Goal: Task Accomplishment & Management: Complete application form

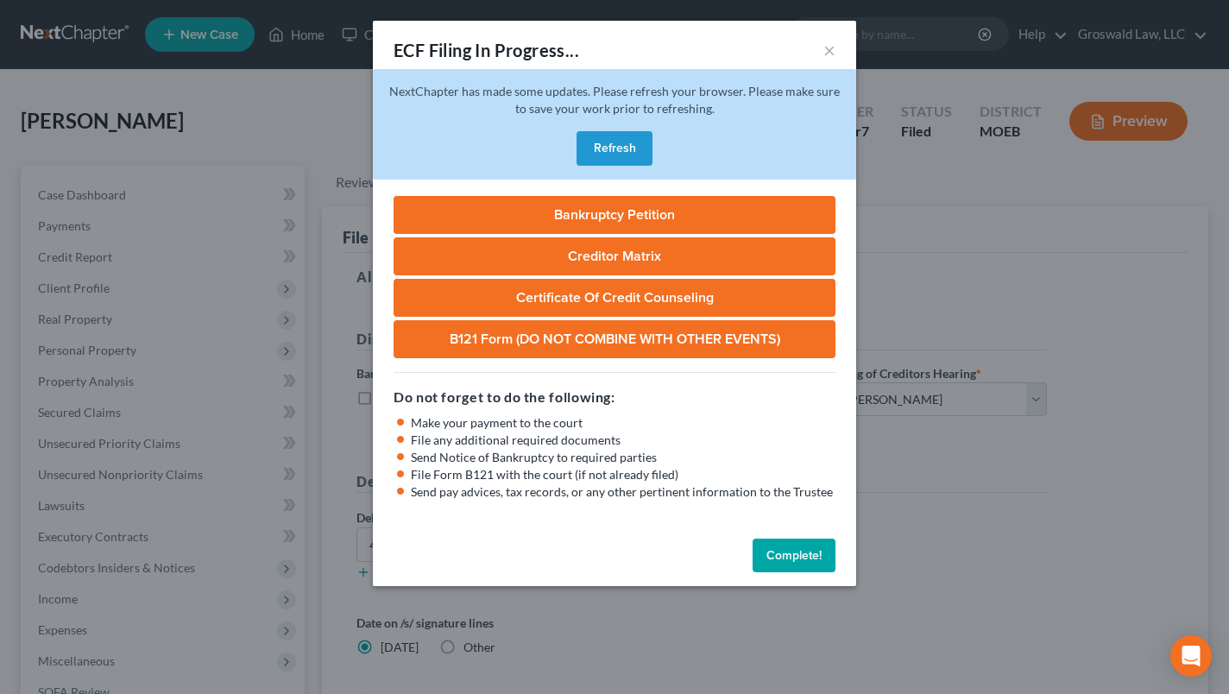
select select "2"
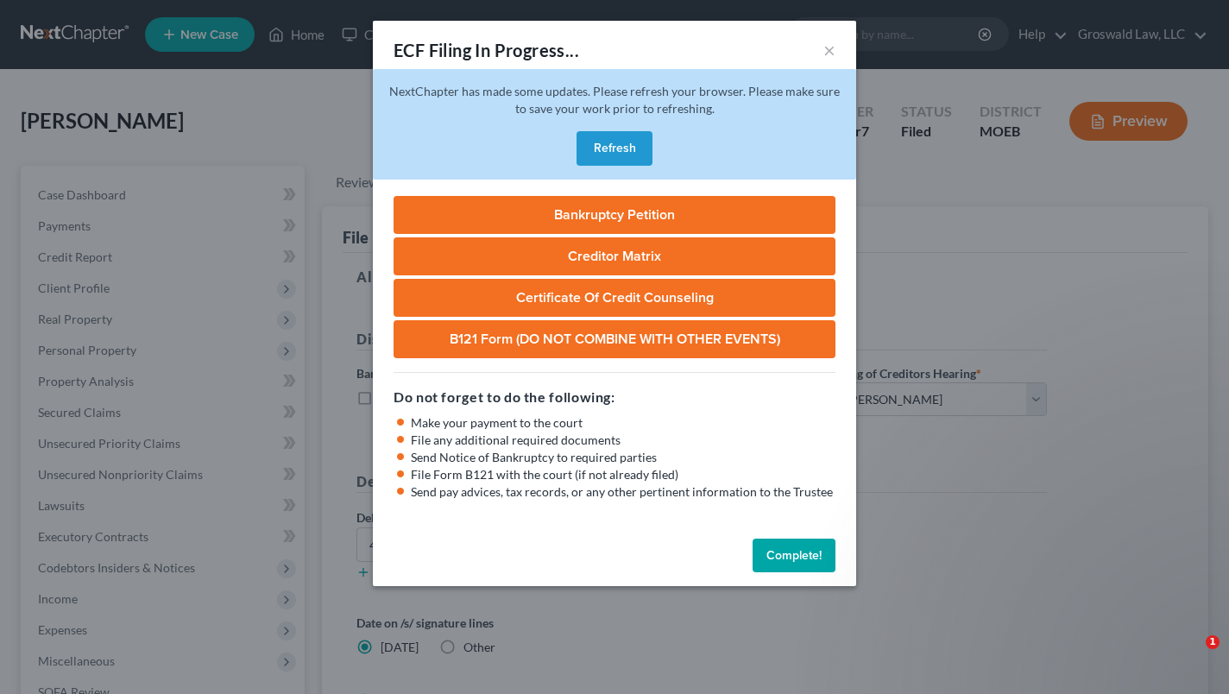
select select "2"
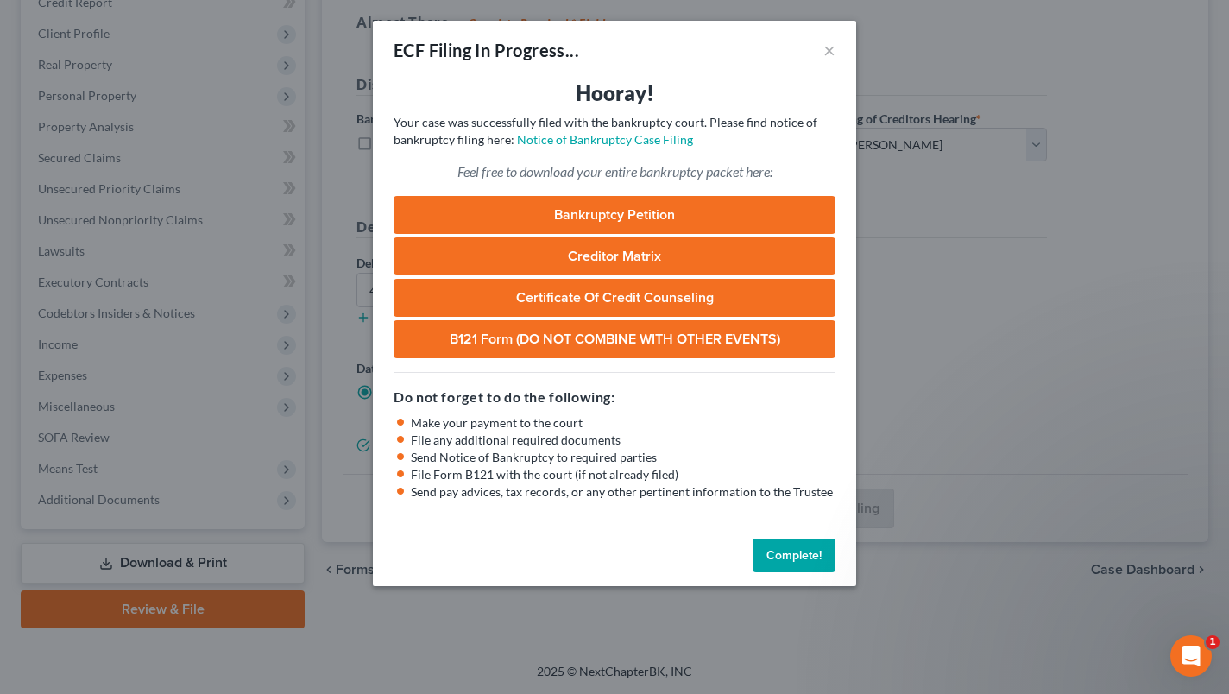
scroll to position [244, 0]
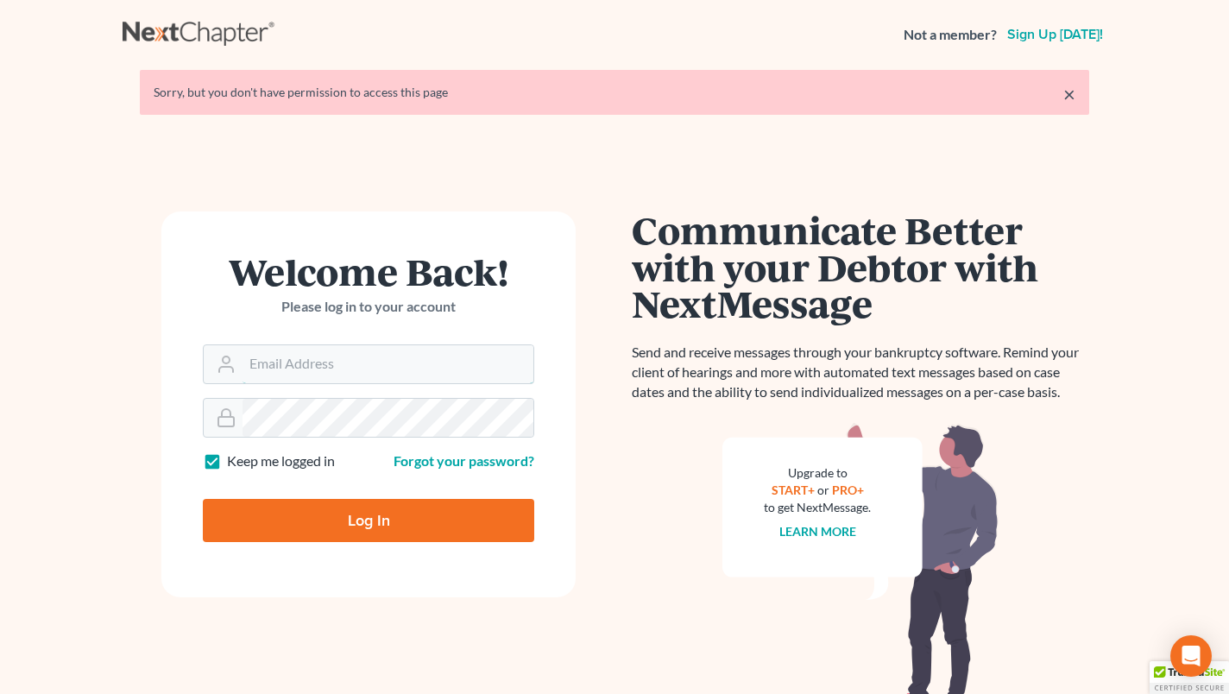
type input "[PERSON_NAME][EMAIL_ADDRESS][DOMAIN_NAME]"
click at [299, 519] on input "Log In" at bounding box center [368, 520] width 331 height 43
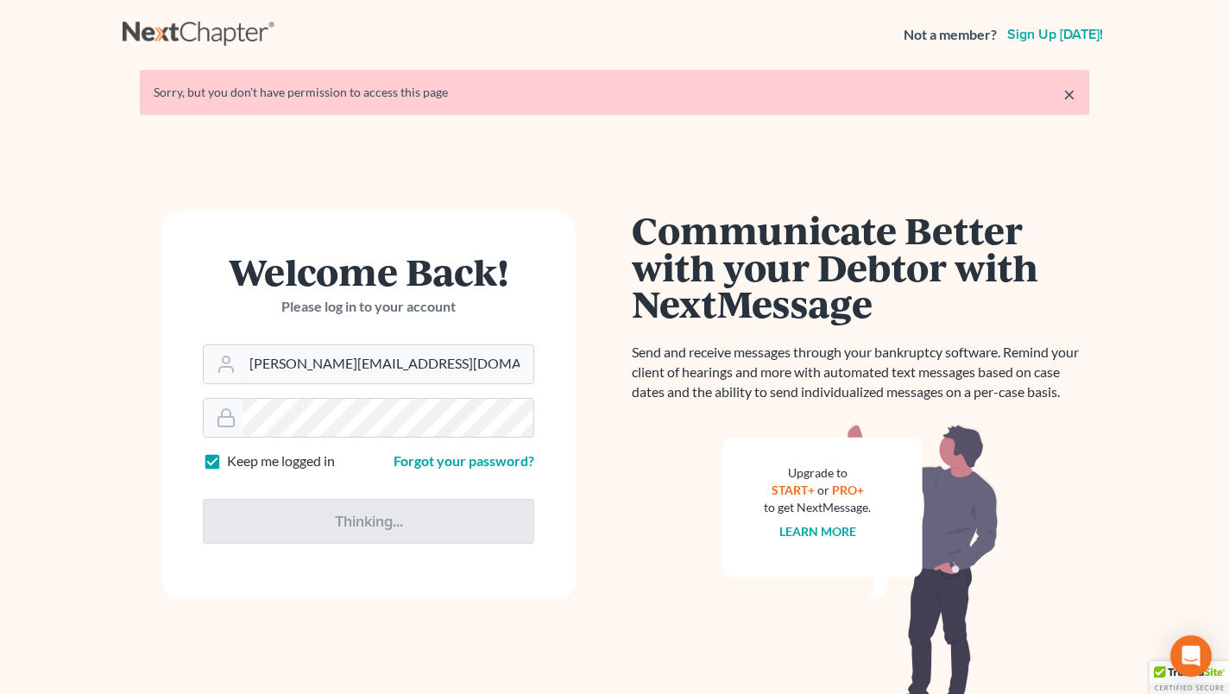
type input "Thinking..."
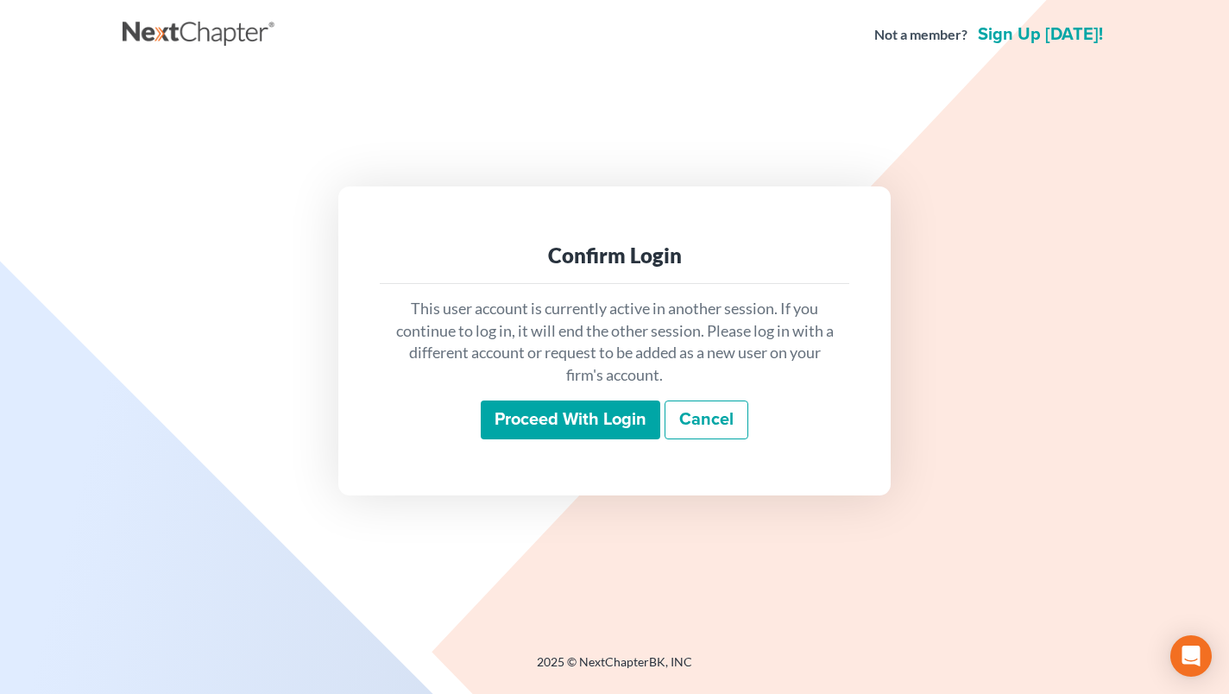
click at [563, 412] on input "Proceed with login" at bounding box center [570, 420] width 179 height 40
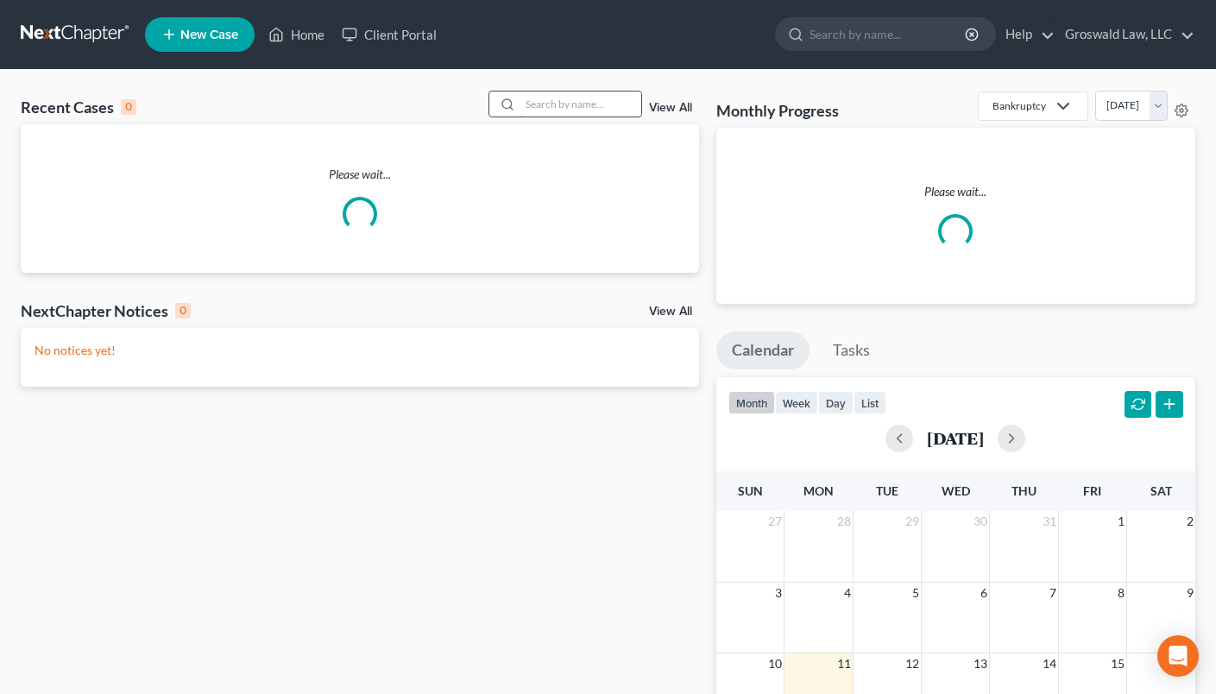
click at [590, 101] on input "search" at bounding box center [580, 103] width 121 height 25
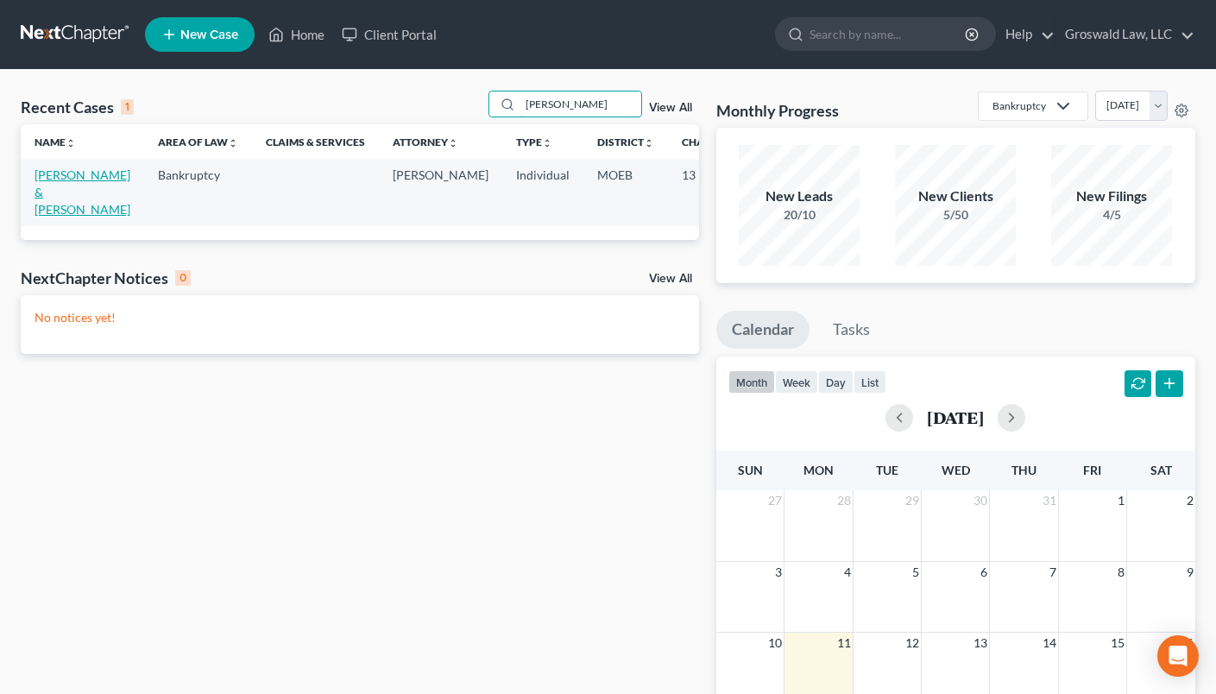
type input "[PERSON_NAME]"
click at [43, 176] on link "[PERSON_NAME] & [PERSON_NAME]" at bounding box center [83, 191] width 96 height 49
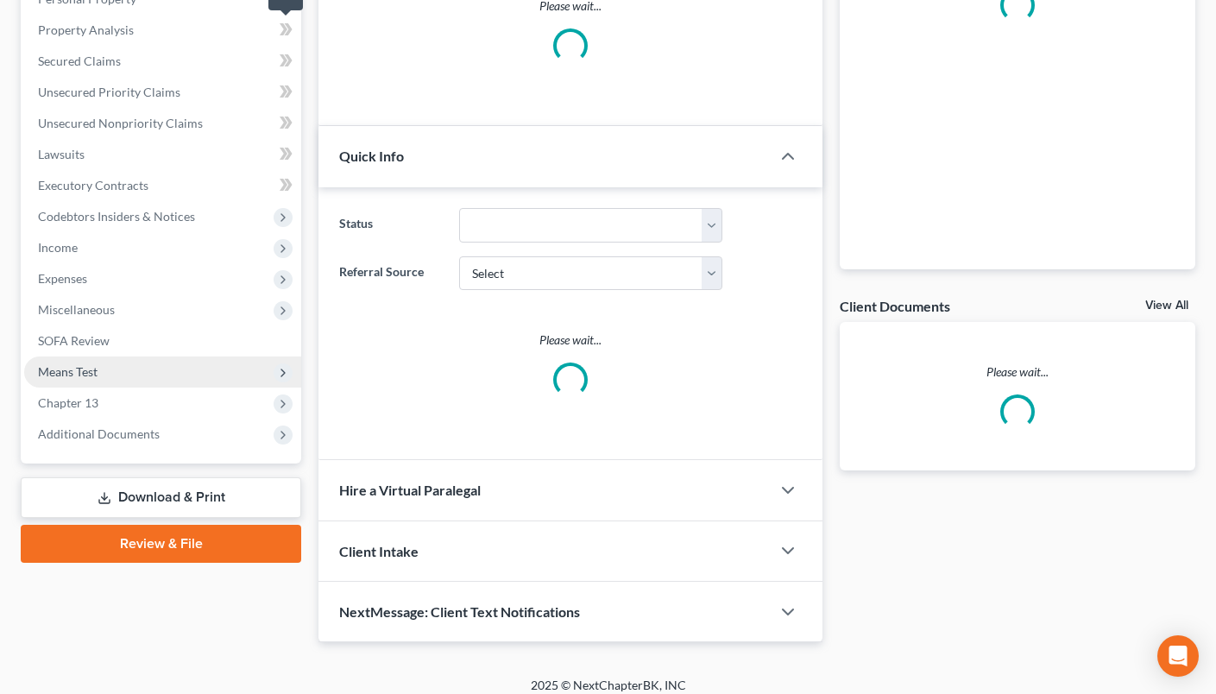
scroll to position [365, 0]
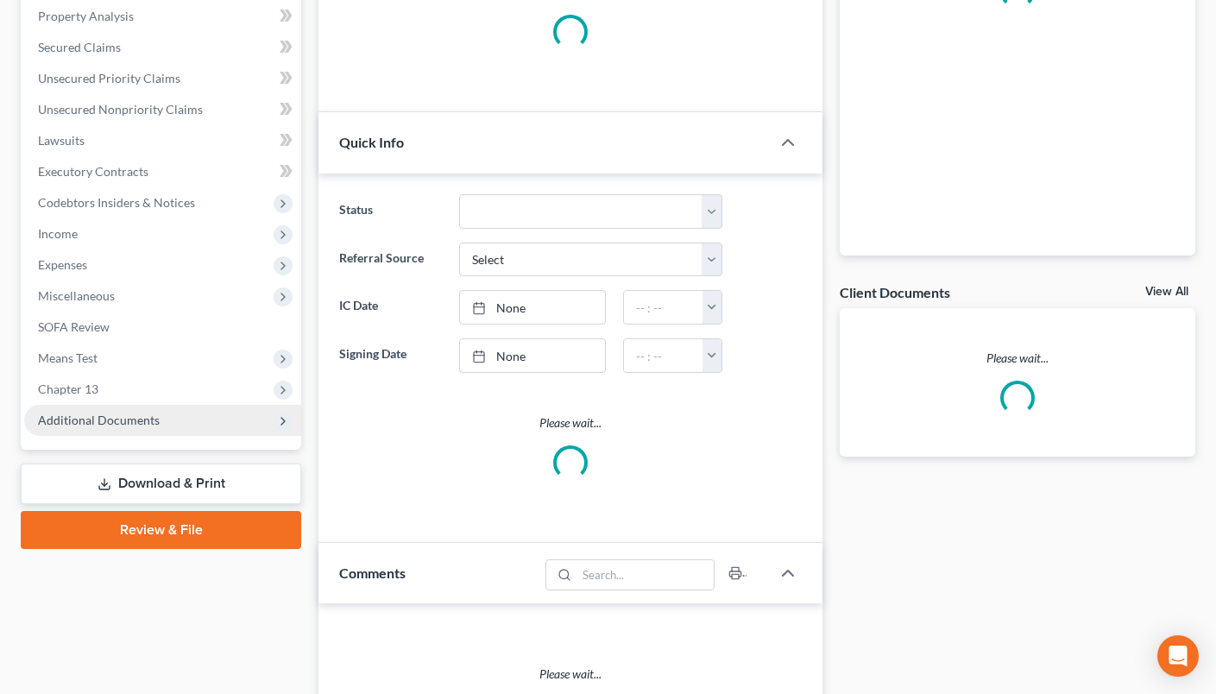
click at [122, 419] on span "Additional Documents" at bounding box center [99, 419] width 122 height 15
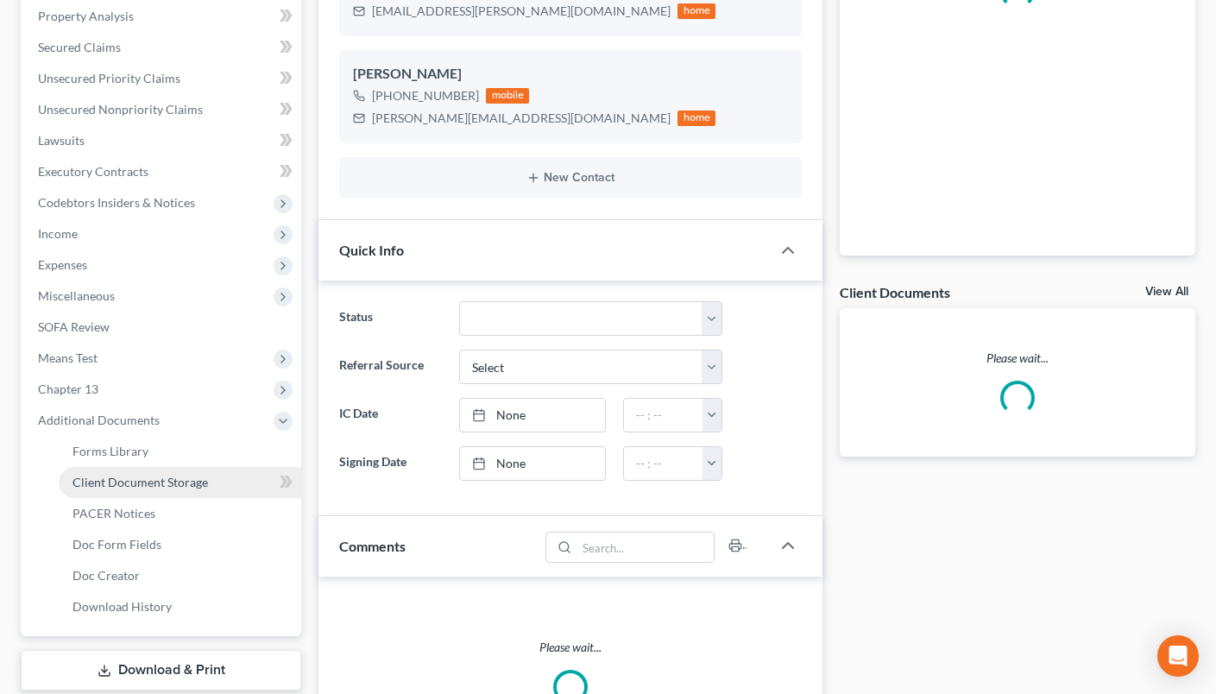
click at [125, 481] on span "Client Document Storage" at bounding box center [139, 482] width 135 height 15
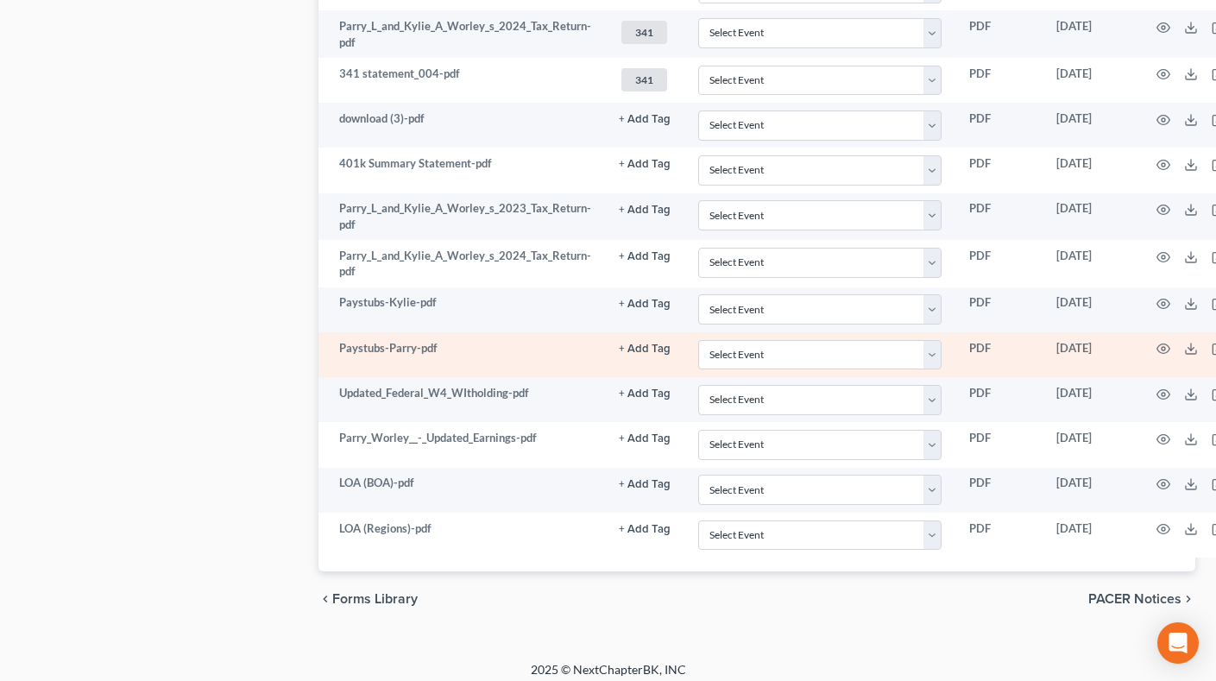
scroll to position [1184, 0]
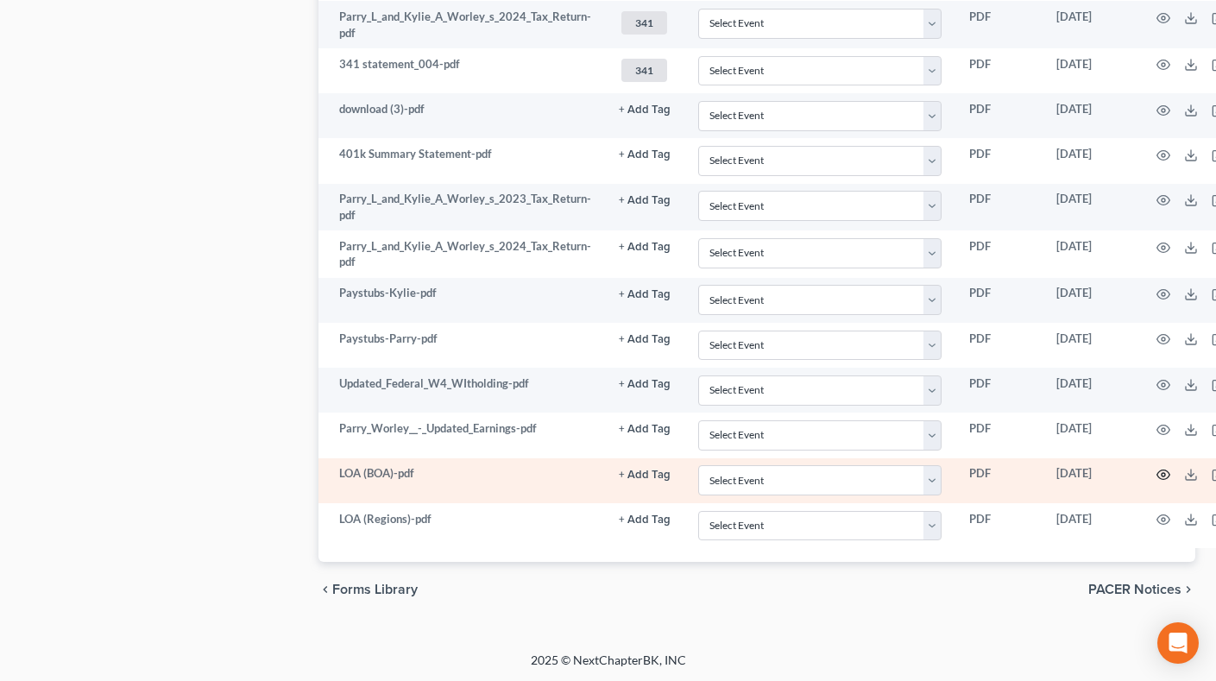
click at [1166, 472] on icon "button" at bounding box center [1163, 475] width 14 height 14
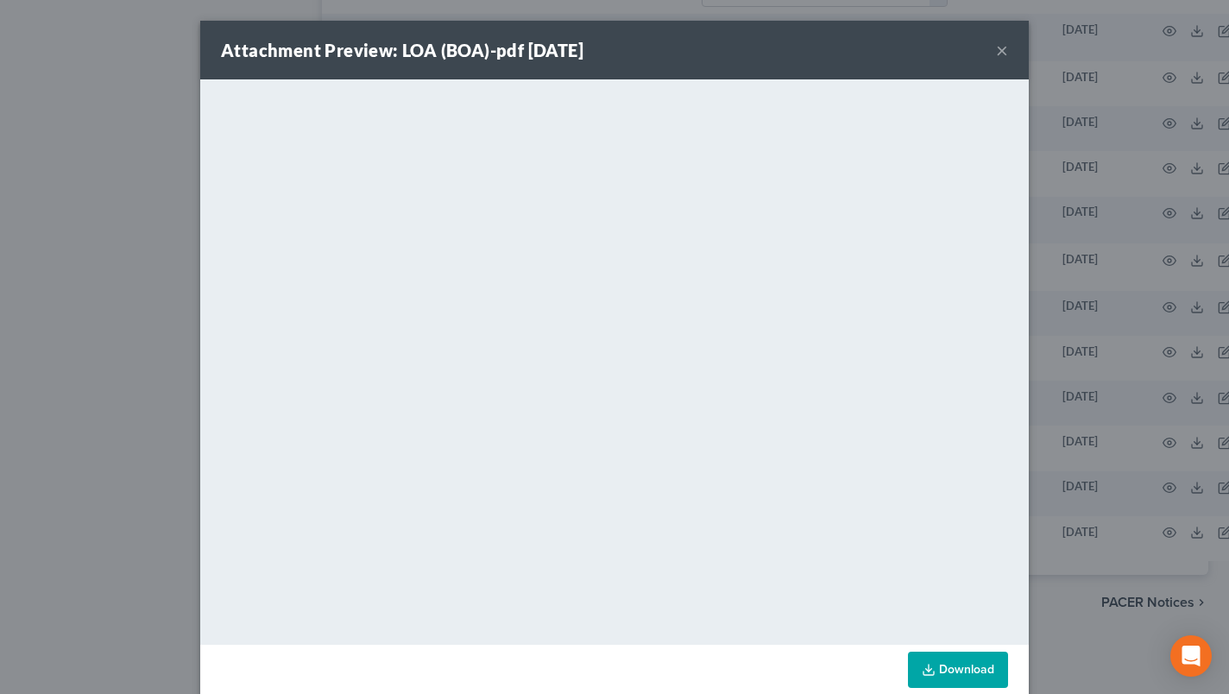
click at [996, 49] on button "×" at bounding box center [1002, 50] width 12 height 21
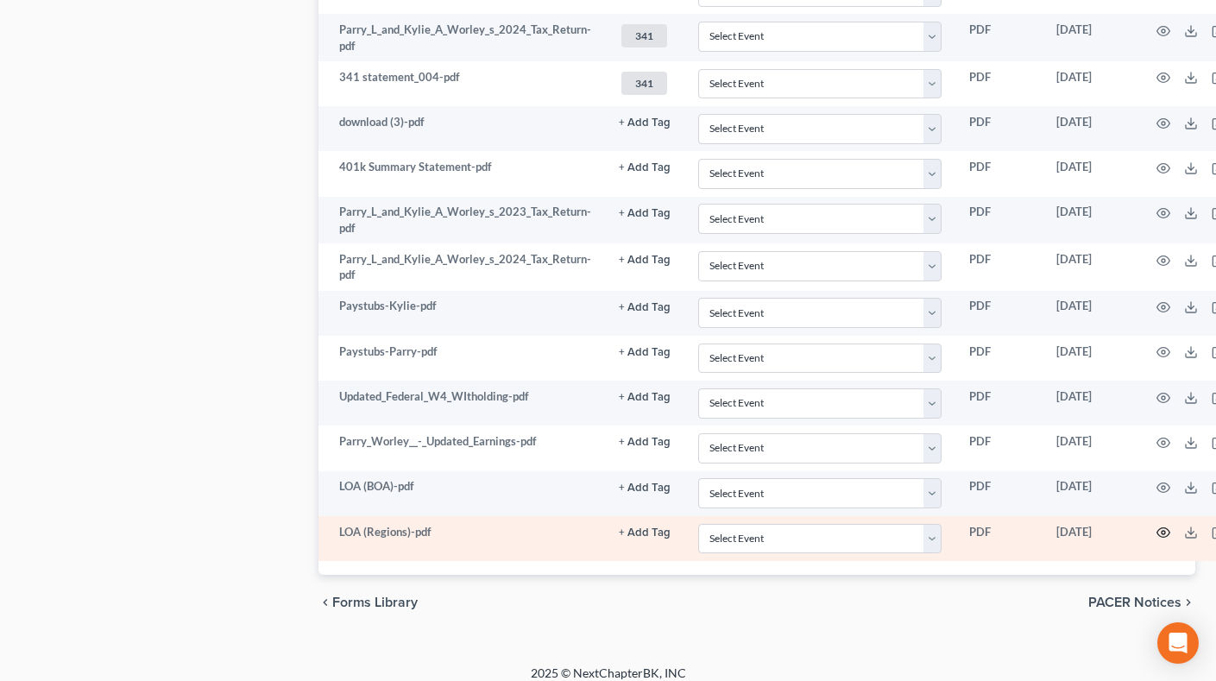
click at [1162, 532] on circle "button" at bounding box center [1162, 532] width 3 height 3
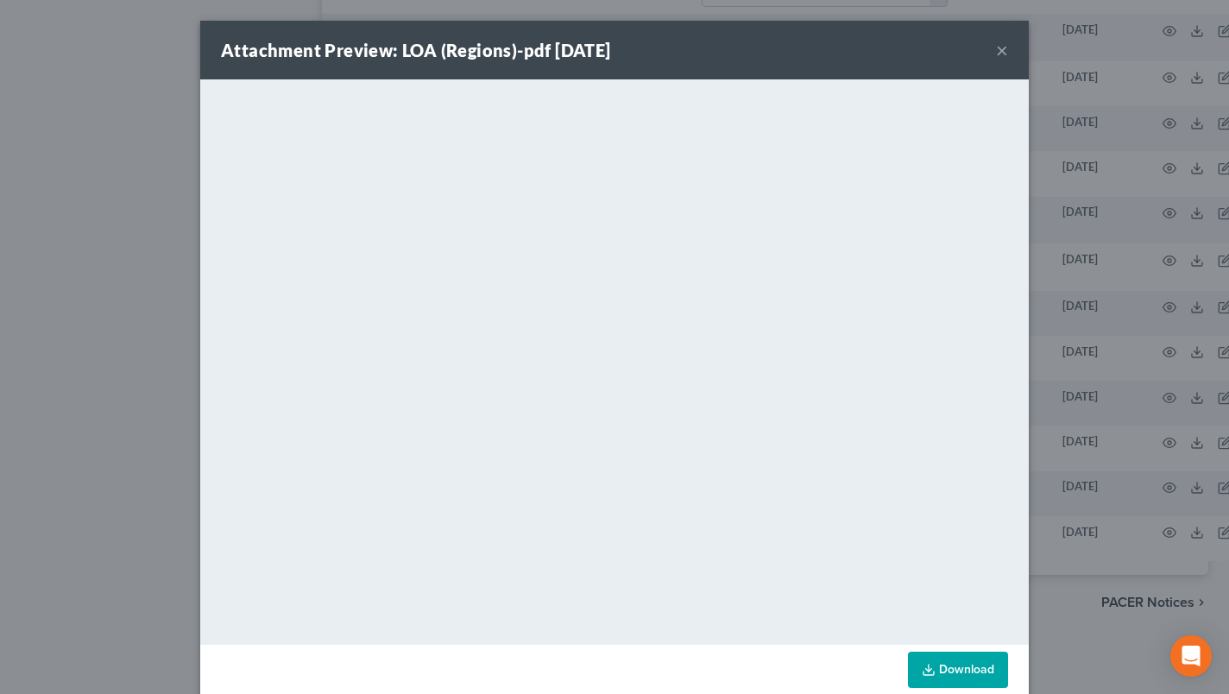
click at [999, 50] on button "×" at bounding box center [1002, 50] width 12 height 21
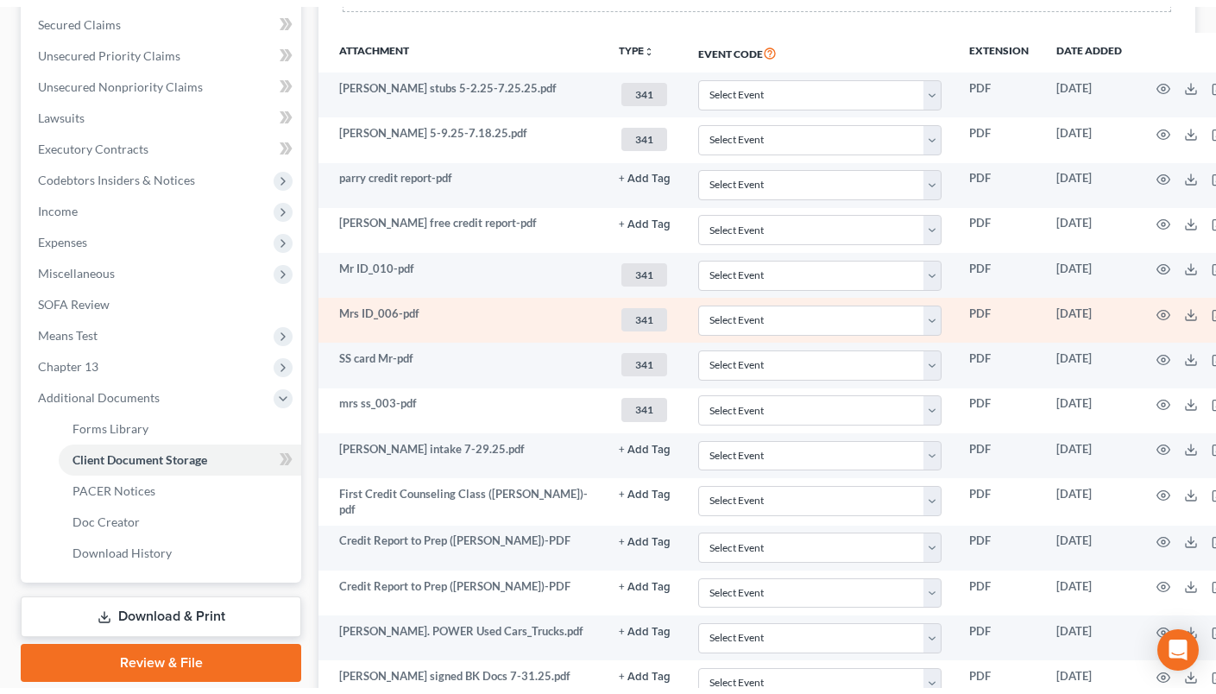
scroll to position [0, 0]
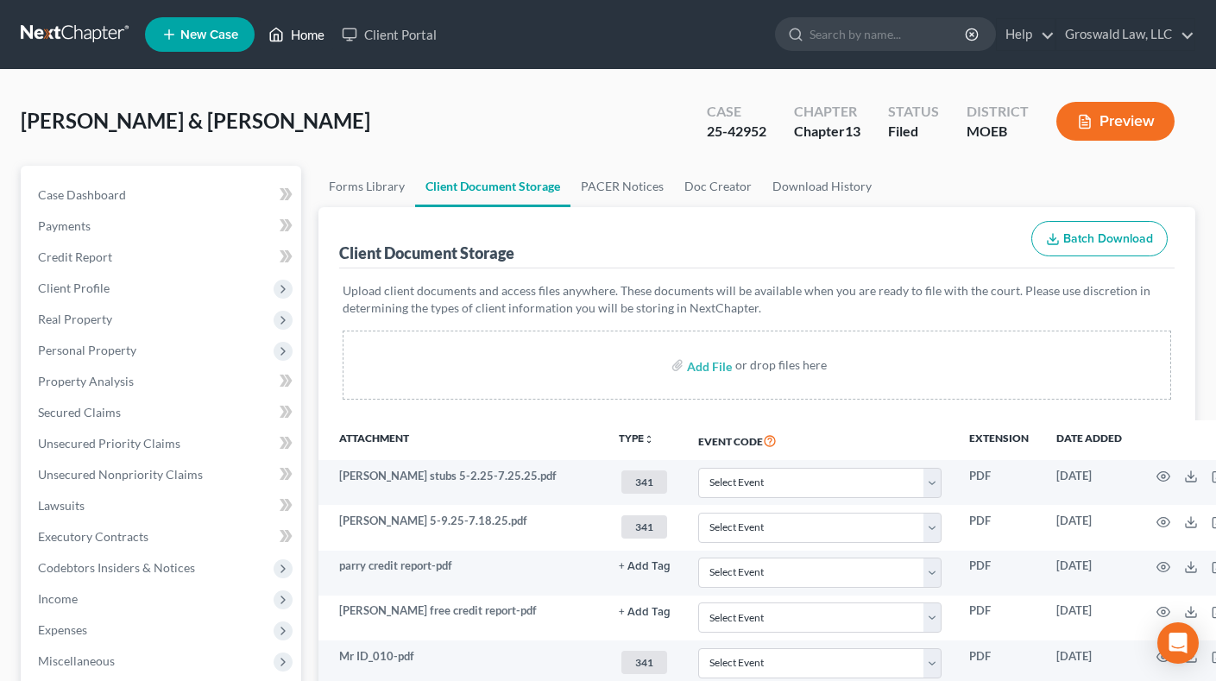
click at [319, 34] on link "Home" at bounding box center [296, 34] width 73 height 31
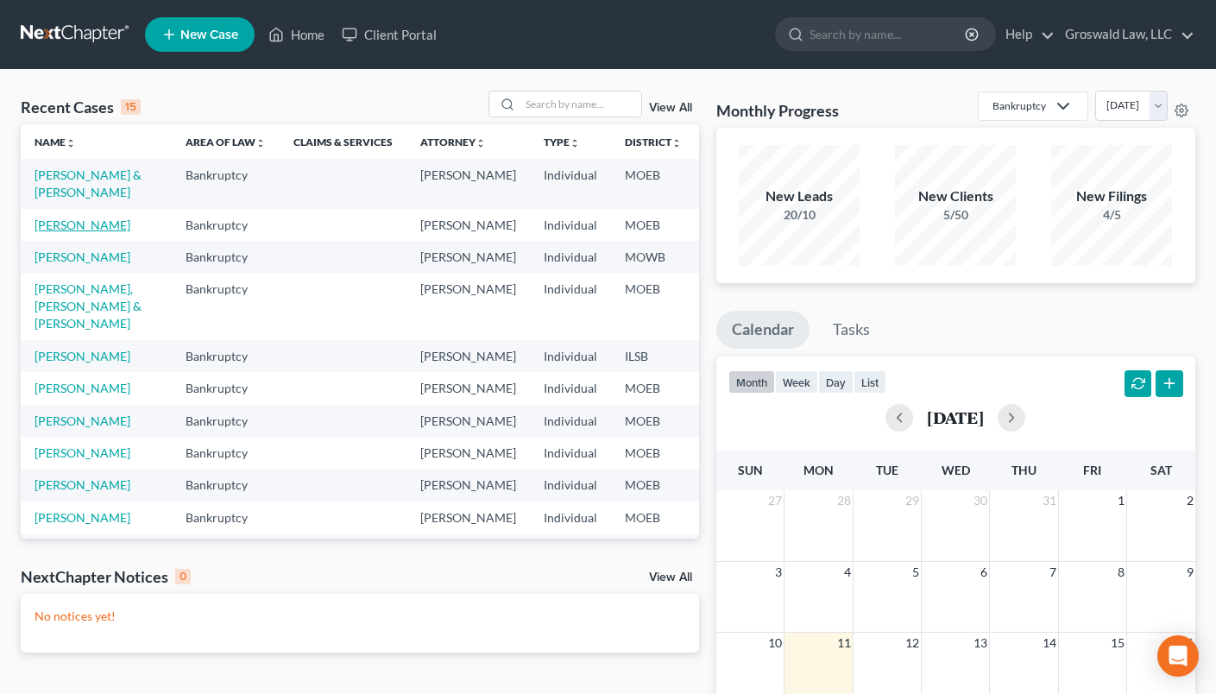
click at [49, 232] on link "[PERSON_NAME]" at bounding box center [83, 224] width 96 height 15
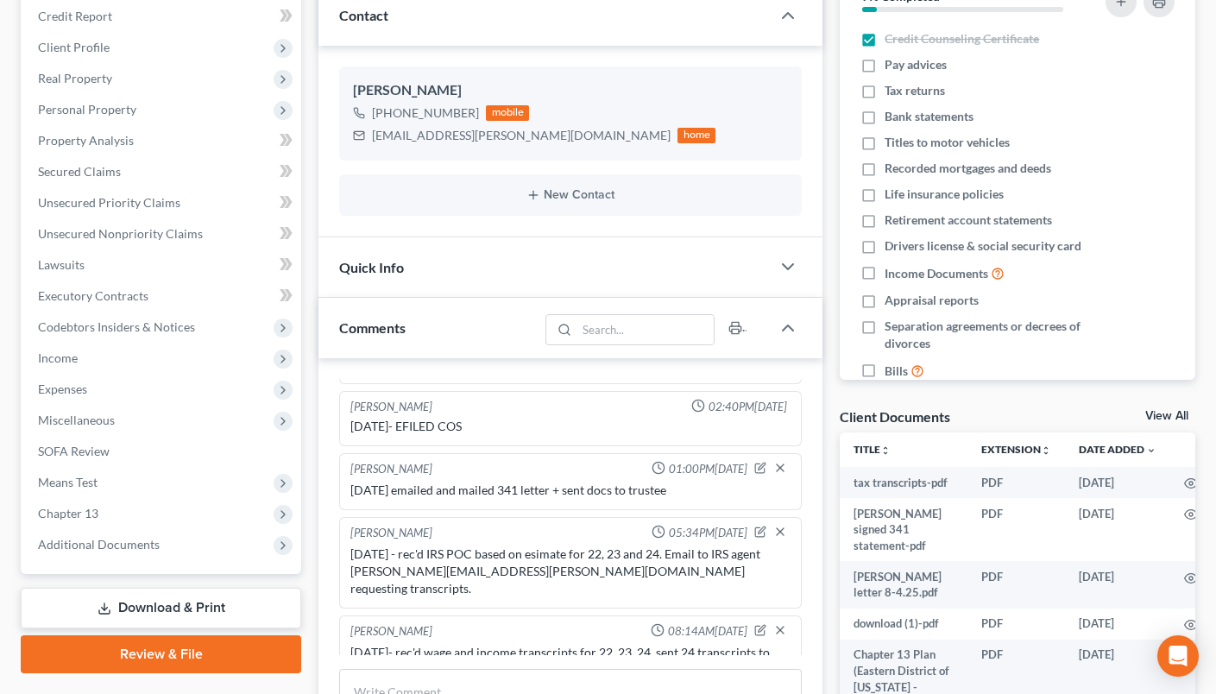
scroll to position [599, 0]
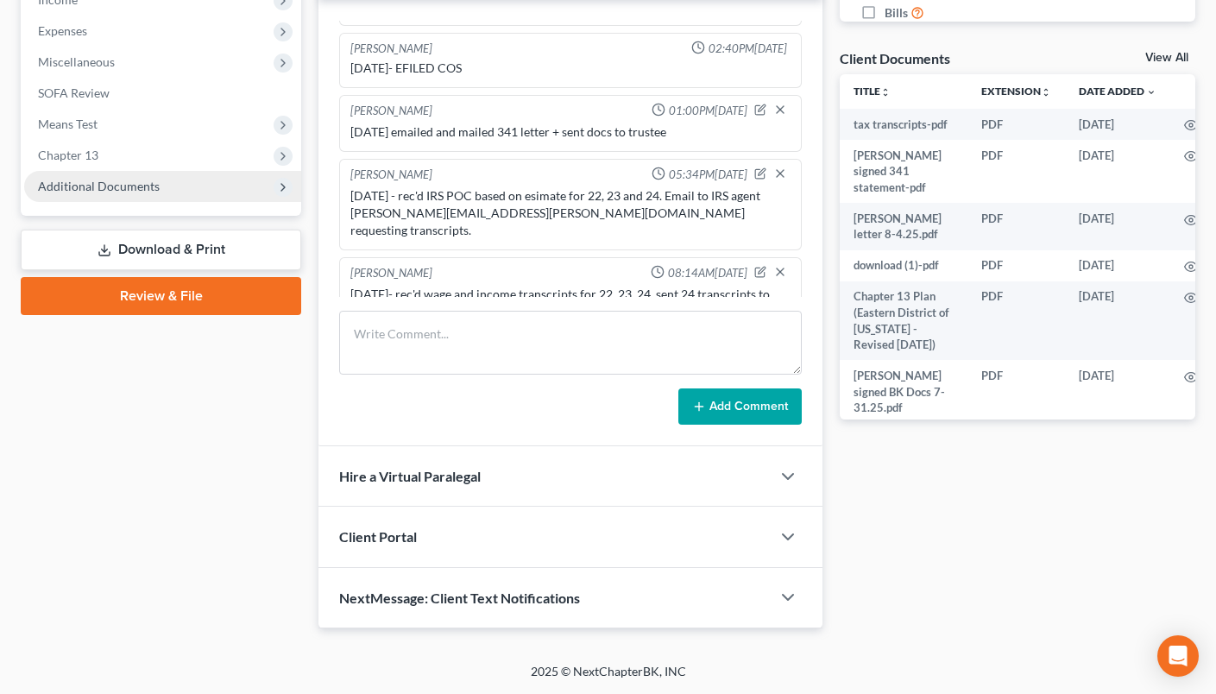
click at [133, 181] on span "Additional Documents" at bounding box center [99, 186] width 122 height 15
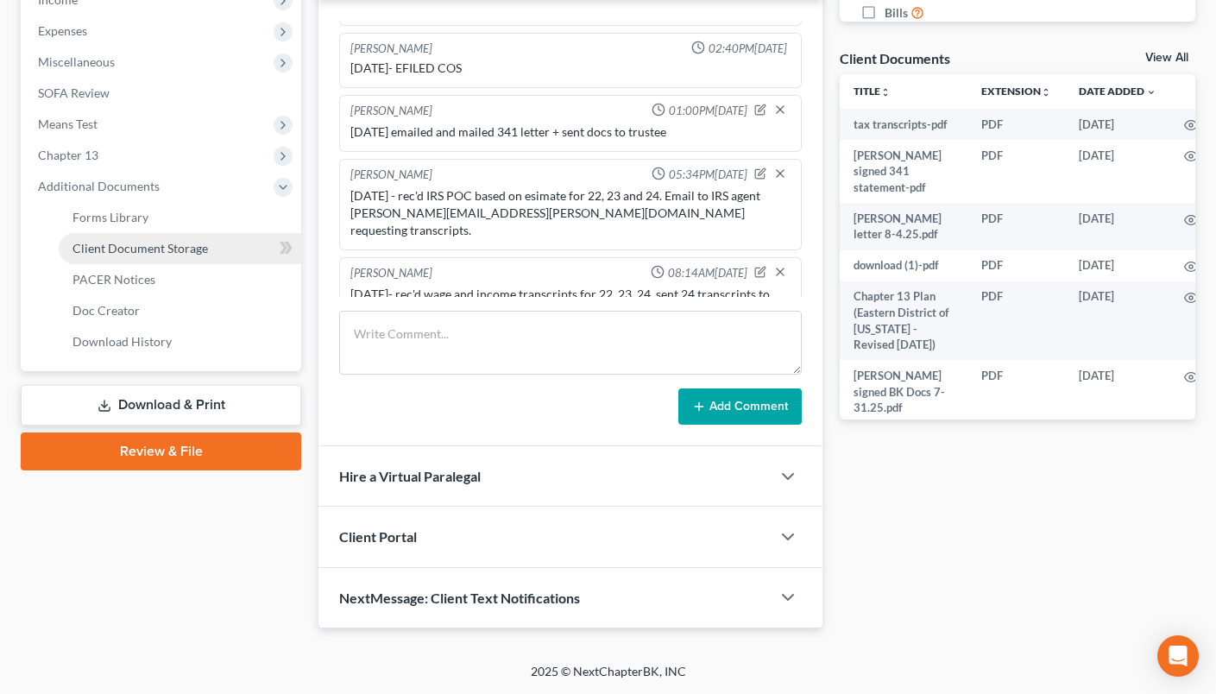
click at [194, 245] on span "Client Document Storage" at bounding box center [139, 248] width 135 height 15
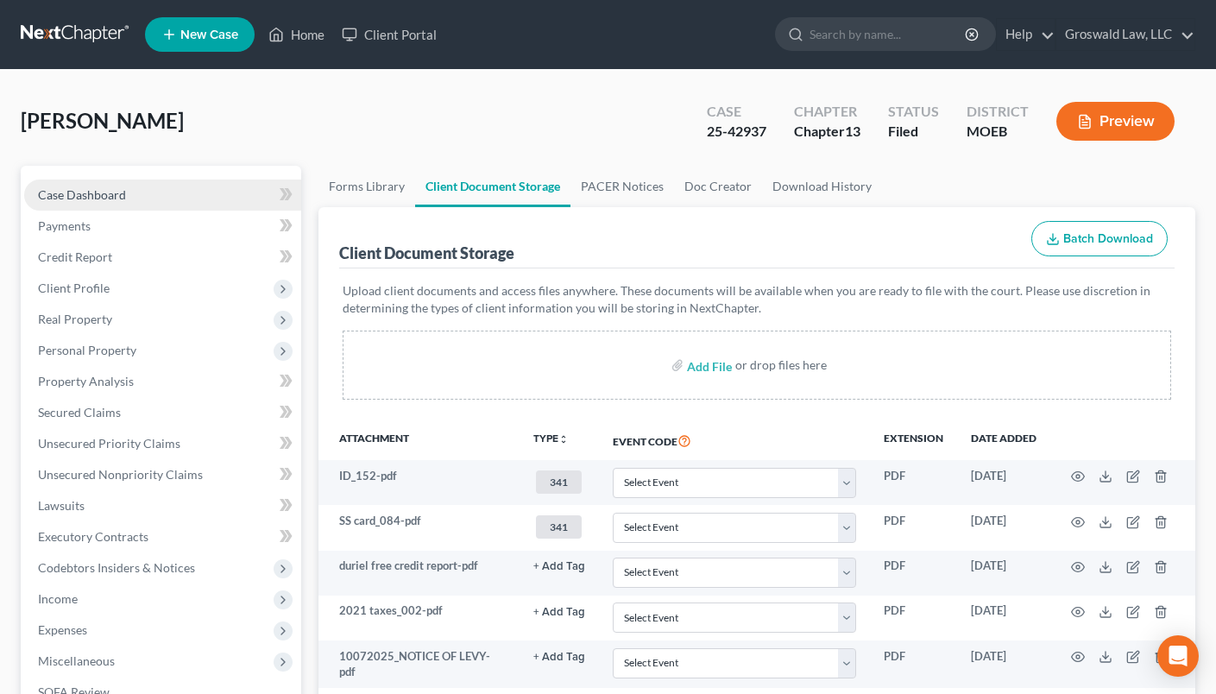
drag, startPoint x: 86, startPoint y: 196, endPoint x: 132, endPoint y: 190, distance: 46.1
click at [86, 196] on span "Case Dashboard" at bounding box center [82, 194] width 88 height 15
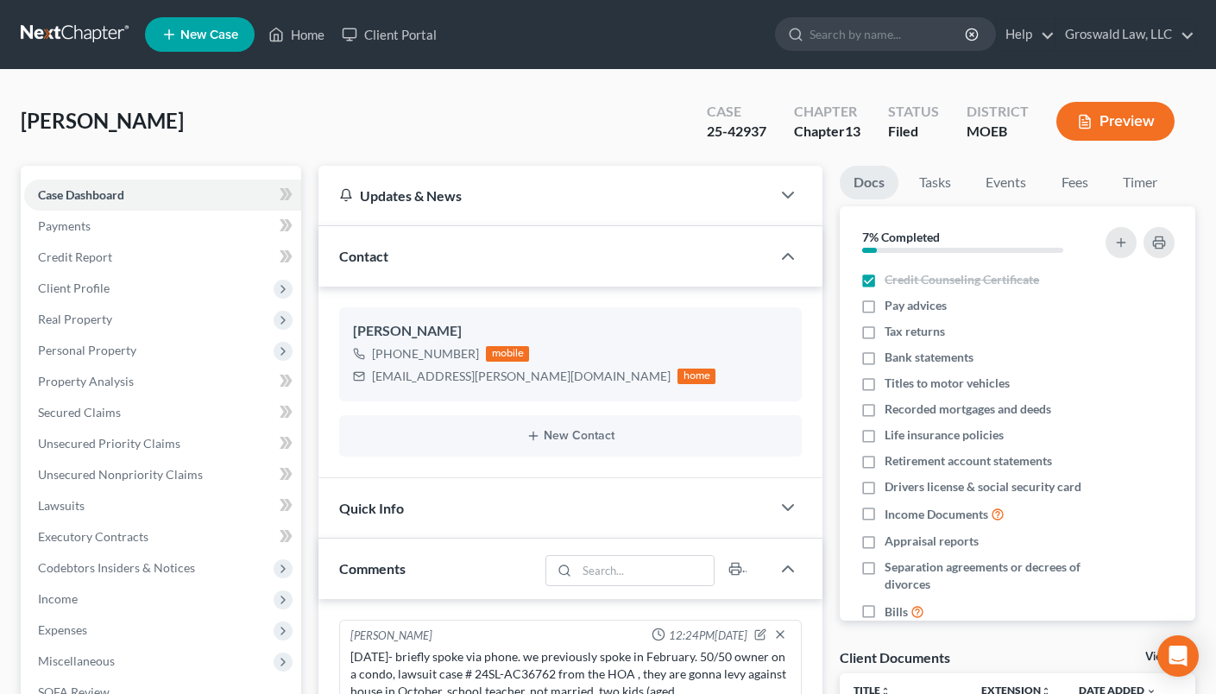
scroll to position [362, 0]
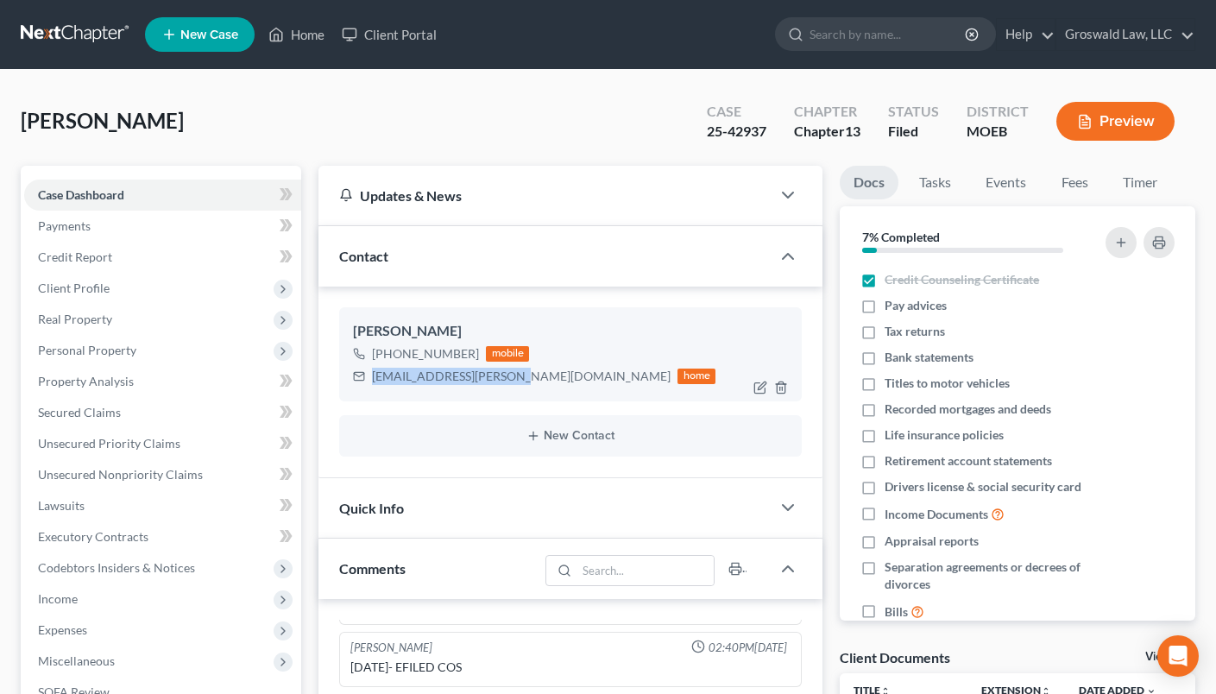
drag, startPoint x: 504, startPoint y: 380, endPoint x: 370, endPoint y: 381, distance: 133.7
click at [370, 381] on div "[EMAIL_ADDRESS][PERSON_NAME][DOMAIN_NAME] home" at bounding box center [534, 376] width 362 height 22
copy div "[EMAIL_ADDRESS][PERSON_NAME][DOMAIN_NAME]"
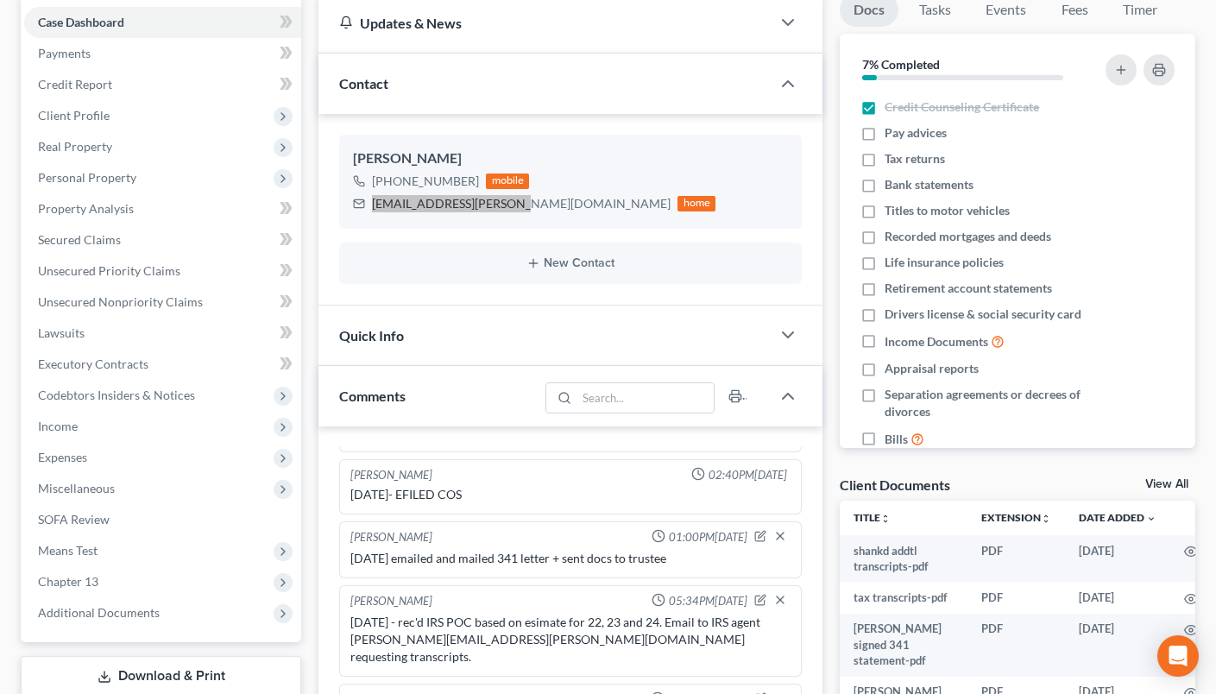
scroll to position [599, 0]
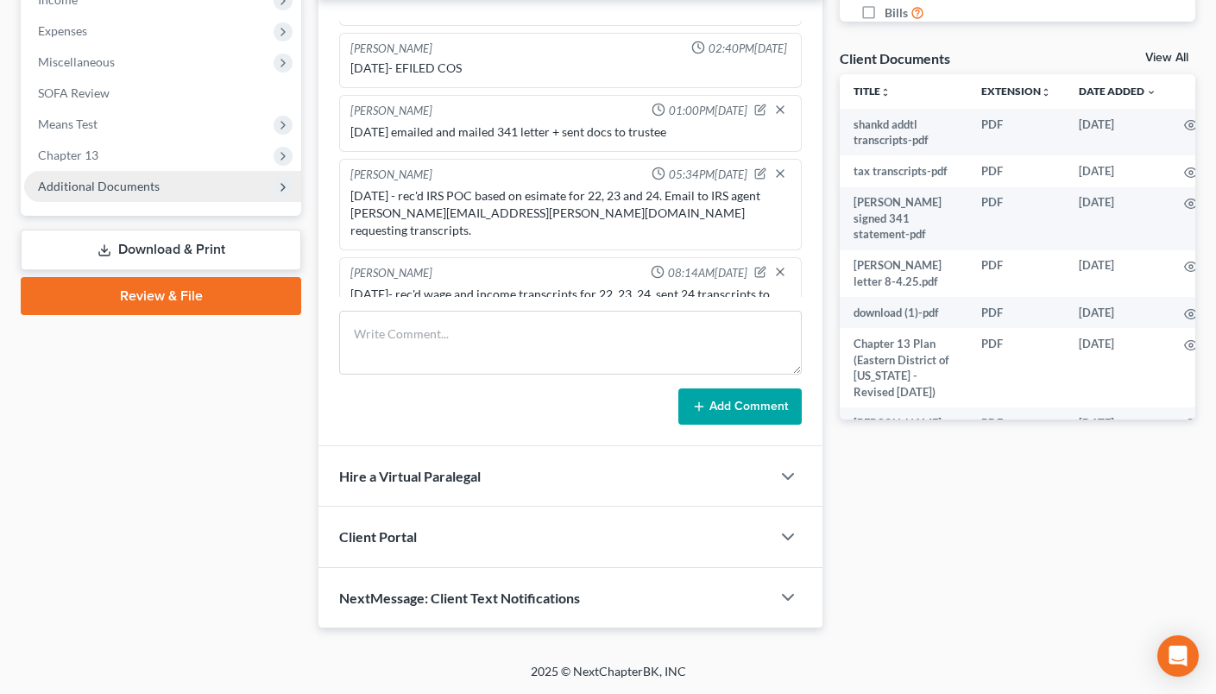
click at [97, 182] on span "Additional Documents" at bounding box center [99, 186] width 122 height 15
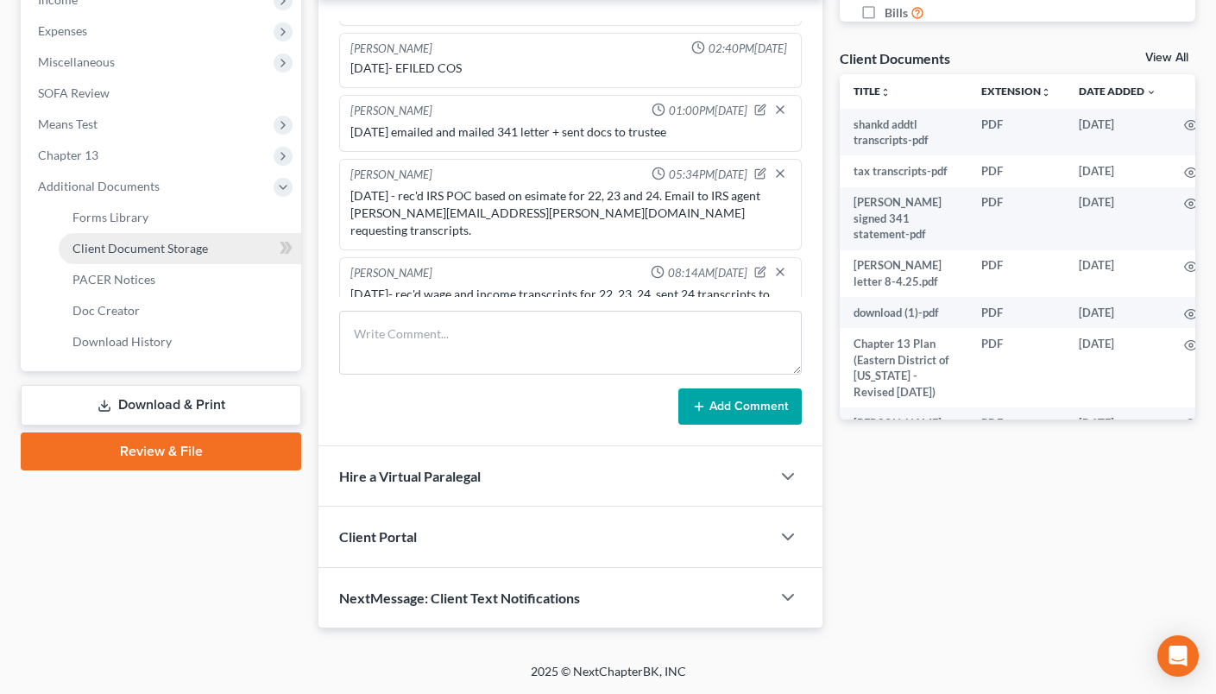
click at [112, 241] on span "Client Document Storage" at bounding box center [139, 248] width 135 height 15
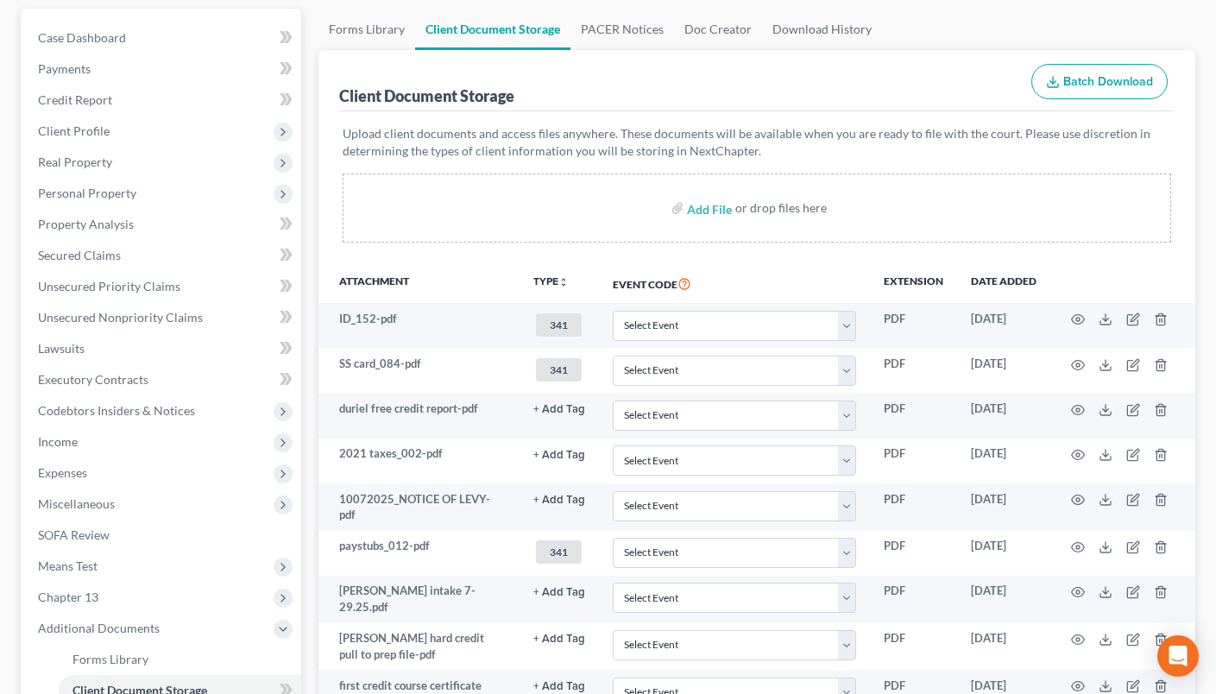
scroll to position [630, 0]
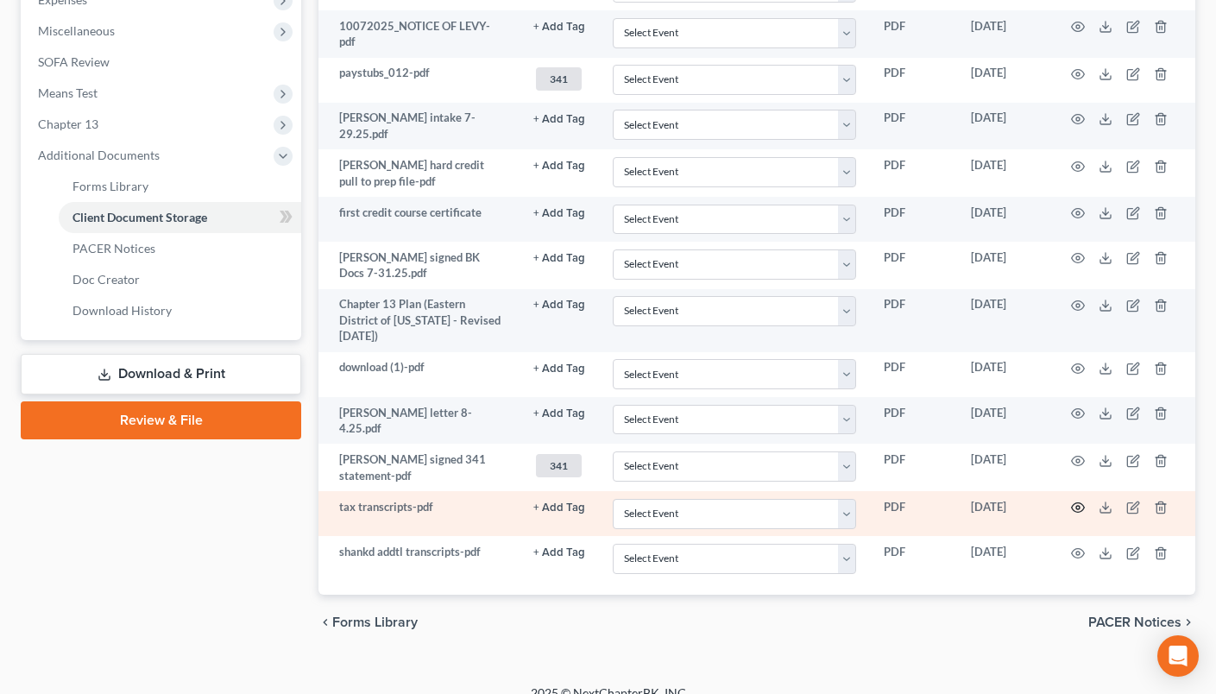
click at [1077, 500] on icon "button" at bounding box center [1078, 507] width 14 height 14
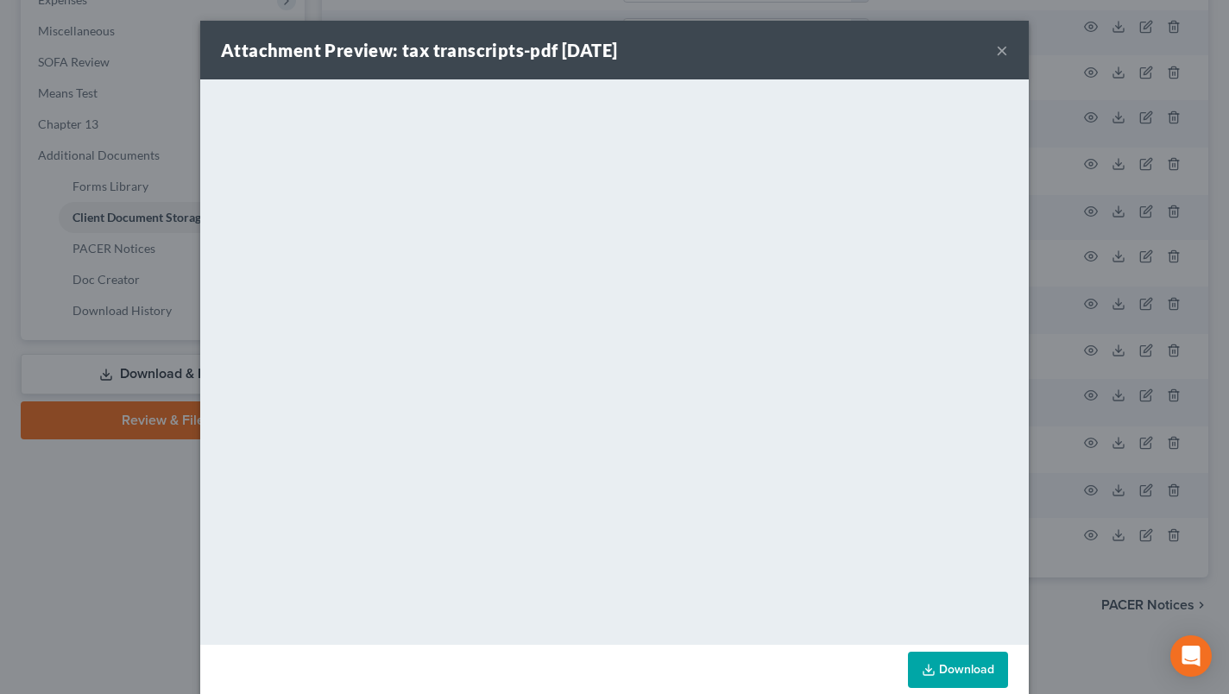
click at [996, 49] on button "×" at bounding box center [1002, 50] width 12 height 21
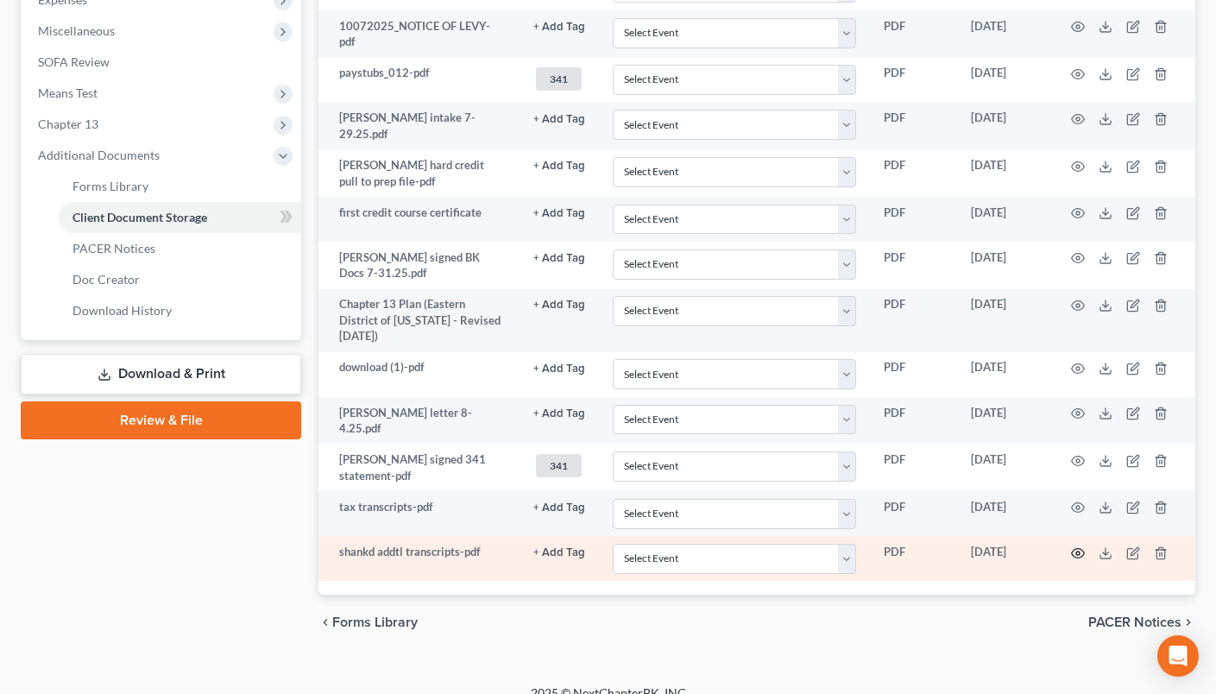
click at [1074, 546] on icon "button" at bounding box center [1078, 553] width 14 height 14
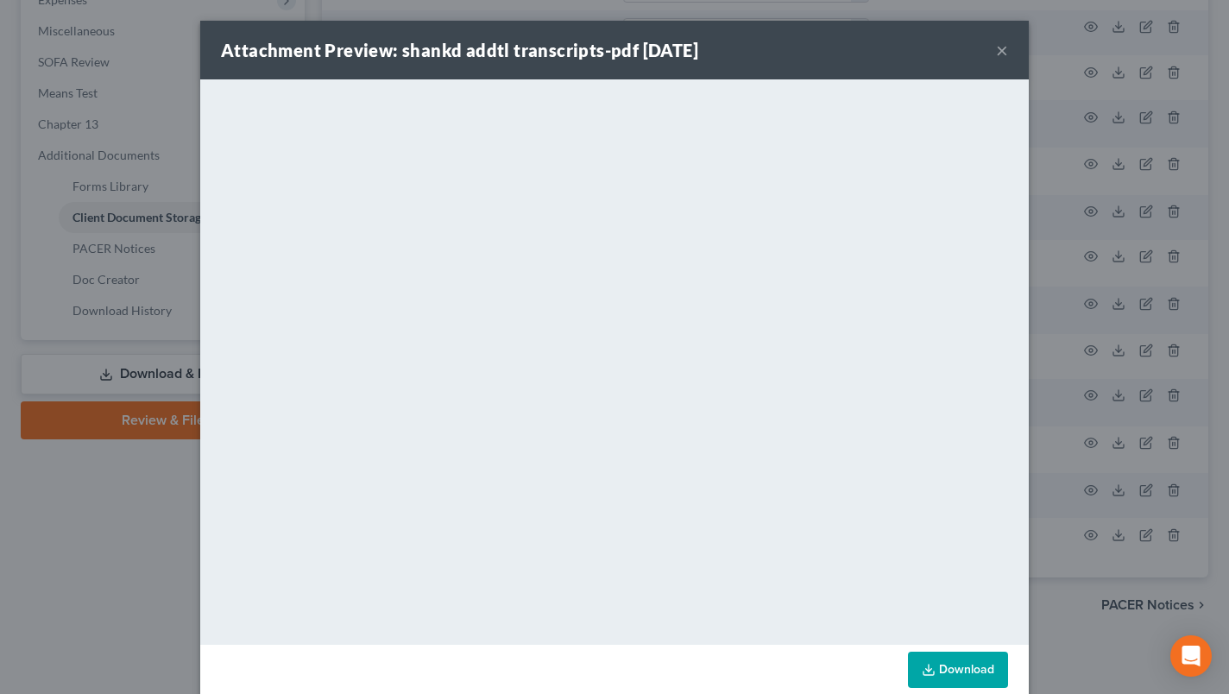
click at [1001, 50] on button "×" at bounding box center [1002, 50] width 12 height 21
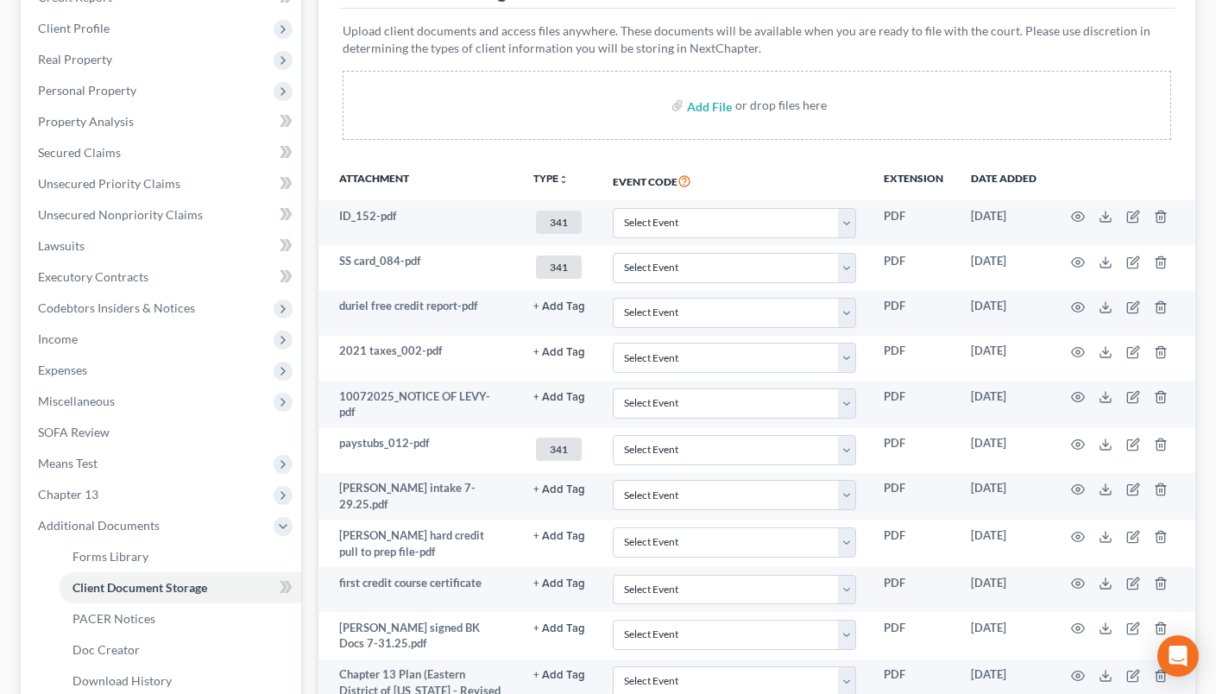
scroll to position [0, 0]
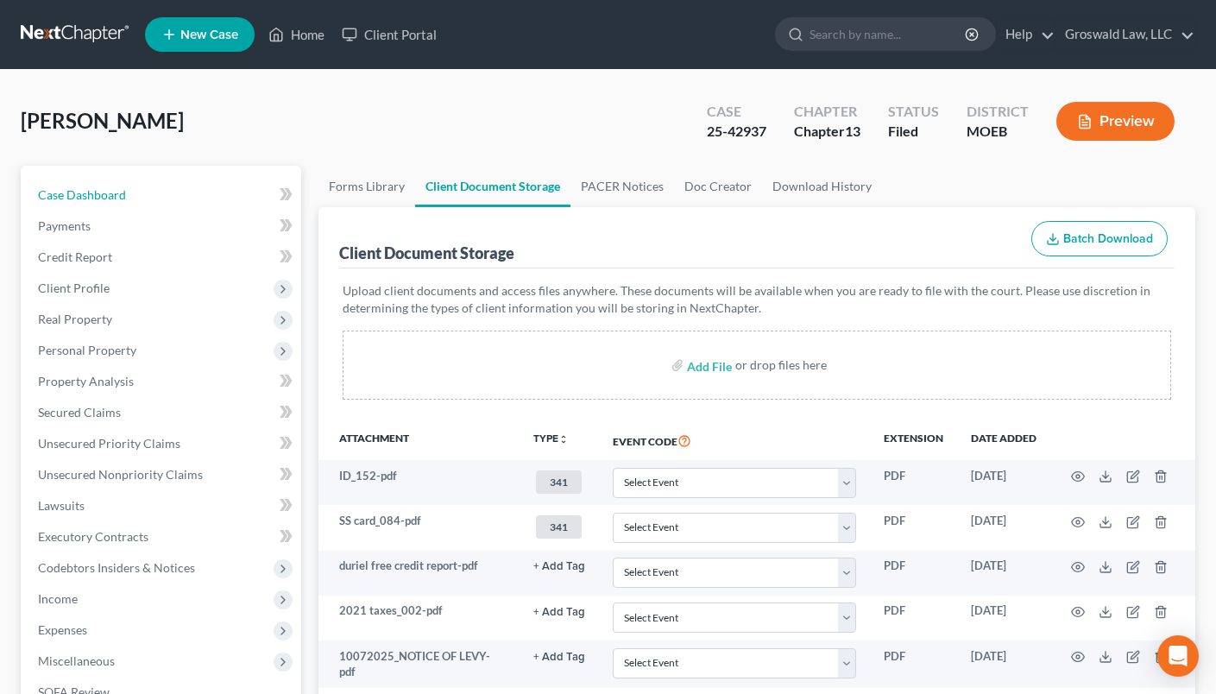
click at [82, 184] on link "Case Dashboard" at bounding box center [162, 194] width 277 height 31
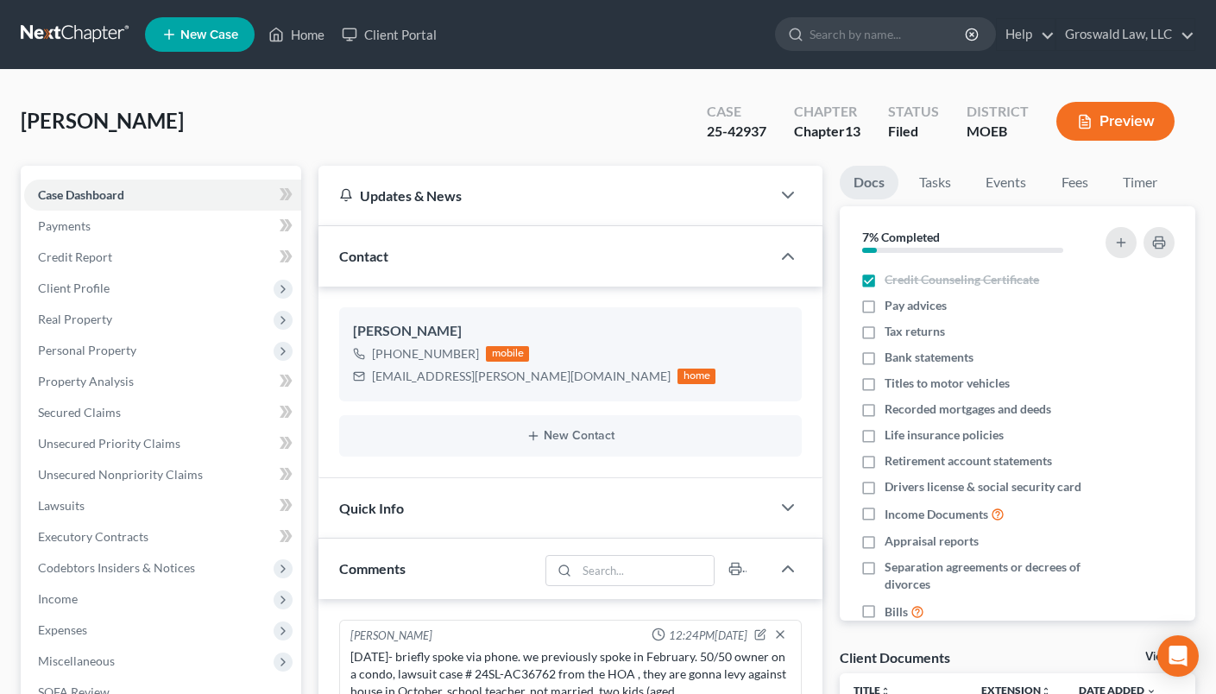
scroll to position [362, 0]
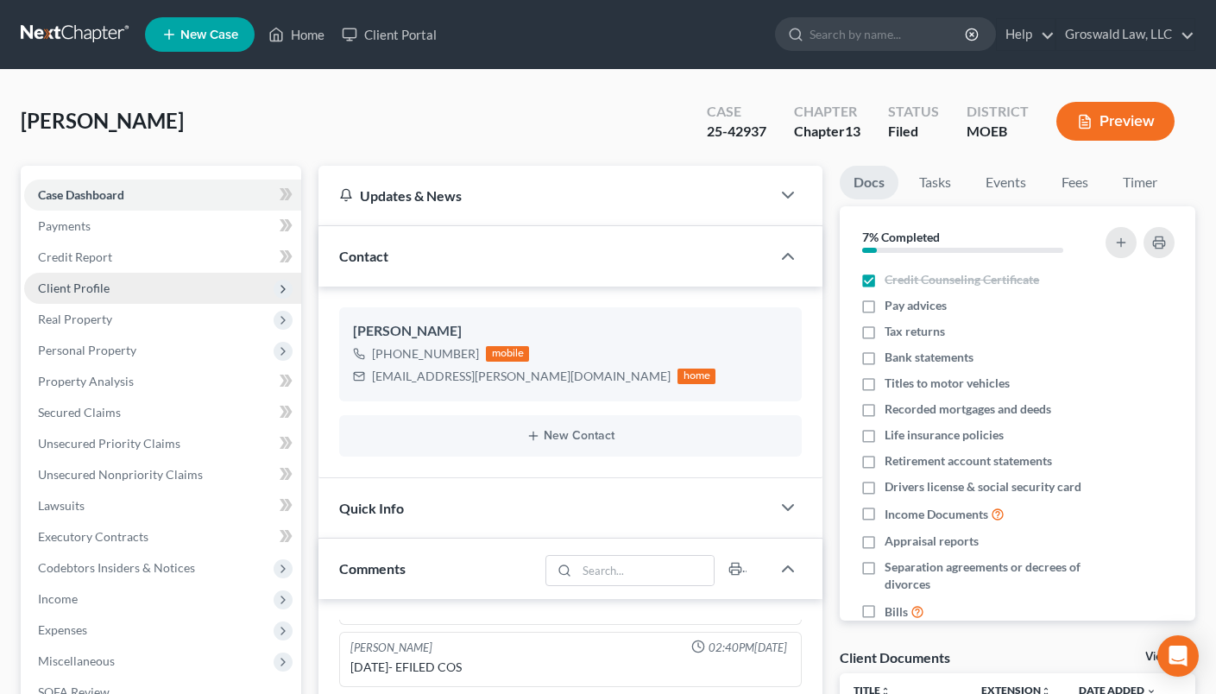
click at [100, 286] on span "Client Profile" at bounding box center [74, 287] width 72 height 15
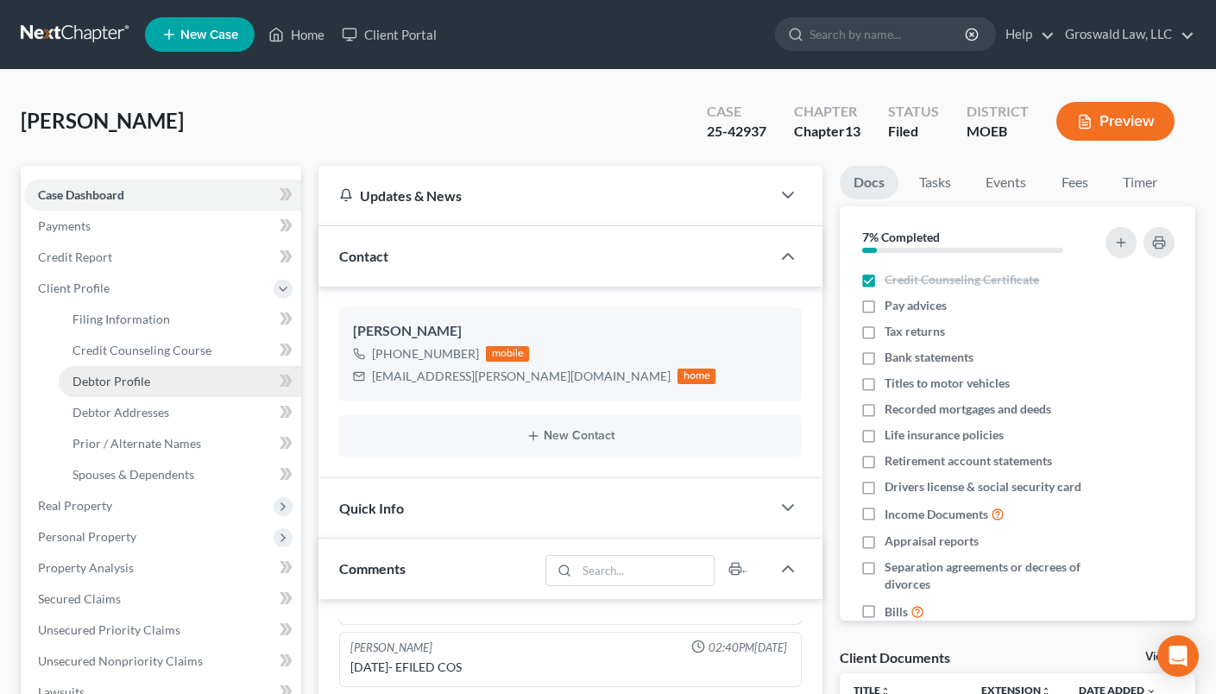
click at [142, 372] on link "Debtor Profile" at bounding box center [180, 381] width 242 height 31
select select "0"
select select "1"
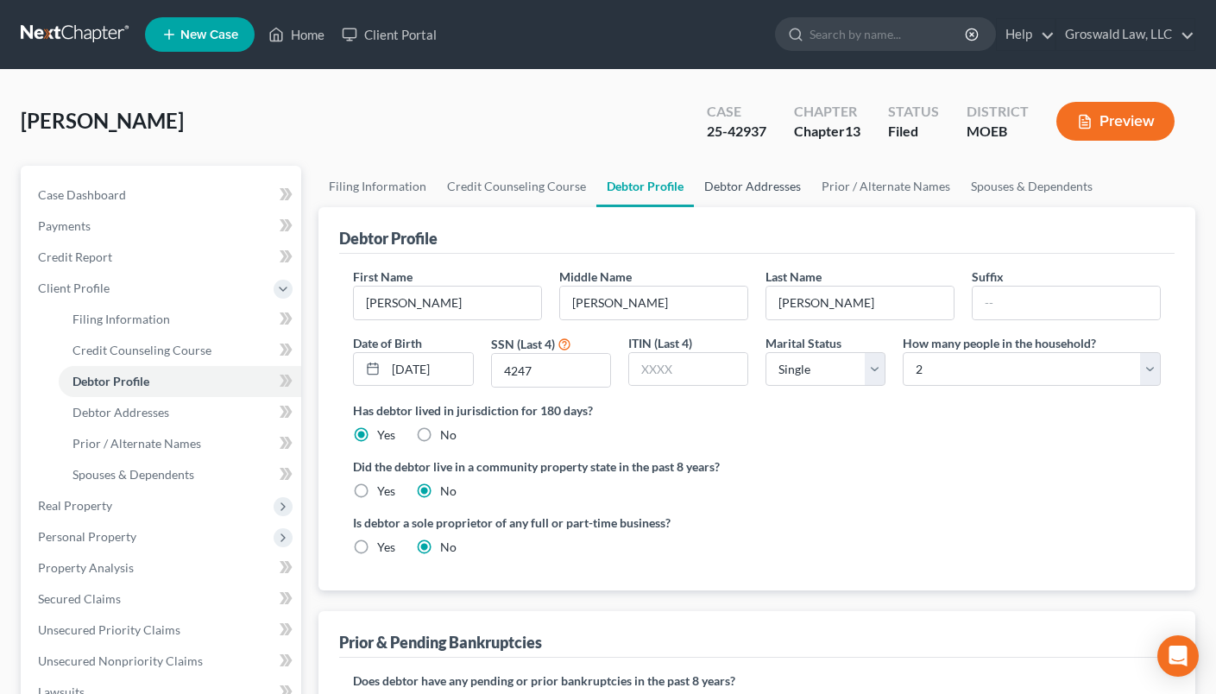
click at [731, 182] on link "Debtor Addresses" at bounding box center [752, 186] width 117 height 41
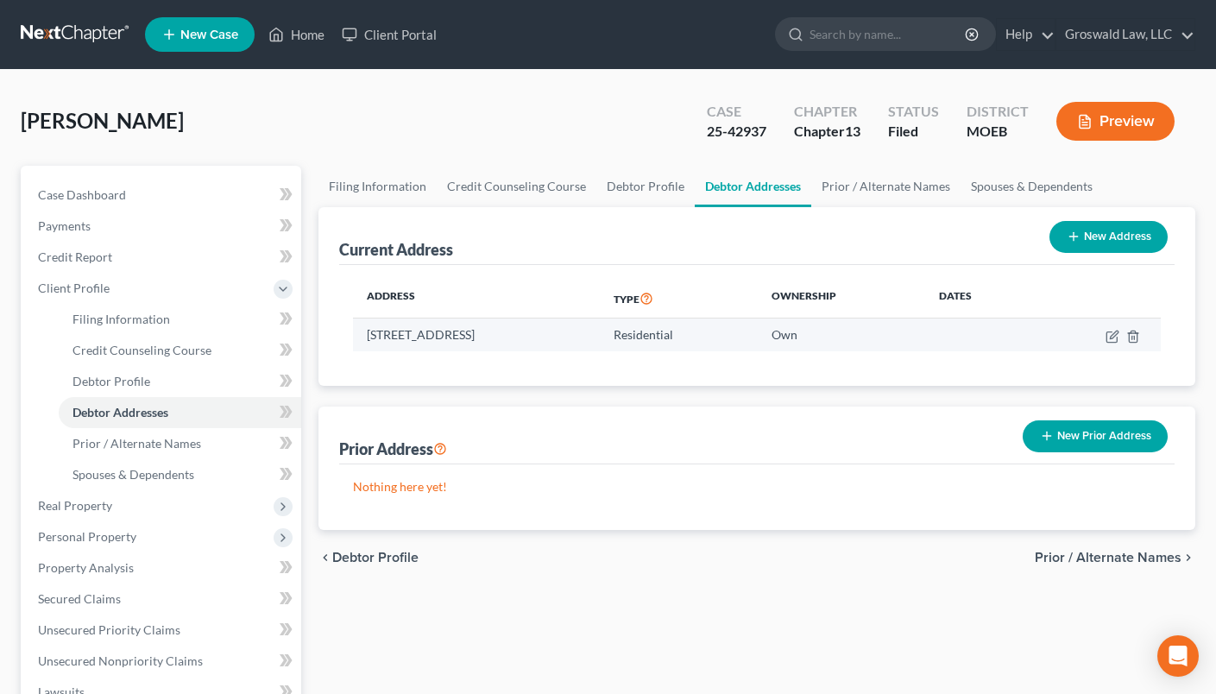
drag, startPoint x: 496, startPoint y: 335, endPoint x: 358, endPoint y: 340, distance: 138.1
click at [358, 340] on td "[STREET_ADDRESS]" at bounding box center [476, 334] width 246 height 33
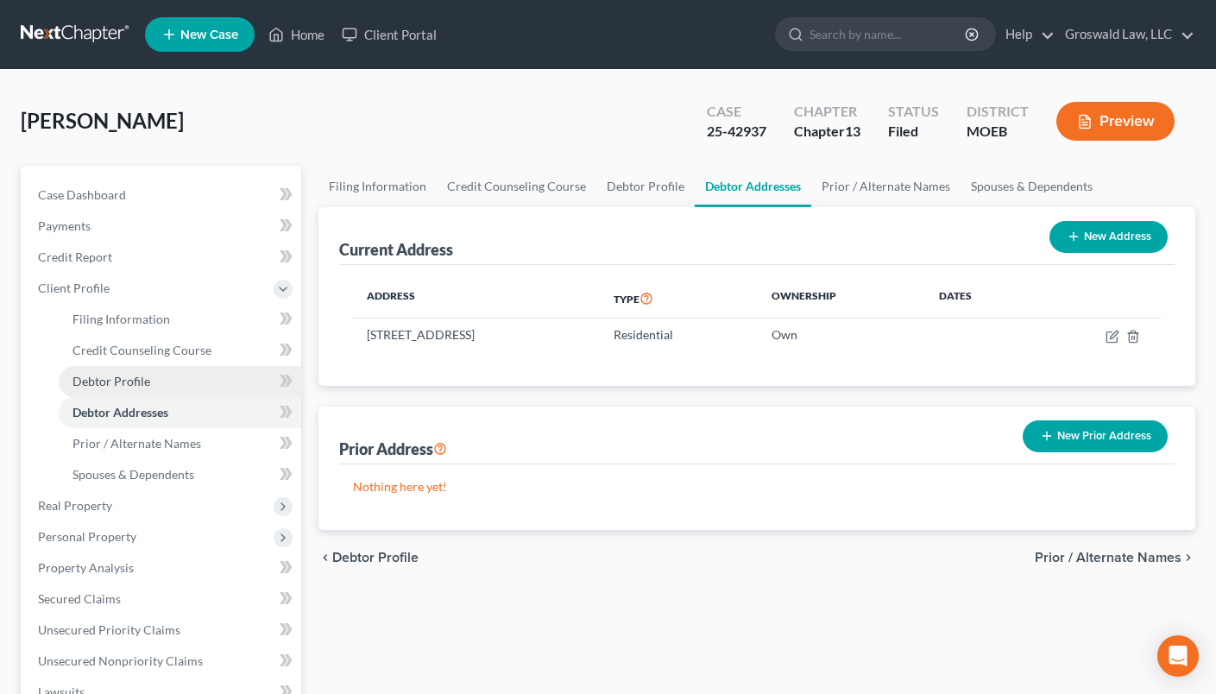
copy td "[STREET_ADDRESS]"
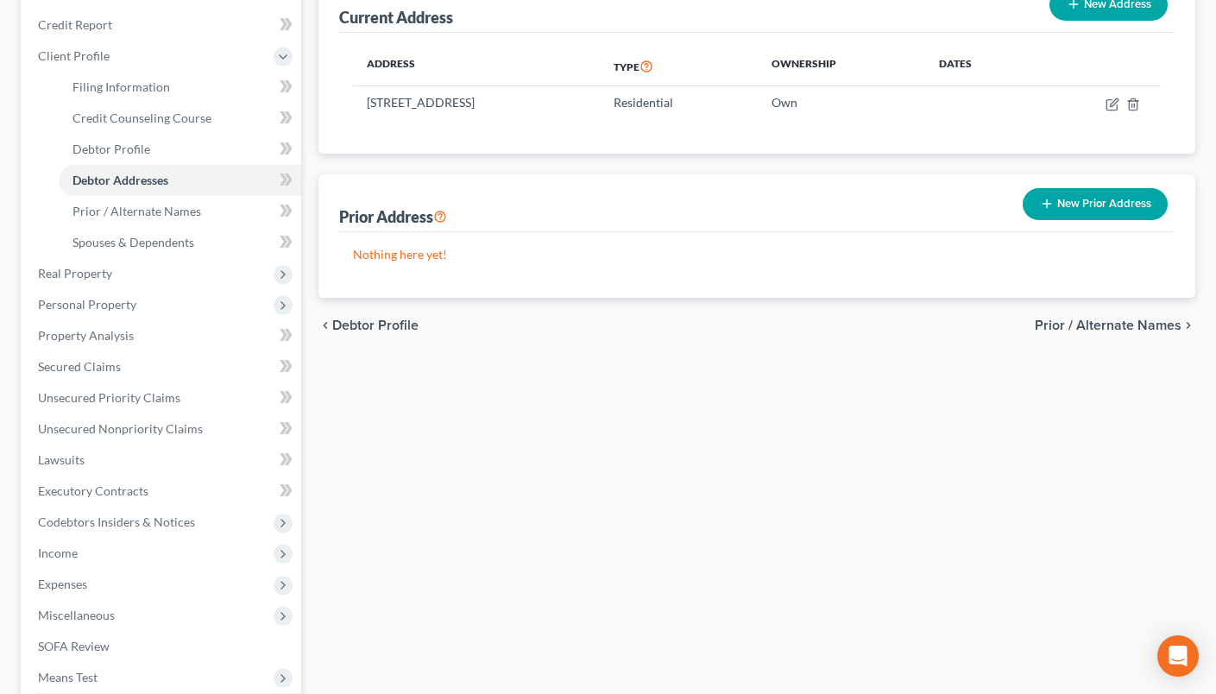
scroll to position [472, 0]
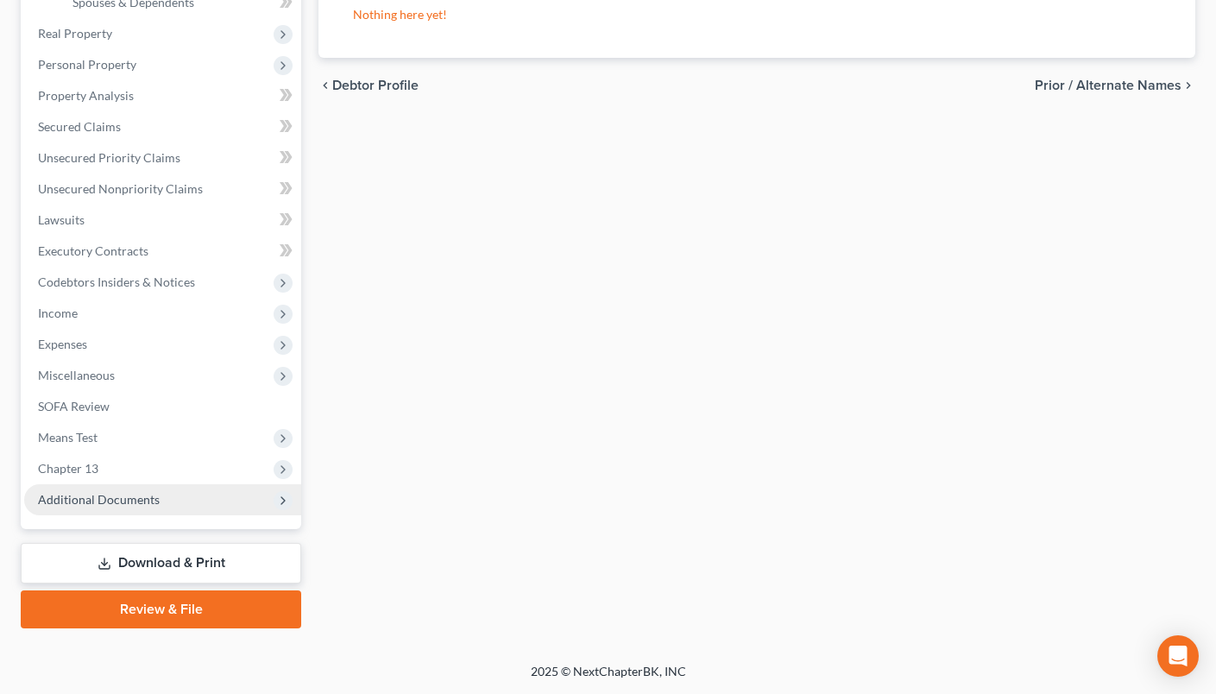
click at [154, 496] on span "Additional Documents" at bounding box center [99, 499] width 122 height 15
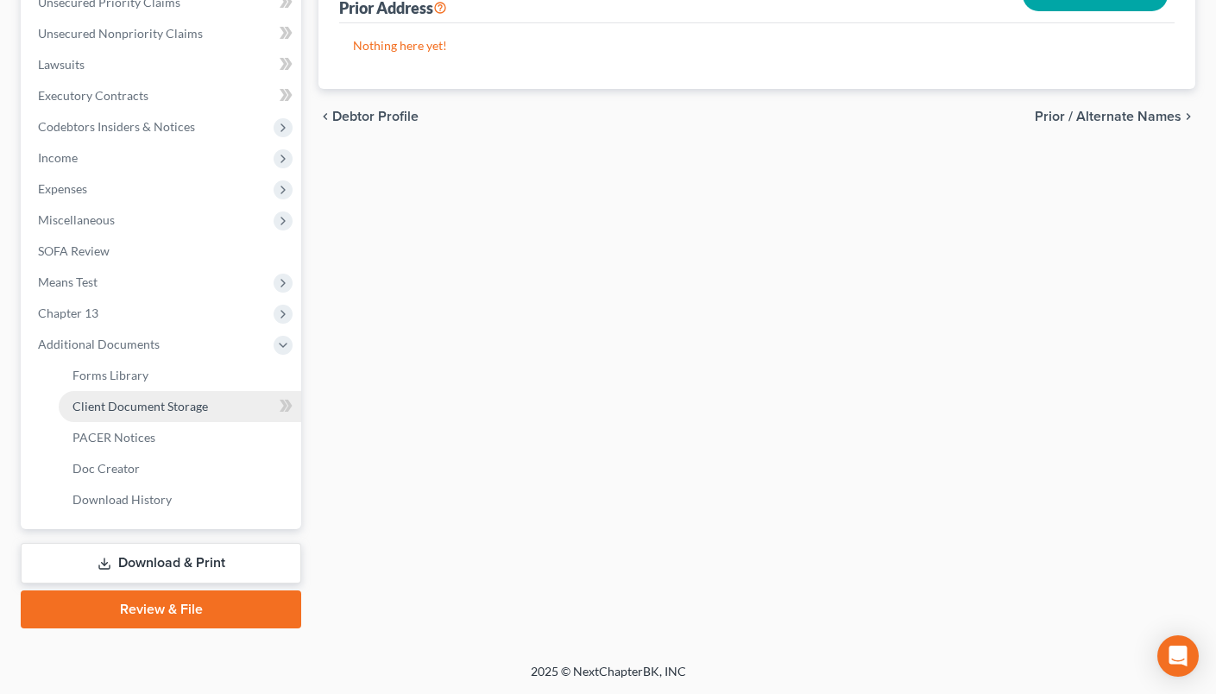
click at [149, 412] on span "Client Document Storage" at bounding box center [139, 406] width 135 height 15
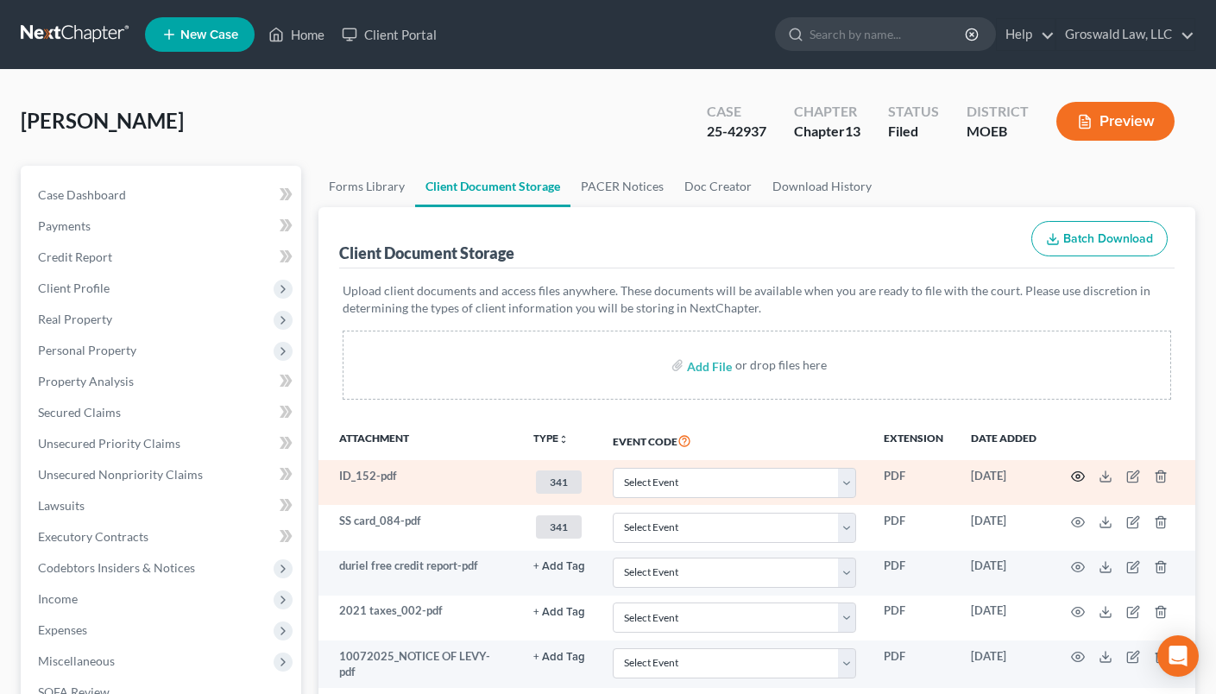
click at [1077, 479] on icon "button" at bounding box center [1078, 476] width 14 height 14
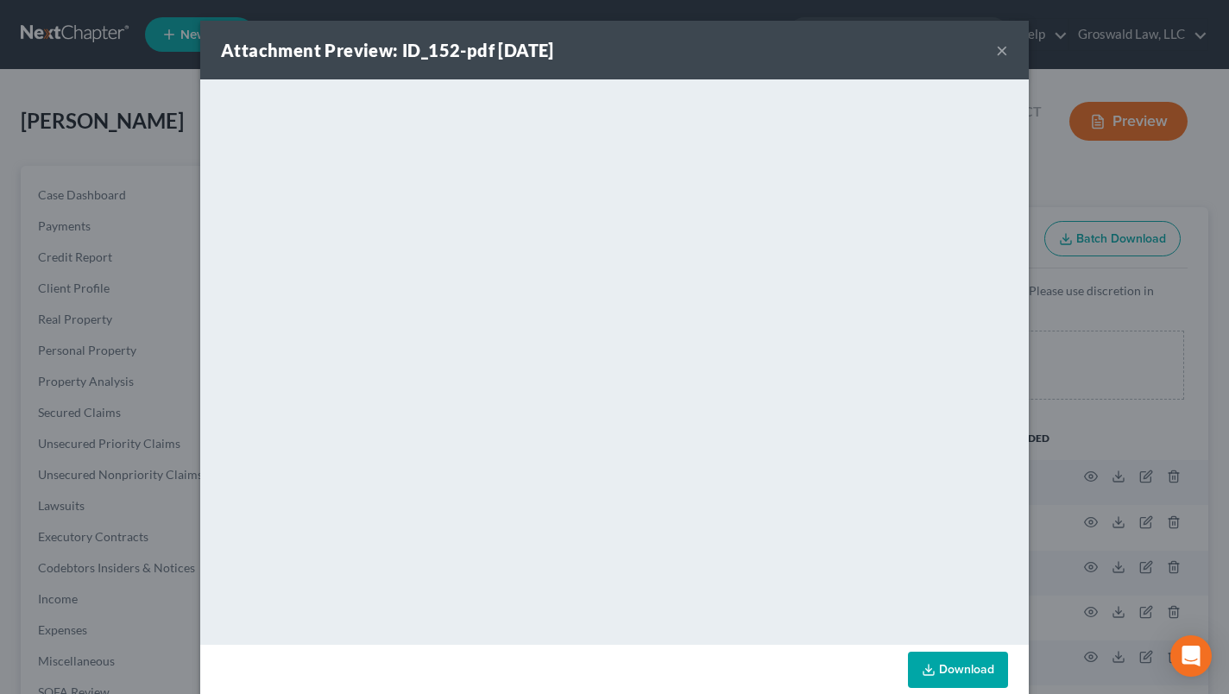
click at [996, 52] on button "×" at bounding box center [1002, 50] width 12 height 21
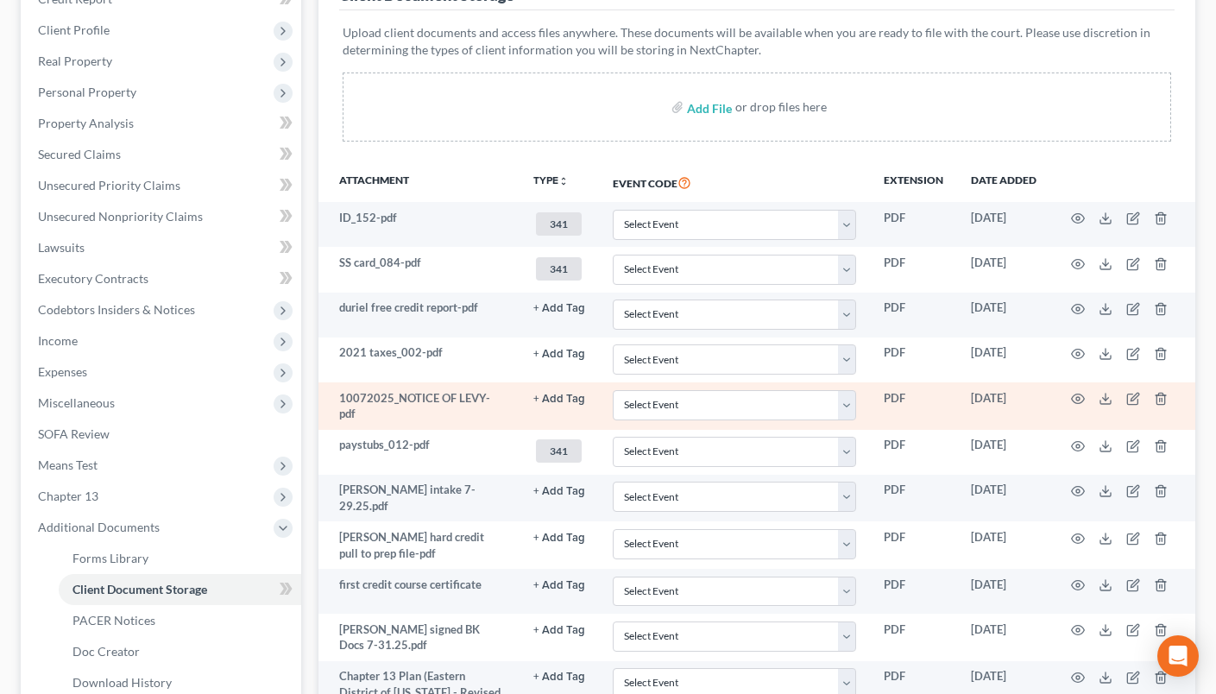
scroll to position [259, 0]
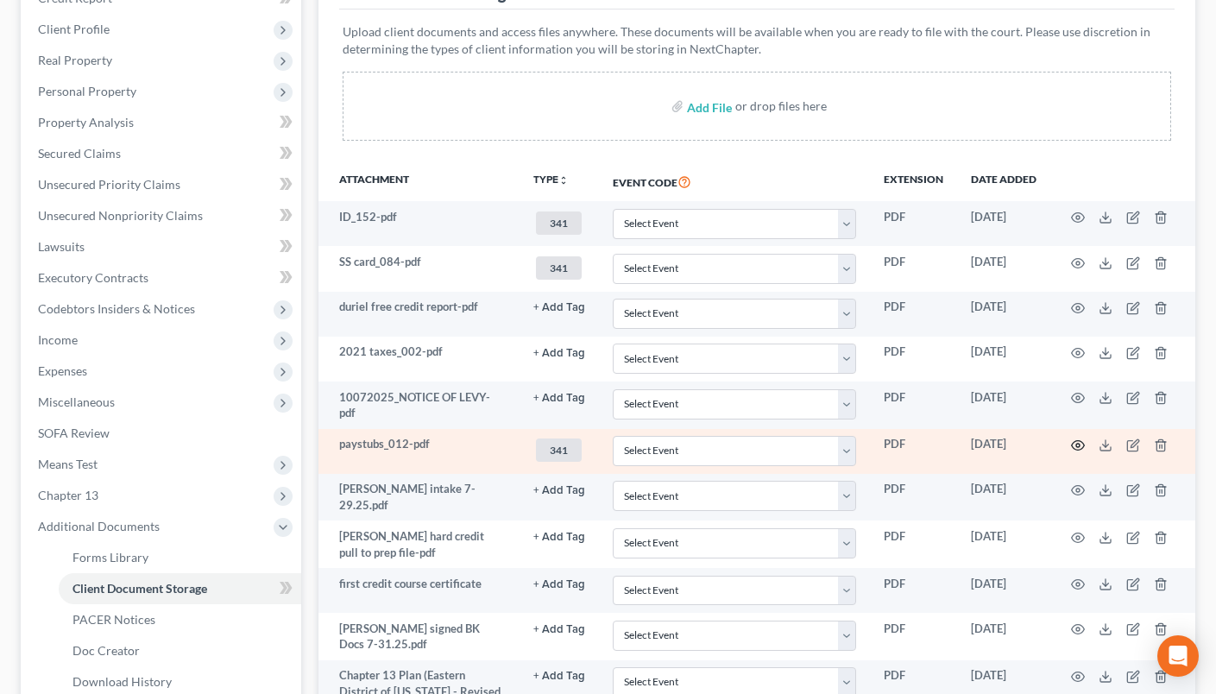
click at [1076, 446] on icon "button" at bounding box center [1078, 445] width 14 height 14
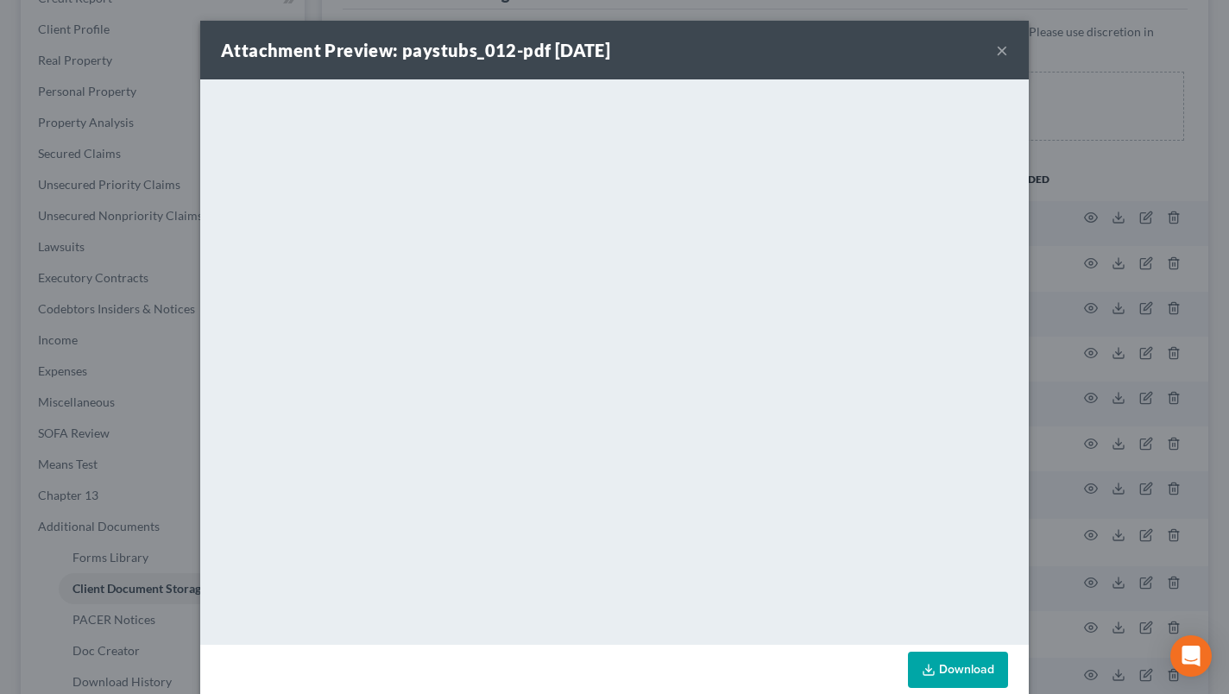
click at [996, 47] on button "×" at bounding box center [1002, 50] width 12 height 21
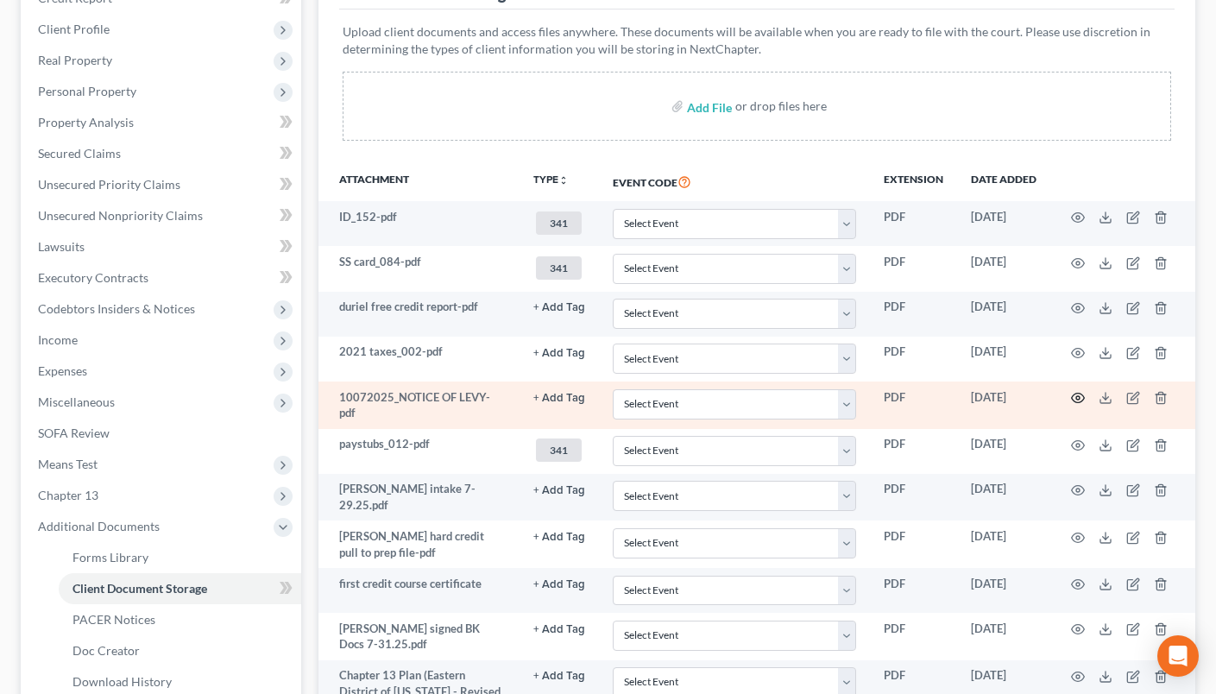
click at [1076, 399] on circle "button" at bounding box center [1077, 397] width 3 height 3
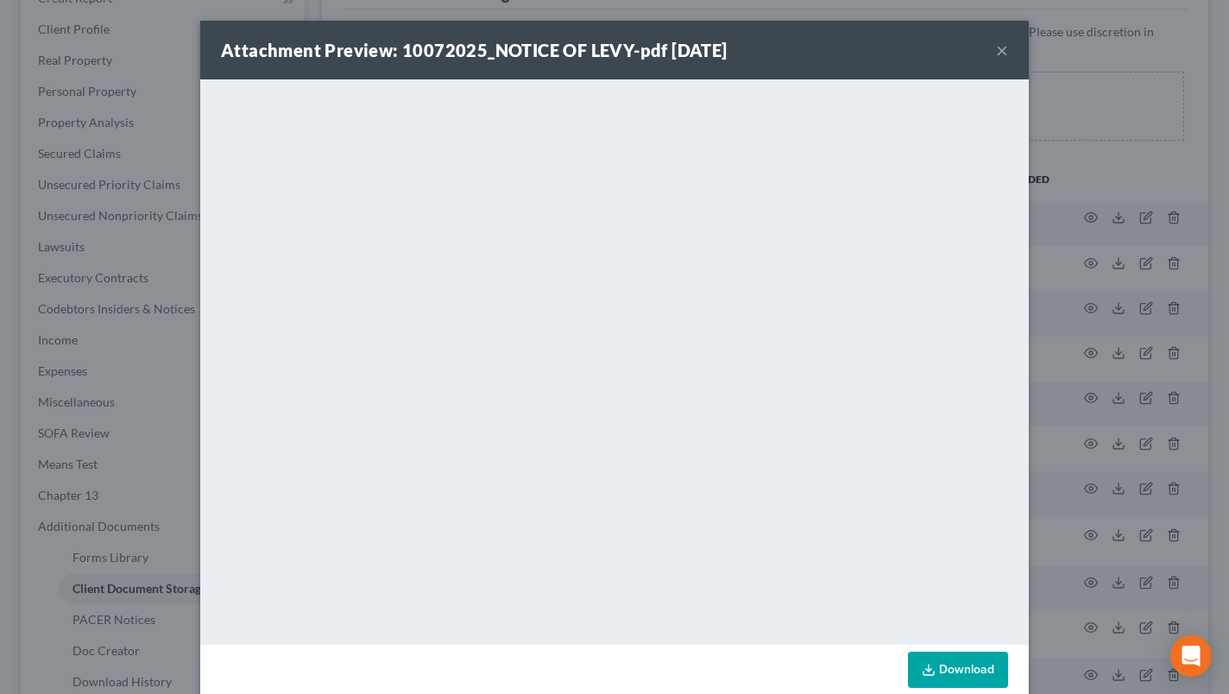
click at [996, 47] on button "×" at bounding box center [1002, 50] width 12 height 21
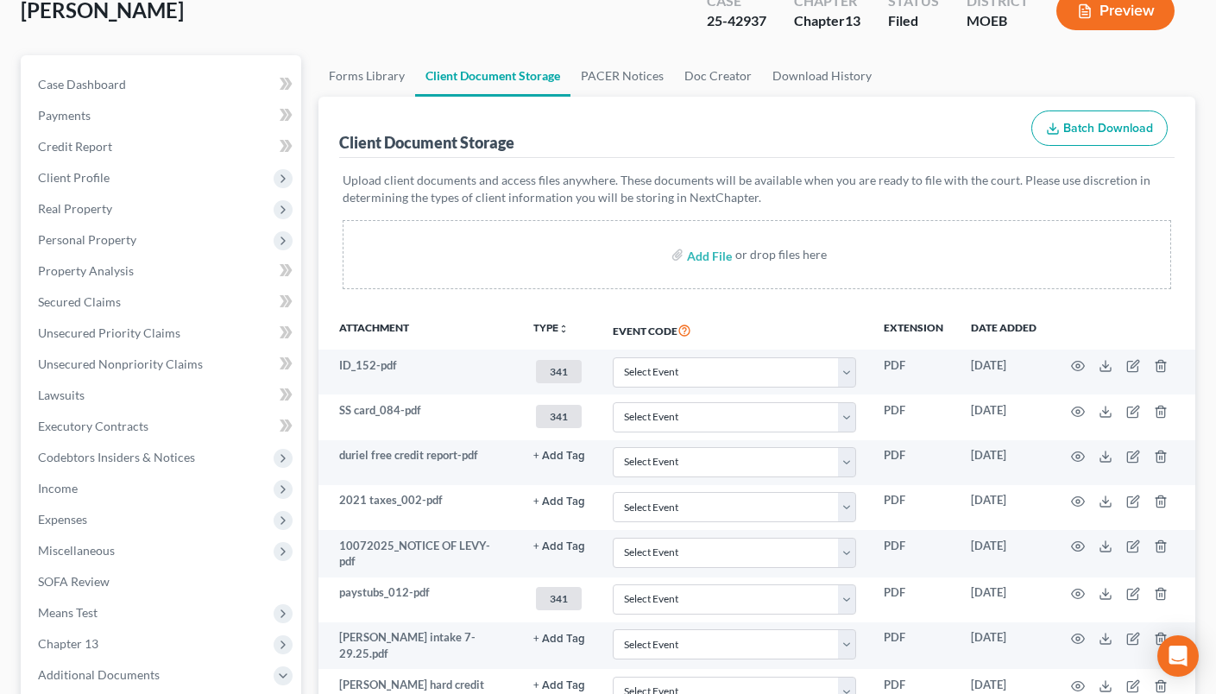
scroll to position [0, 0]
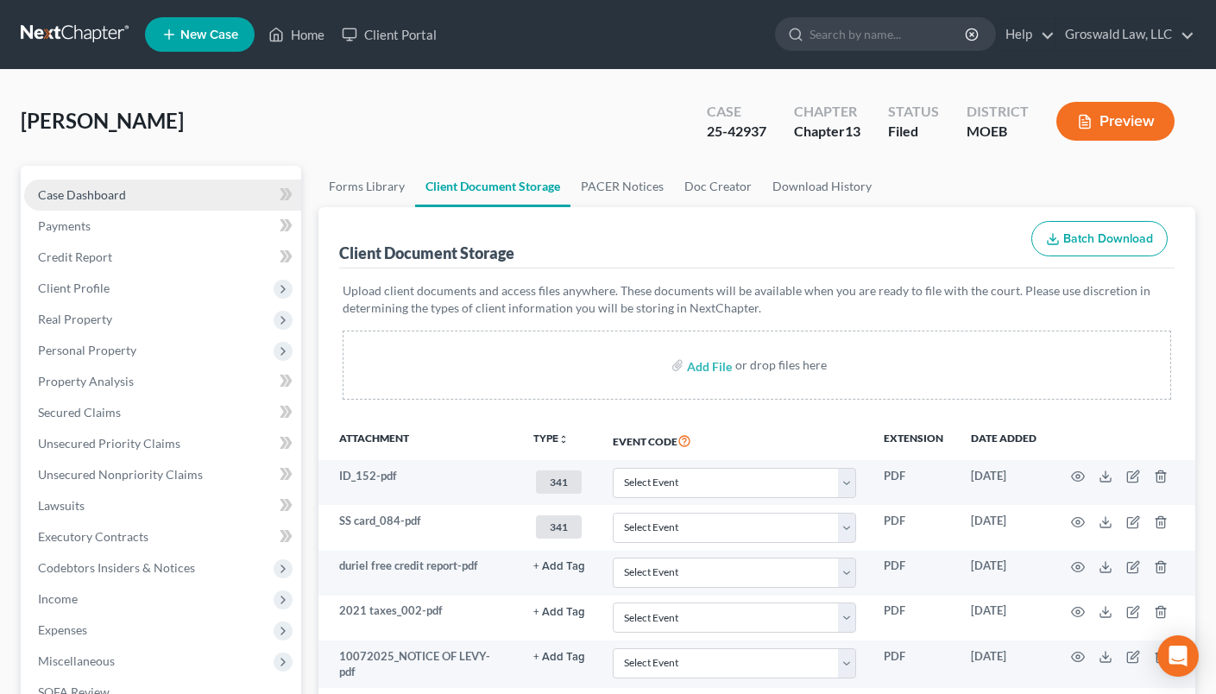
click at [107, 197] on span "Case Dashboard" at bounding box center [82, 194] width 88 height 15
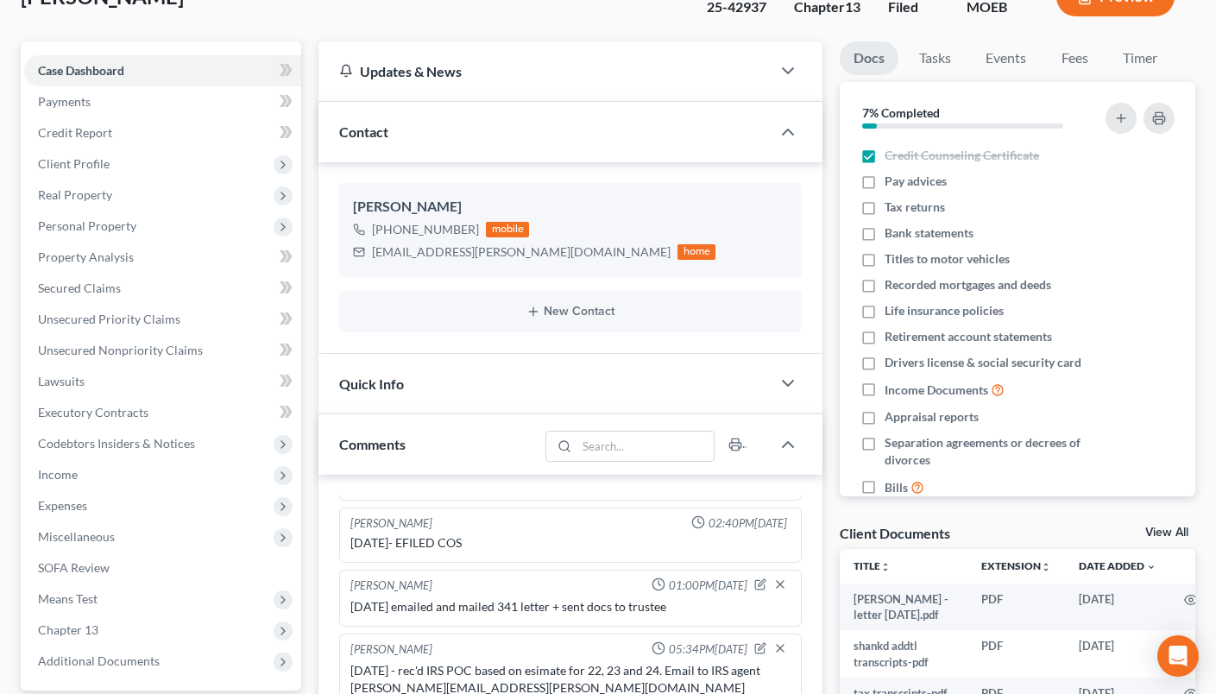
scroll to position [599, 0]
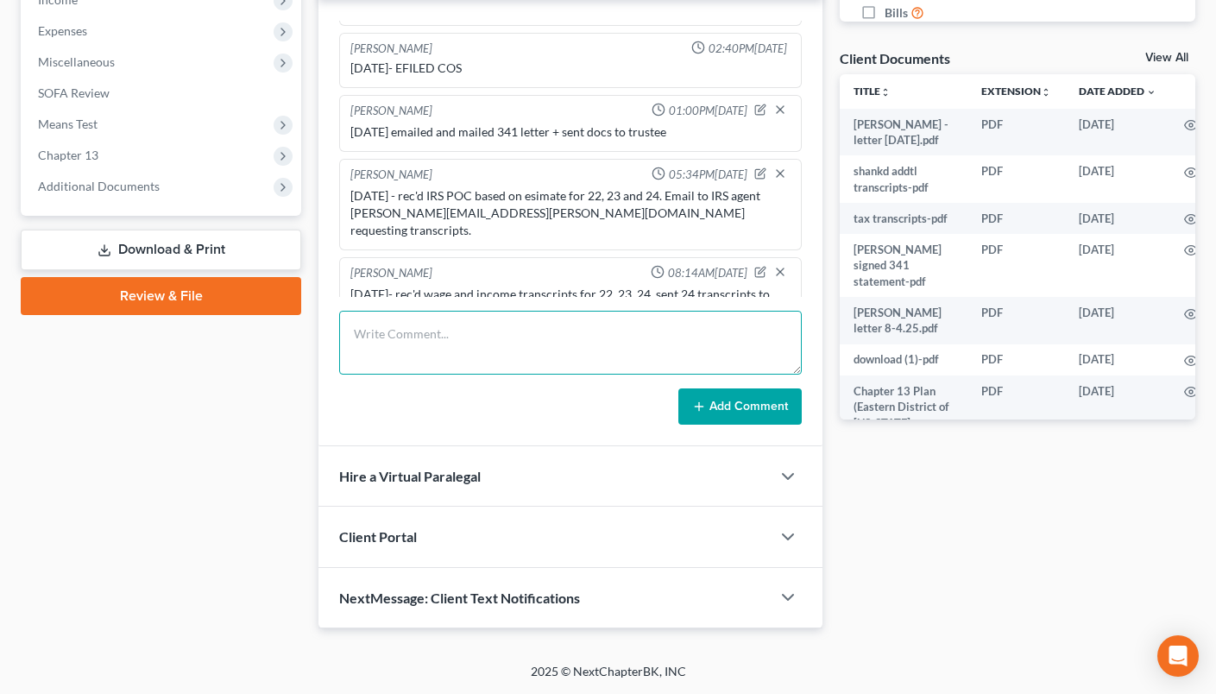
click at [609, 345] on textarea at bounding box center [570, 343] width 462 height 64
type textarea "[DATE] - emailed transcripts with cover letter to client"
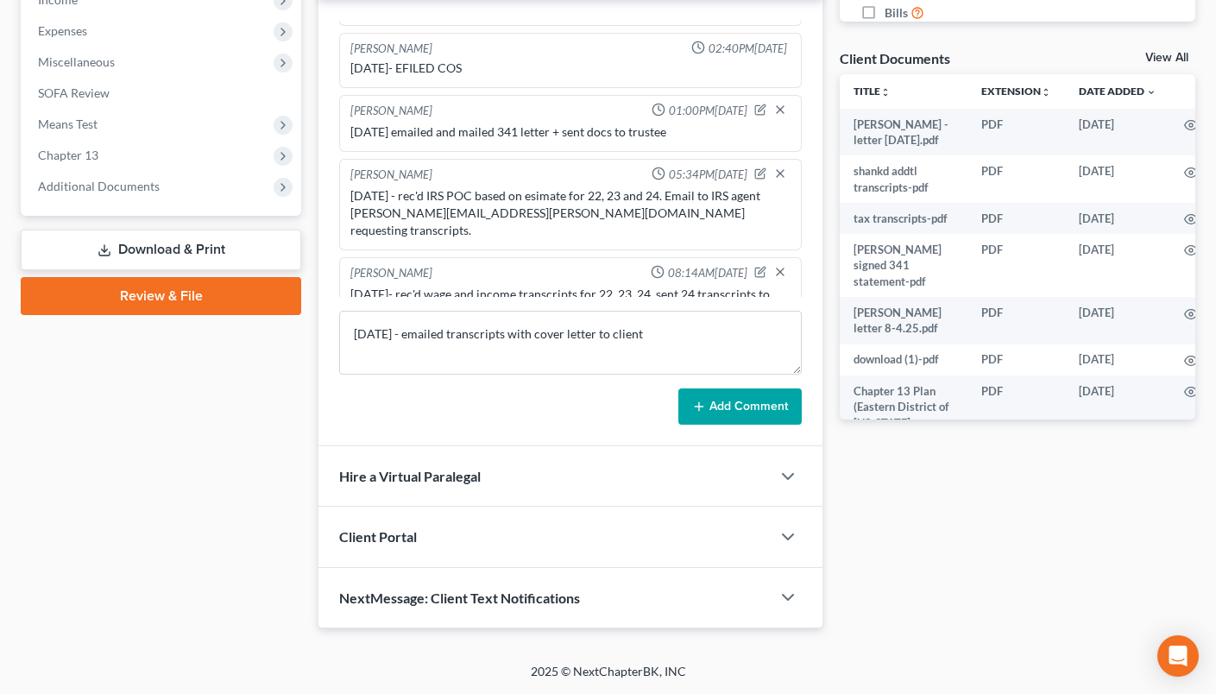
click at [731, 410] on button "Add Comment" at bounding box center [739, 406] width 123 height 36
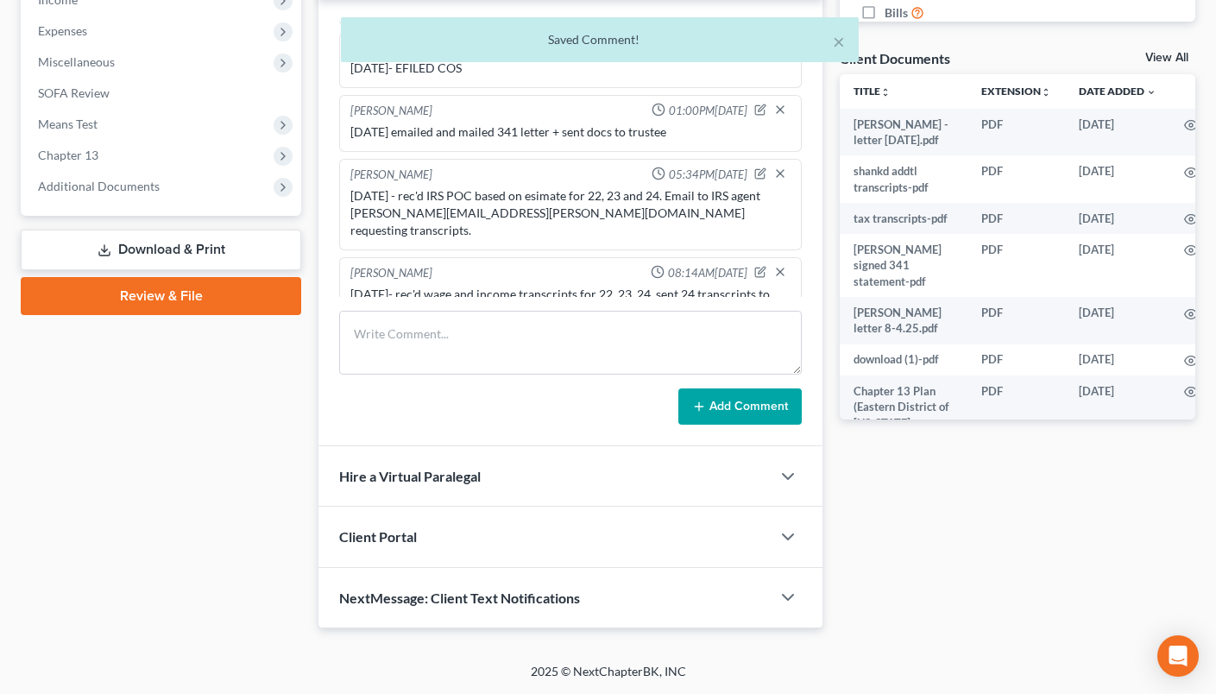
scroll to position [426, 0]
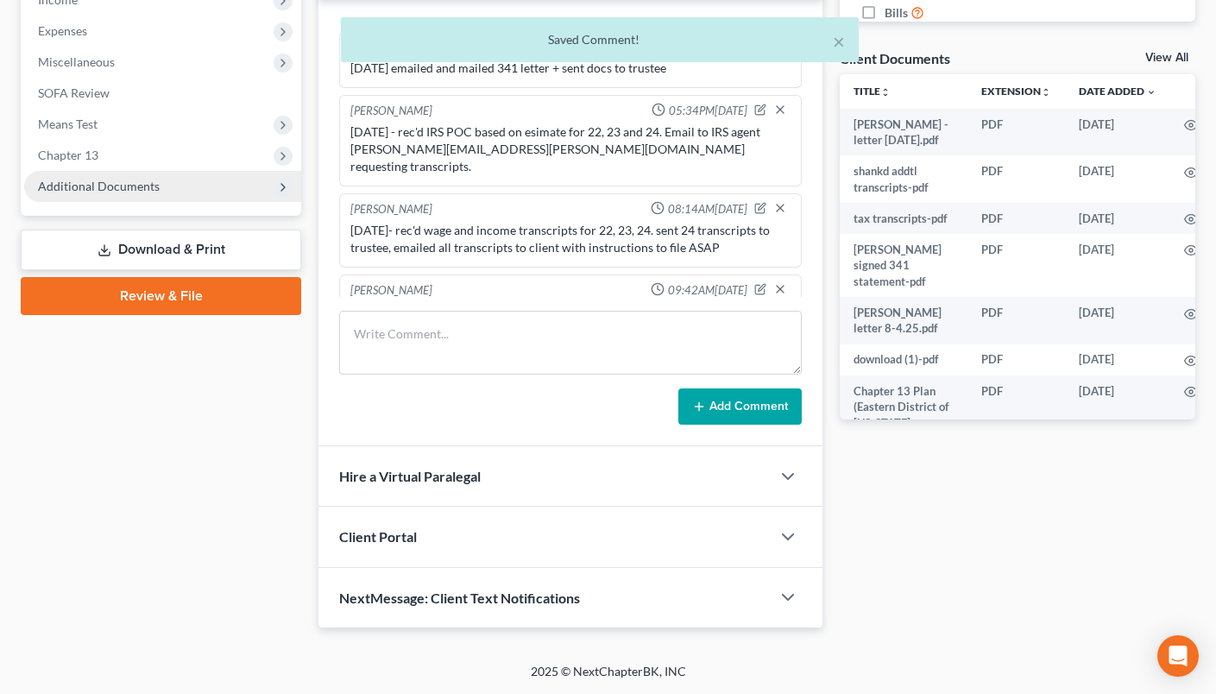
click at [91, 185] on span "Additional Documents" at bounding box center [99, 186] width 122 height 15
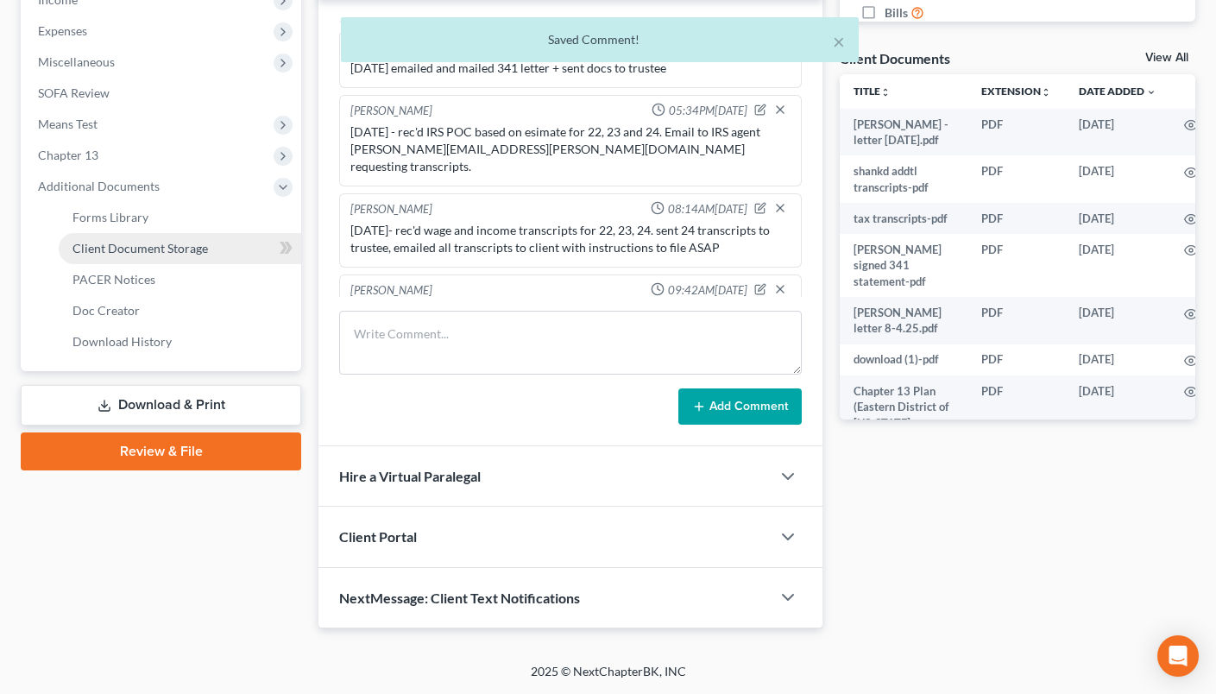
click at [108, 250] on span "Client Document Storage" at bounding box center [139, 248] width 135 height 15
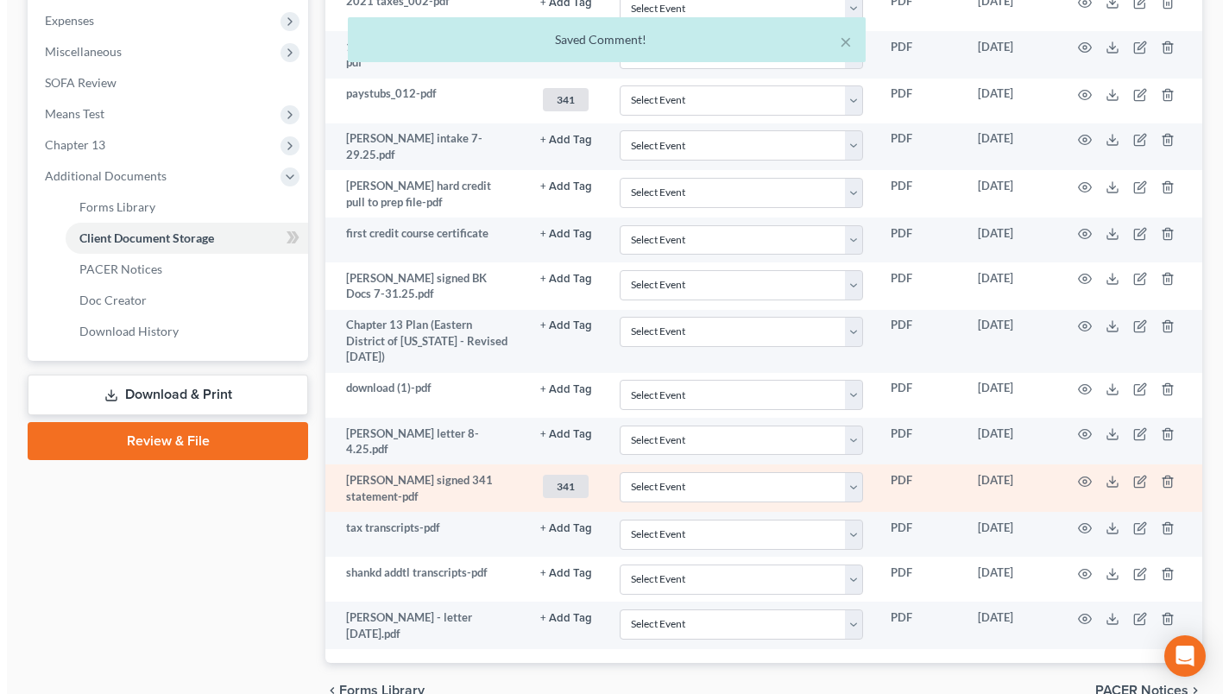
scroll to position [675, 0]
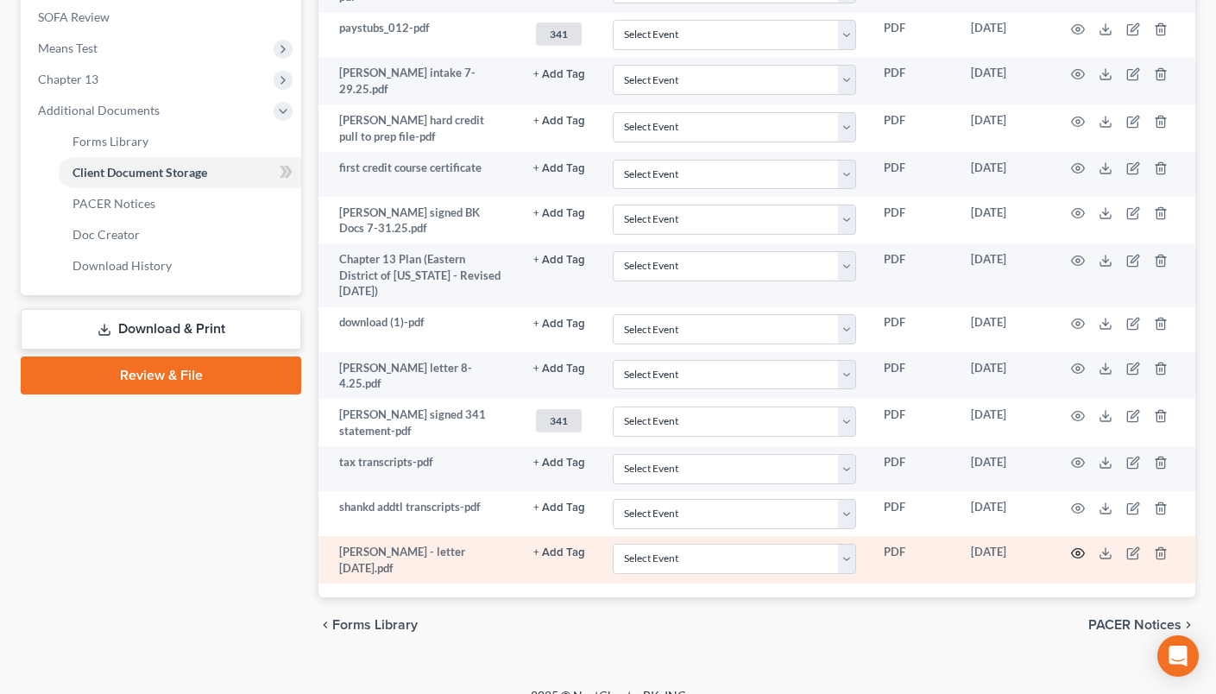
click at [1079, 546] on icon "button" at bounding box center [1078, 553] width 14 height 14
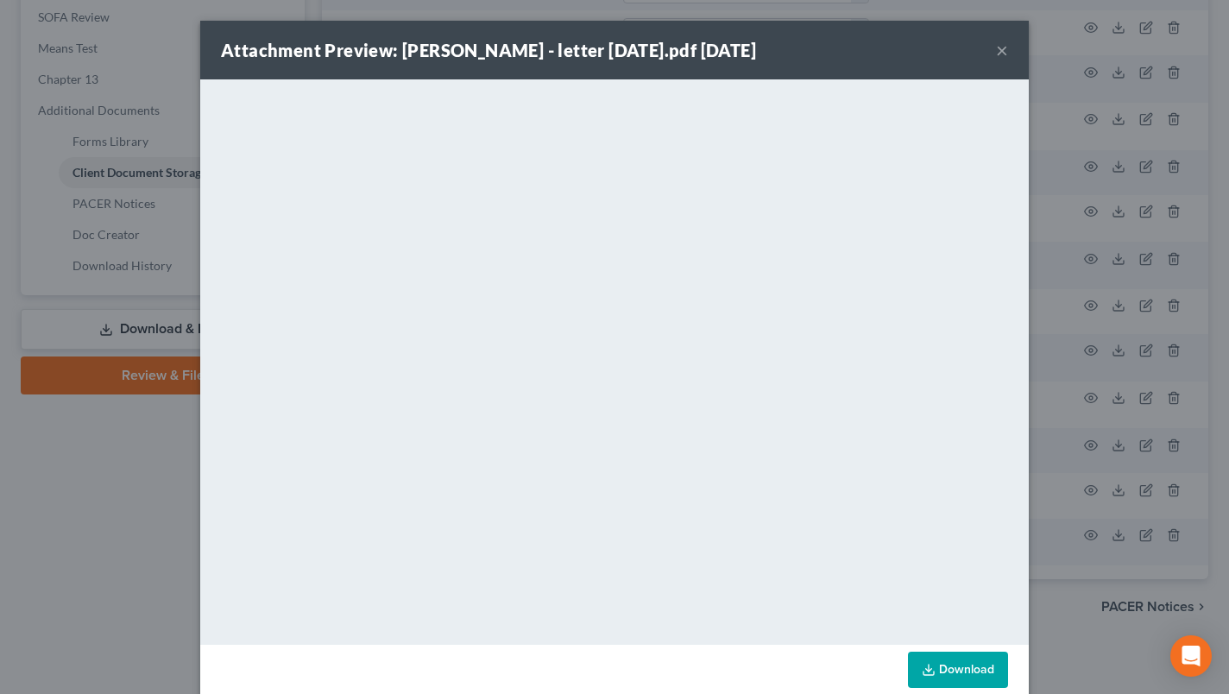
click at [998, 51] on button "×" at bounding box center [1002, 50] width 12 height 21
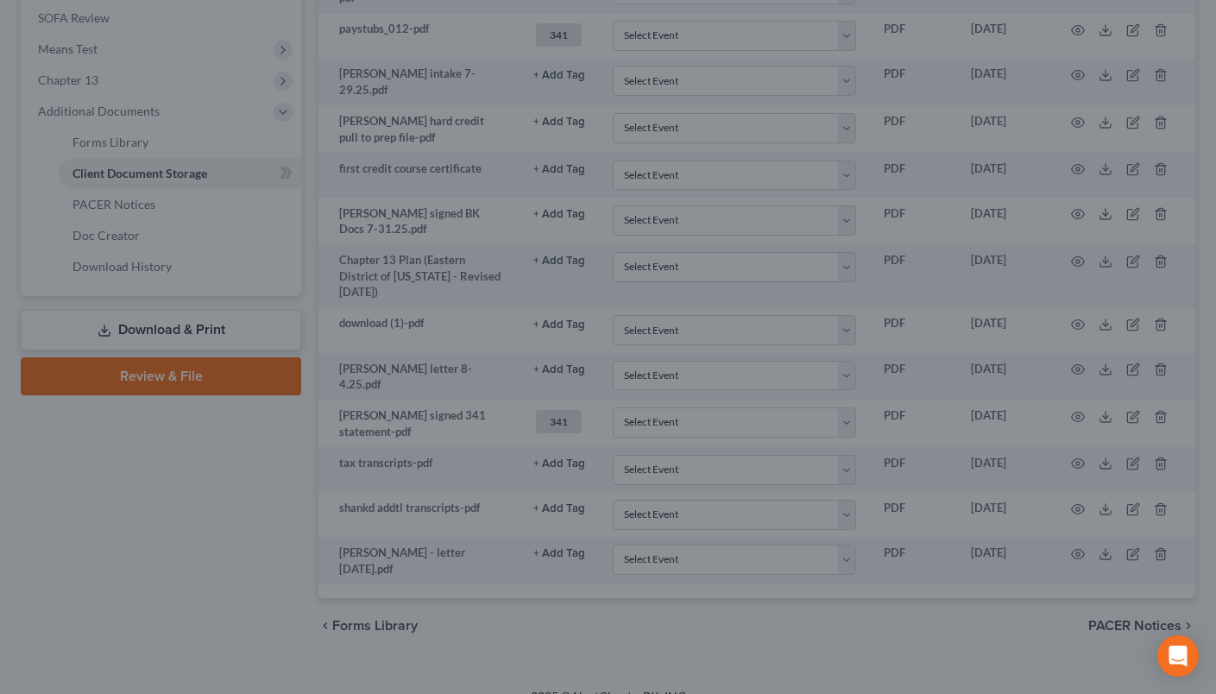
scroll to position [0, 0]
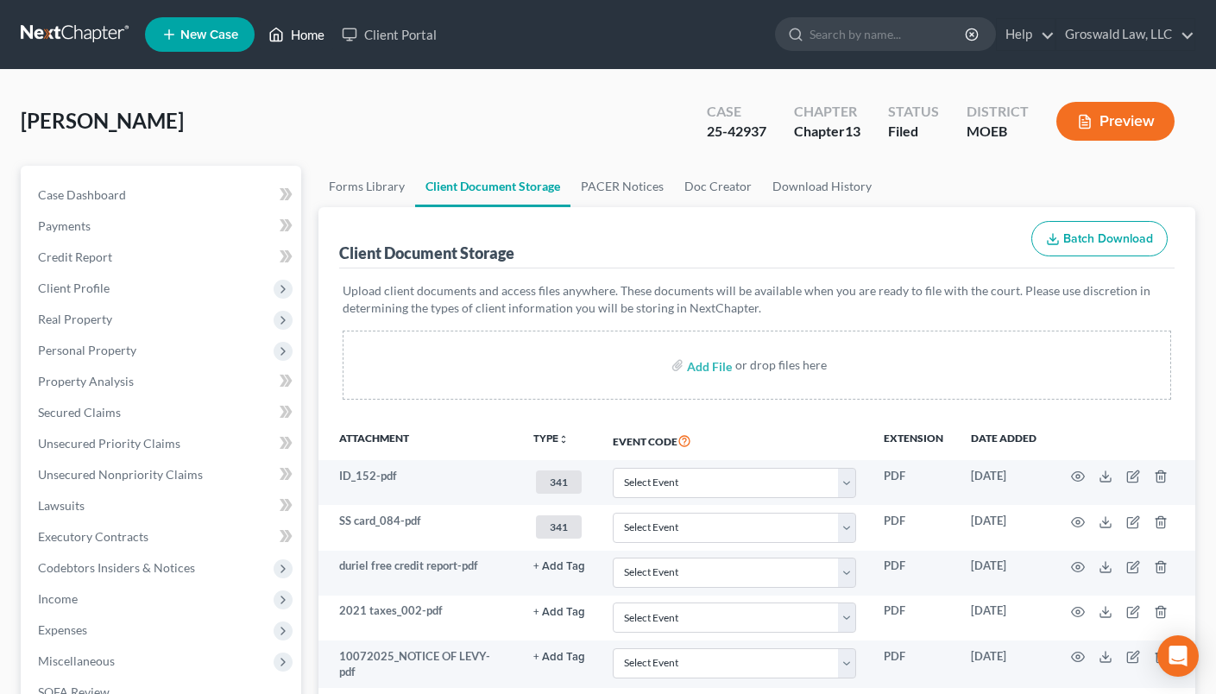
drag, startPoint x: 322, startPoint y: 40, endPoint x: 306, endPoint y: 37, distance: 15.7
click at [321, 39] on link "Home" at bounding box center [296, 34] width 73 height 31
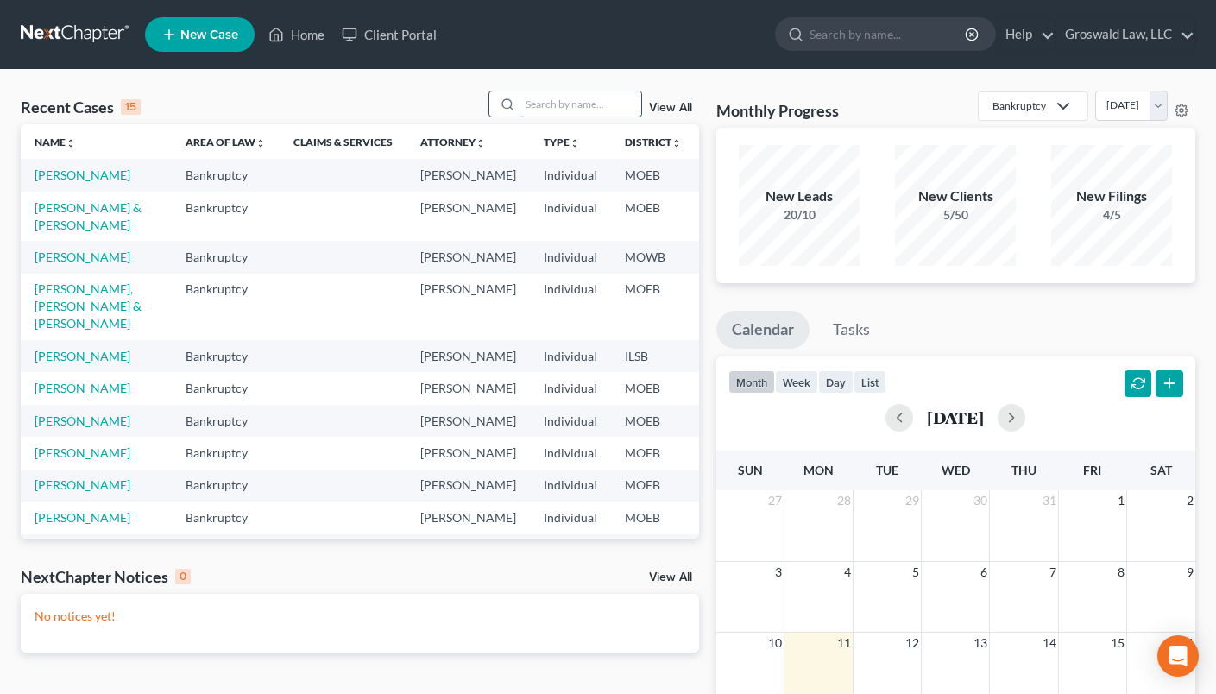
click at [569, 105] on input "search" at bounding box center [580, 103] width 121 height 25
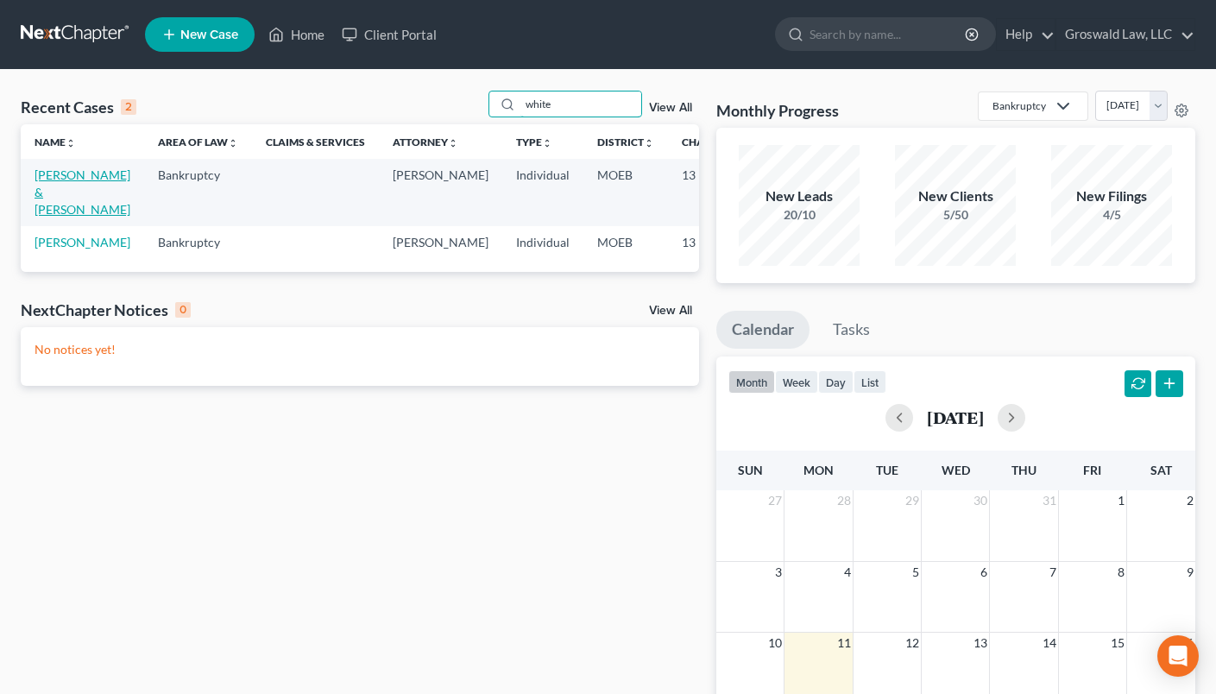
type input "white"
click at [47, 185] on link "[PERSON_NAME] & [PERSON_NAME]" at bounding box center [83, 191] width 96 height 49
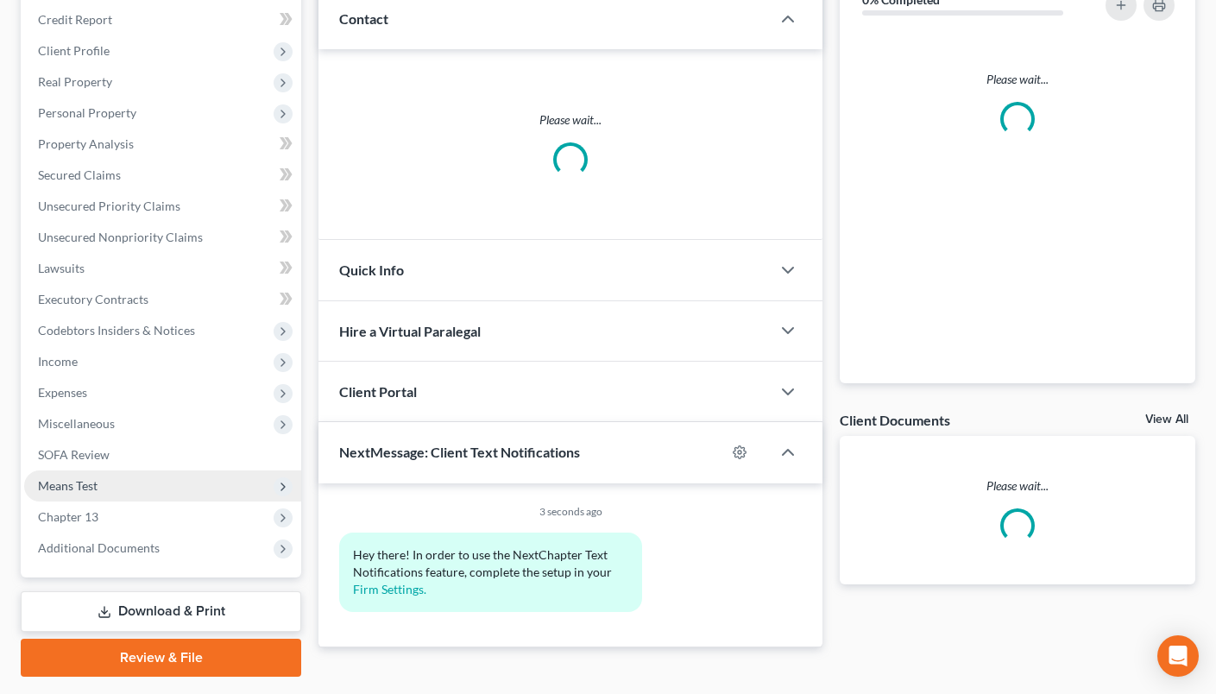
scroll to position [286, 0]
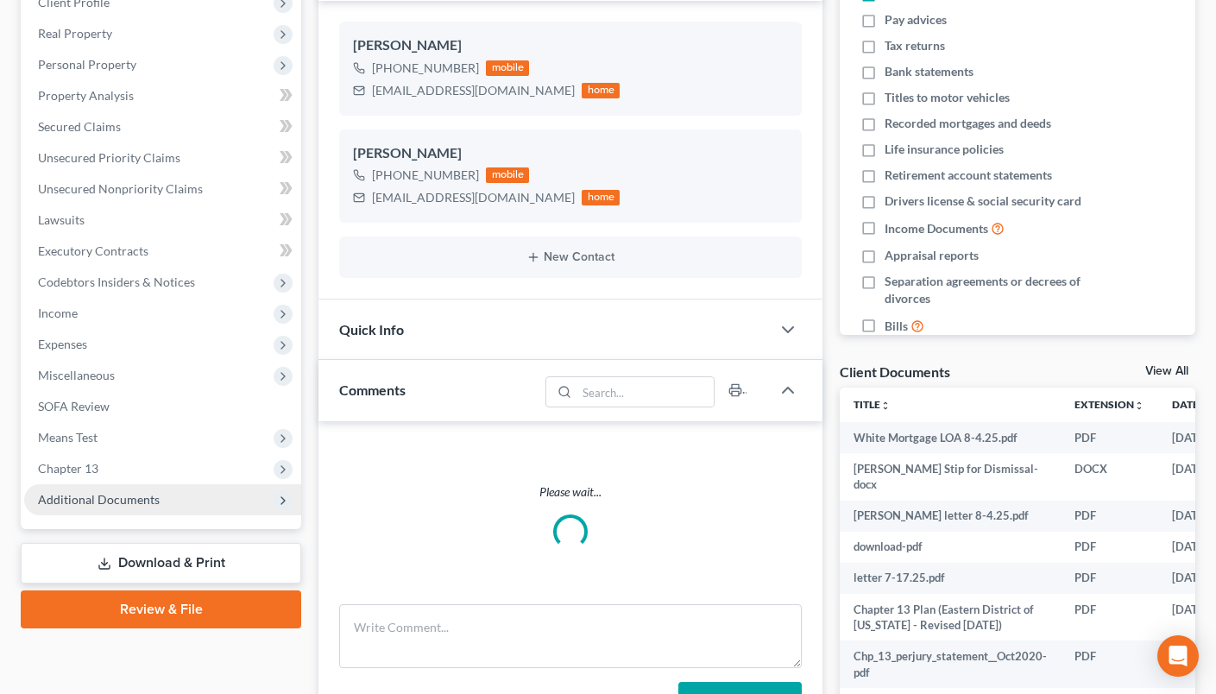
click at [86, 500] on span "Additional Documents" at bounding box center [99, 499] width 122 height 15
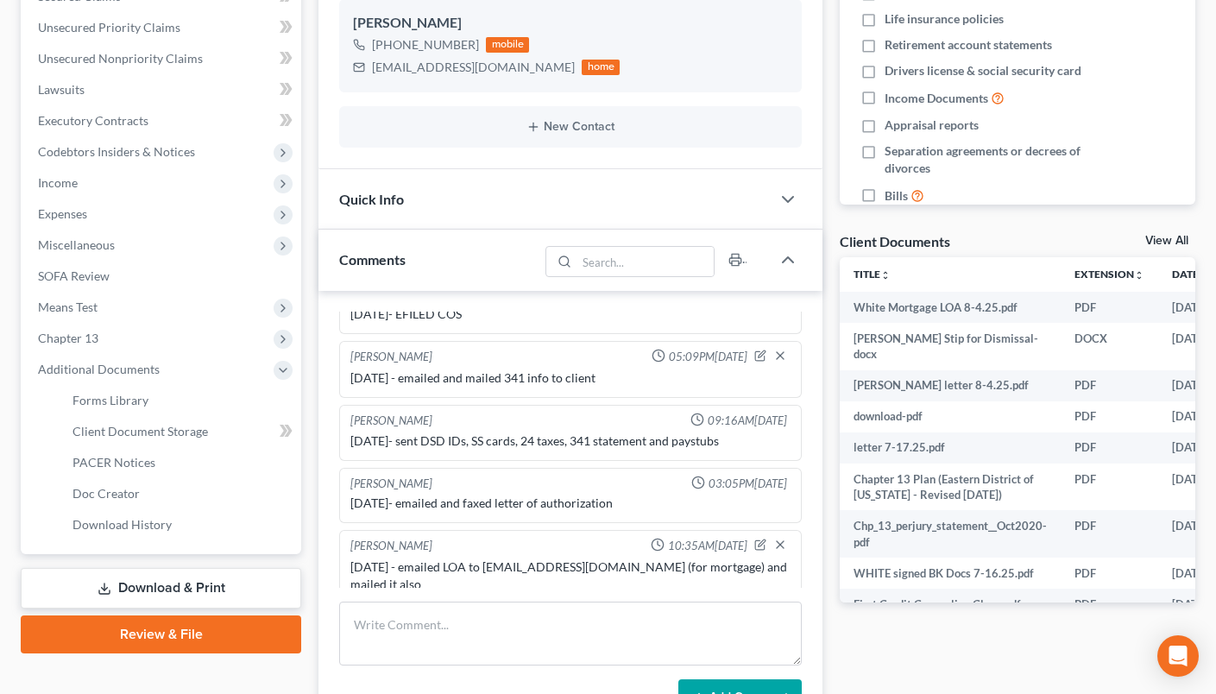
scroll to position [431, 0]
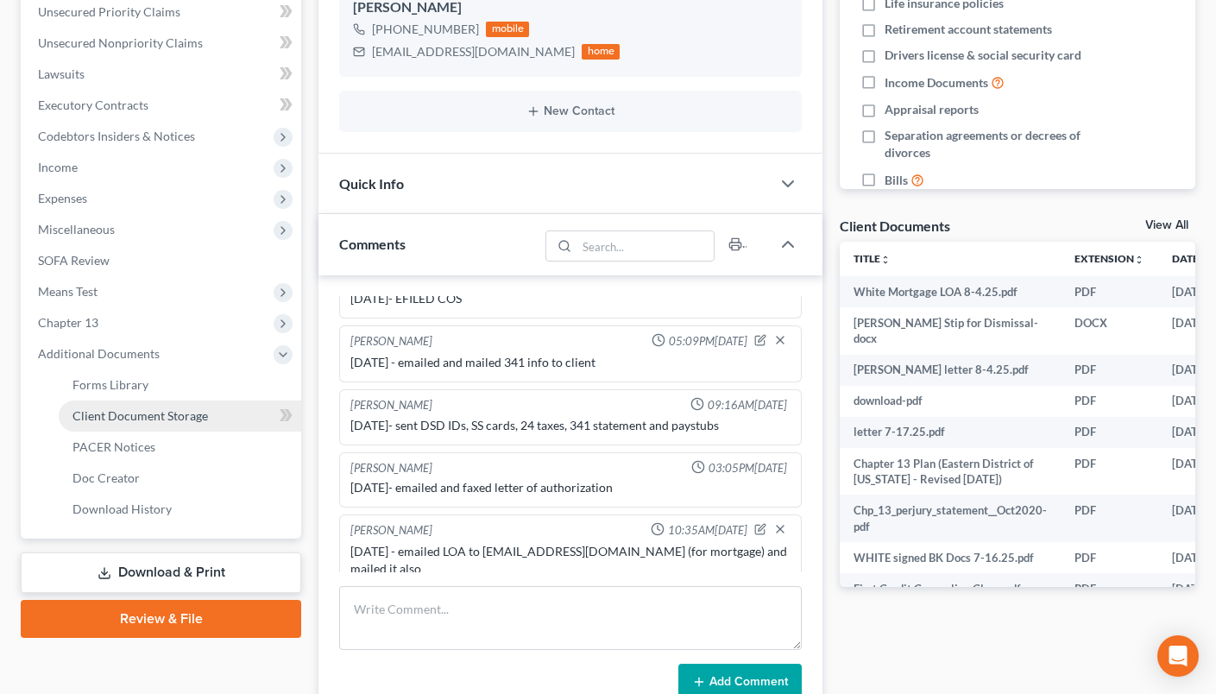
click at [135, 425] on link "Client Document Storage" at bounding box center [180, 415] width 242 height 31
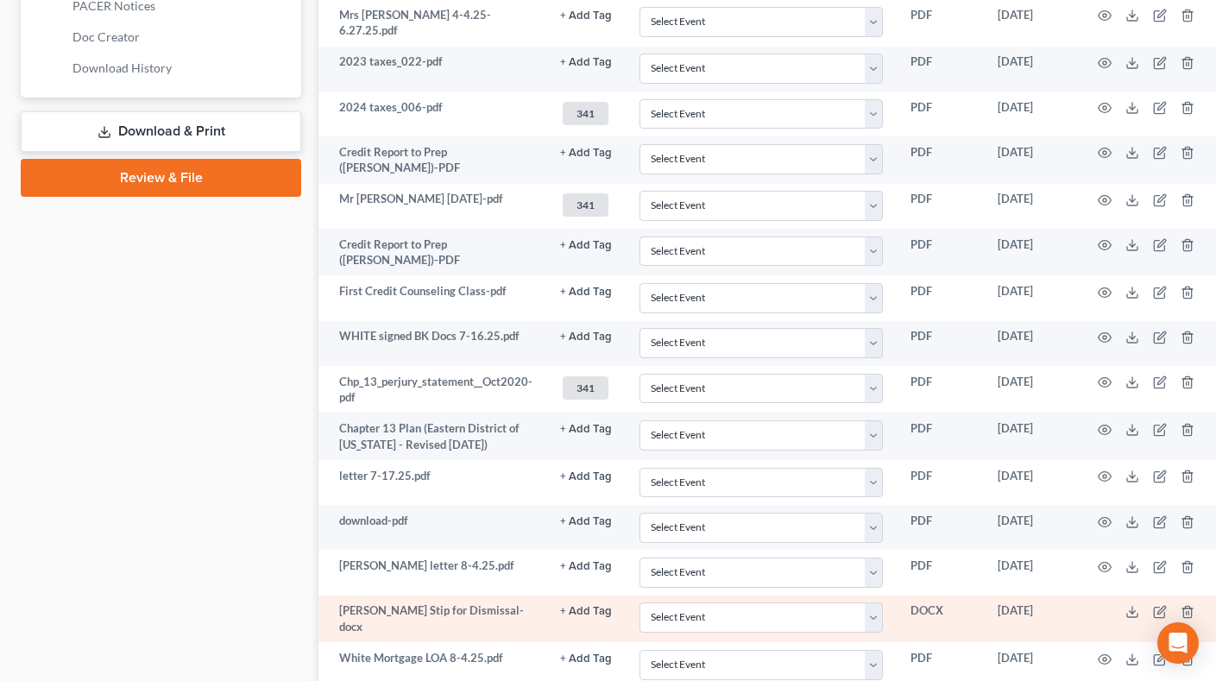
scroll to position [1002, 0]
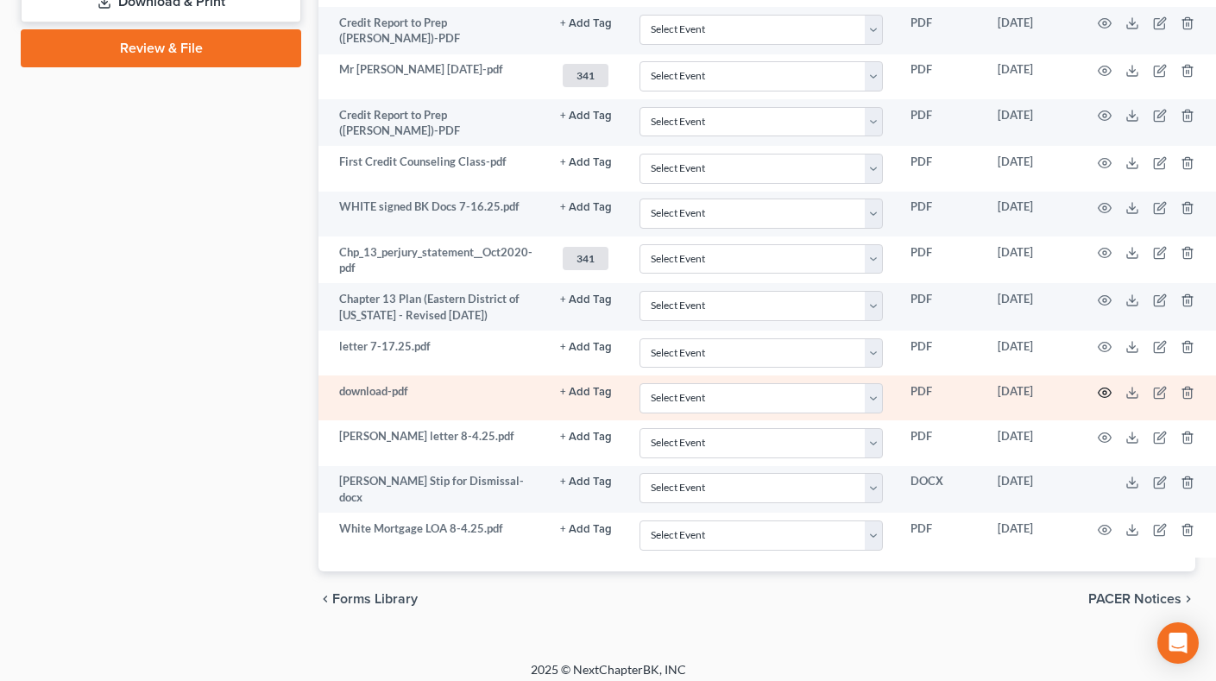
click at [1105, 386] on icon "button" at bounding box center [1105, 393] width 14 height 14
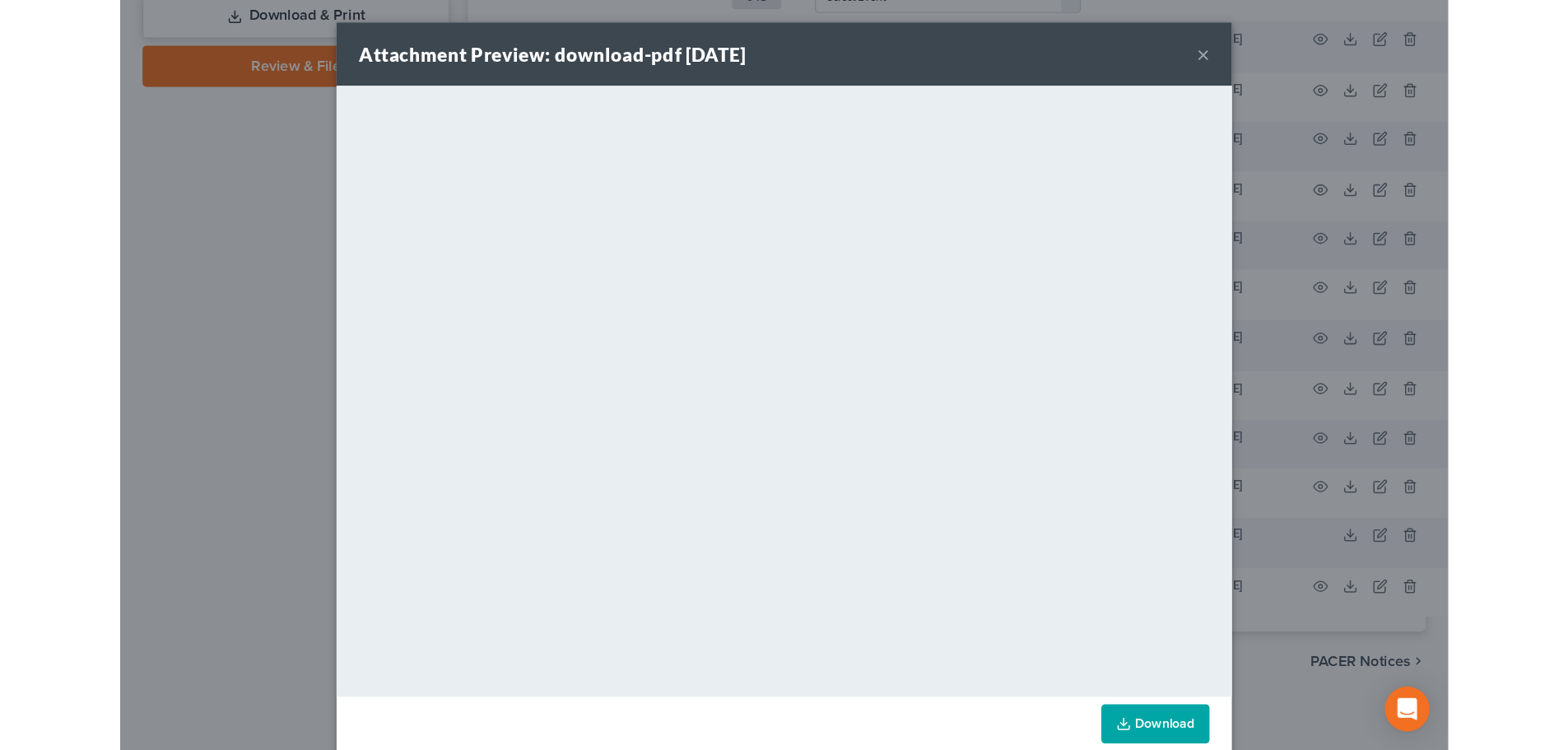
scroll to position [849, 0]
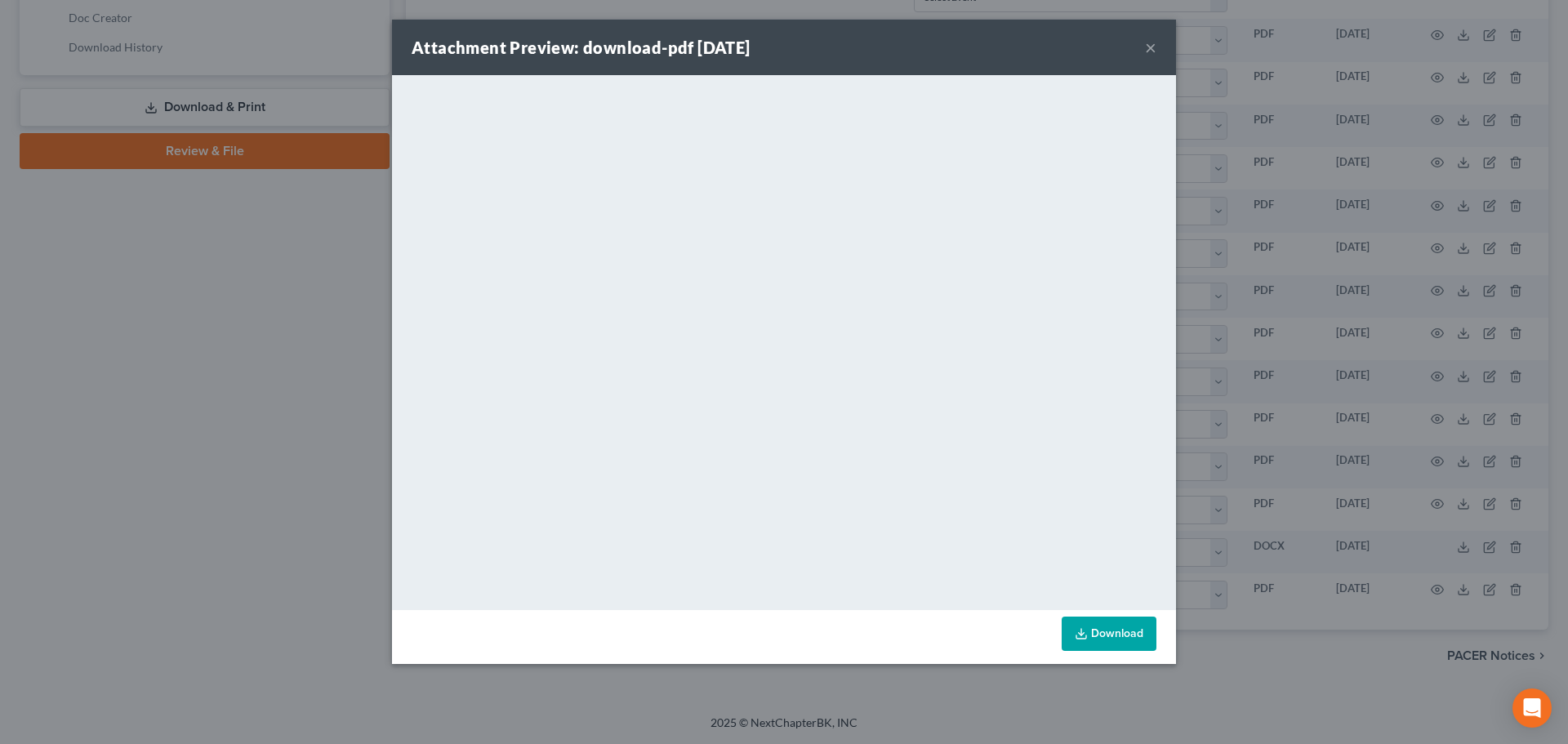
click at [1152, 49] on button "×" at bounding box center [1151, 47] width 11 height 20
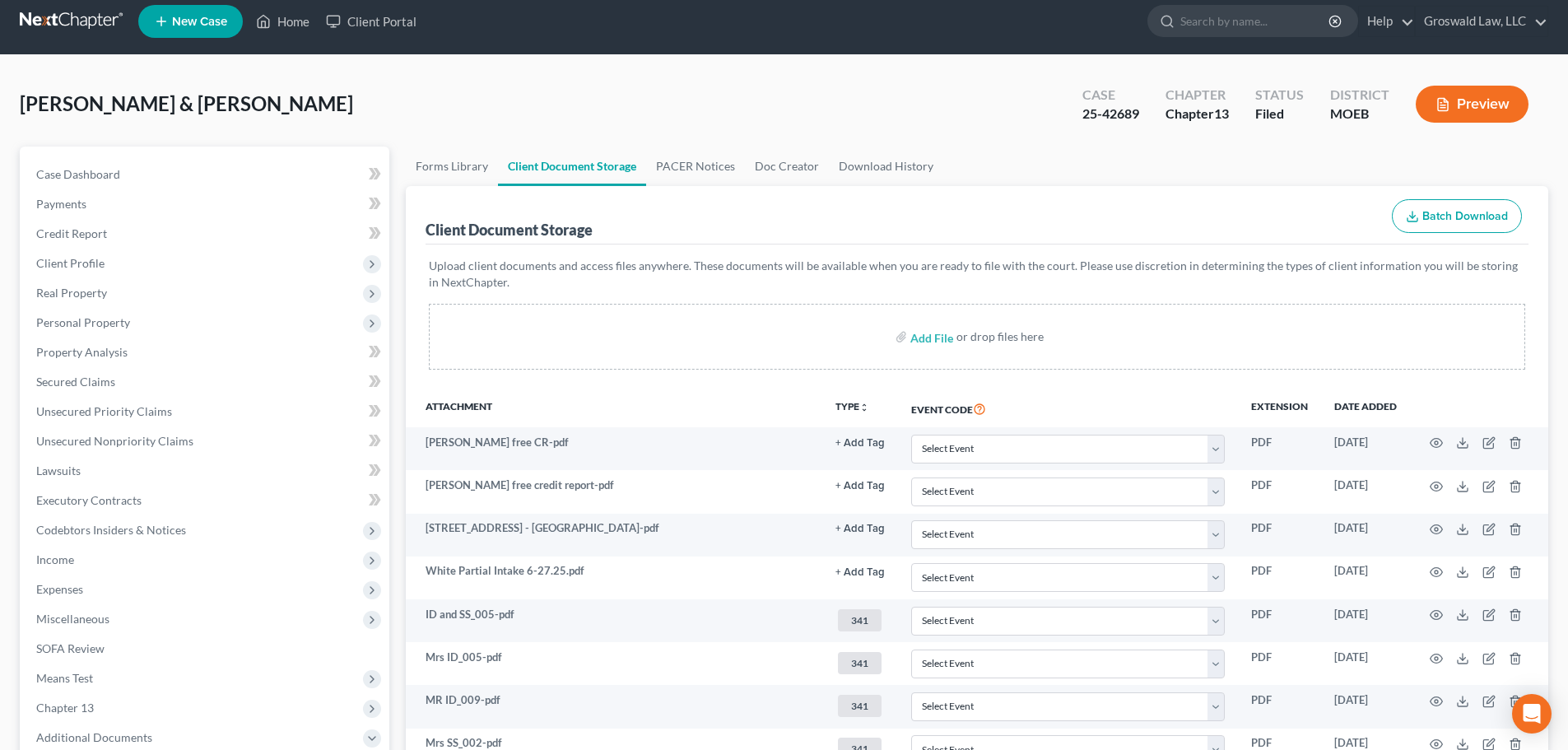
scroll to position [0, 0]
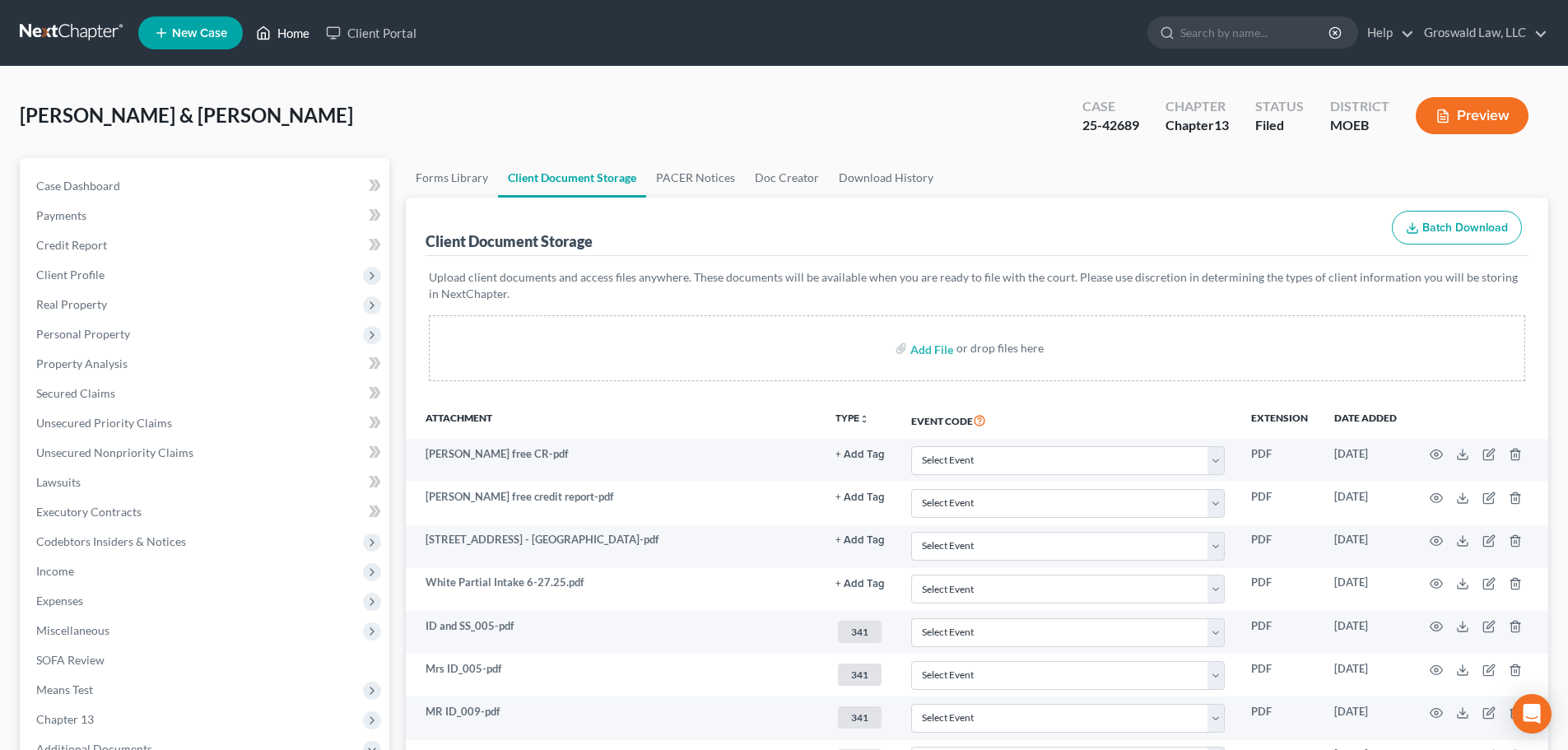
click at [279, 33] on link "Home" at bounding box center [282, 32] width 70 height 30
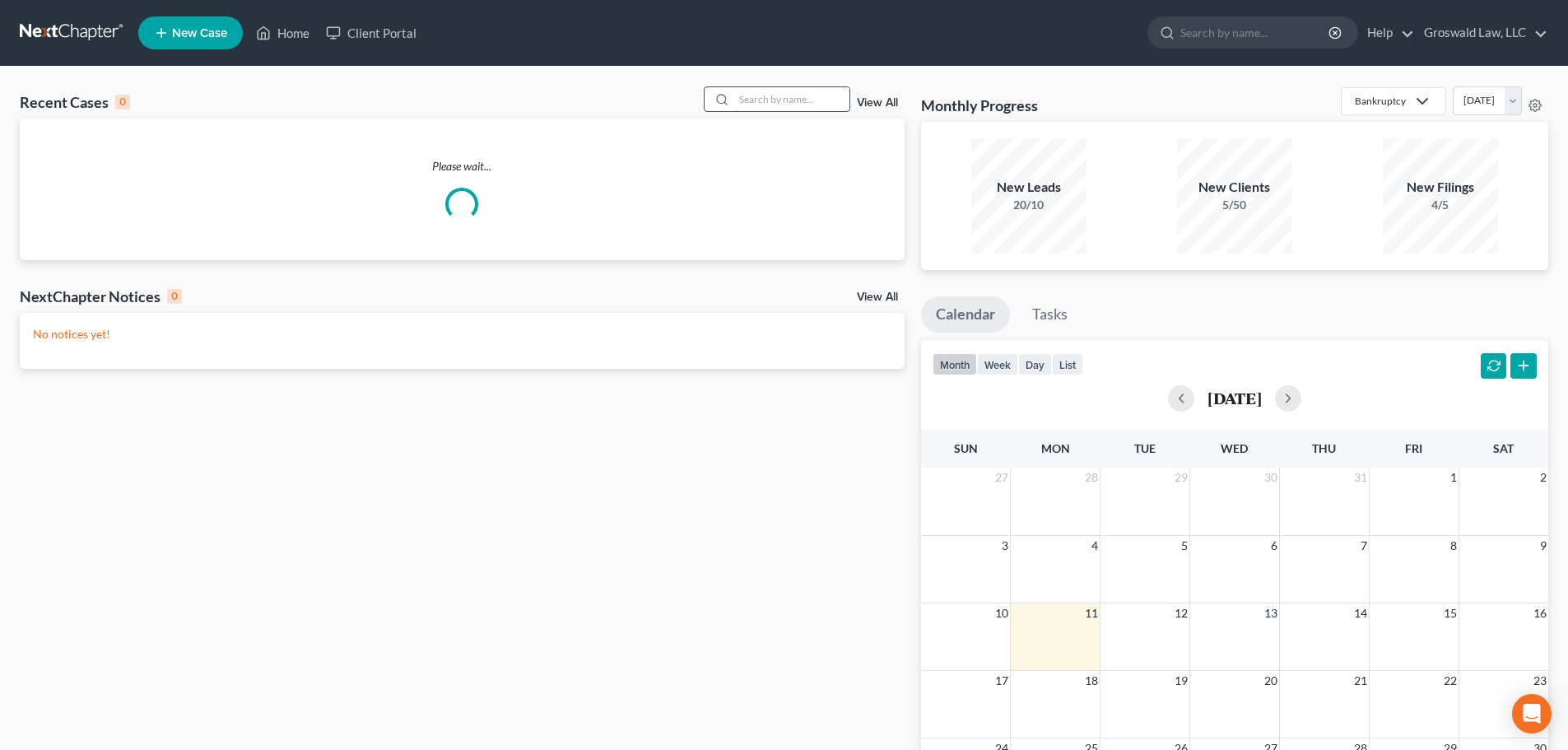
click at [776, 99] on input "search" at bounding box center [792, 98] width 115 height 24
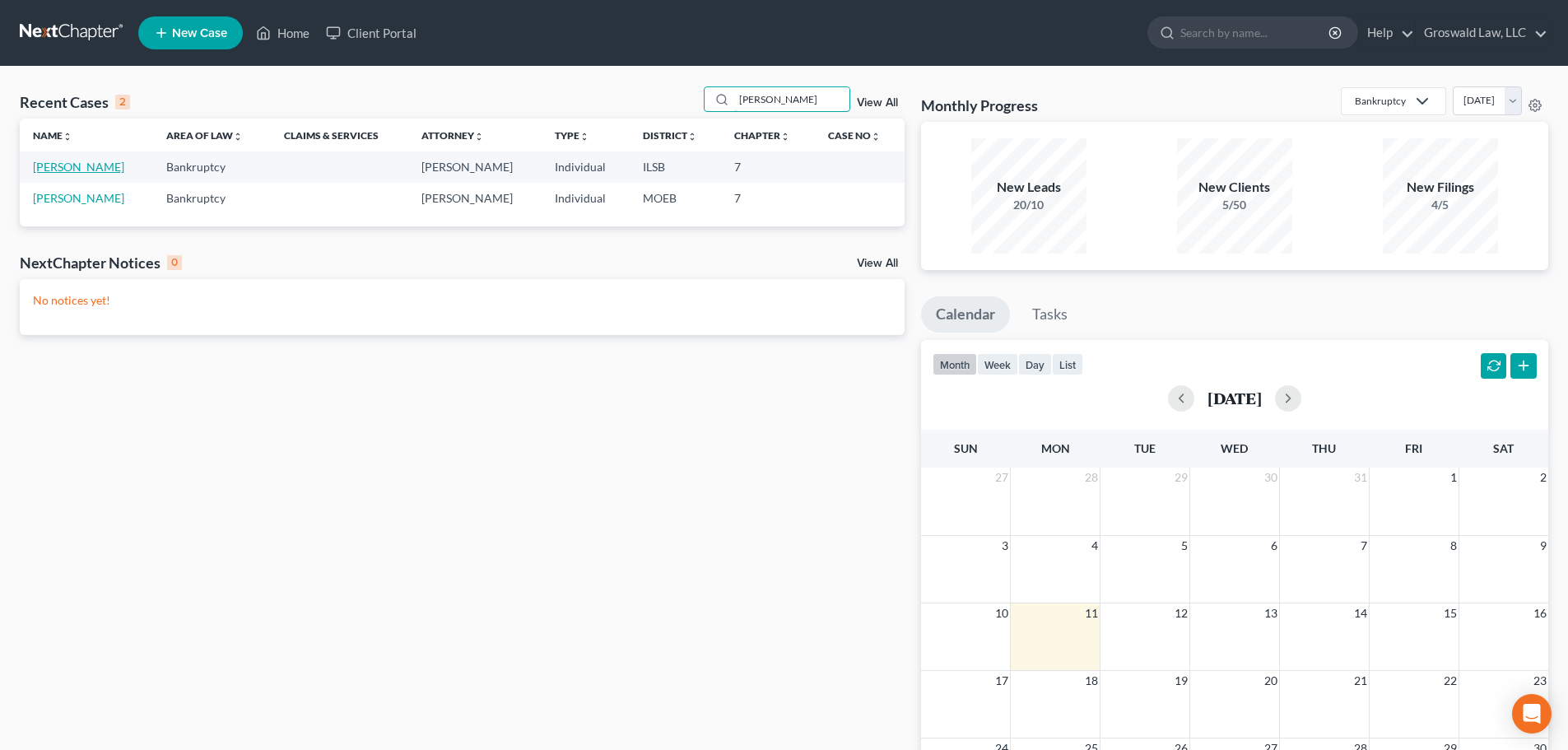
type input "[PERSON_NAME]"
click at [77, 167] on link "[PERSON_NAME]" at bounding box center [79, 166] width 92 height 14
select select "6"
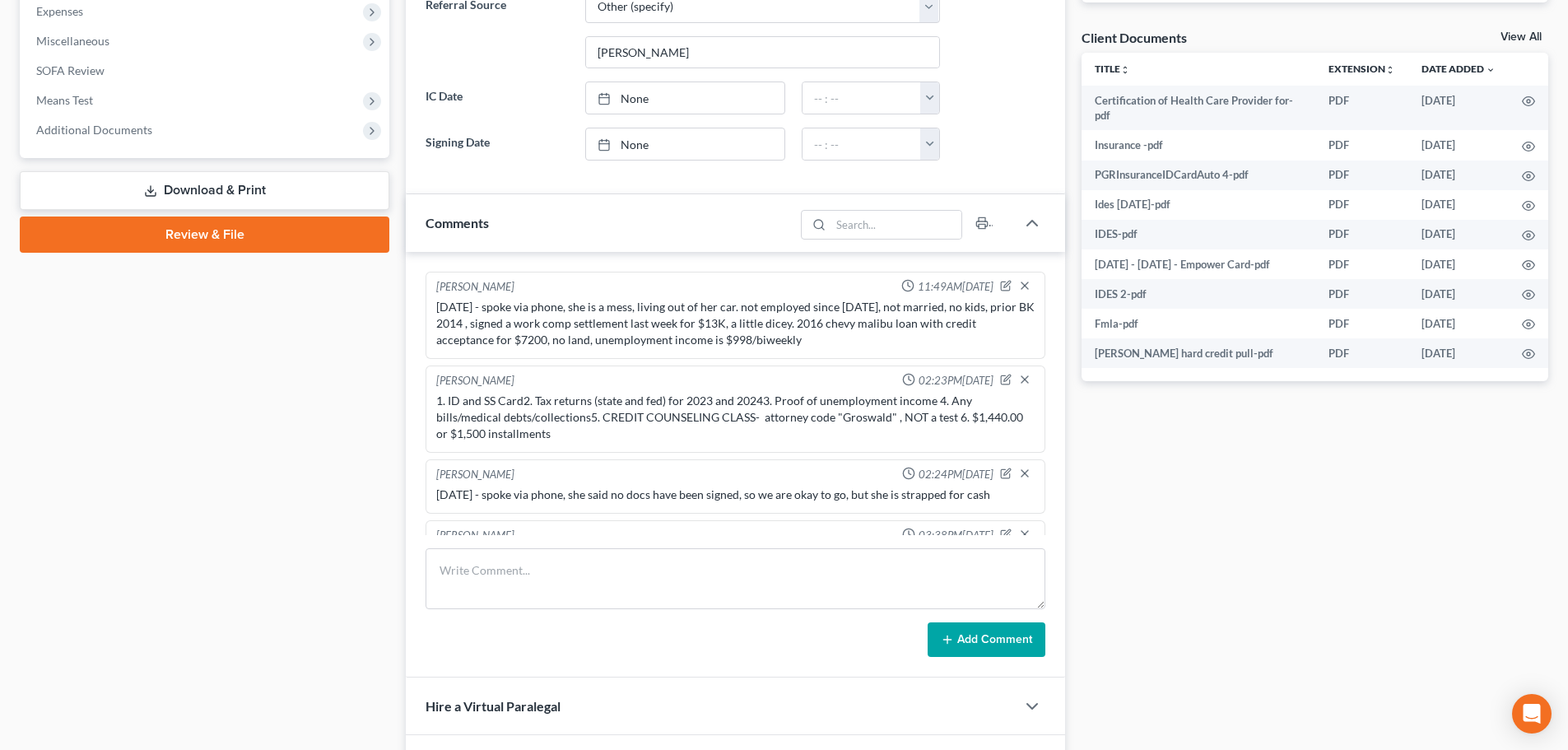
scroll to position [99, 0]
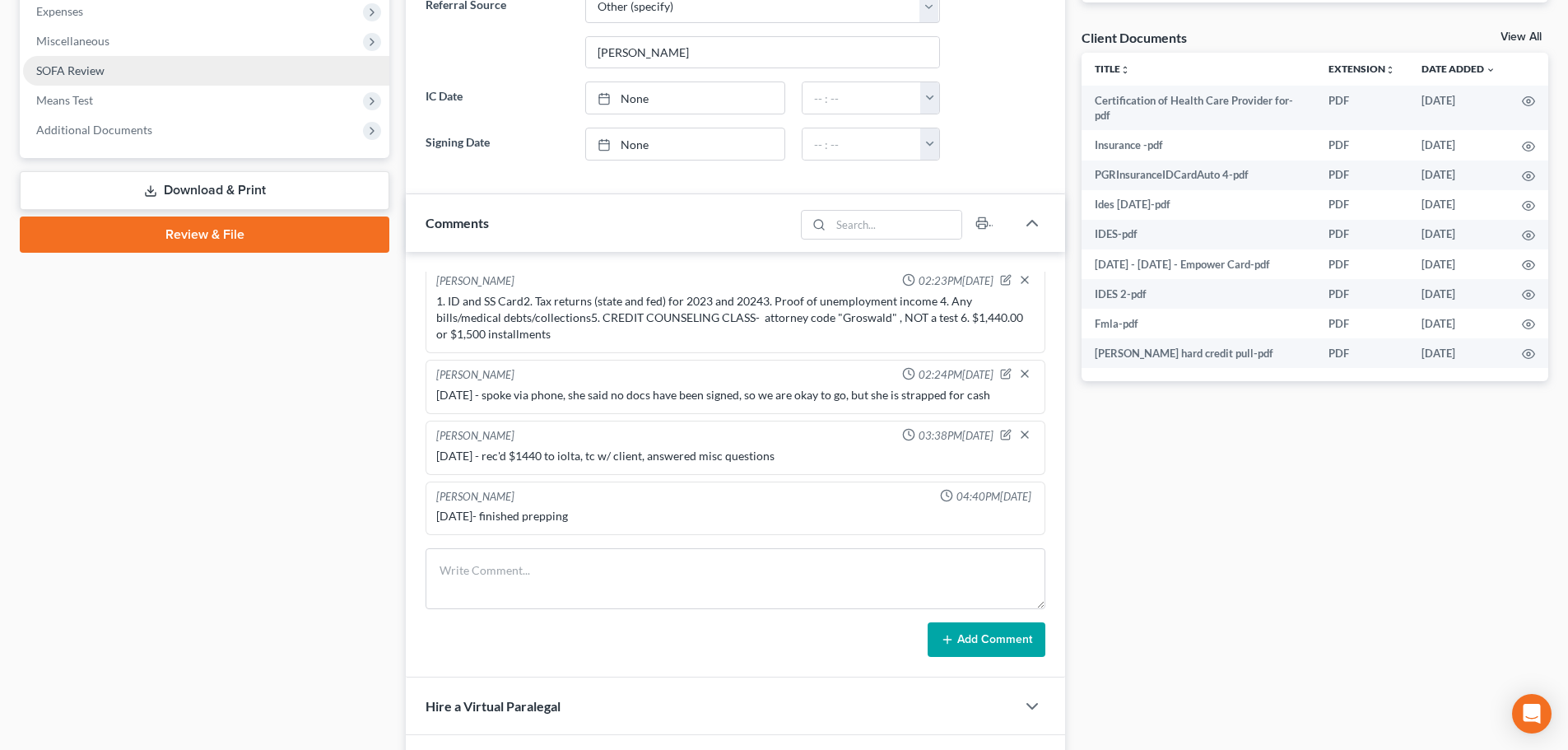
drag, startPoint x: 141, startPoint y: 138, endPoint x: 36, endPoint y: 79, distance: 120.4
click at [141, 140] on span "Additional Documents" at bounding box center [206, 130] width 366 height 30
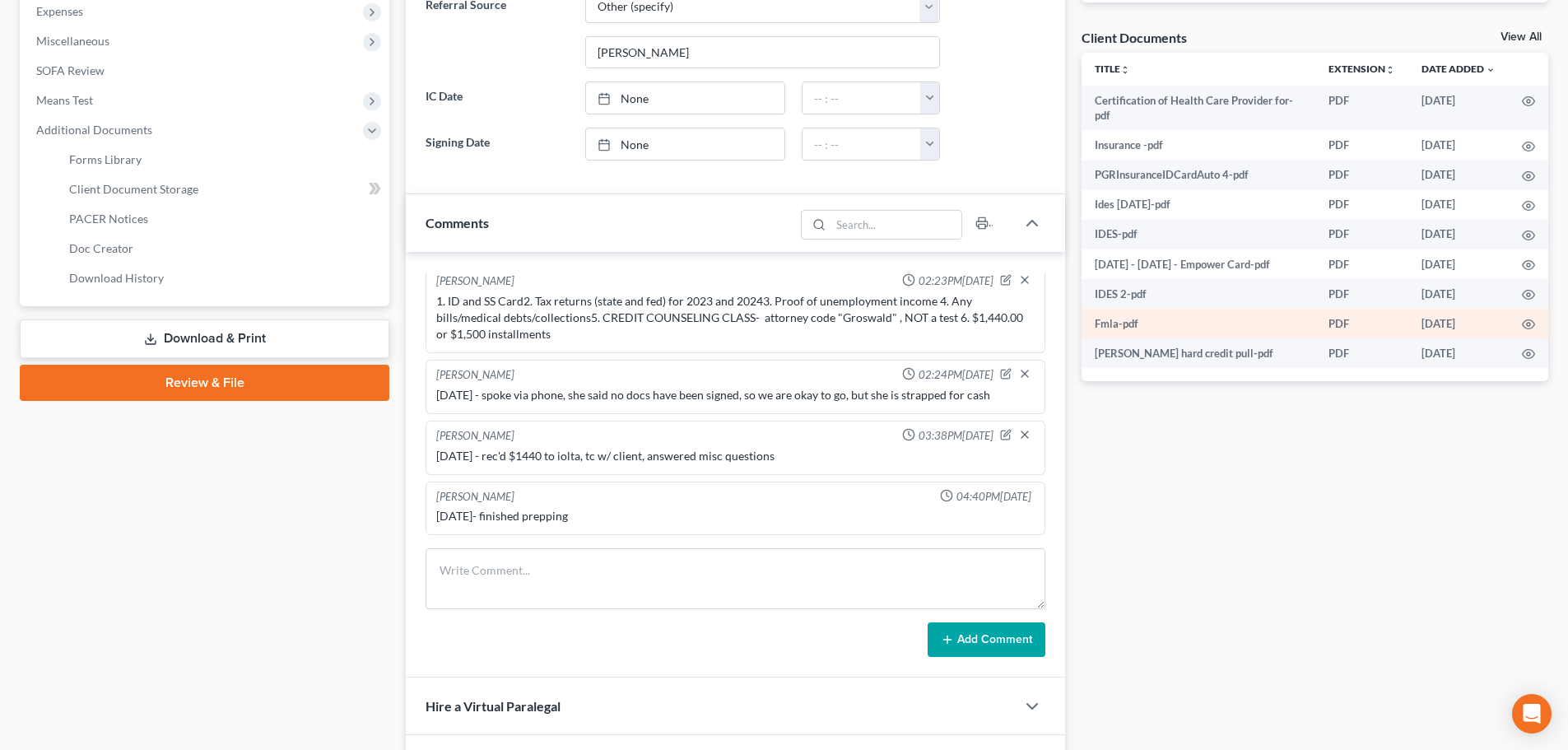
scroll to position [15, 0]
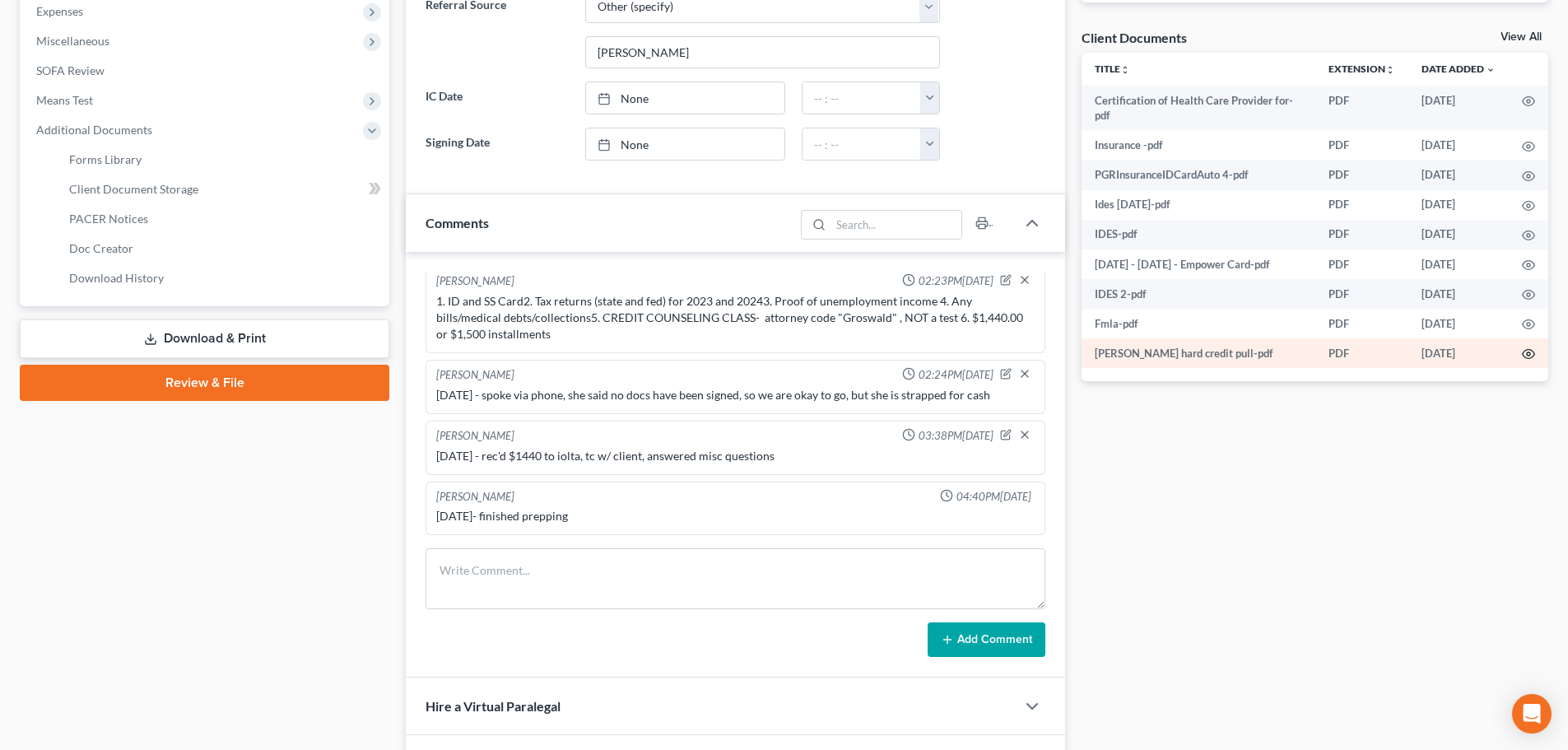
click at [1171, 353] on circle "button" at bounding box center [1528, 353] width 3 height 3
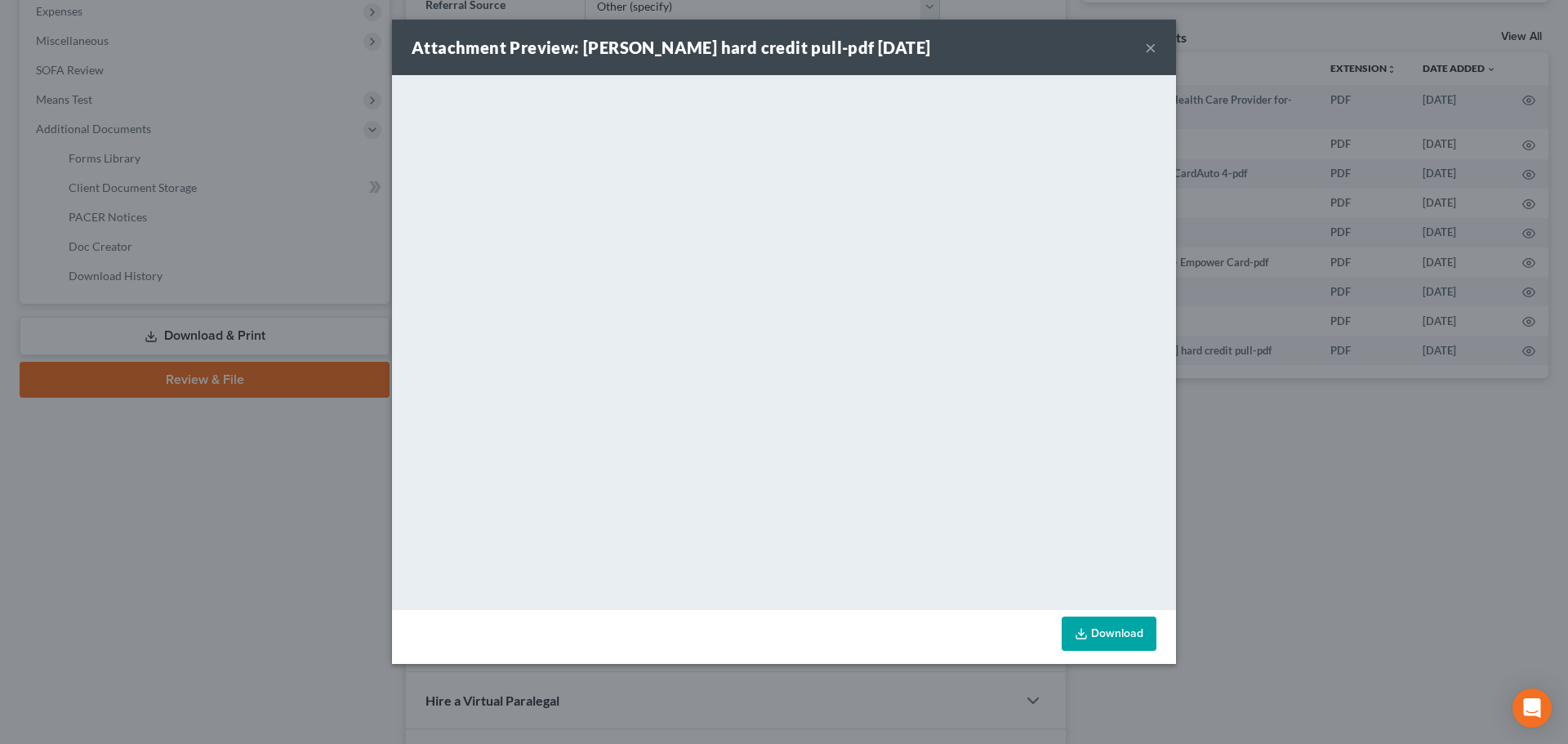
click at [1118, 630] on link "Download" at bounding box center [1109, 633] width 95 height 34
click at [1146, 50] on button "×" at bounding box center [1151, 47] width 11 height 20
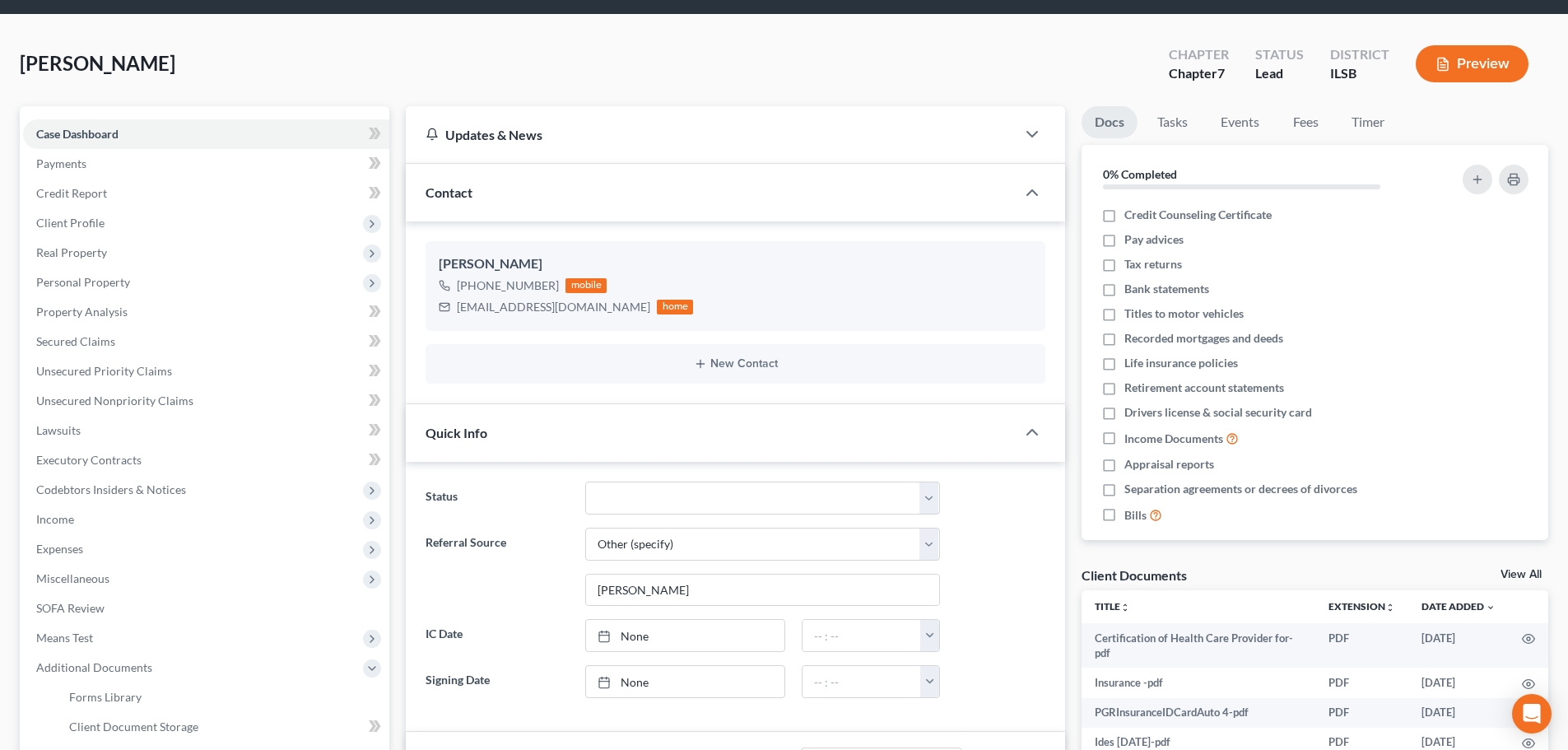
scroll to position [13, 0]
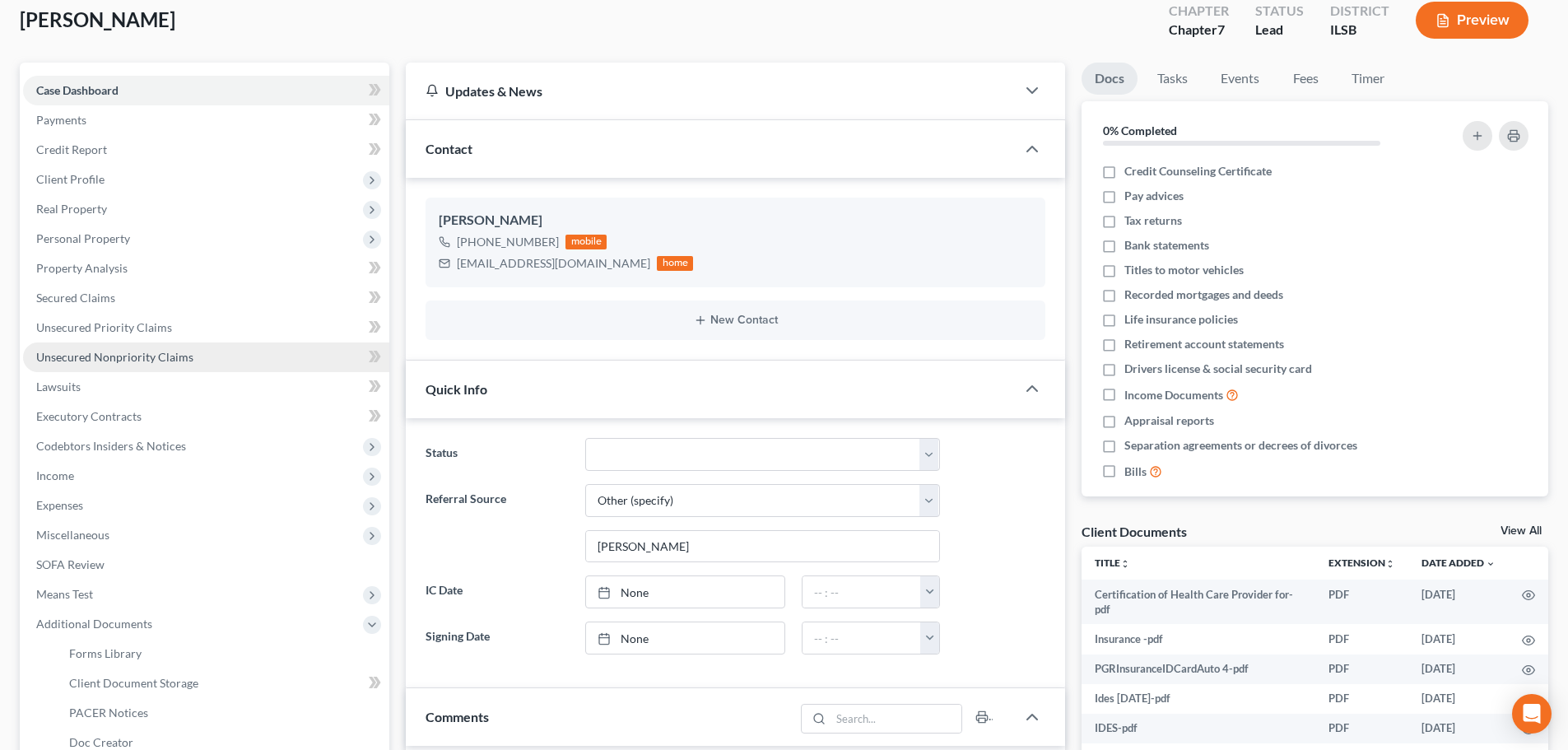
click at [113, 344] on link "Unsecured Nonpriority Claims" at bounding box center [206, 357] width 366 height 30
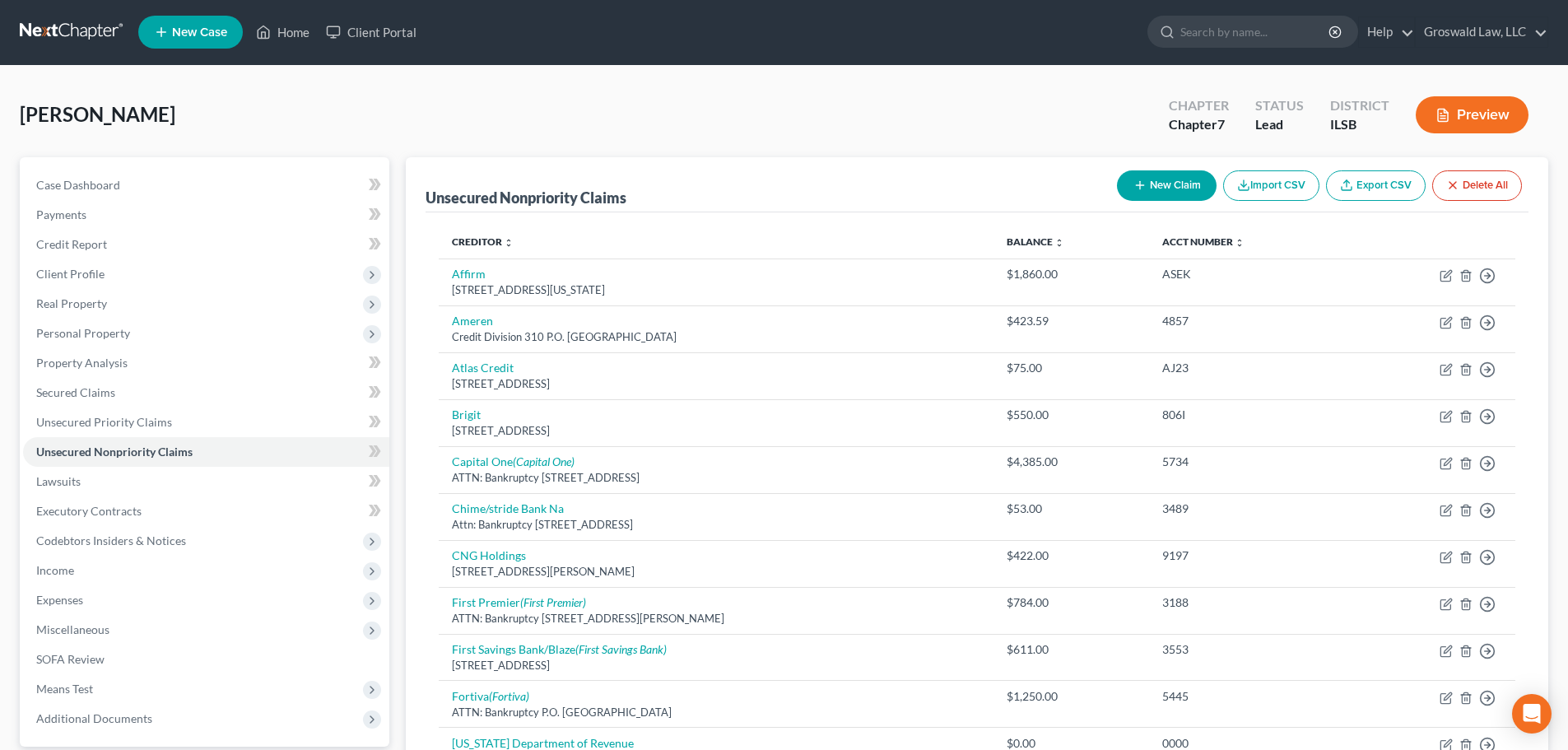
scroll to position [579, 0]
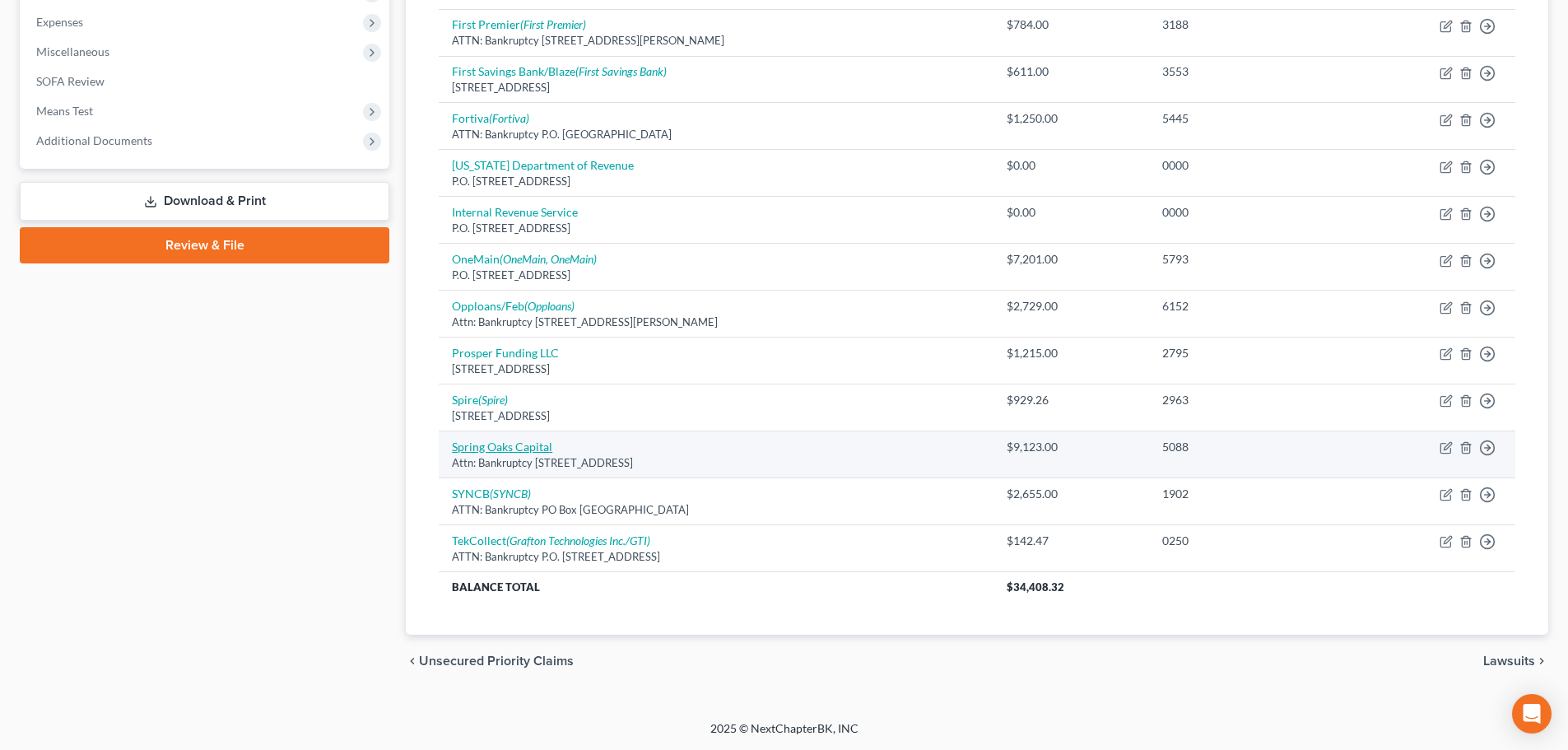
click at [499, 442] on link "Spring Oaks Capital" at bounding box center [502, 447] width 100 height 14
select select "48"
select select "14"
select select "0"
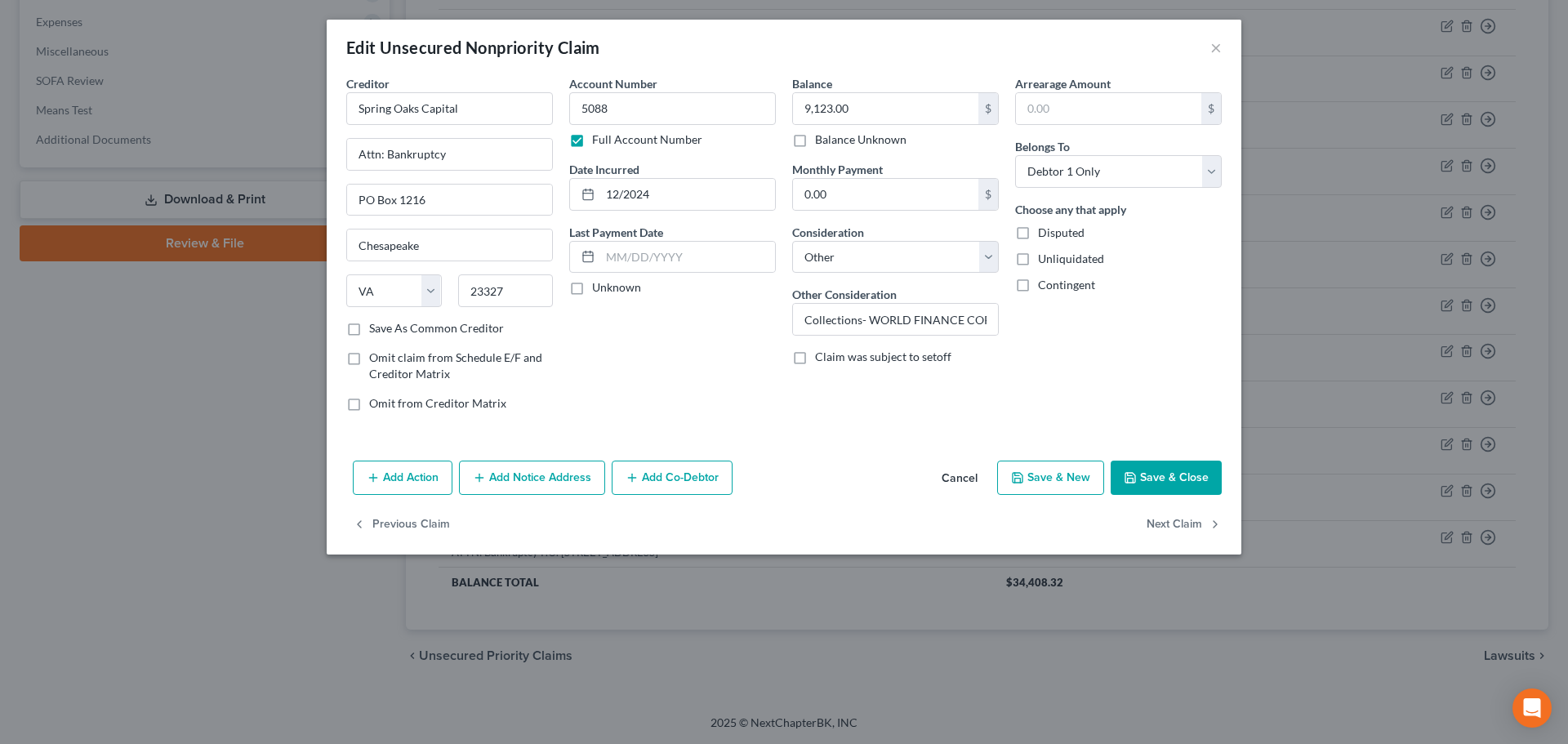
click at [967, 479] on button "Cancel" at bounding box center [960, 478] width 62 height 33
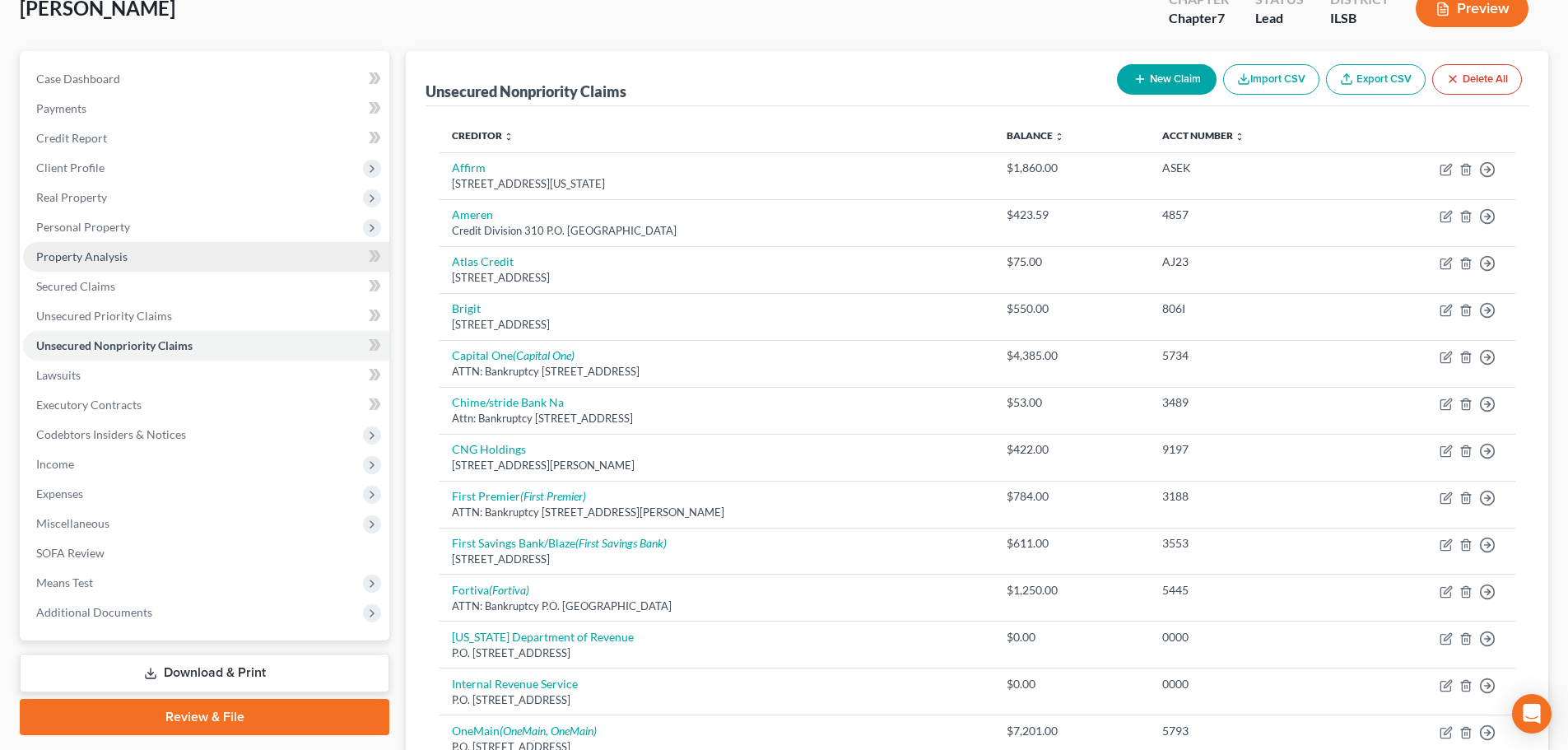
scroll to position [85, 0]
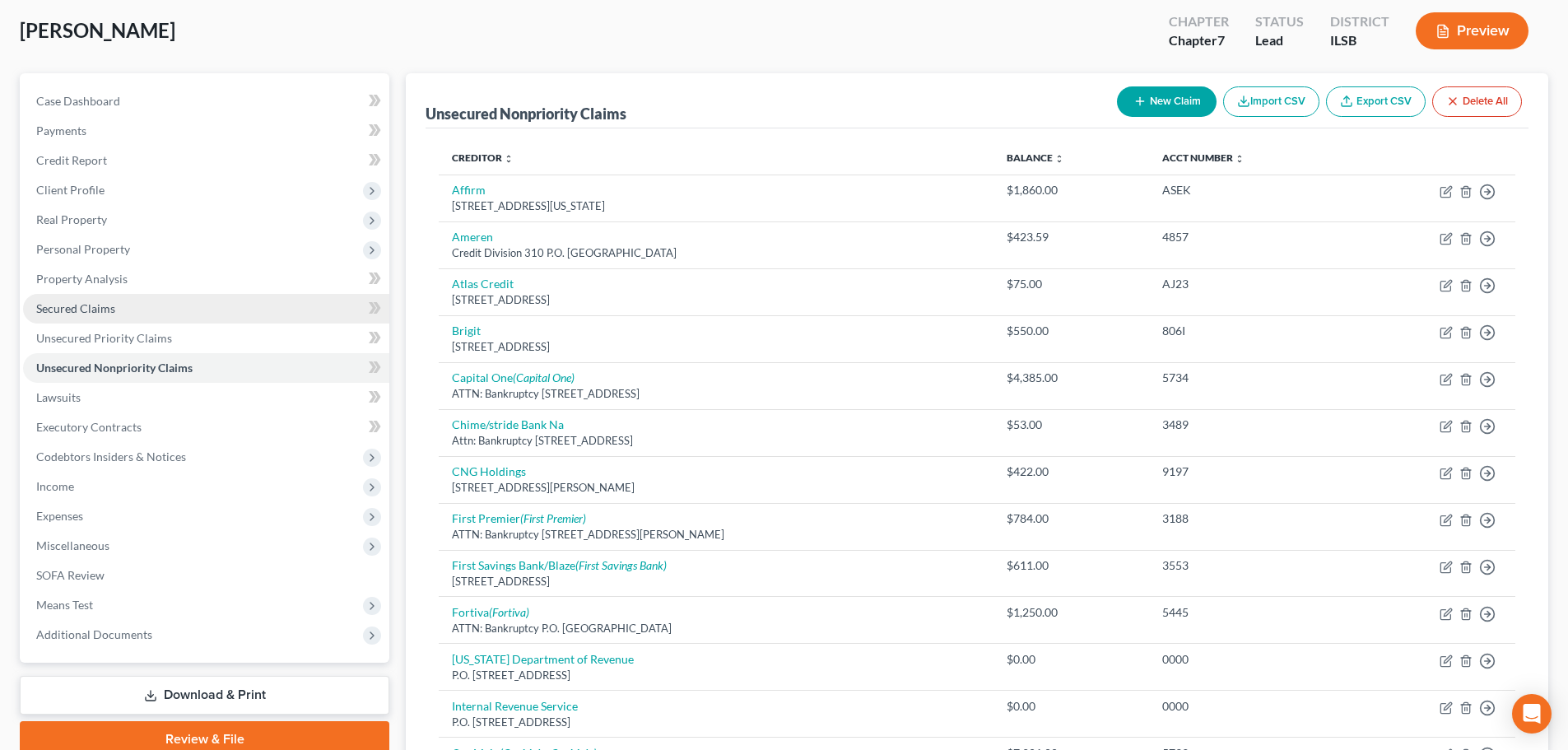
click at [87, 300] on link "Secured Claims" at bounding box center [206, 308] width 366 height 30
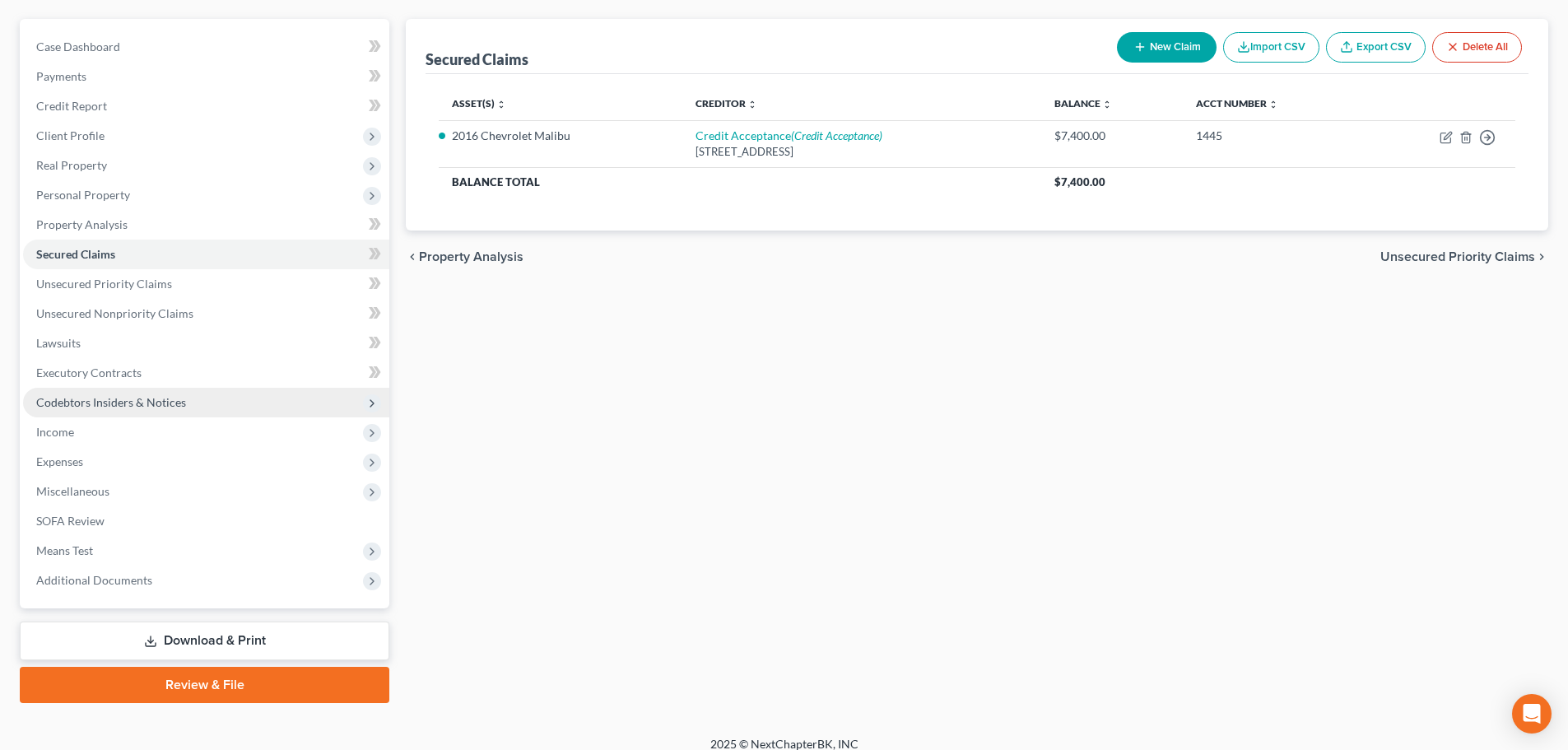
scroll to position [155, 0]
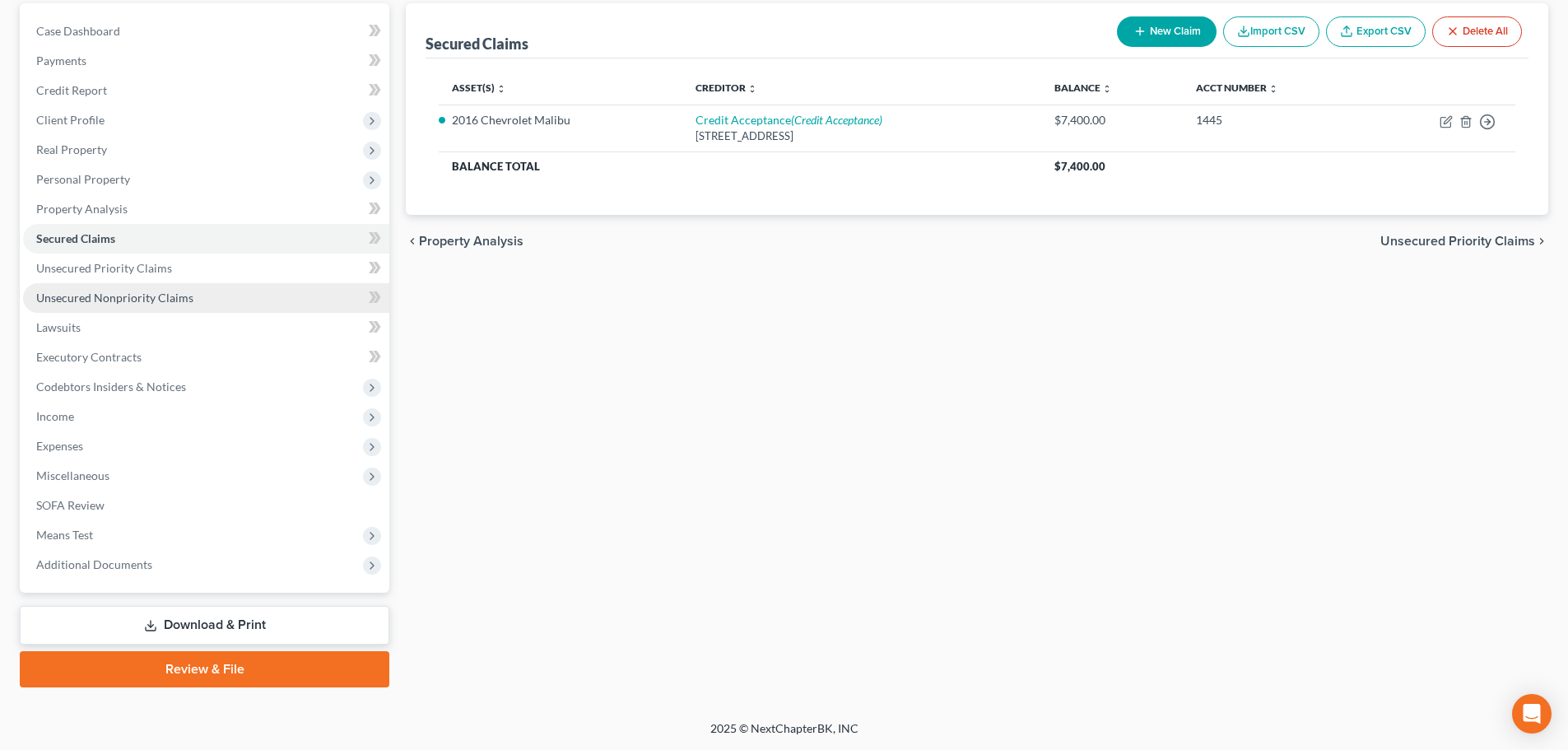
click at [169, 304] on link "Unsecured Nonpriority Claims" at bounding box center [206, 298] width 366 height 30
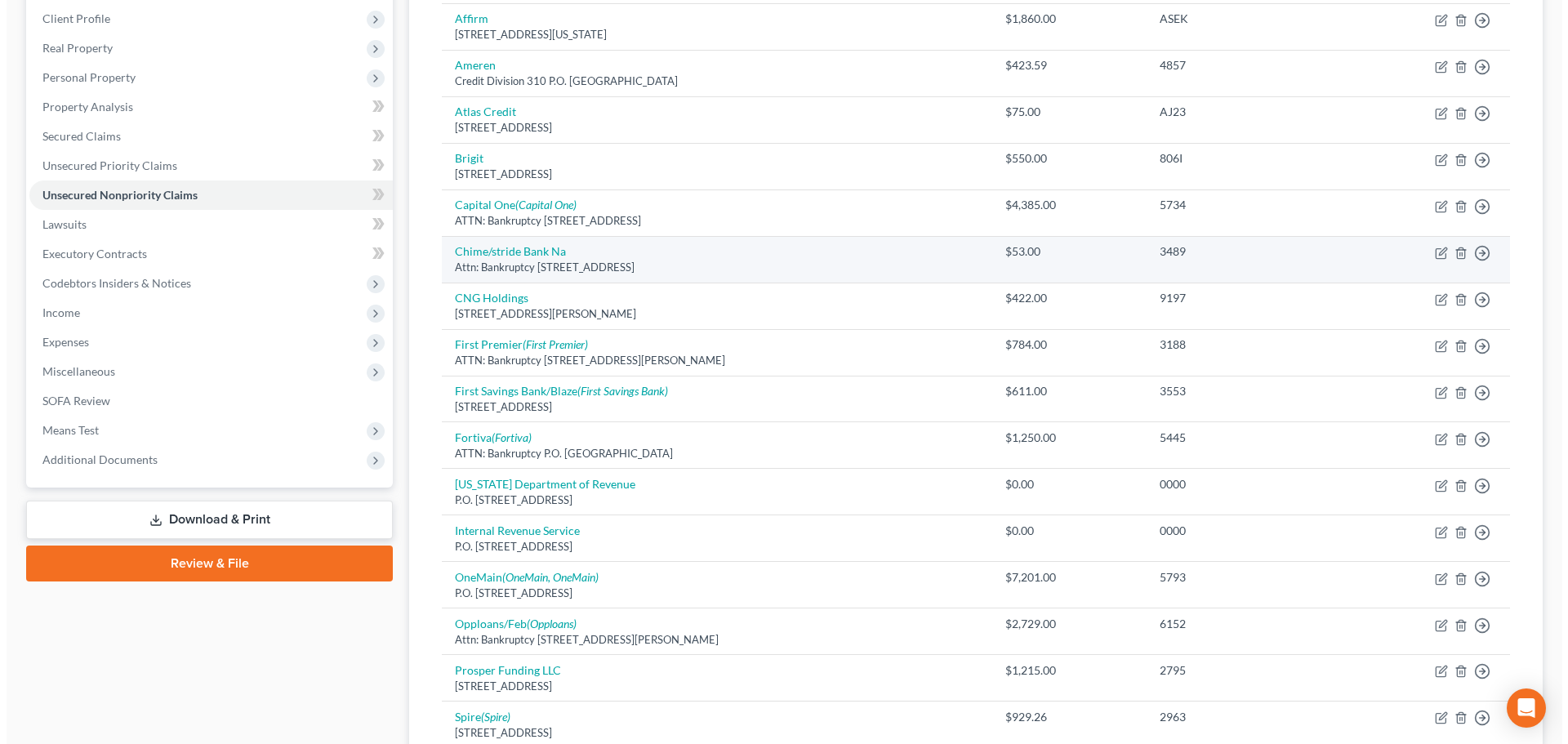
scroll to position [572, 0]
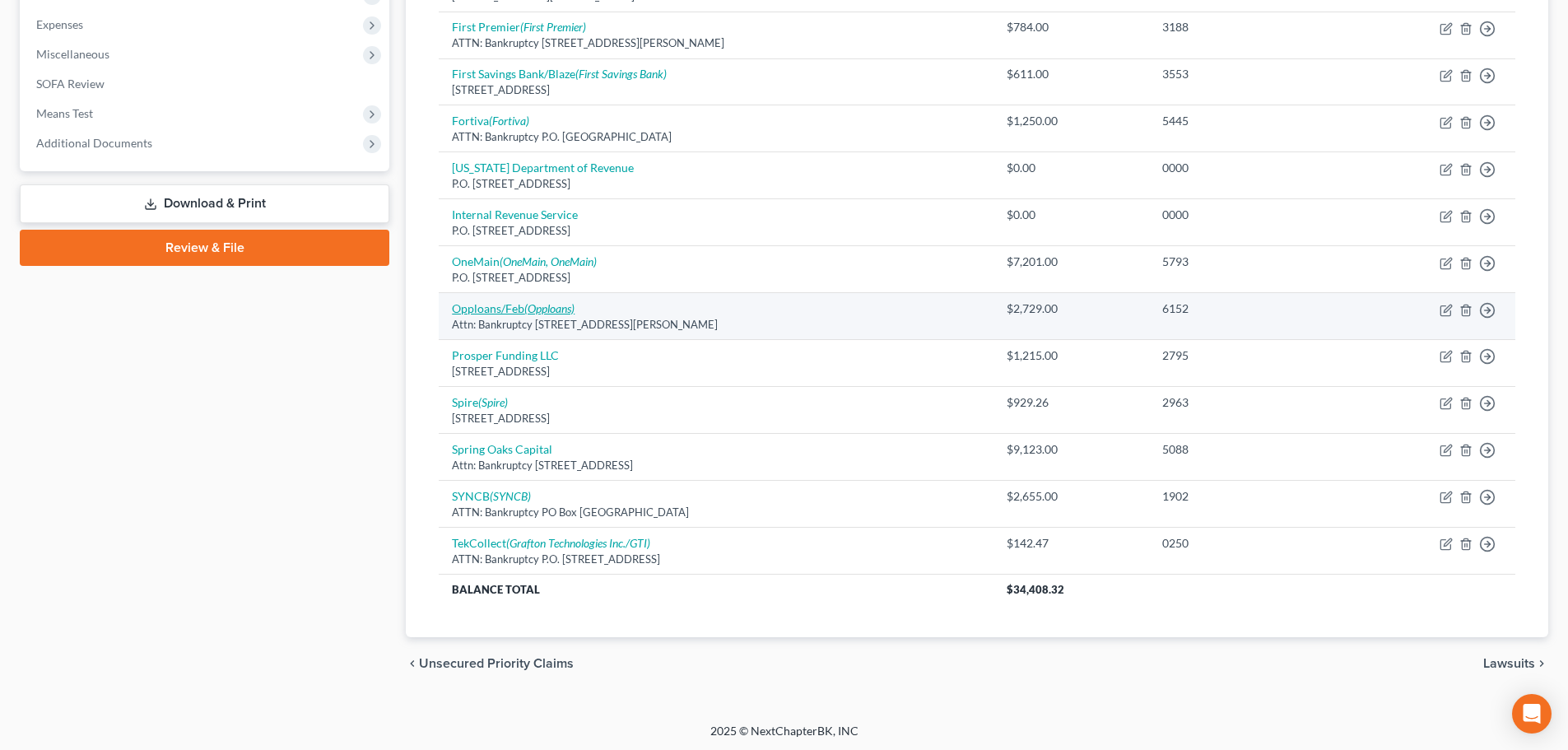
click at [513, 307] on link "Opploans/Feb (Opploans)" at bounding box center [513, 308] width 123 height 14
select select "14"
select select "0"
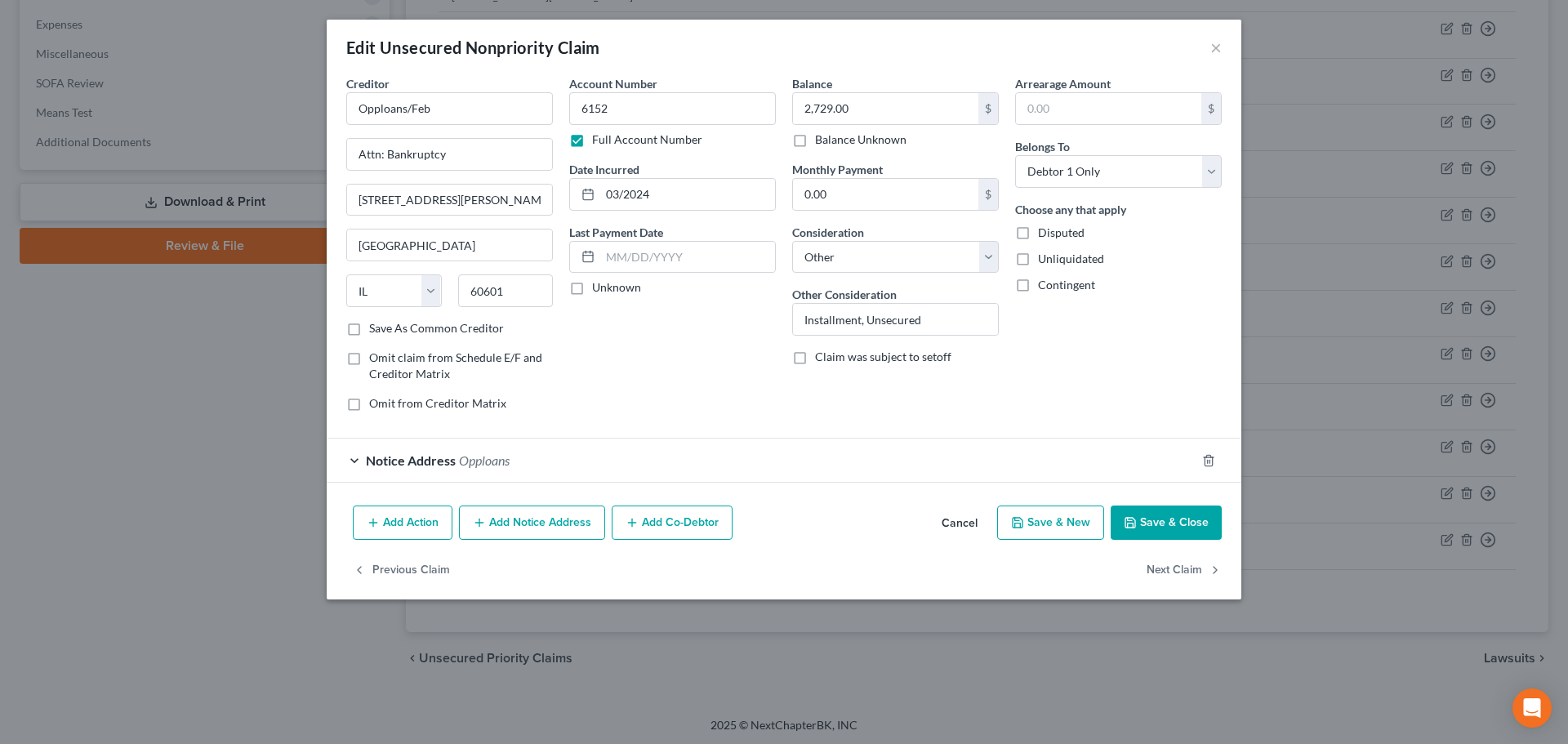
click at [416, 455] on span "Notice Address" at bounding box center [411, 460] width 90 height 15
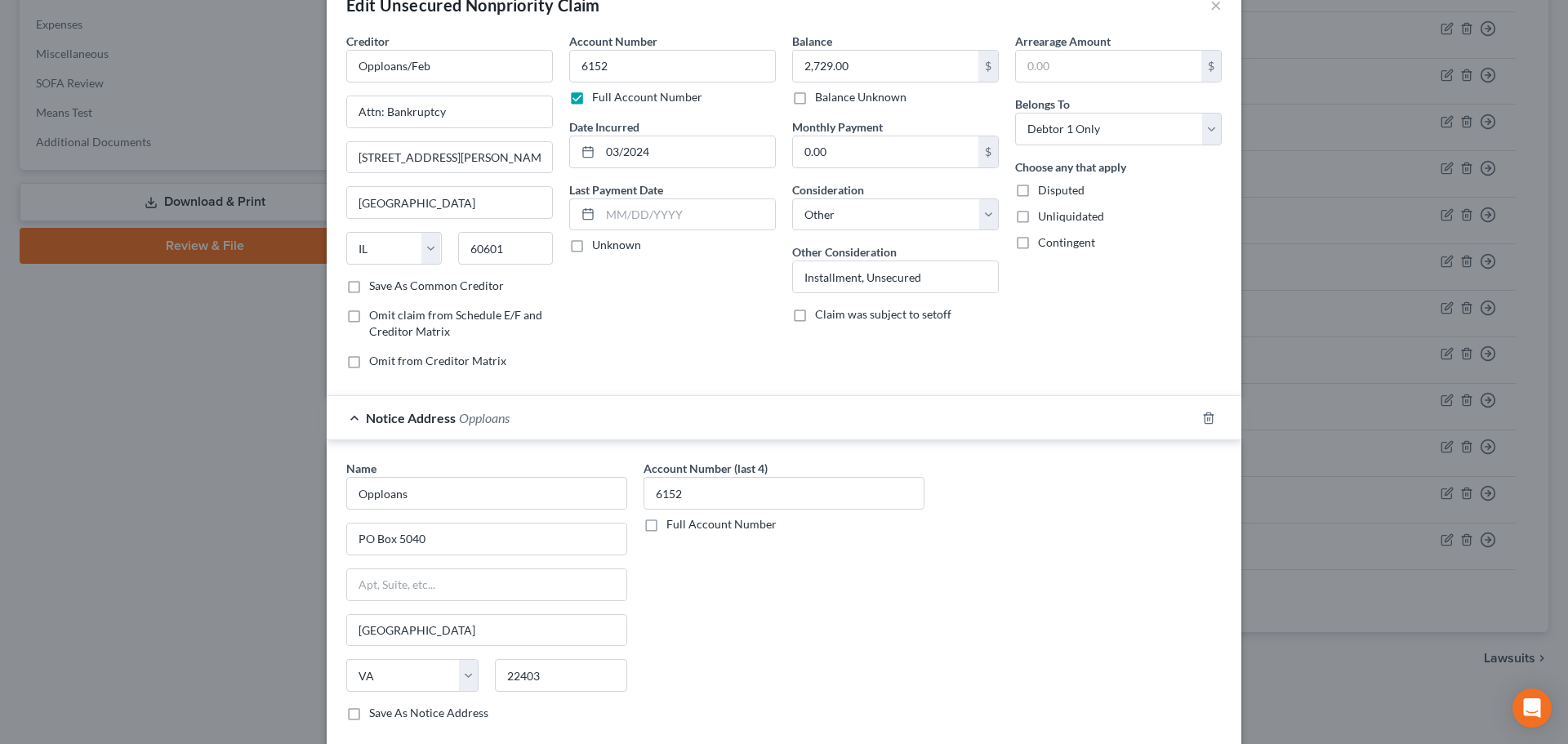
scroll to position [0, 0]
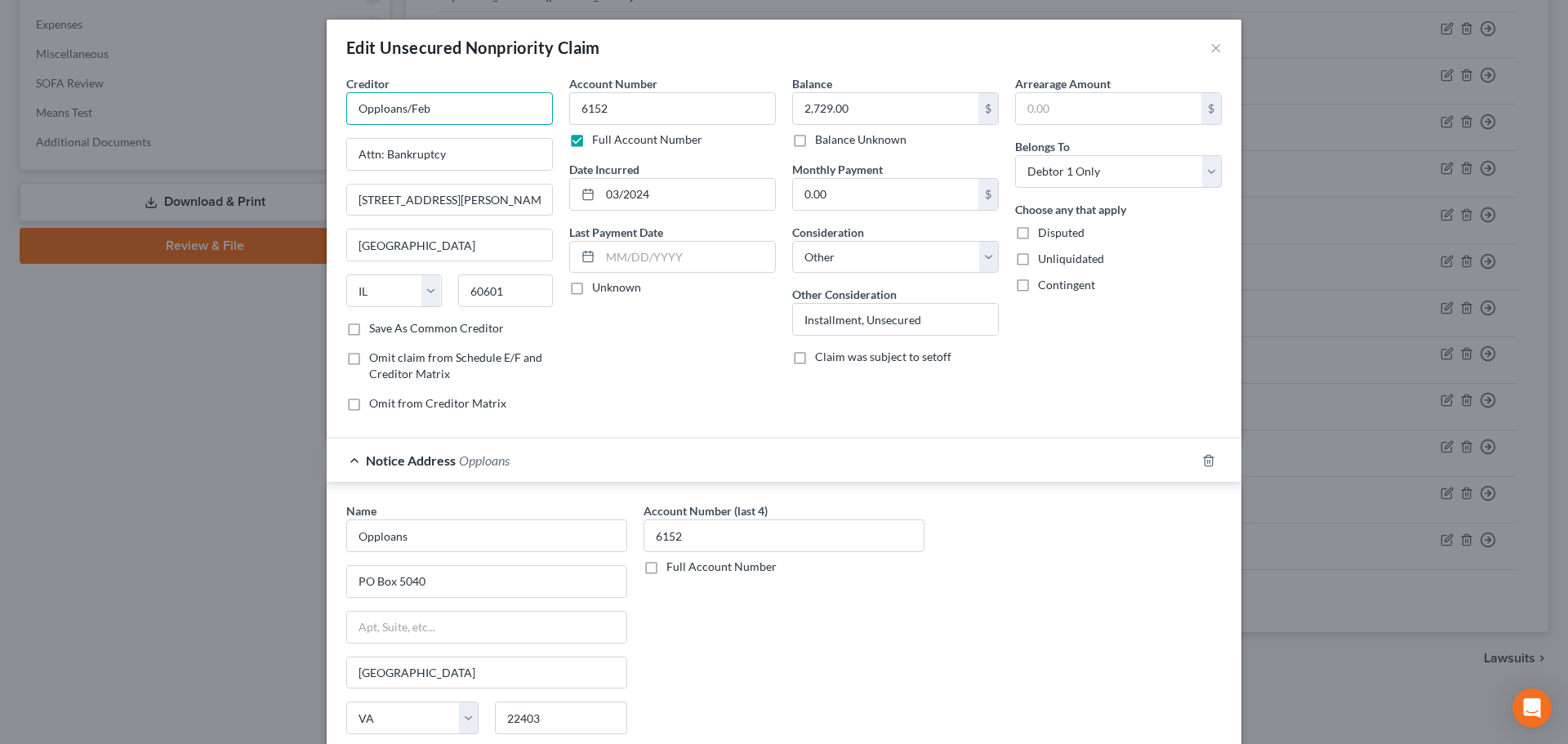
drag, startPoint x: 437, startPoint y: 104, endPoint x: 110, endPoint y: 107, distance: 327.0
click at [110, 107] on div "Edit Unsecured Nonpriority Claim × Creditor * Opploans/Feb Attn: Bankruptcy [ST…" at bounding box center [784, 372] width 1568 height 744
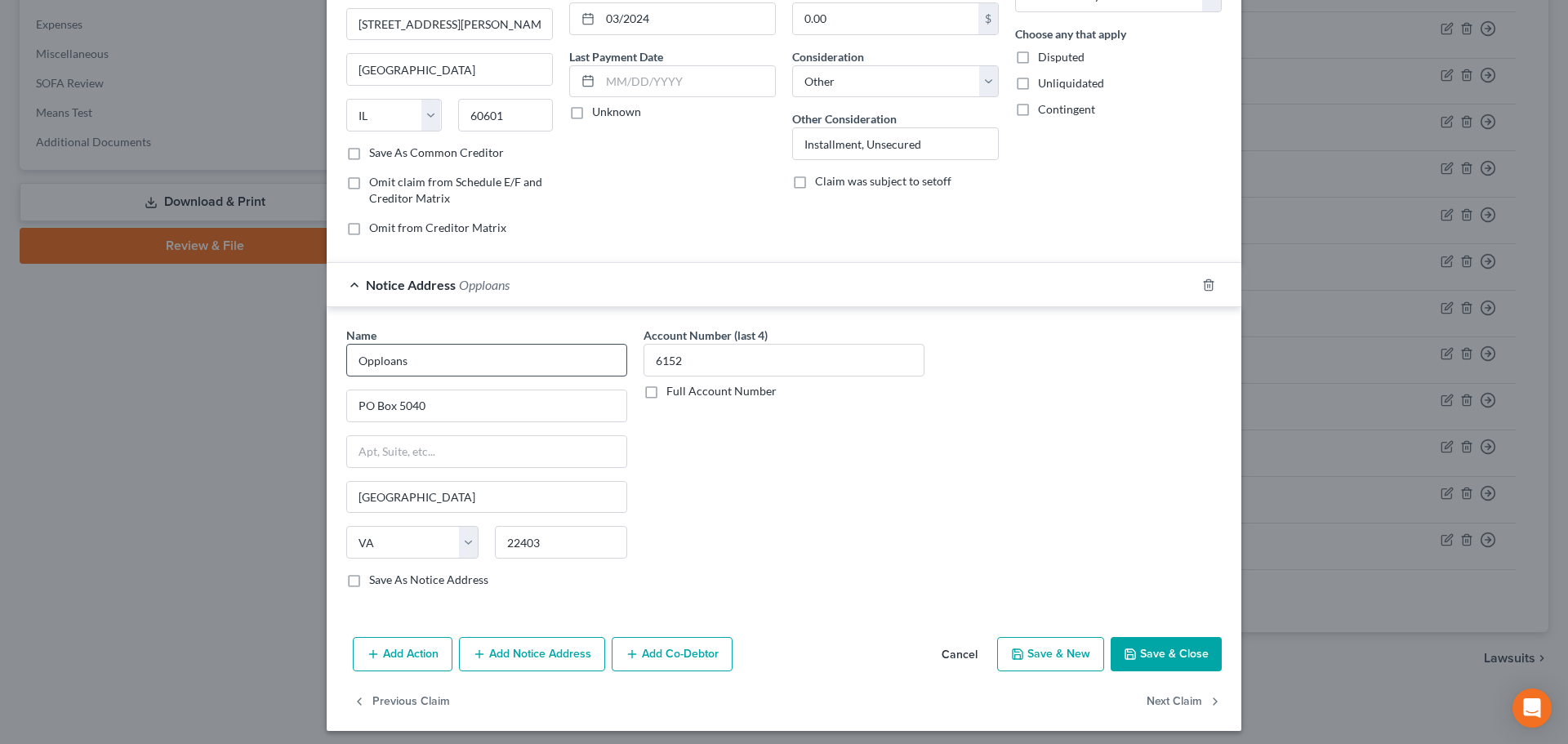
scroll to position [182, 0]
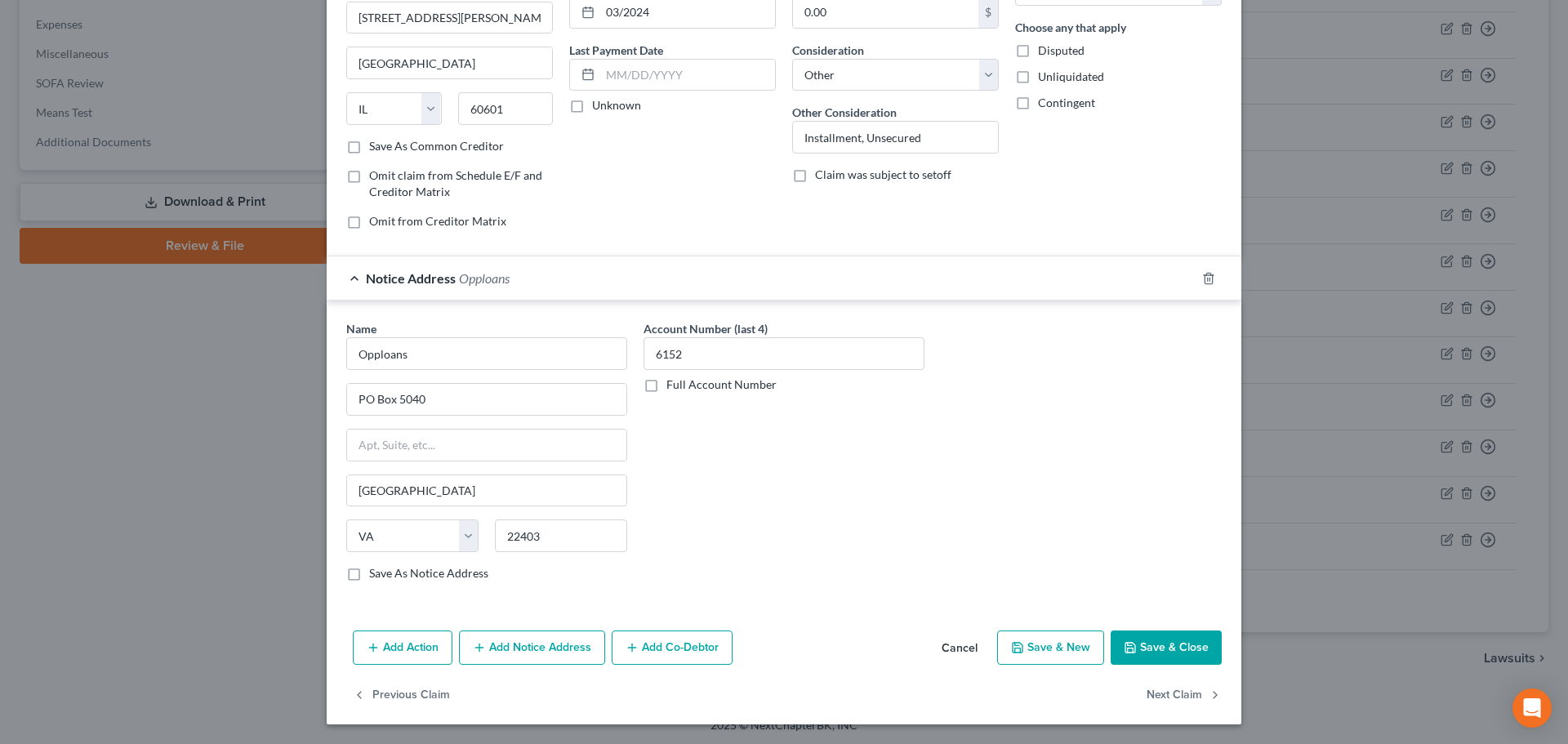
click at [524, 653] on button "Add Notice Address" at bounding box center [532, 647] width 146 height 34
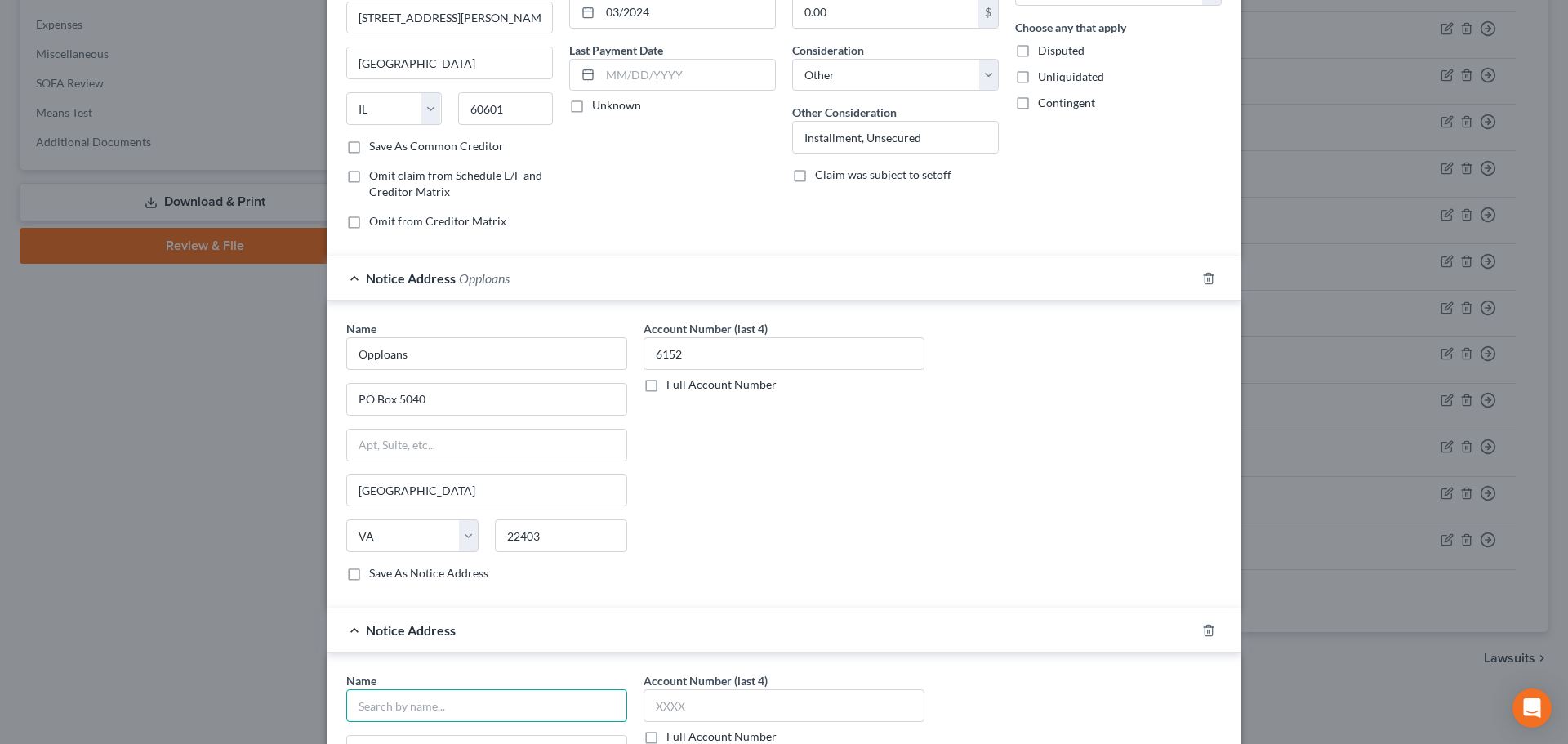
click at [394, 656] on input "text" at bounding box center [486, 705] width 281 height 33
paste input "Opploans/Feb"
type input "Opploans/Feb"
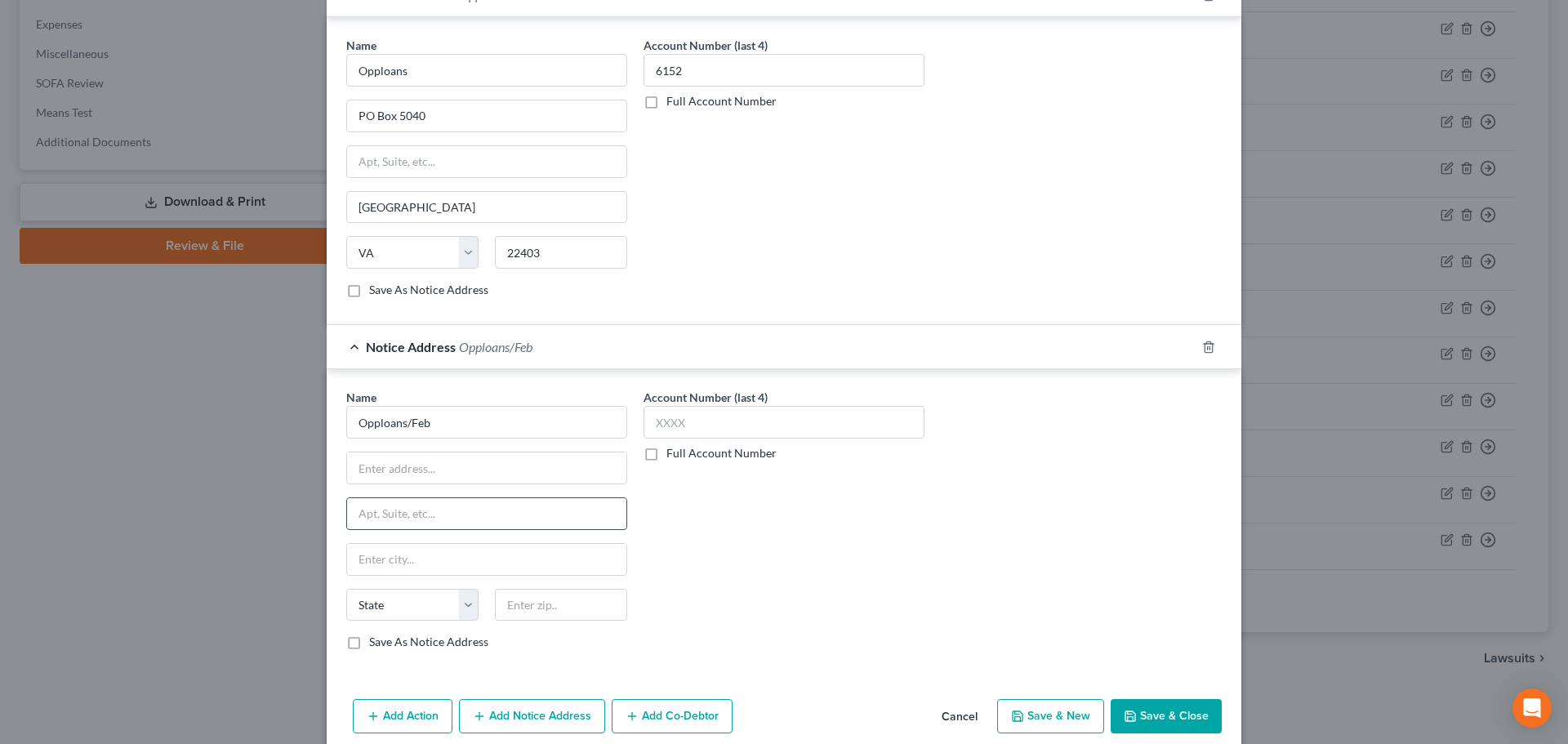
scroll to position [535, 0]
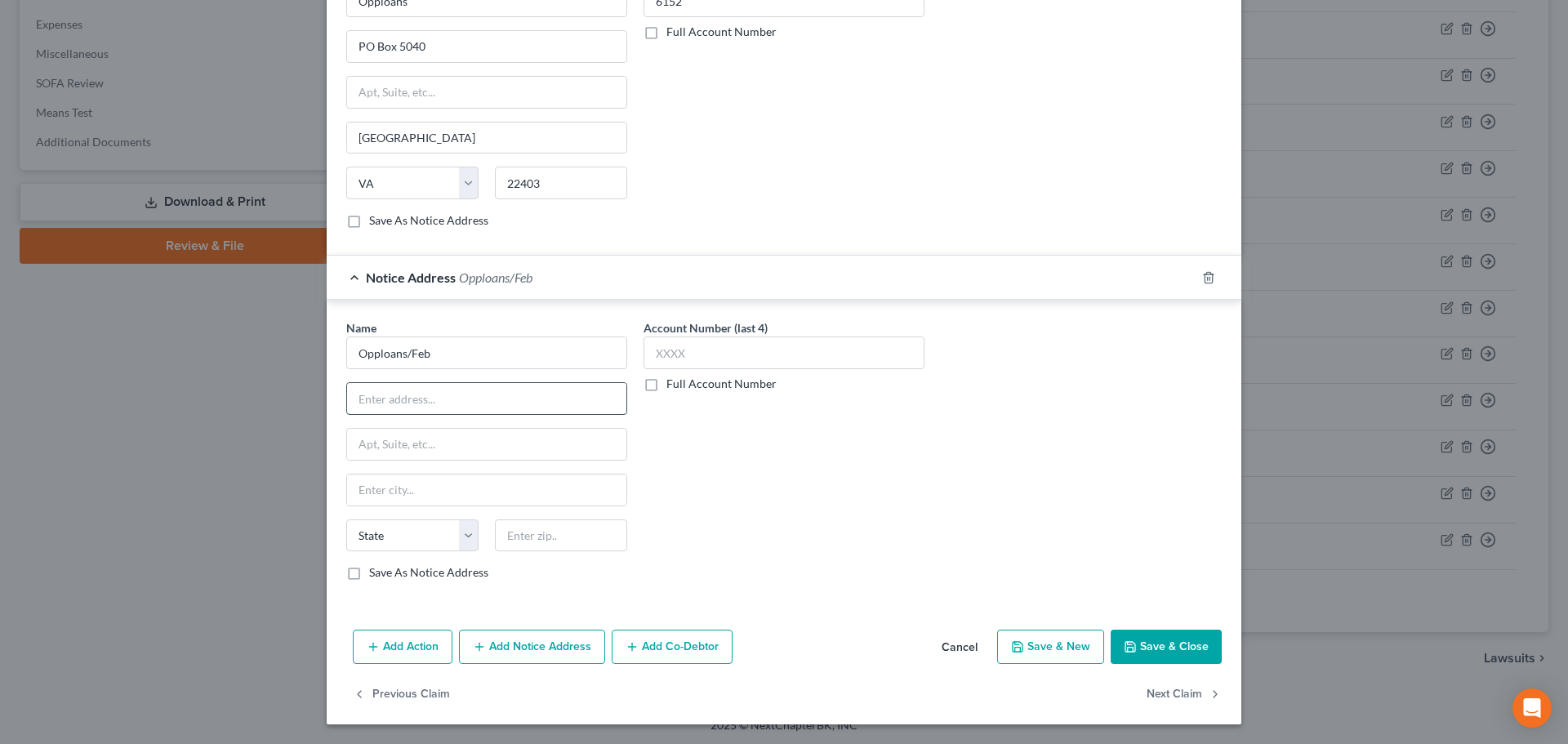
click at [405, 402] on input "text" at bounding box center [486, 399] width 279 height 31
paste input "[GEOGRAPHIC_DATA], 130 E"
type input "[GEOGRAPHIC_DATA], 130 E"
click at [384, 449] on input "text" at bounding box center [486, 444] width 279 height 31
paste input "[PERSON_NAME][GEOGRAPHIC_DATA] S"
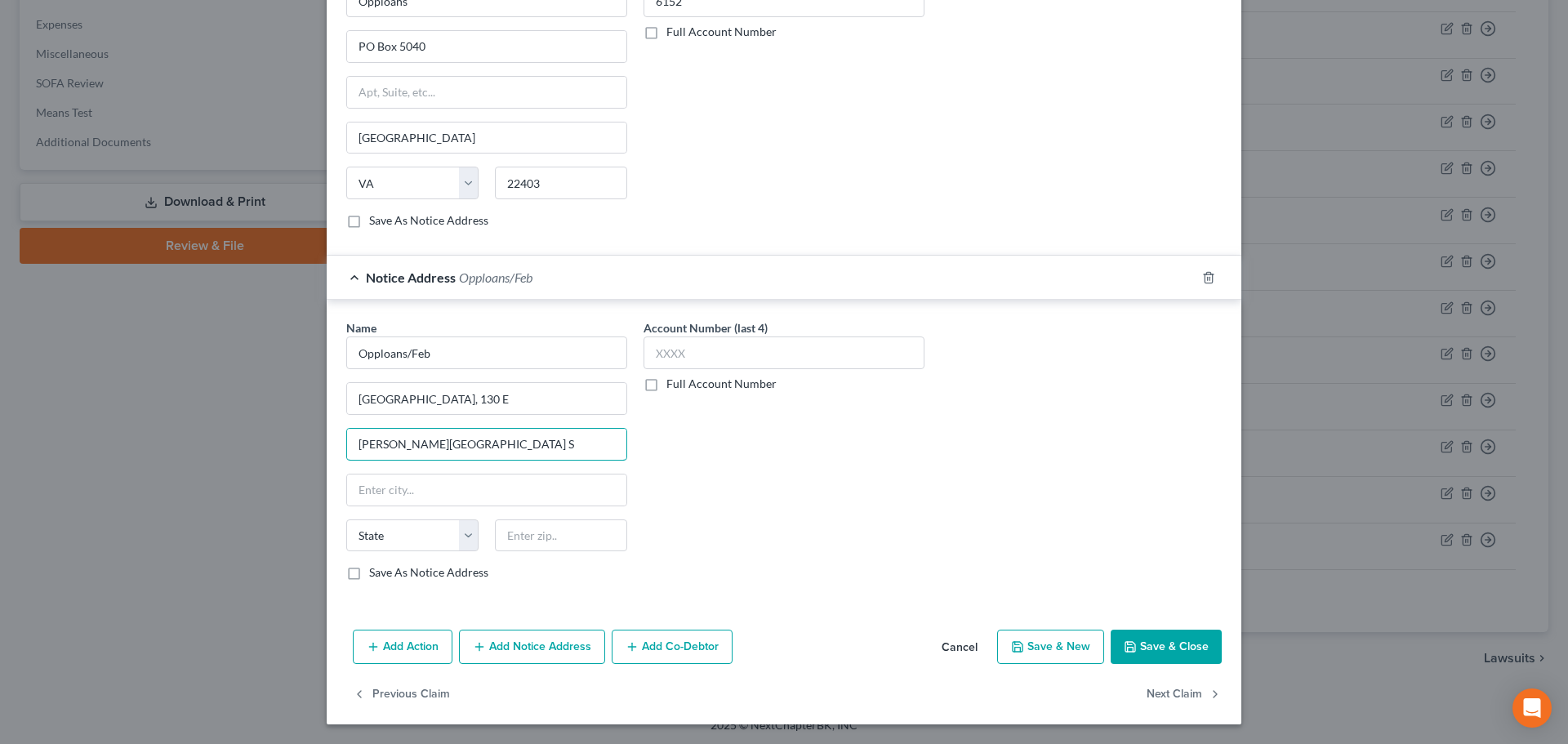
type input "[PERSON_NAME][GEOGRAPHIC_DATA] S"
type input "60601"
type input "[GEOGRAPHIC_DATA]"
select select "14"
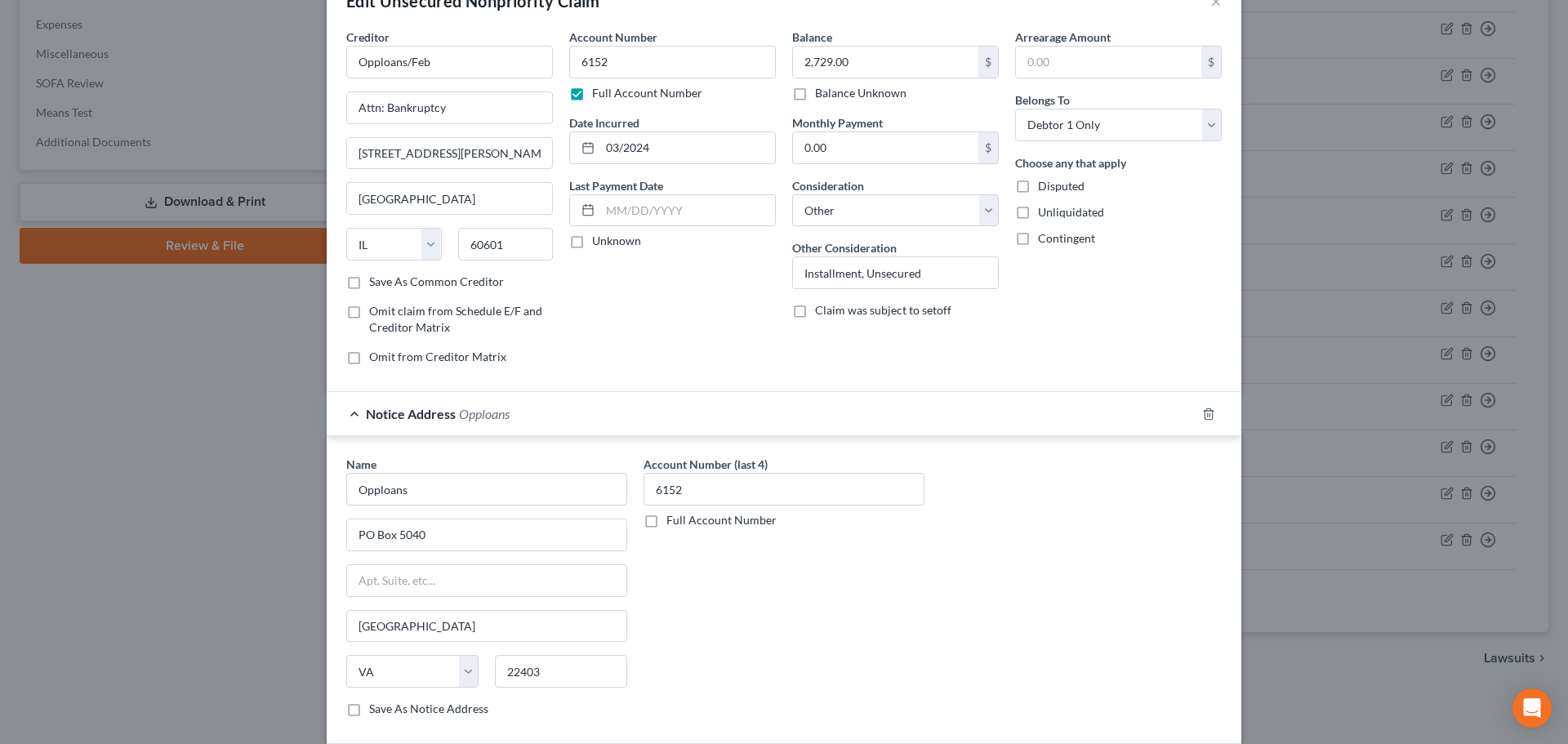
scroll to position [0, 0]
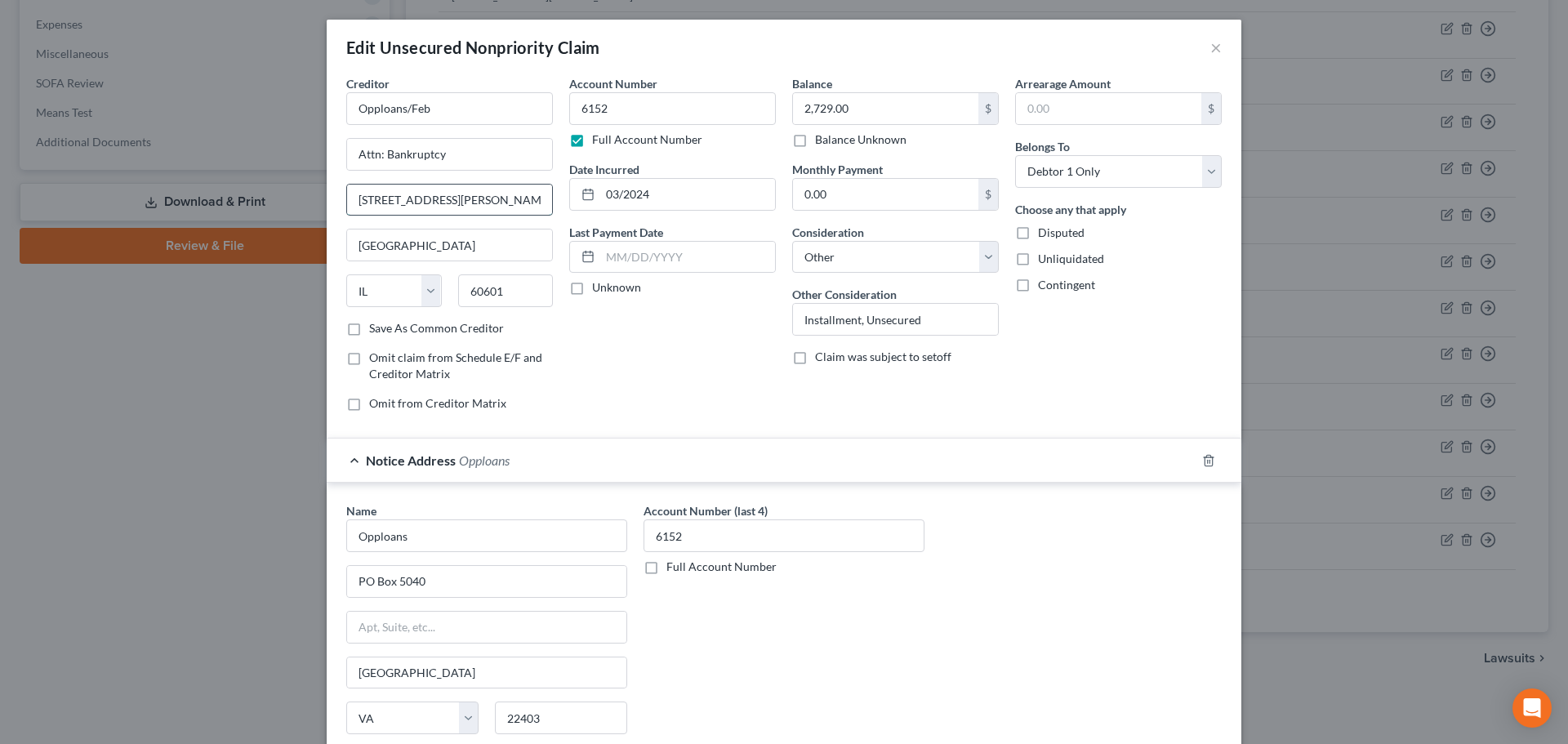
click at [498, 201] on input "[STREET_ADDRESS][PERSON_NAME]" at bounding box center [449, 200] width 205 height 31
drag, startPoint x: 479, startPoint y: 201, endPoint x: 94, endPoint y: 180, distance: 385.6
click at [94, 180] on div "Edit Unsecured Nonpriority Claim × Creditor * Opploans/Feb Attn: Bankruptcy [ST…" at bounding box center [784, 372] width 1568 height 744
type input "Ste. 3400"
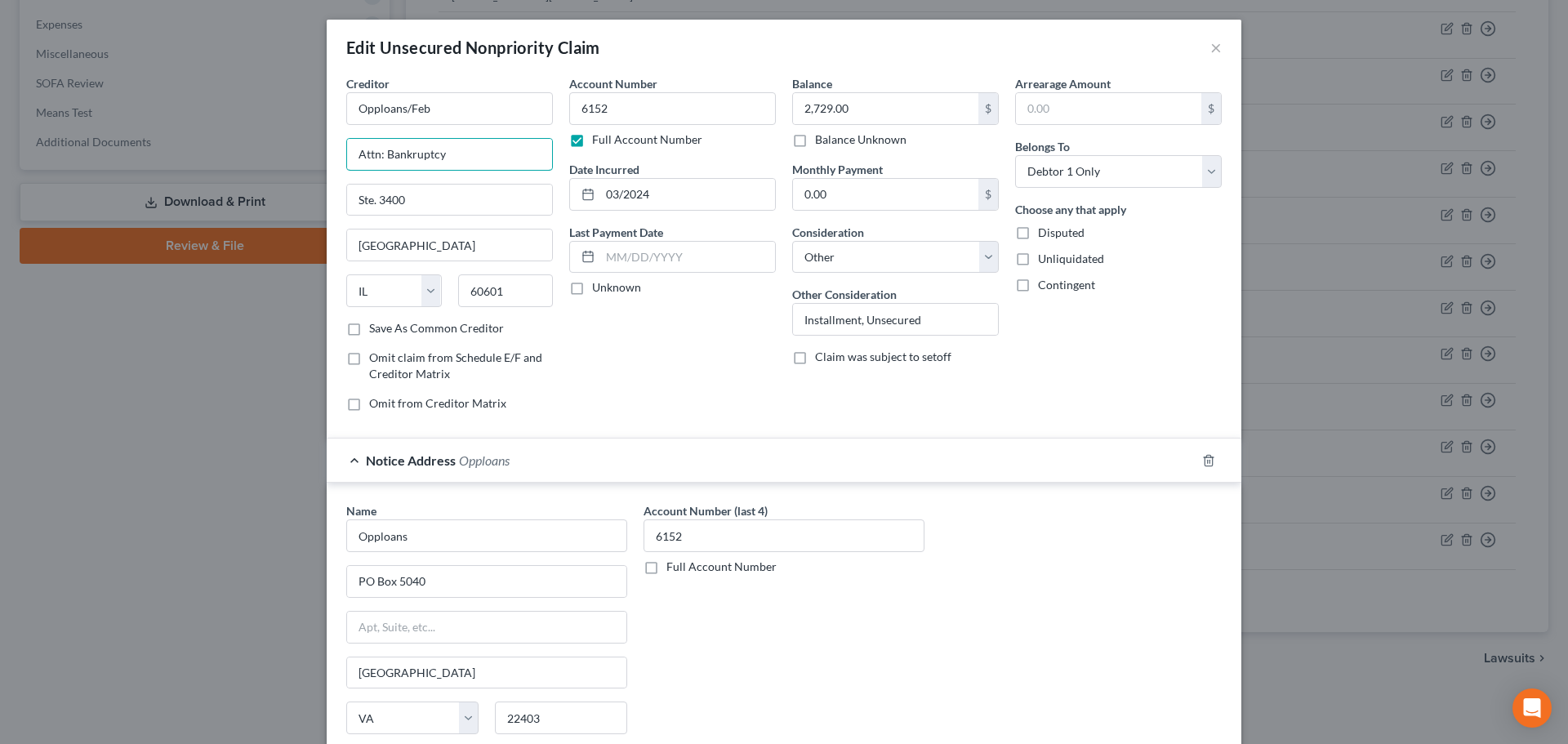
drag, startPoint x: 390, startPoint y: 157, endPoint x: 86, endPoint y: 169, distance: 304.2
click at [86, 169] on div "Edit Unsecured Nonpriority Claim × Creditor * Opploans/Feb Attn: Bankruptcy Ste…" at bounding box center [784, 372] width 1568 height 744
paste input "[STREET_ADDRESS][PERSON_NAME]"
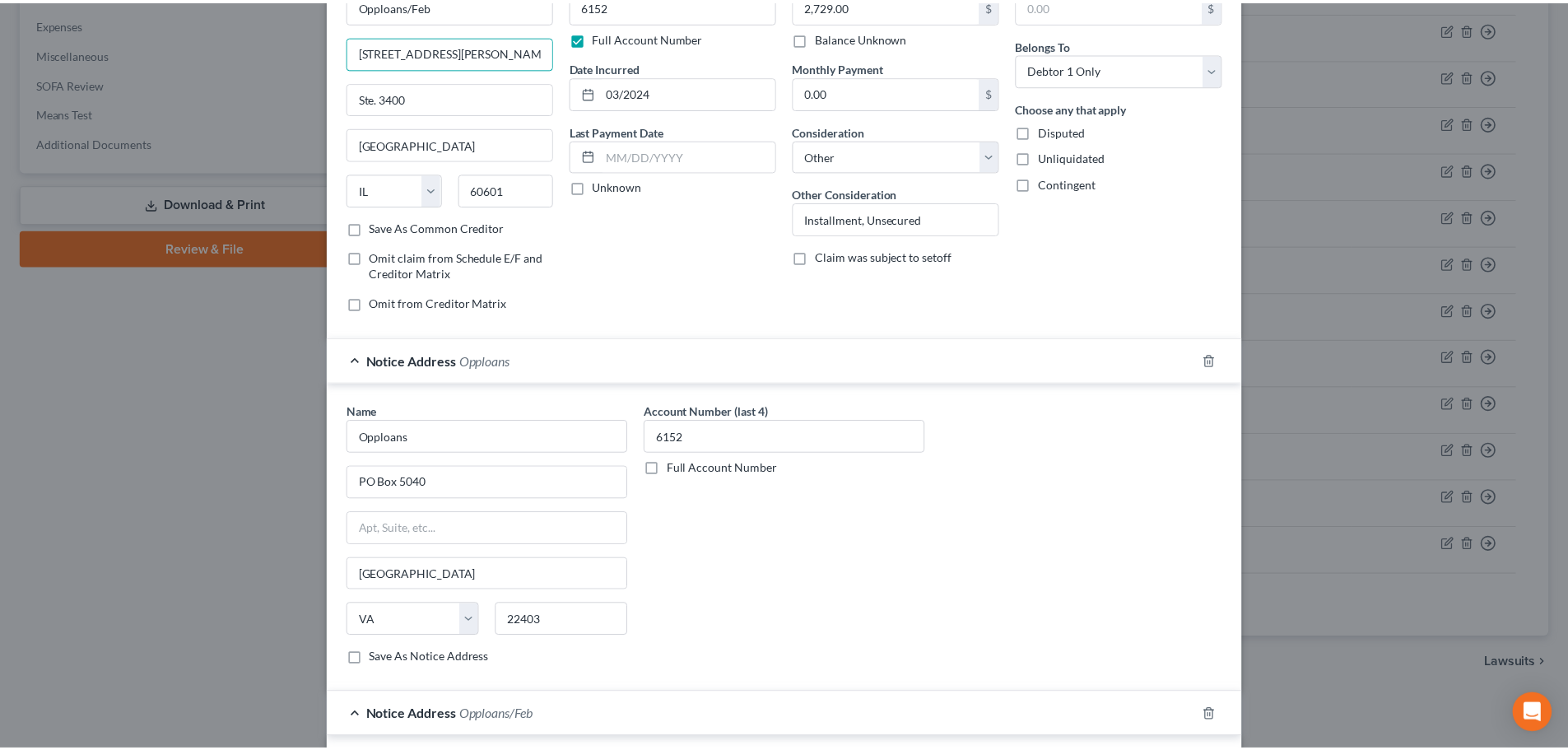
scroll to position [539, 0]
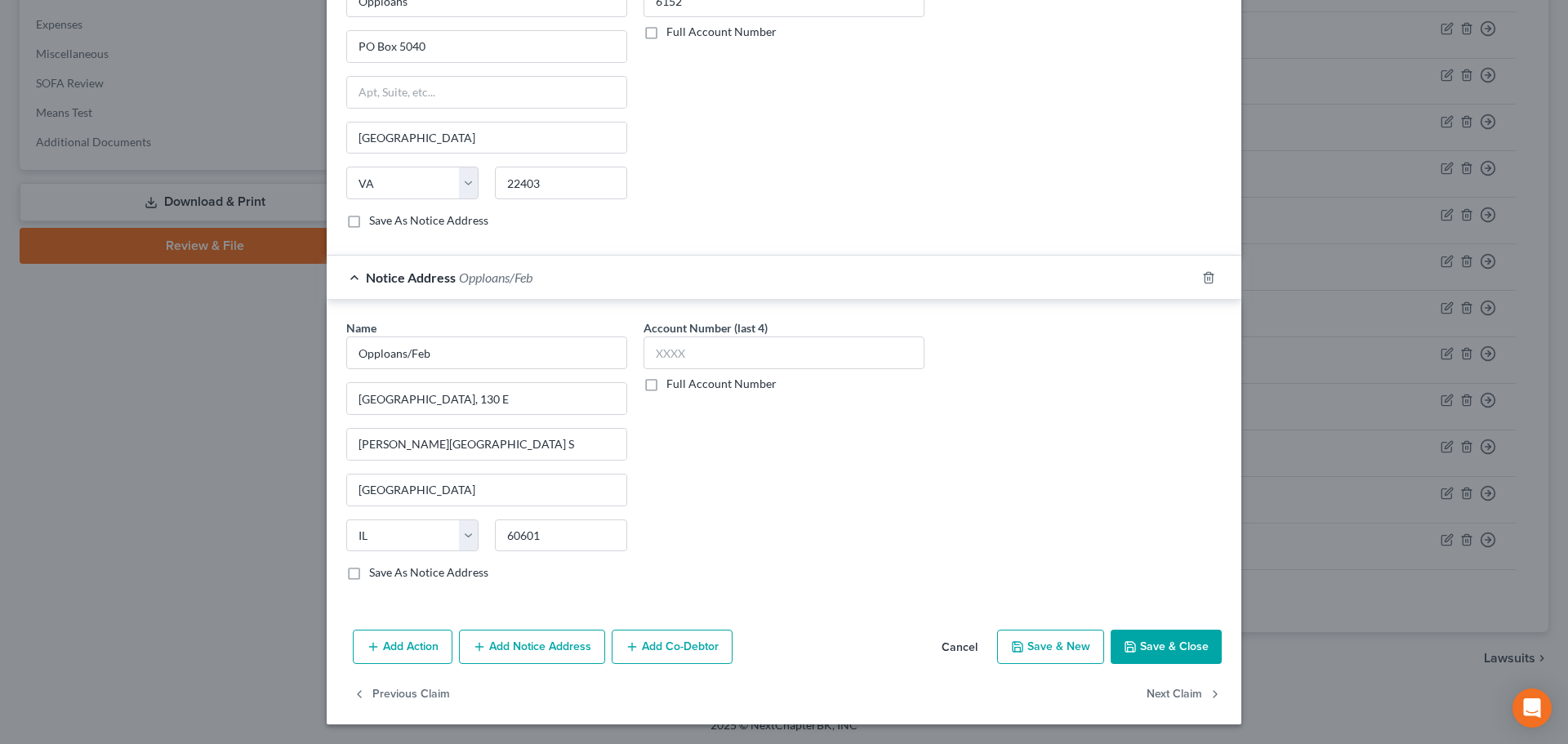
type input "[STREET_ADDRESS][PERSON_NAME]"
click at [1157, 646] on button "Save & Close" at bounding box center [1165, 647] width 111 height 34
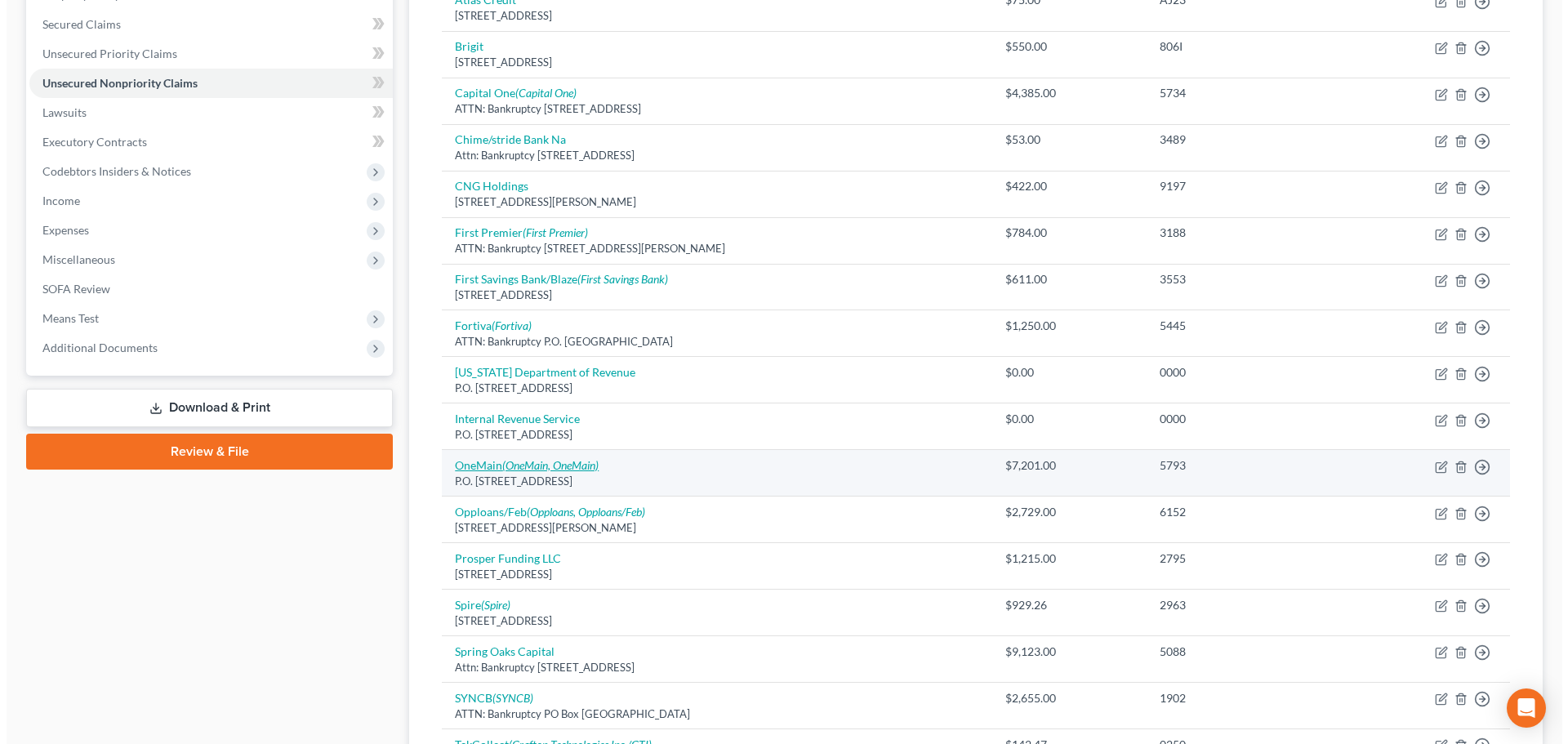
scroll to position [490, 0]
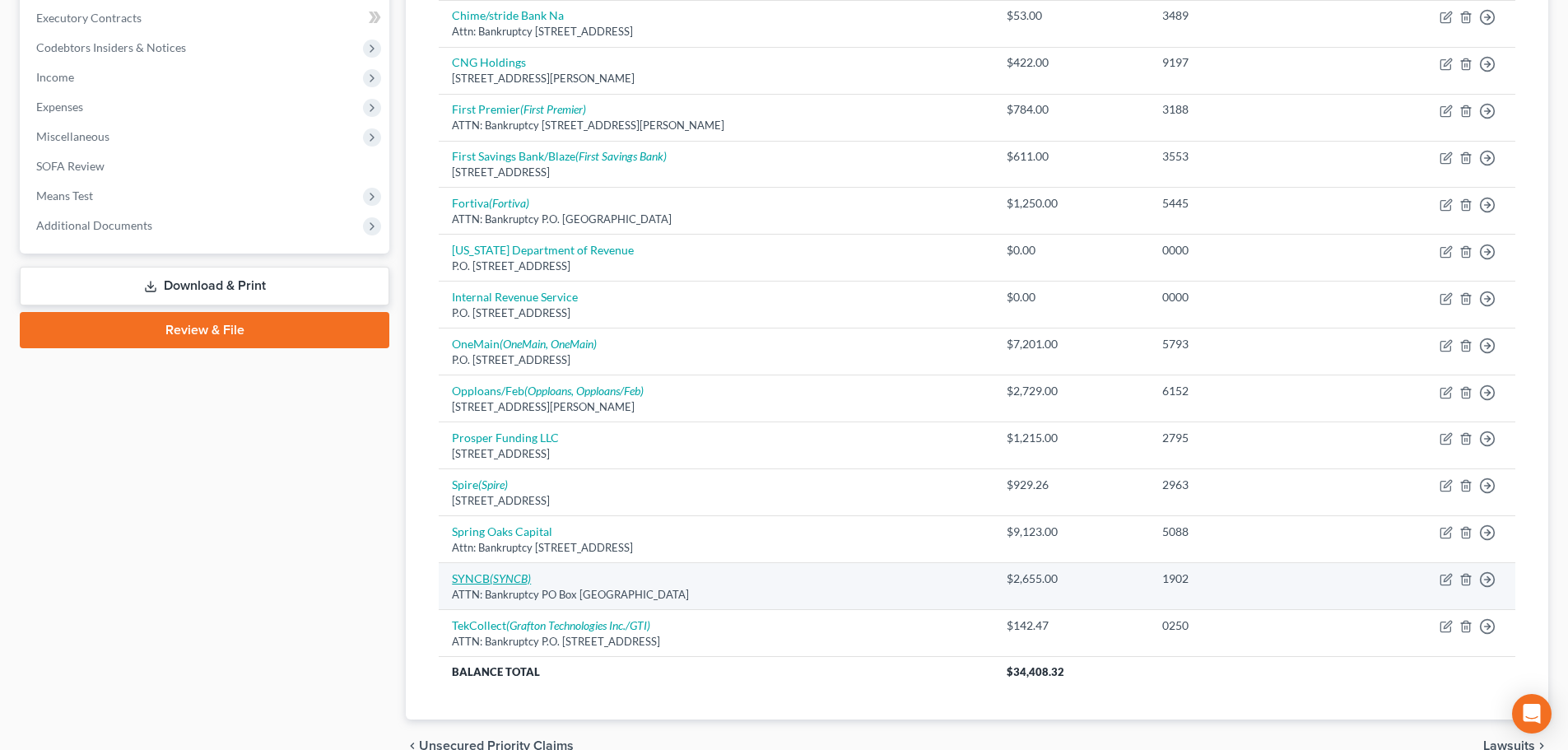
click at [490, 573] on link "SYNCB (SYNCB)" at bounding box center [491, 578] width 79 height 14
select select "9"
select select "2"
select select "0"
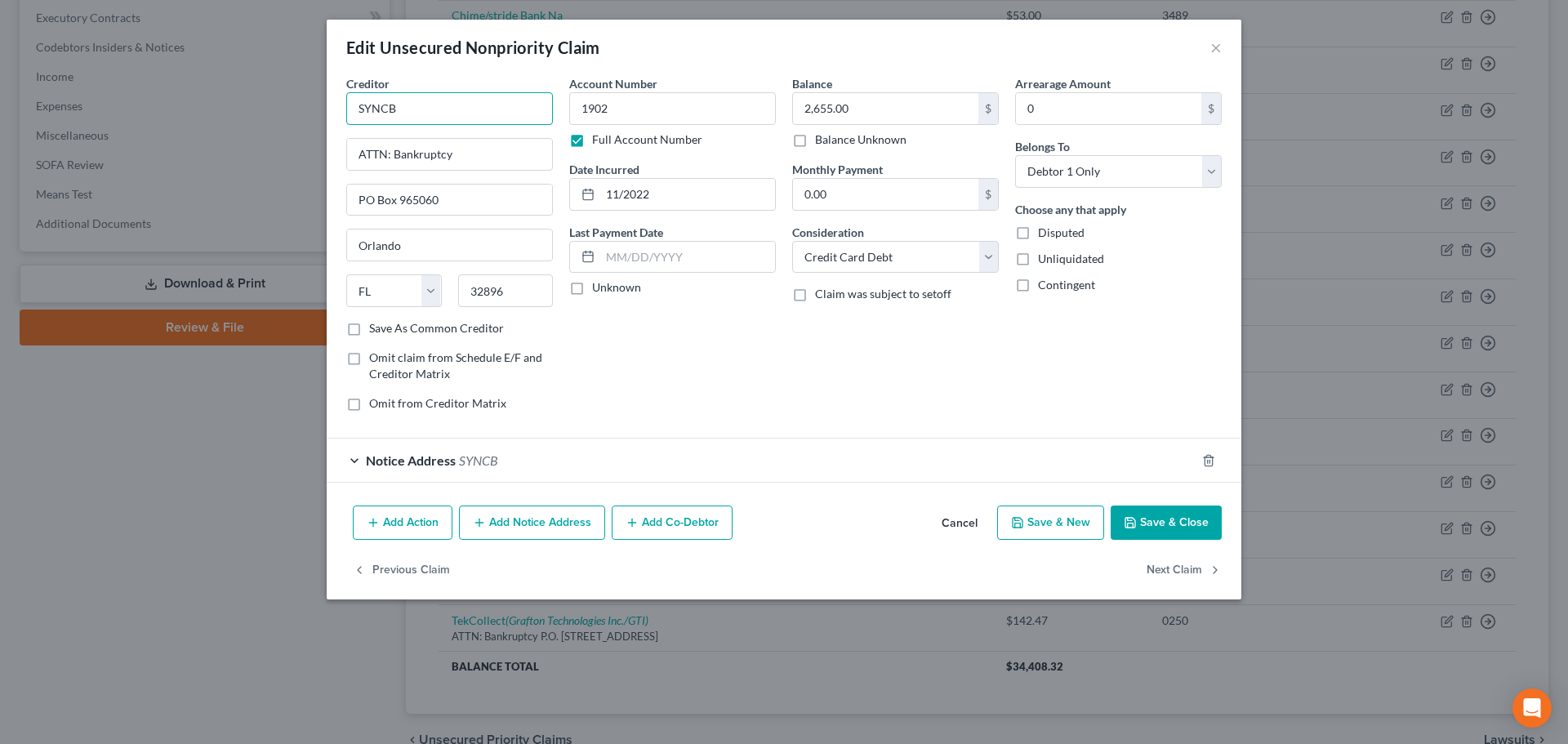
click at [467, 110] on input "SYNCB" at bounding box center [449, 108] width 206 height 33
type input "SYNCB/PPMC/Gap"
click at [506, 526] on button "Add Notice Address" at bounding box center [532, 523] width 146 height 34
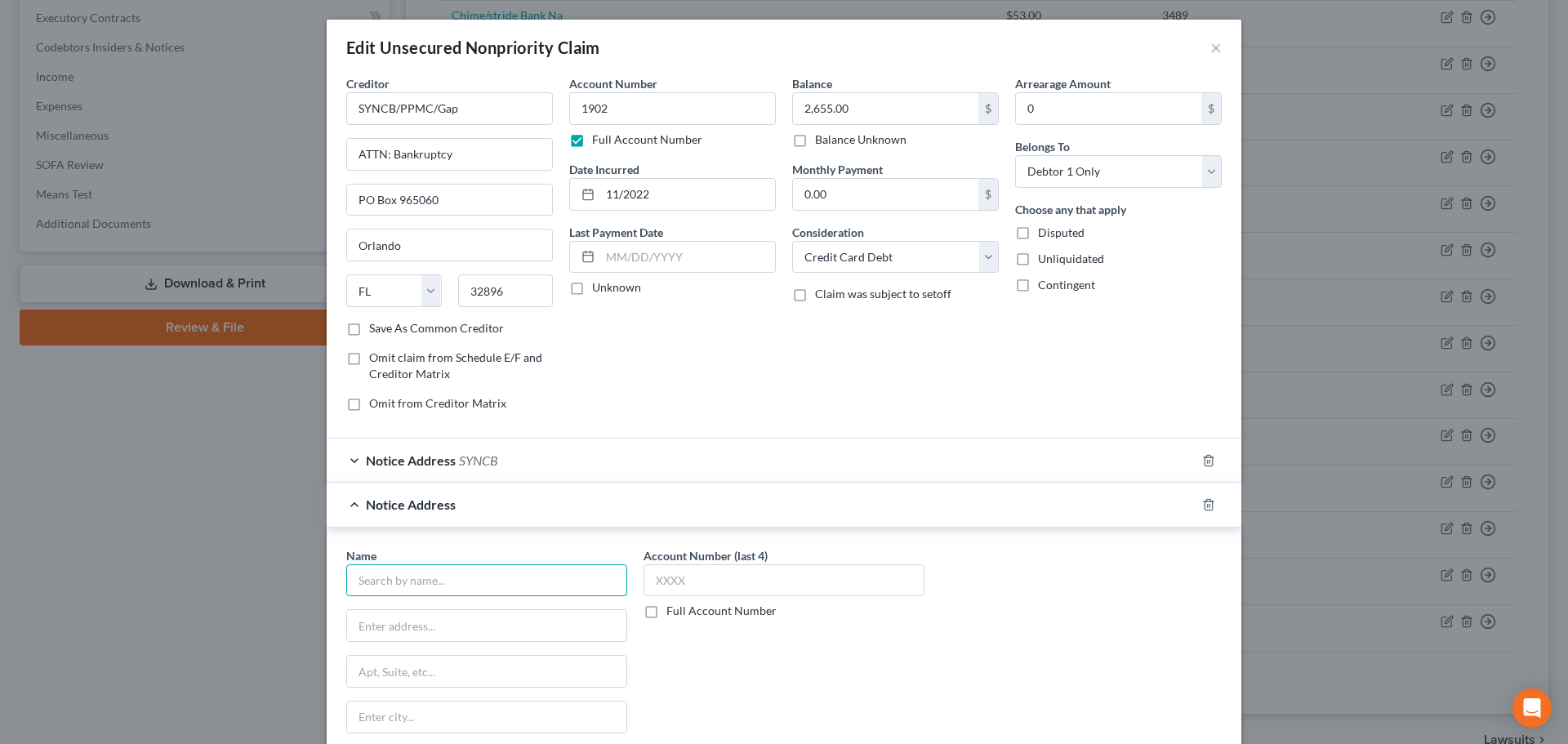
click at [478, 577] on input "text" at bounding box center [486, 580] width 281 height 33
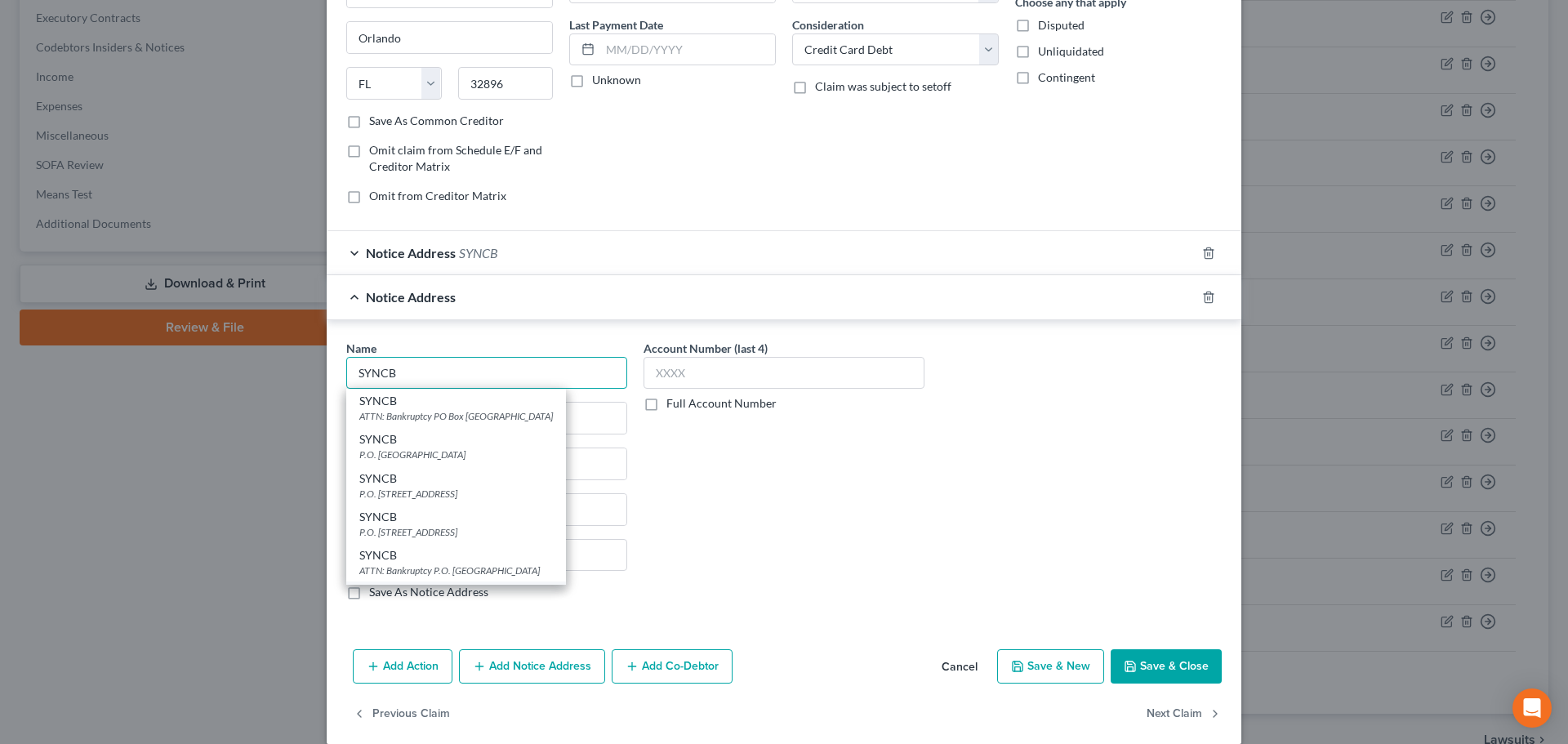
scroll to position [227, 0]
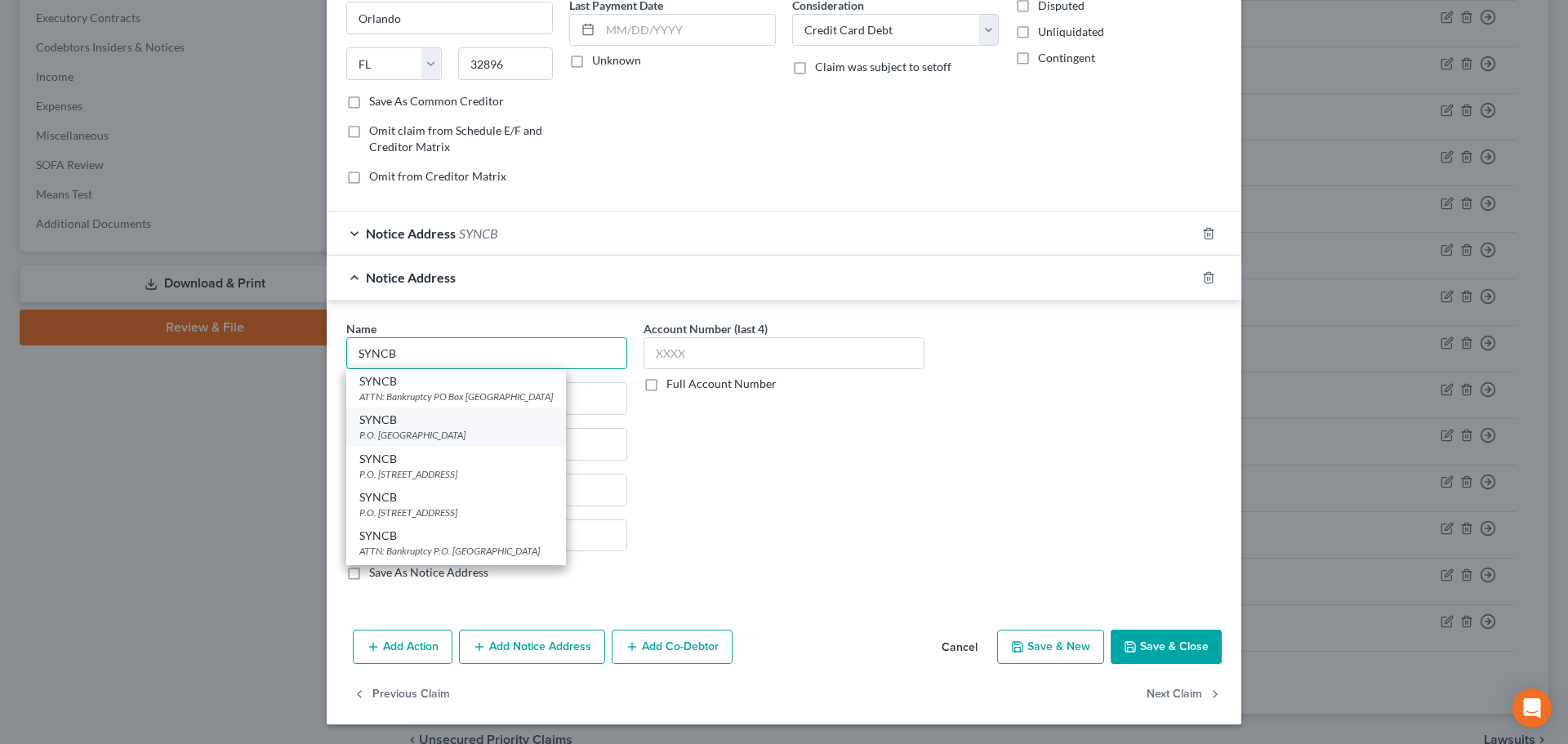
type input "SYNCB"
click at [435, 433] on div "P.O. [GEOGRAPHIC_DATA]" at bounding box center [456, 434] width 193 height 14
type input "P.O. Box 965004"
type input "Orlando"
select select "9"
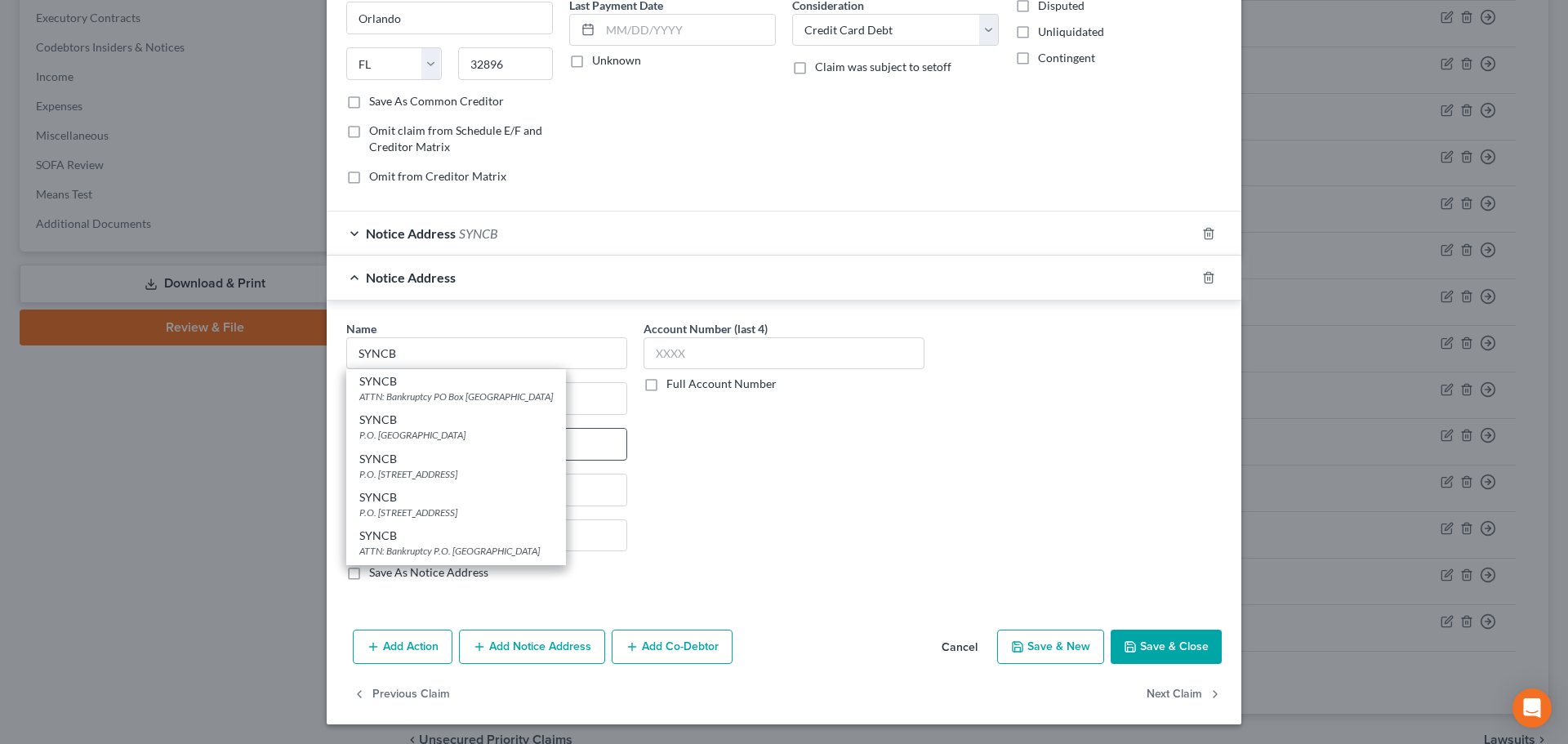
type input "32896"
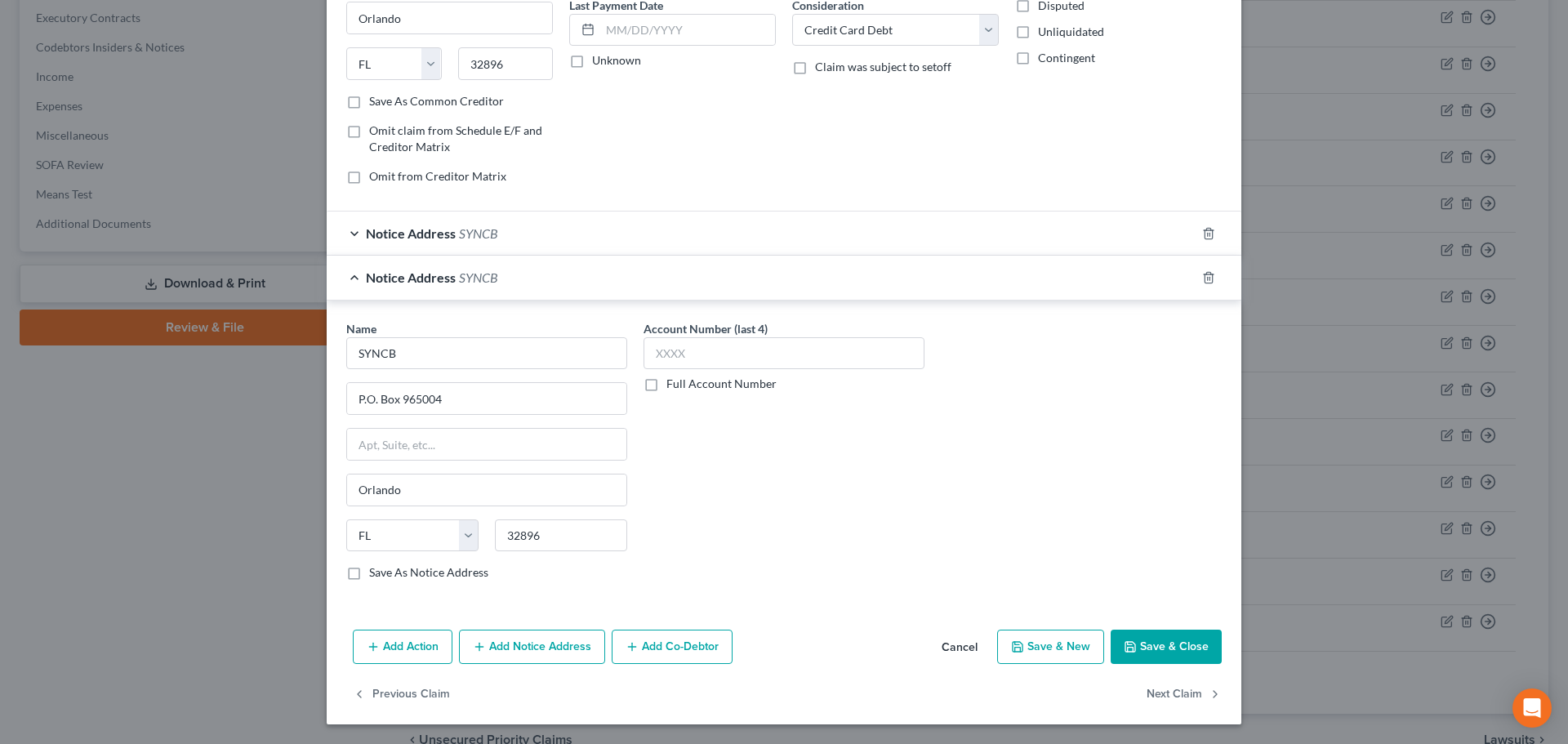
click at [506, 646] on button "Add Notice Address" at bounding box center [532, 647] width 146 height 34
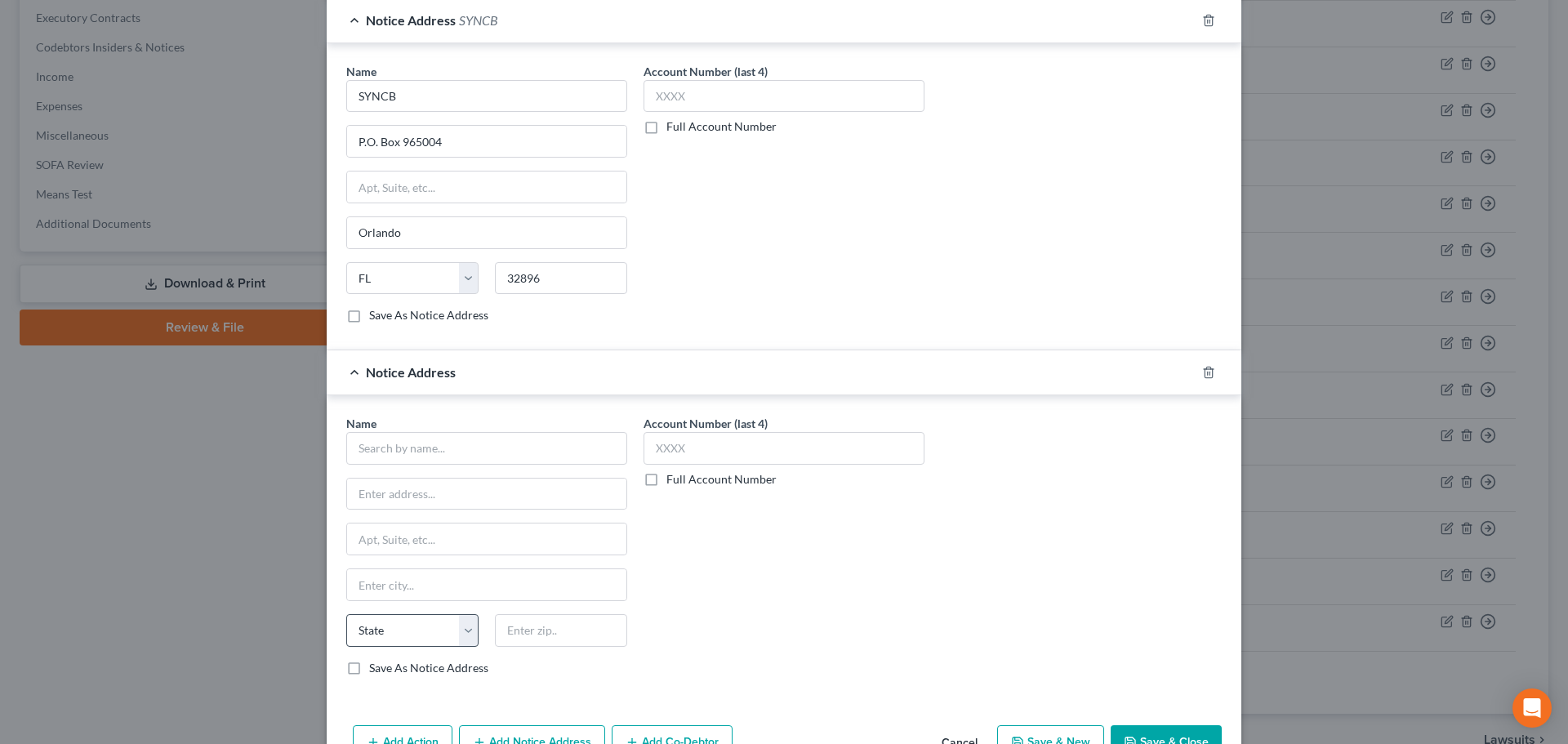
scroll to position [554, 0]
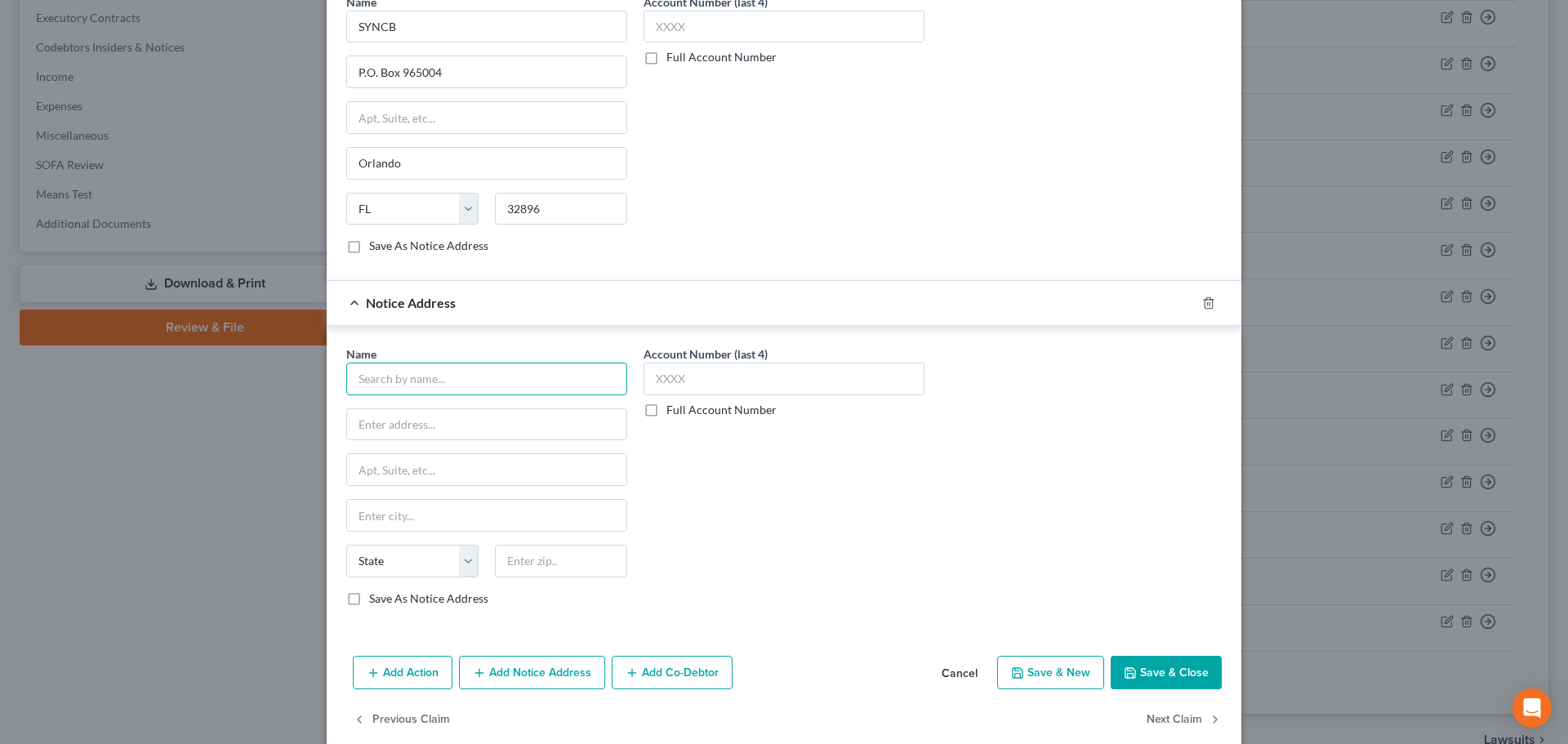
click at [408, 381] on input "text" at bounding box center [486, 379] width 281 height 33
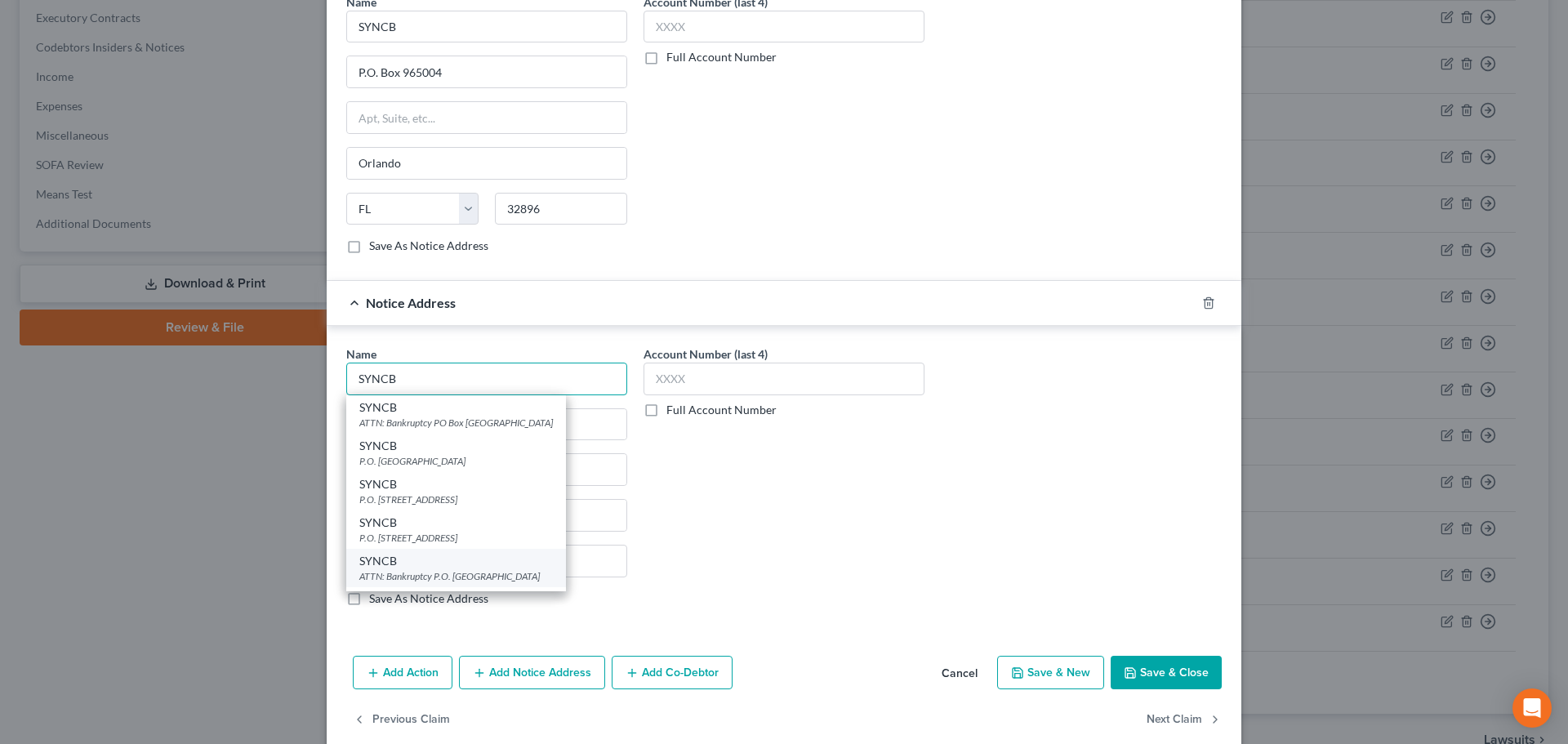
type input "SYNCB"
click at [439, 569] on div "SYNCB" at bounding box center [456, 560] width 193 height 16
type input "ATTN: Bankruptcy"
type input "P.O. Box 965036"
type input "Orlando"
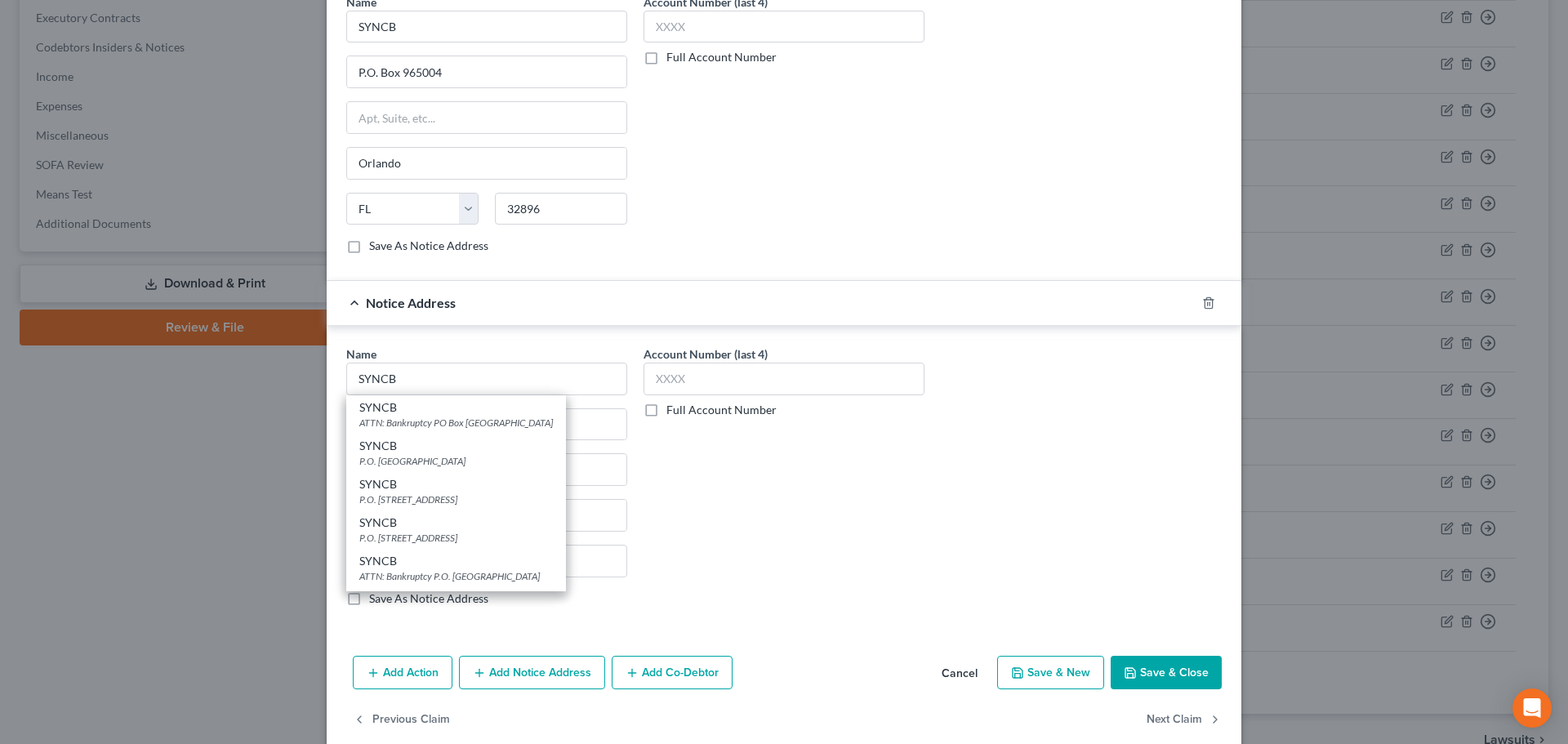
select select "9"
type input "32896"
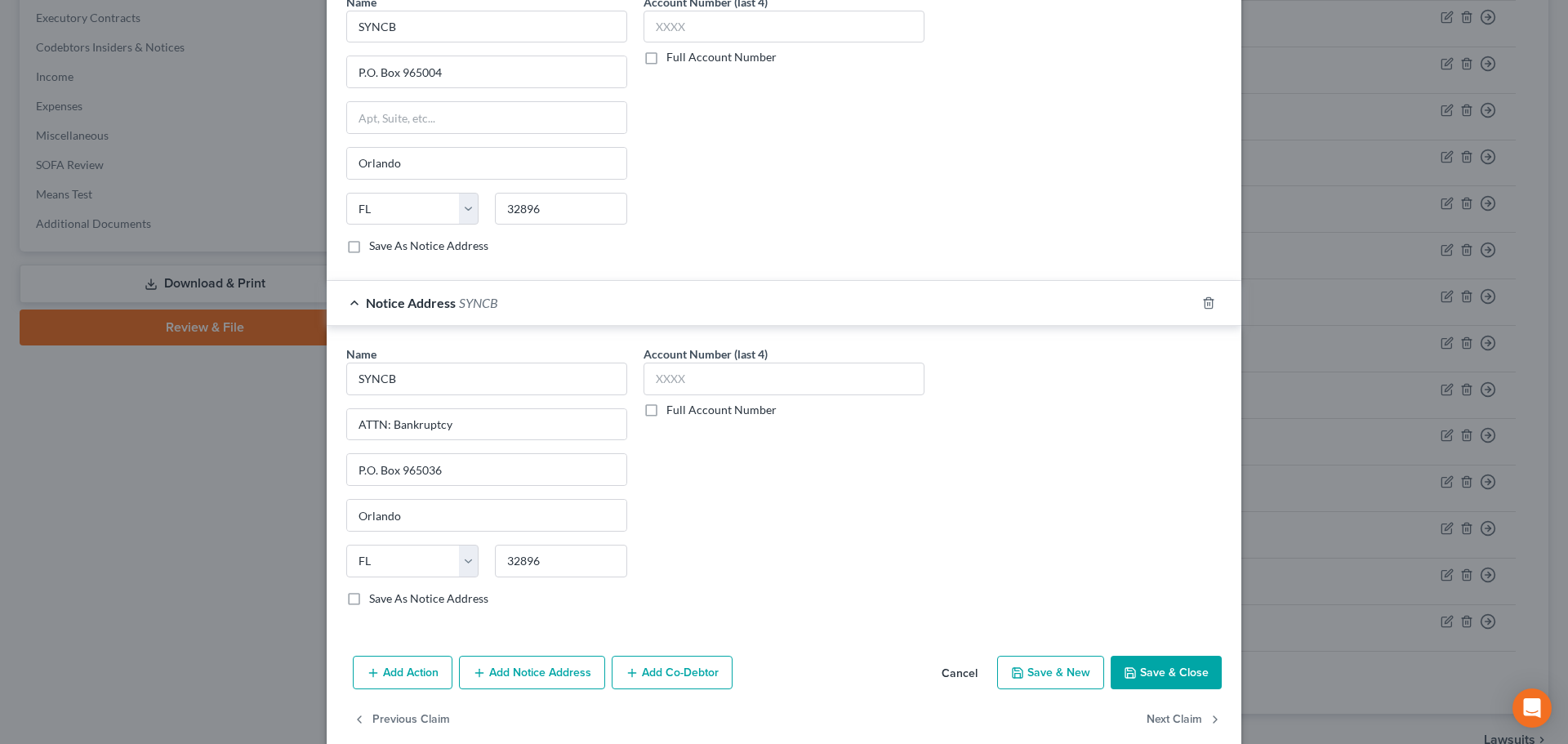
click at [1162, 656] on button "Save & Close" at bounding box center [1165, 673] width 111 height 34
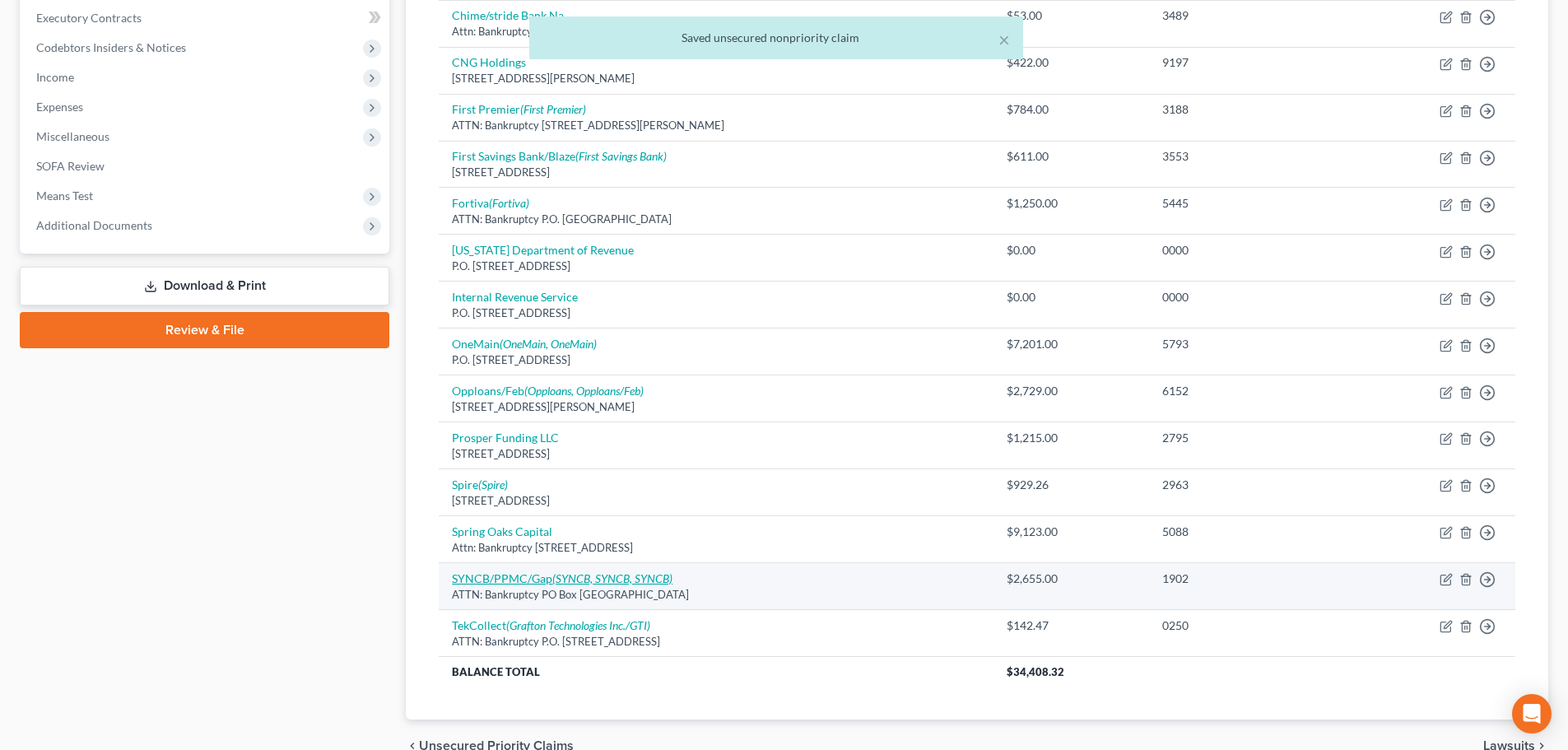
click at [477, 573] on link "SYNCB/PPMC/Gap (SYNCB, SYNCB, SYNCB)" at bounding box center [562, 578] width 220 height 14
select select "9"
select select "2"
select select "0"
select select "9"
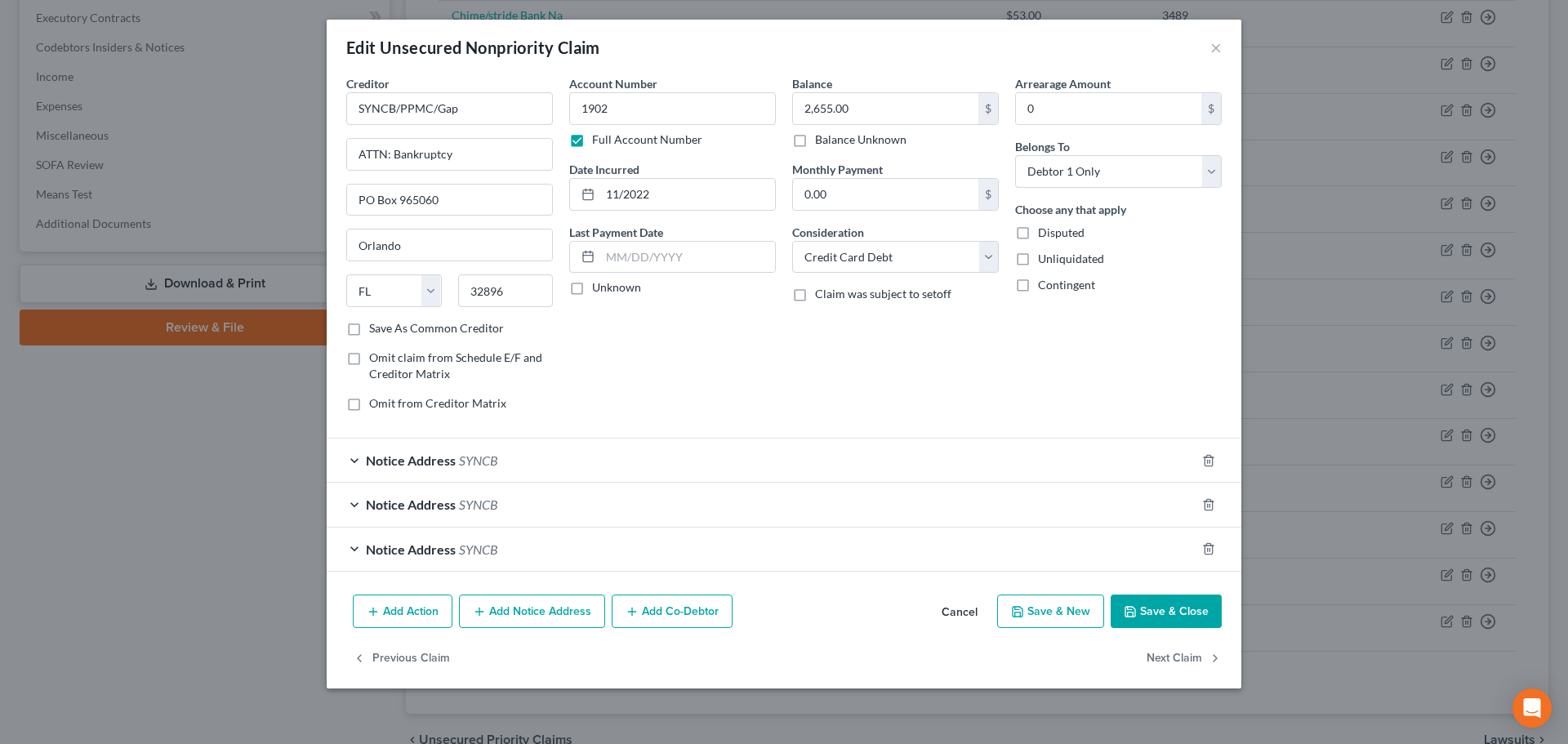
click at [464, 457] on span "SYNCB" at bounding box center [478, 460] width 39 height 15
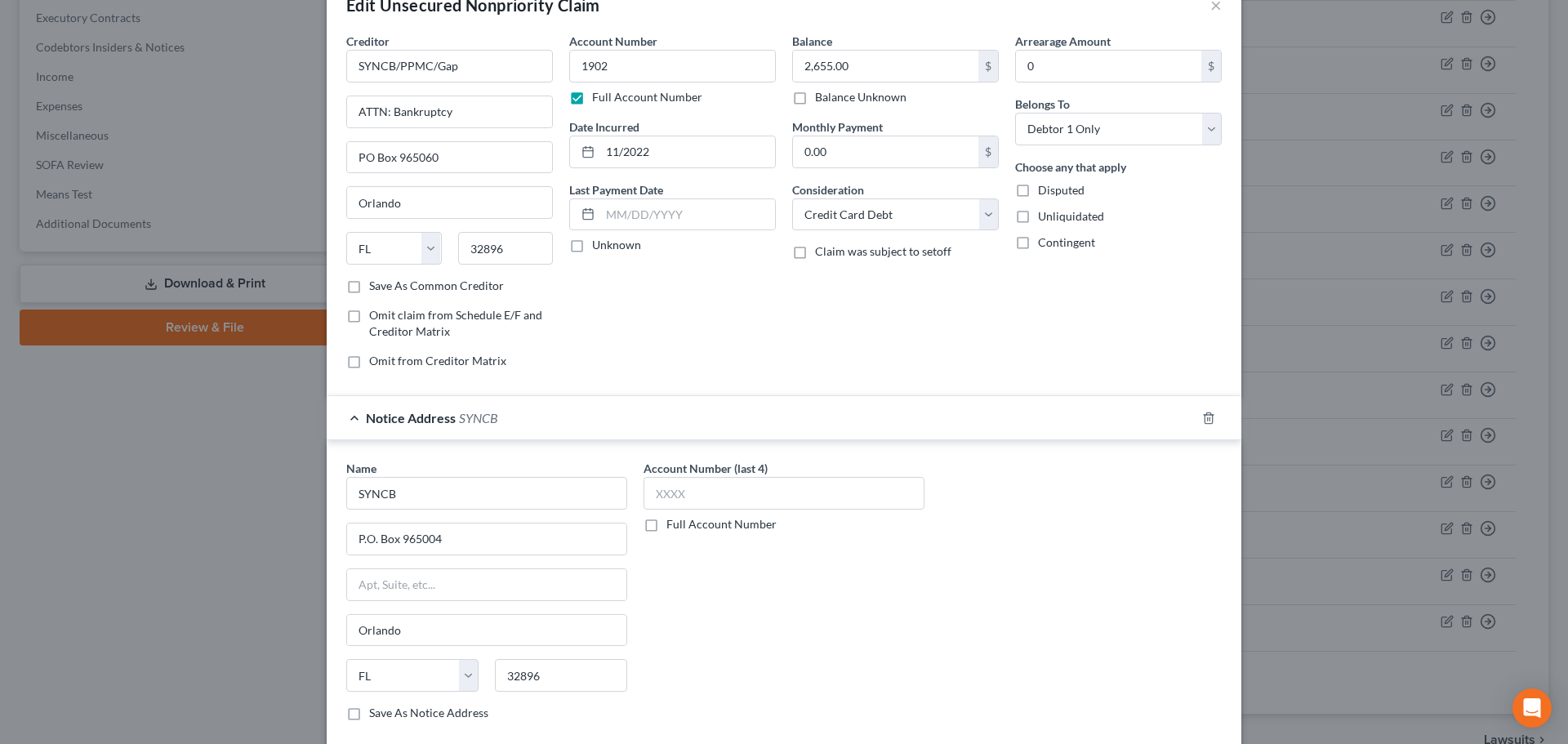
scroll to position [245, 0]
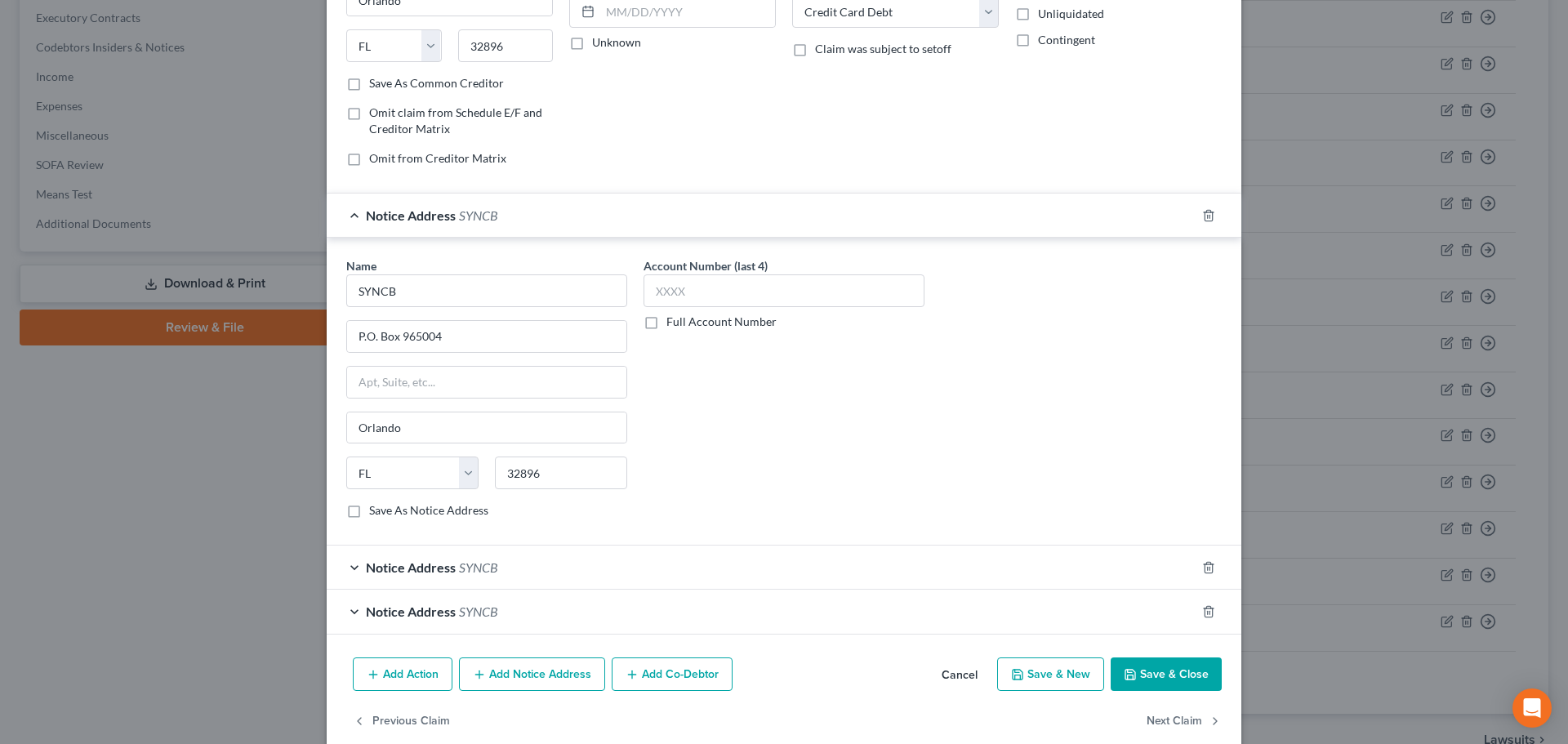
click at [427, 575] on span "Notice Address" at bounding box center [411, 567] width 90 height 15
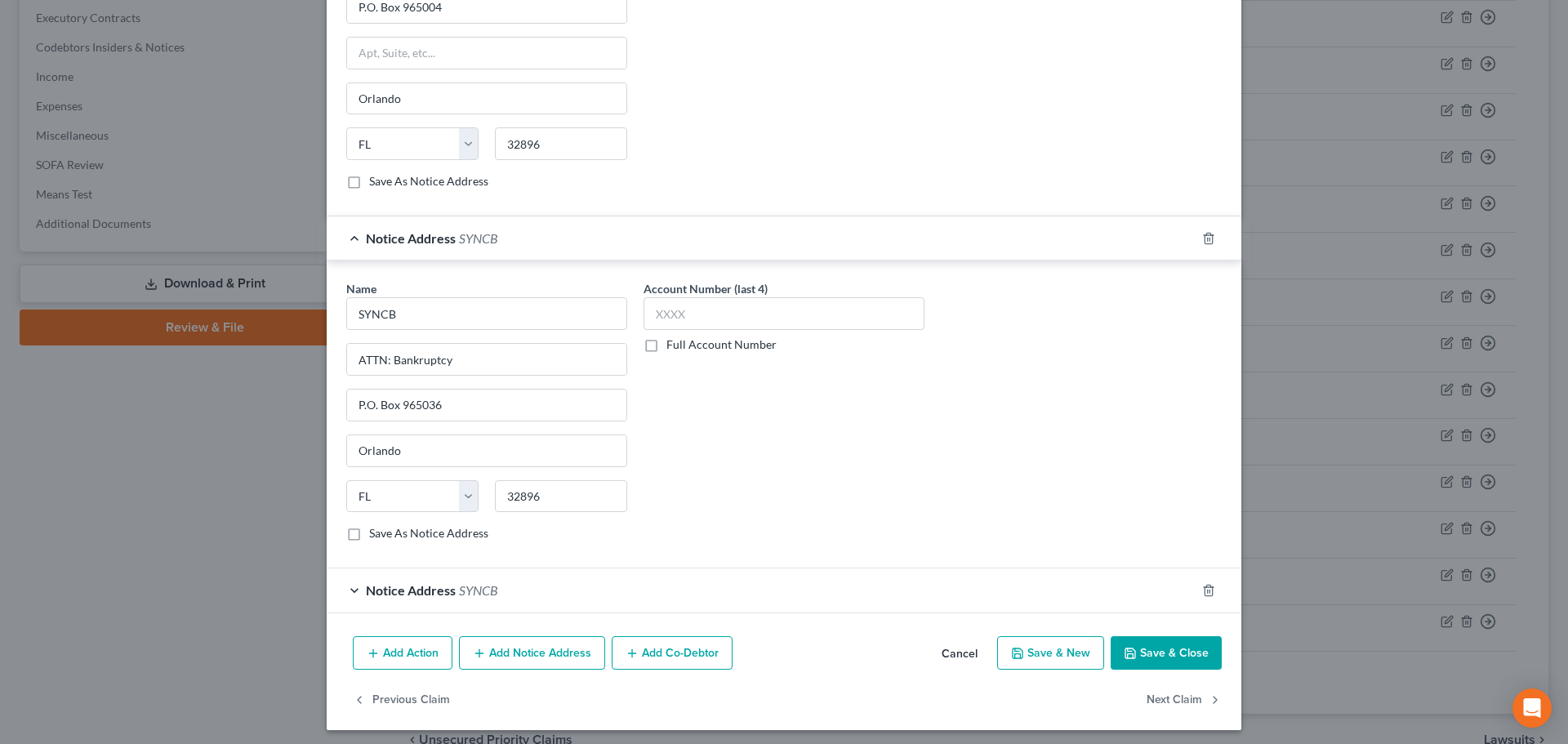
scroll to position [580, 0]
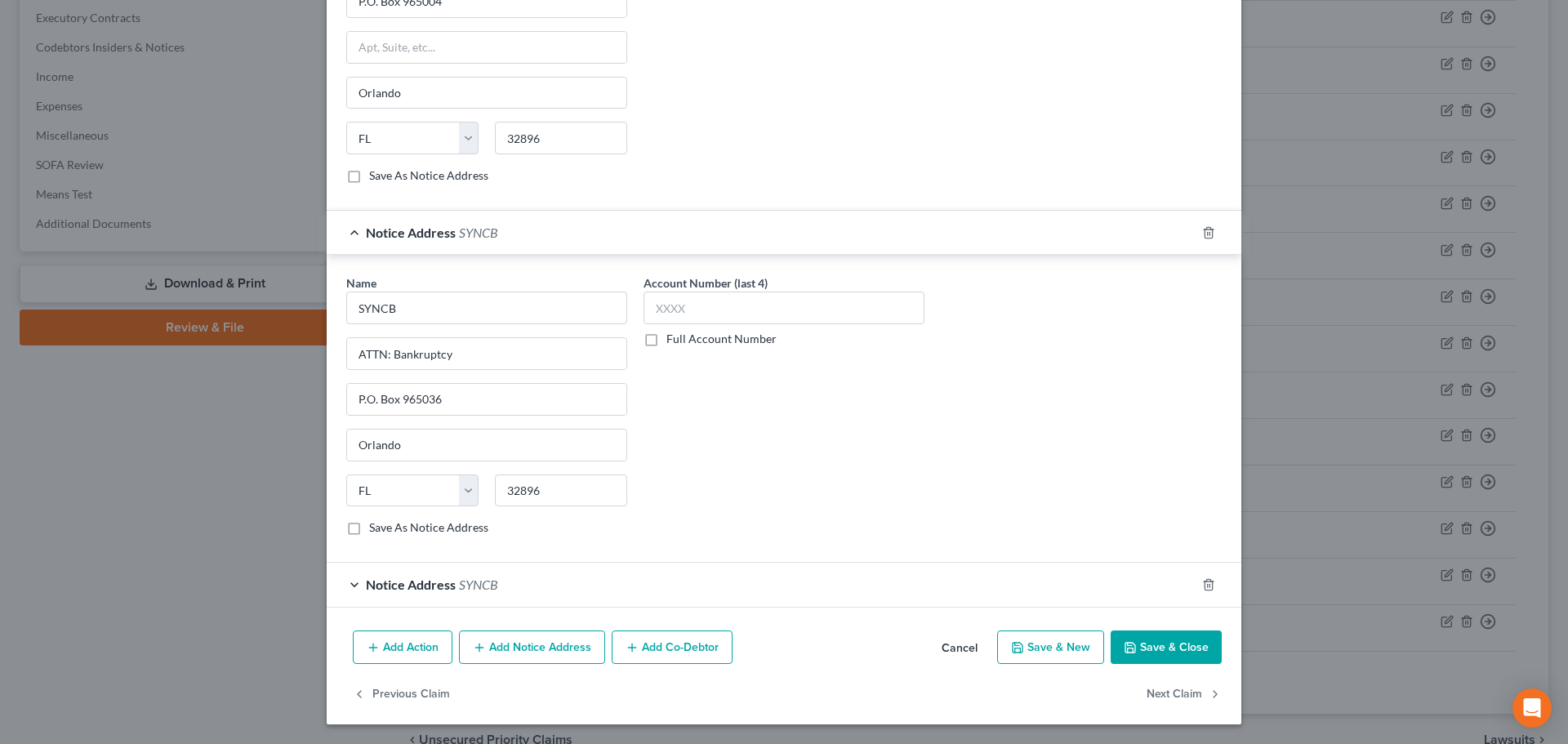
click at [421, 576] on div "Notice Address SYNCB" at bounding box center [761, 584] width 869 height 44
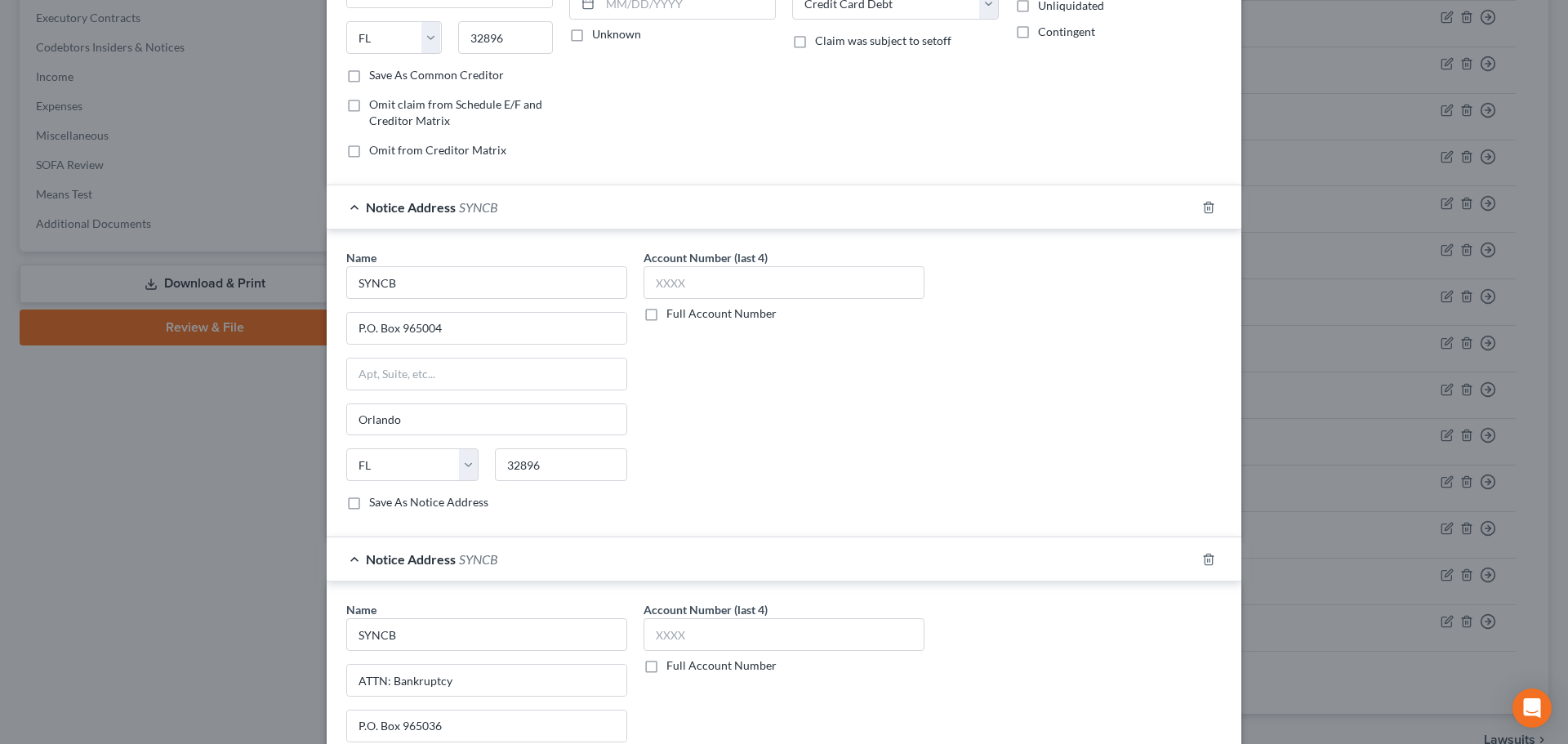
scroll to position [0, 0]
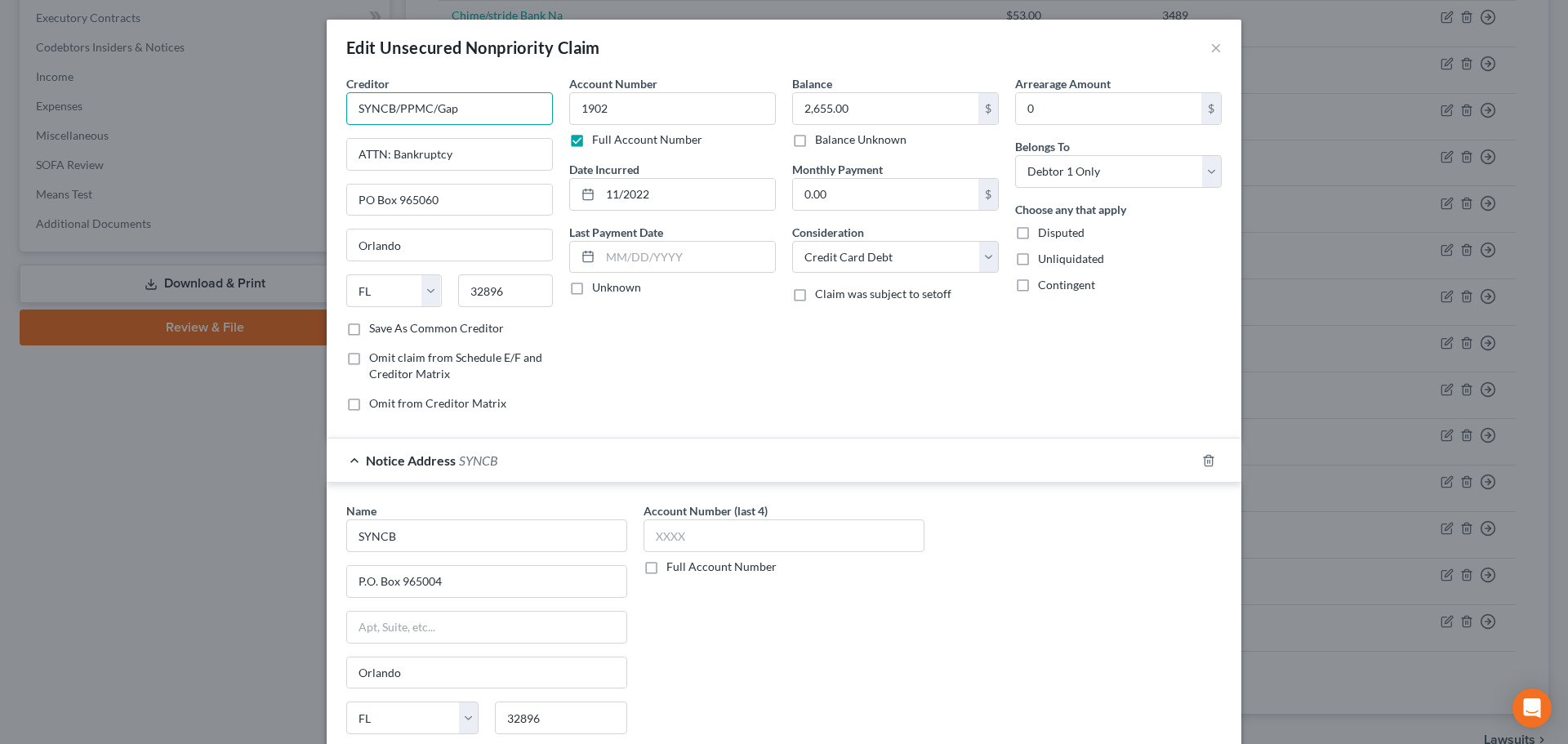
click at [477, 108] on input "SYNCB/PPMC/Gap" at bounding box center [449, 108] width 206 height 33
click at [370, 103] on input "SYNCB/PPMC/Gap/Venmo" at bounding box center [449, 108] width 206 height 33
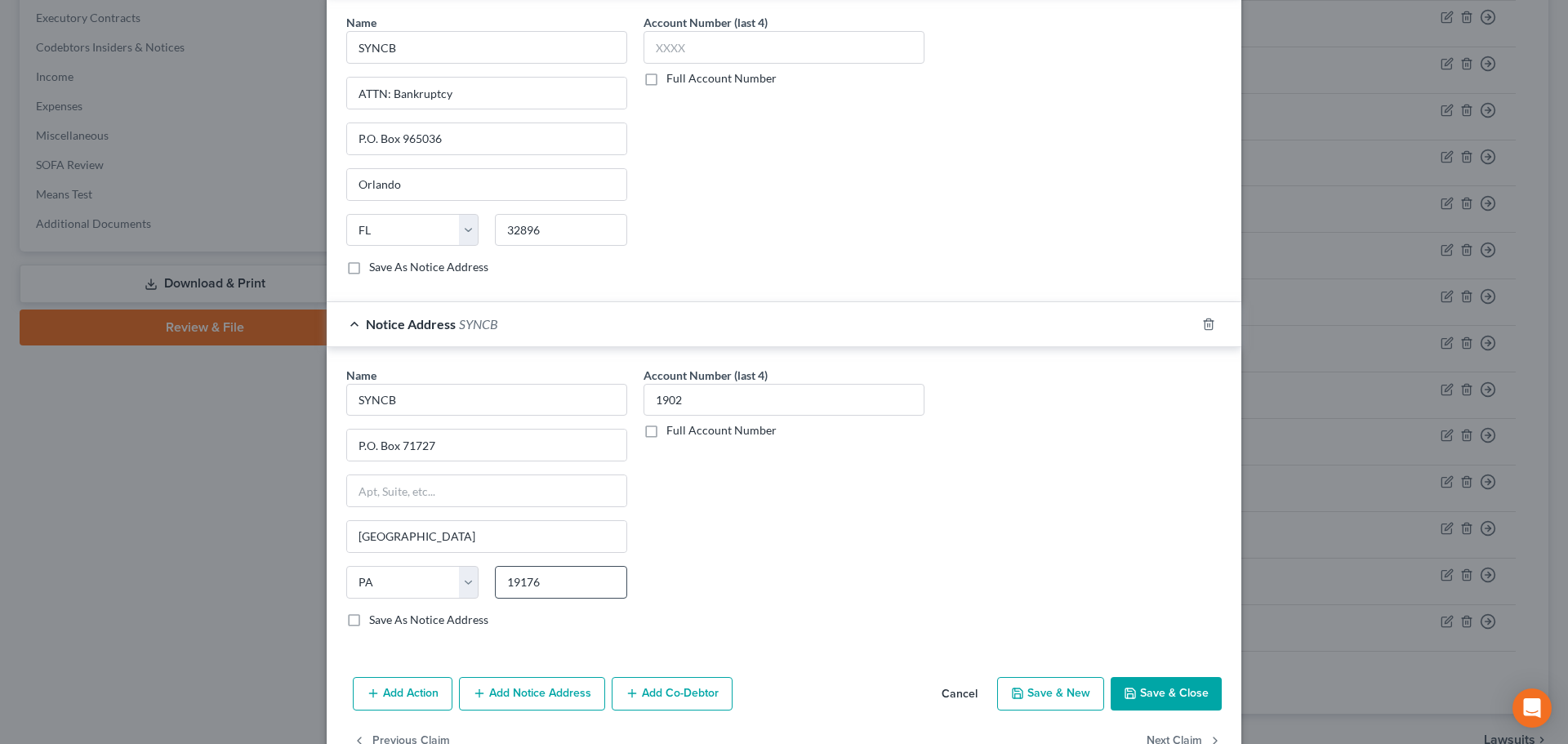
scroll to position [887, 0]
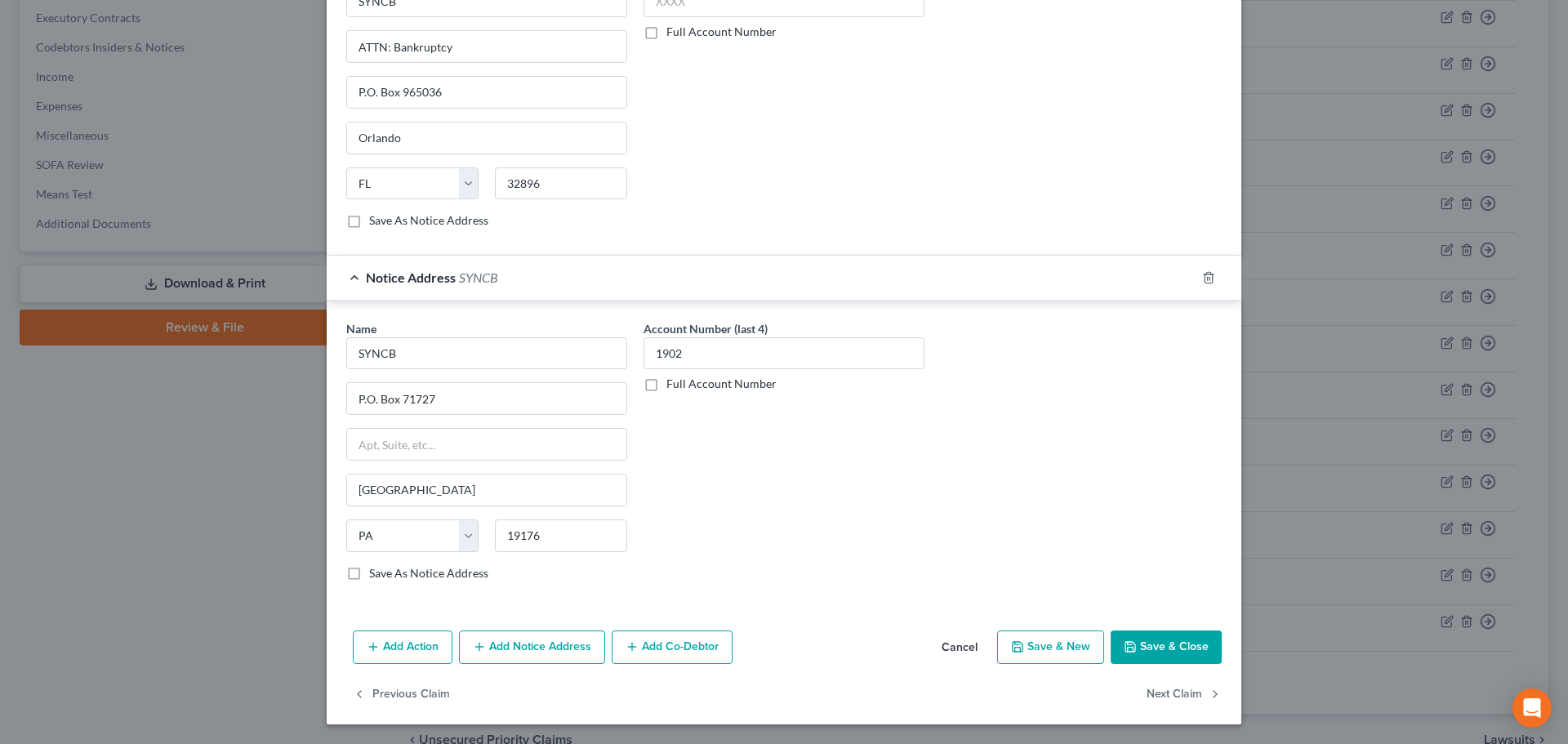
type input "SYNCB/PPMC/Gap/Venmo"
click at [516, 628] on div "Add Action Add Notice Address Add Co-Debtor Cancel Save & New Save & Close" at bounding box center [784, 650] width 914 height 54
click at [481, 648] on button "Add Notice Address" at bounding box center [532, 647] width 146 height 34
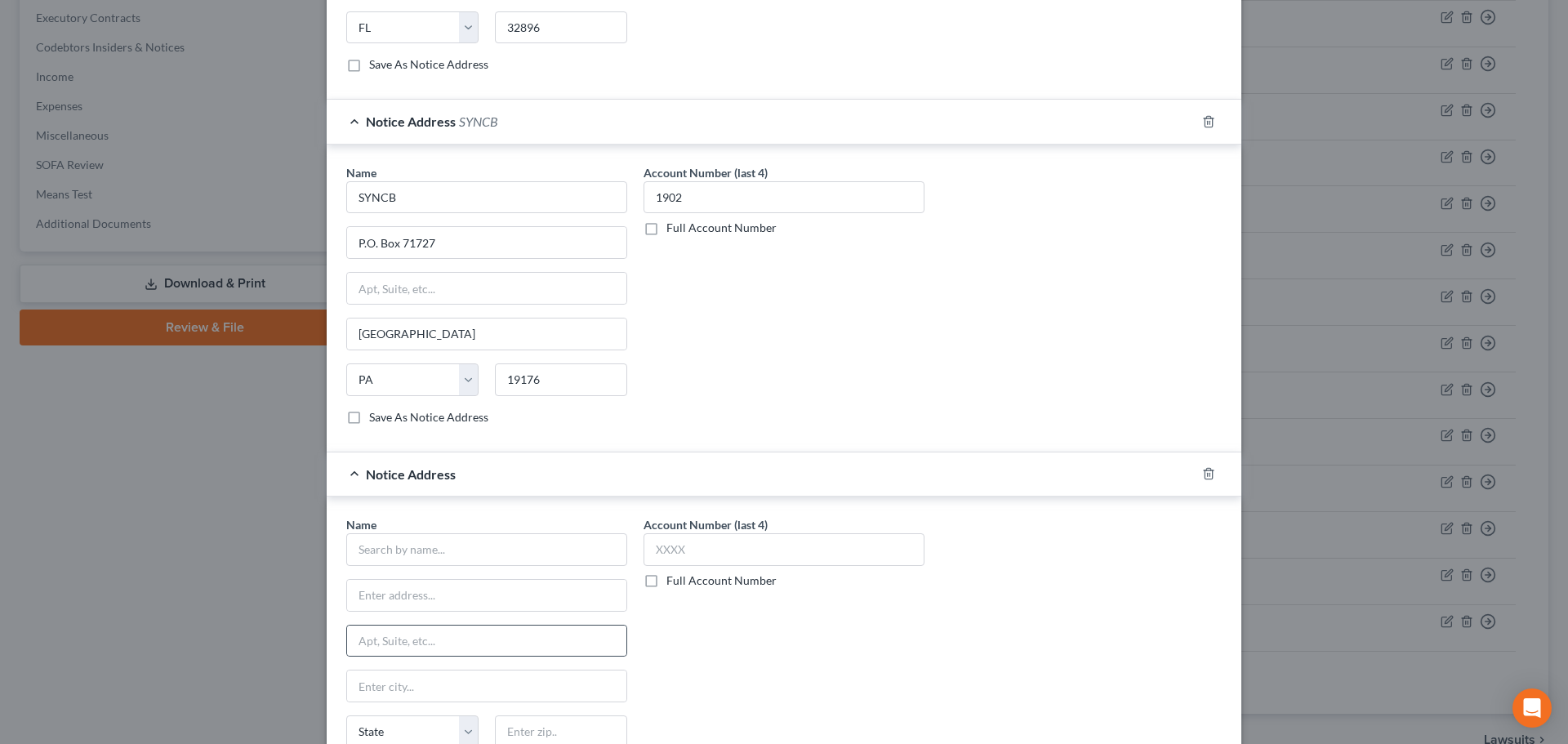
scroll to position [1132, 0]
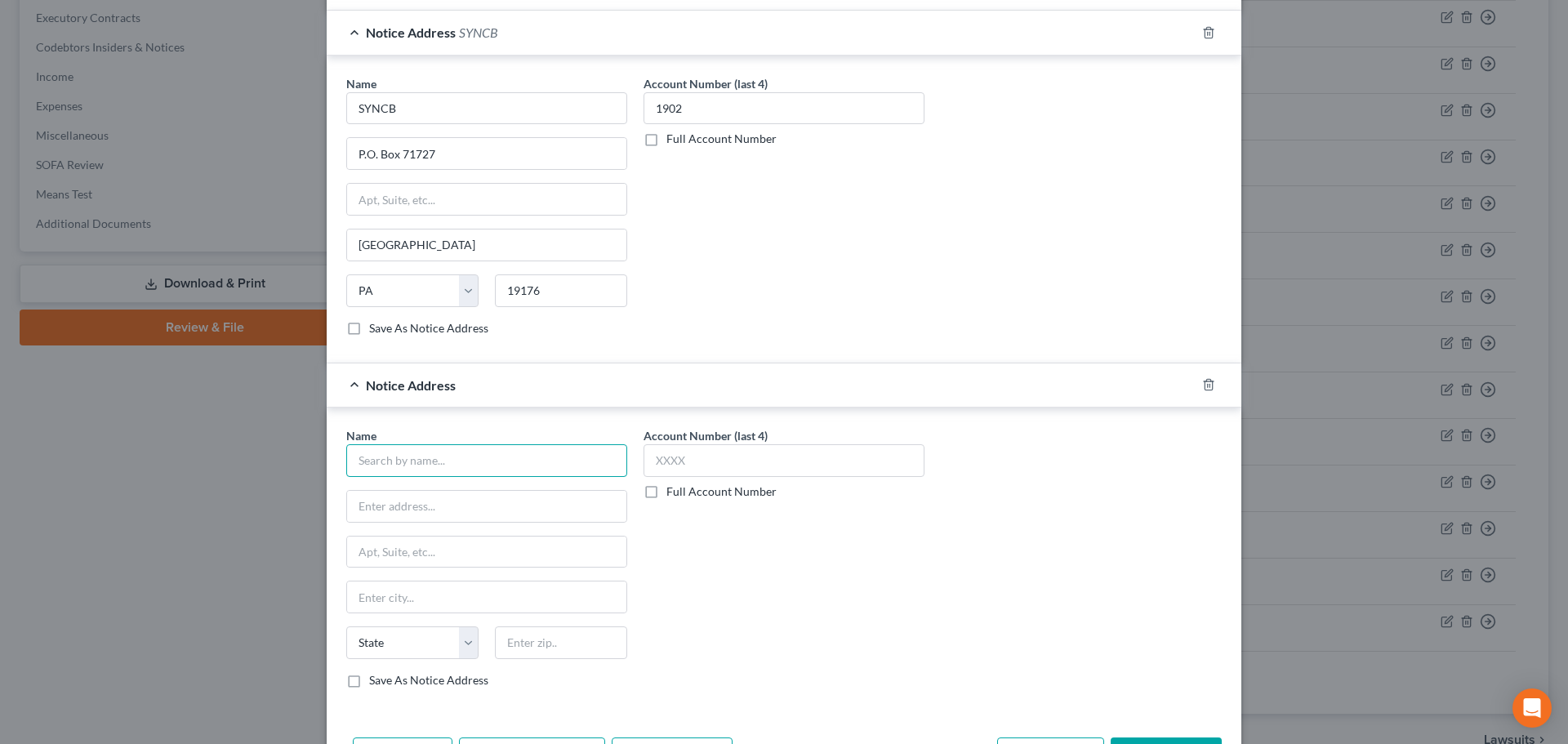
click at [401, 460] on input "text" at bounding box center [486, 460] width 281 height 33
paste input "SYNCB"
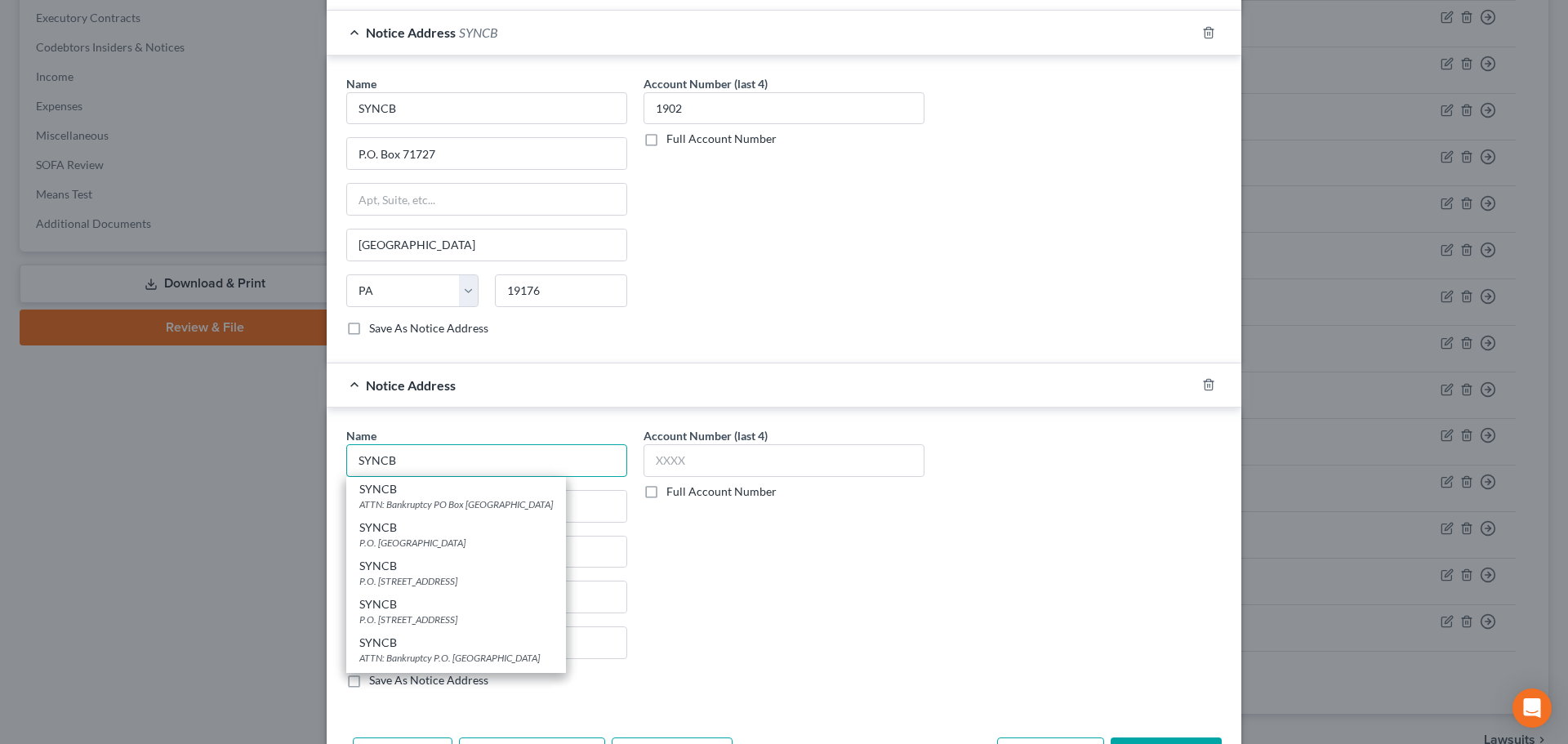
type input "SYNCB"
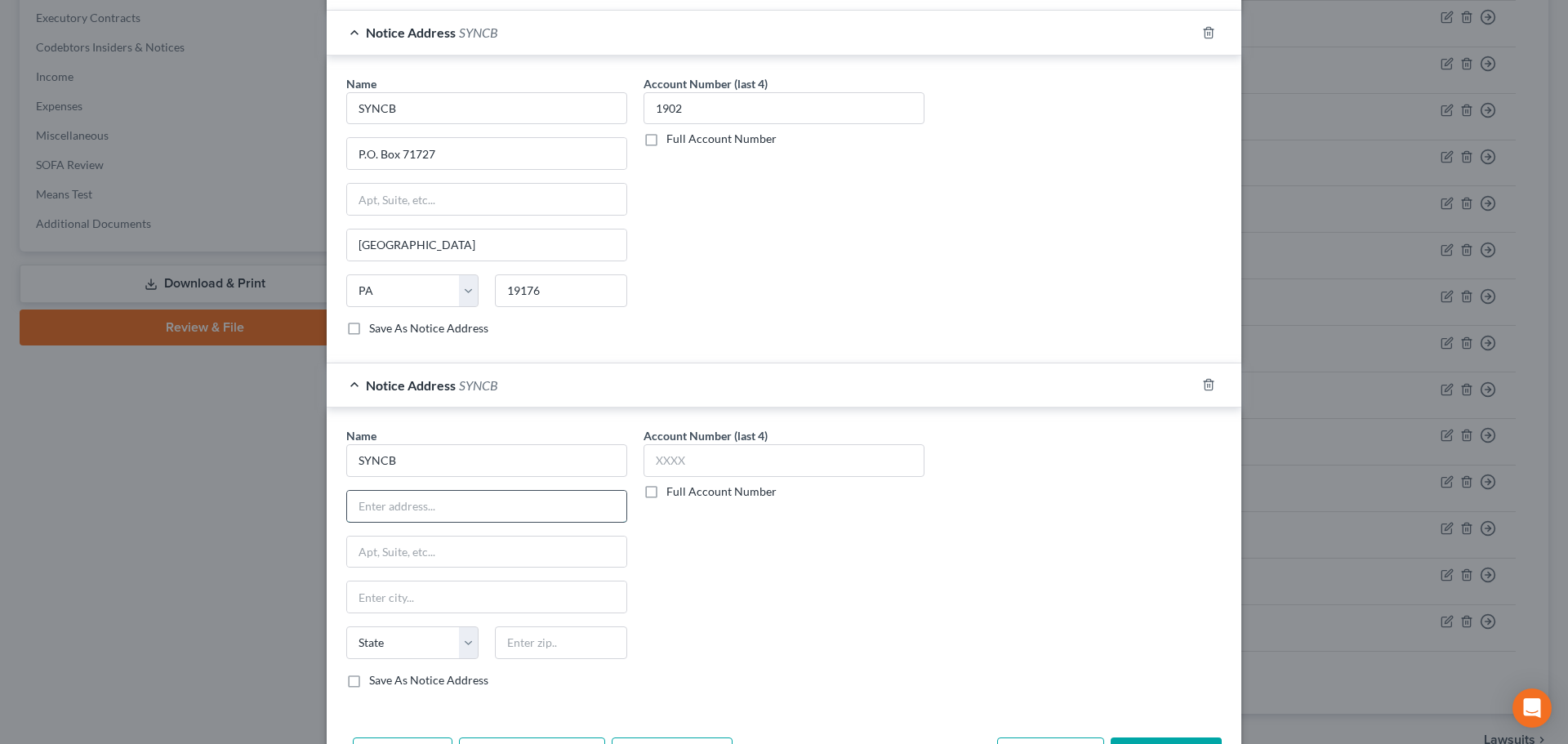
drag, startPoint x: 436, startPoint y: 505, endPoint x: 402, endPoint y: 498, distance: 34.7
click at [436, 505] on input "text" at bounding box center [486, 506] width 279 height 31
paste input "SYNCB"
click at [413, 508] on input "PO Box SYNCB" at bounding box center [486, 506] width 279 height 31
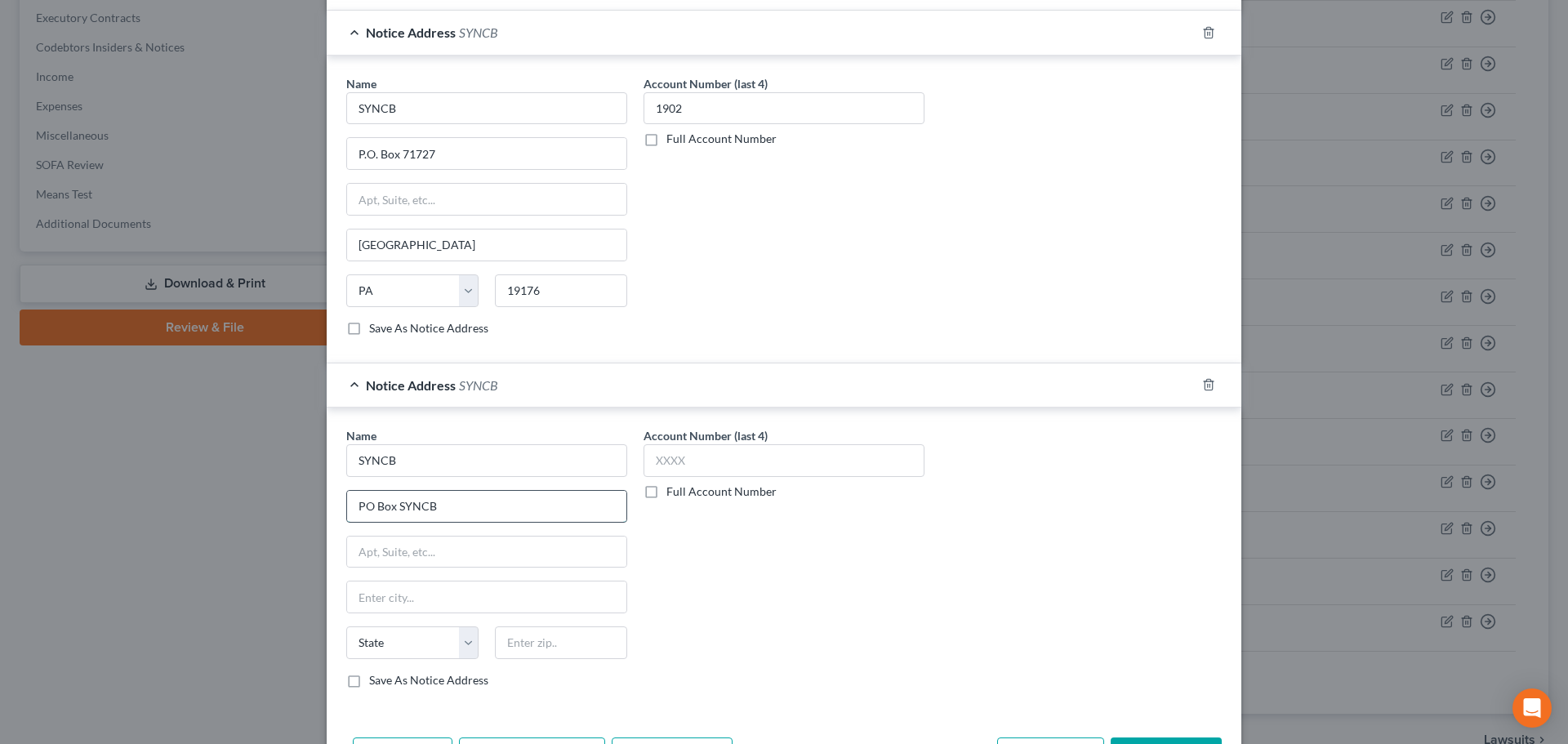
paste input "965065"
type input "PO Box 965065"
type input "32896"
type input "Orlando"
select select "9"
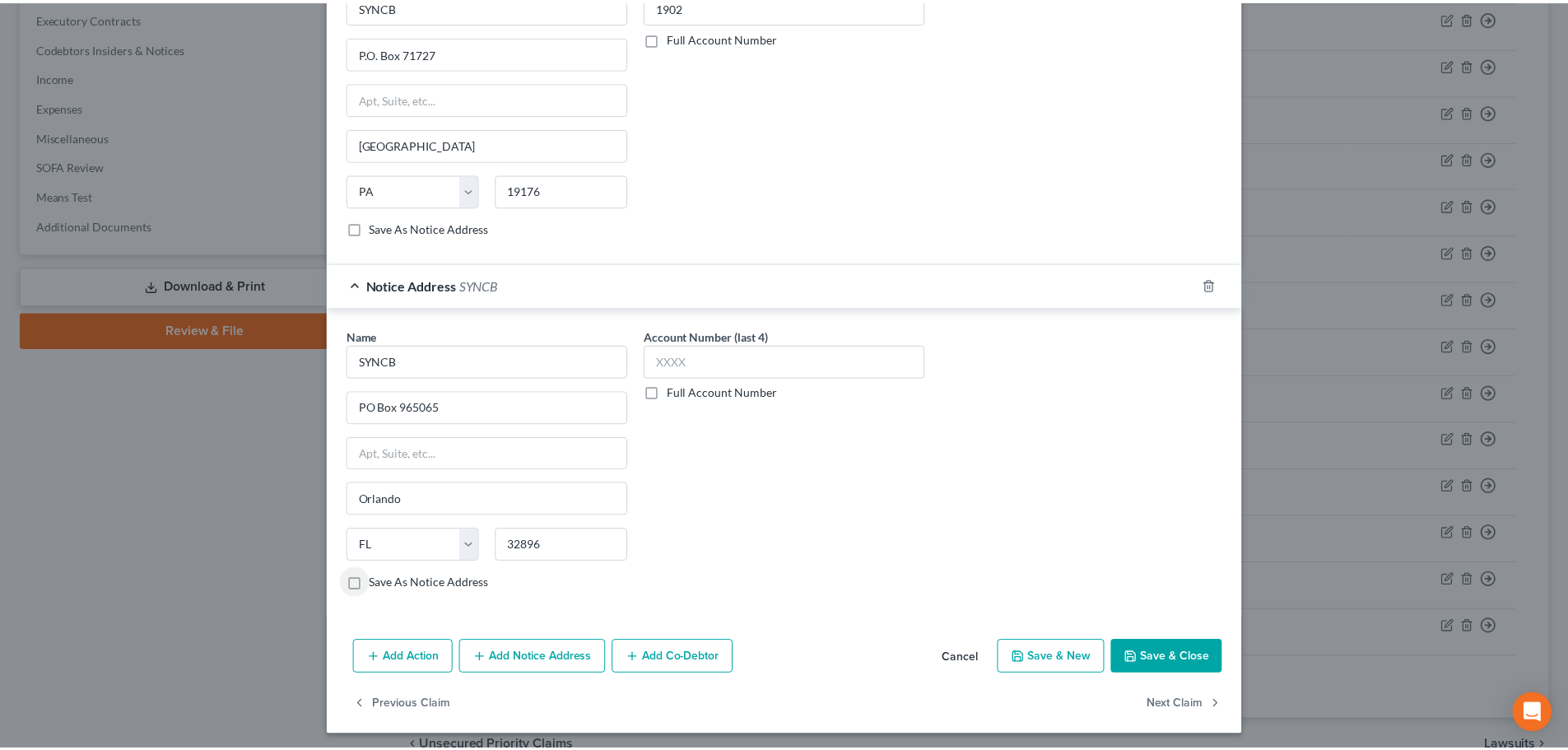
scroll to position [1249, 0]
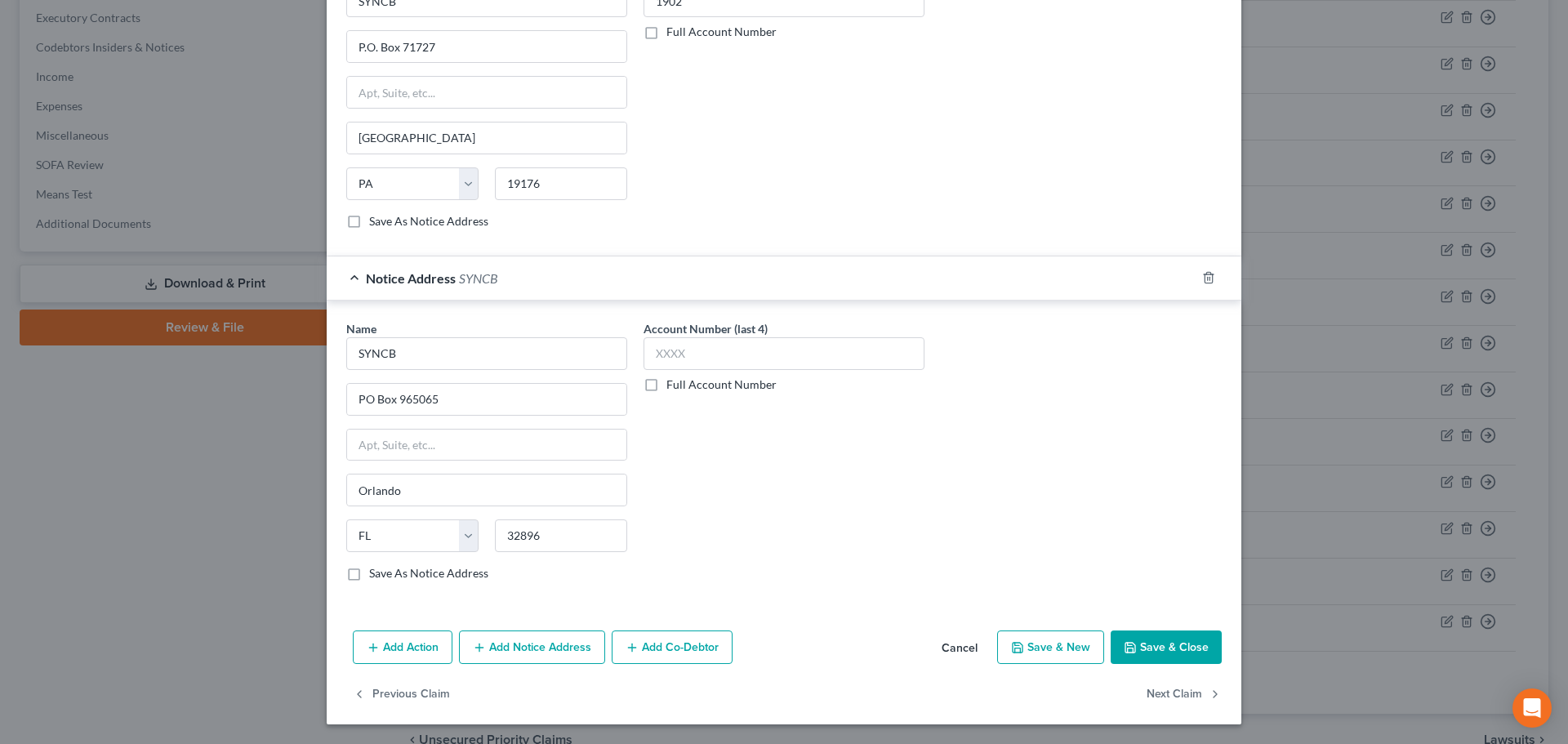
click at [1162, 653] on button "Save & Close" at bounding box center [1165, 647] width 111 height 34
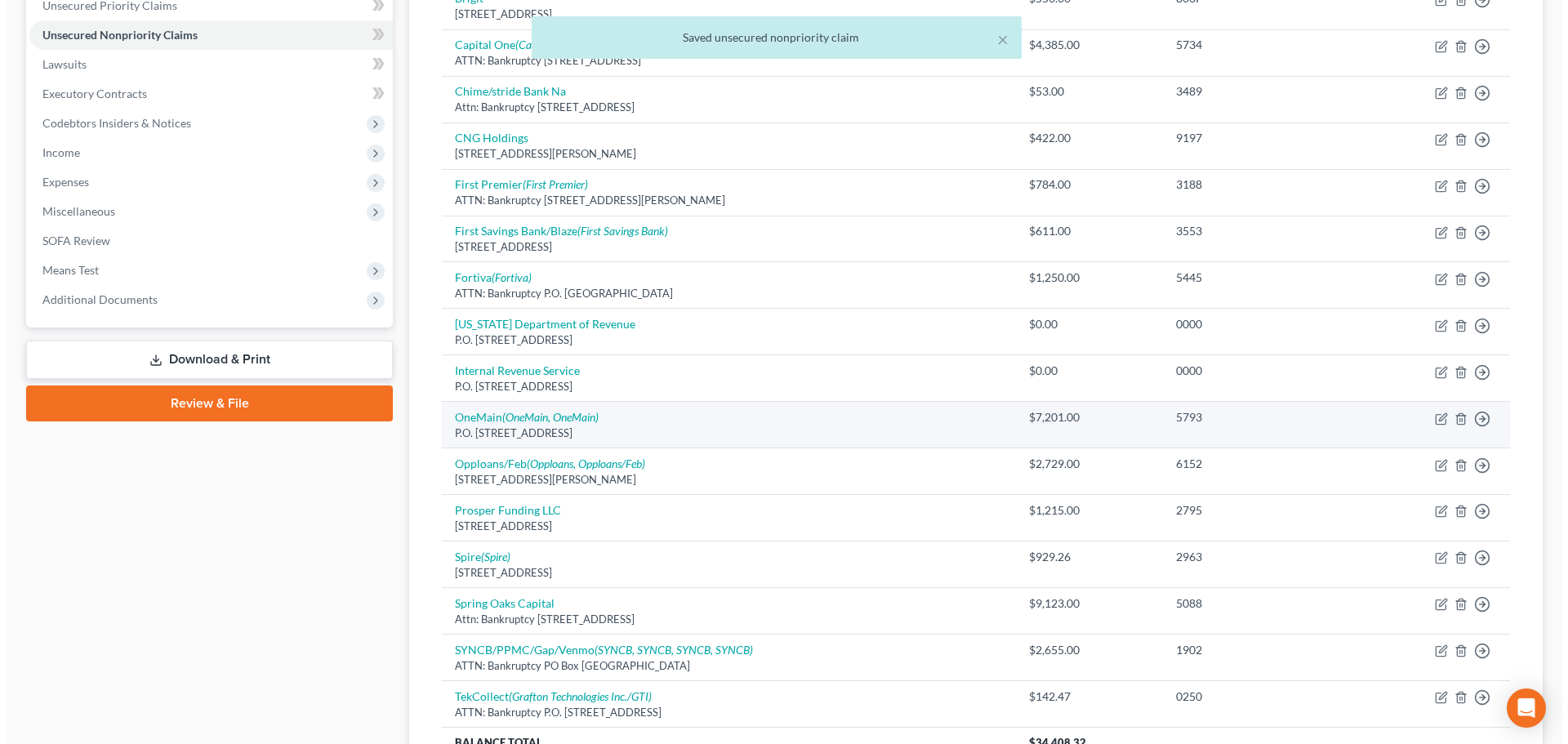
scroll to position [245, 0]
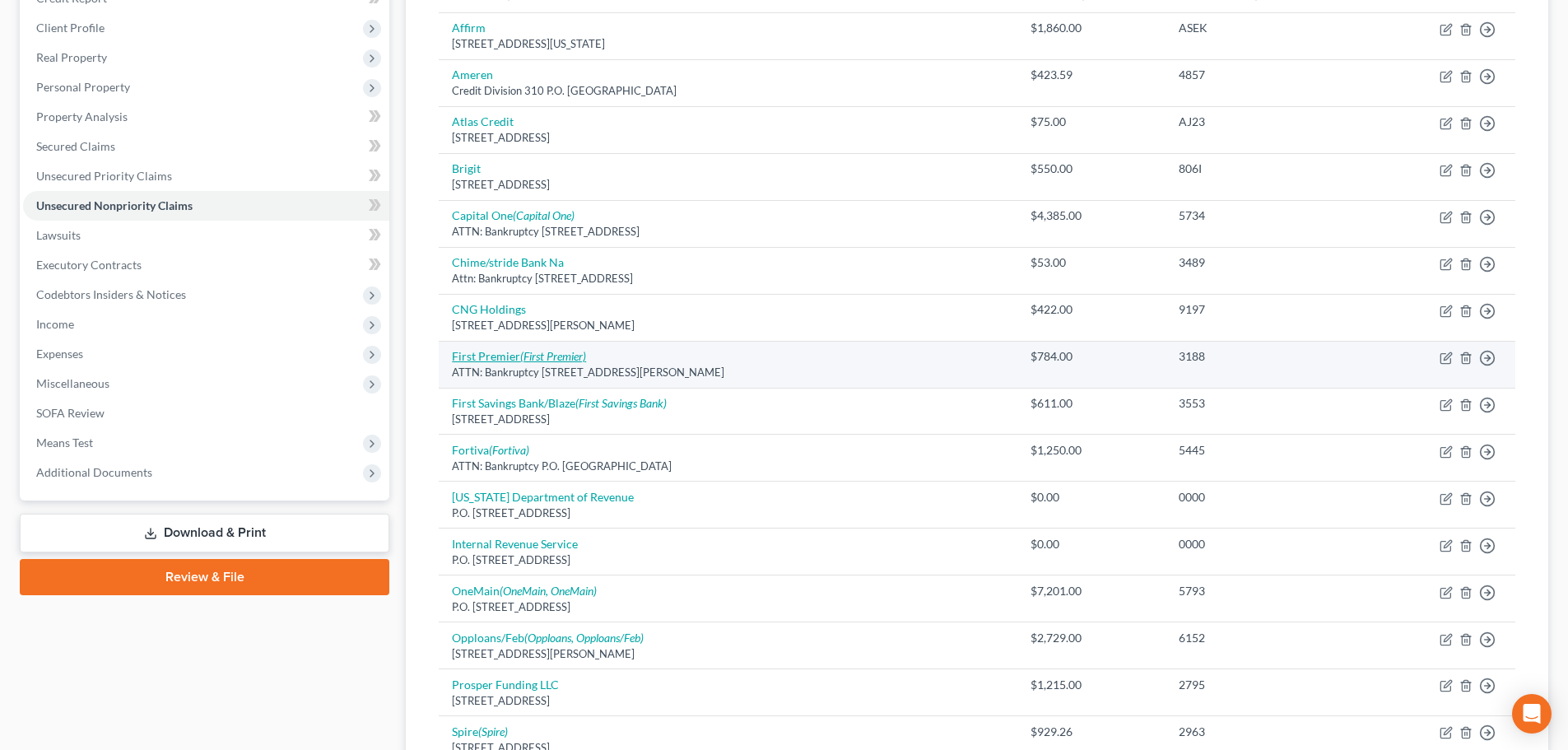
click at [488, 352] on link "First Premier (First Premier)" at bounding box center [519, 356] width 134 height 14
select select "43"
select select "2"
select select "0"
select select "43"
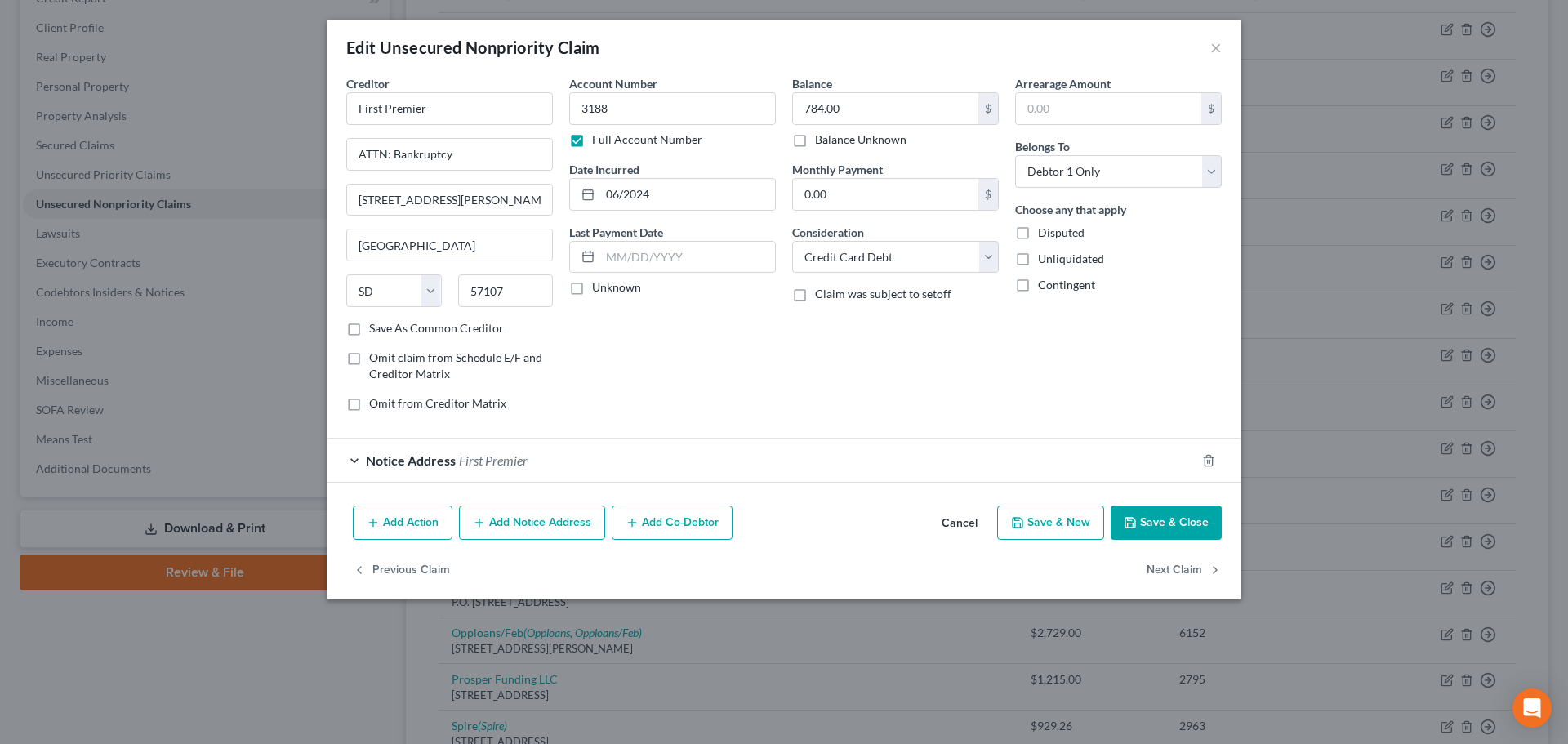
click at [425, 487] on div "Creditor * First Premier ATTN: Bankruptcy [STREET_ADDRESS][PERSON_NAME] [GEOGRA…" at bounding box center [784, 287] width 914 height 424
click at [432, 472] on div "Notice Address First Premier" at bounding box center [761, 460] width 869 height 44
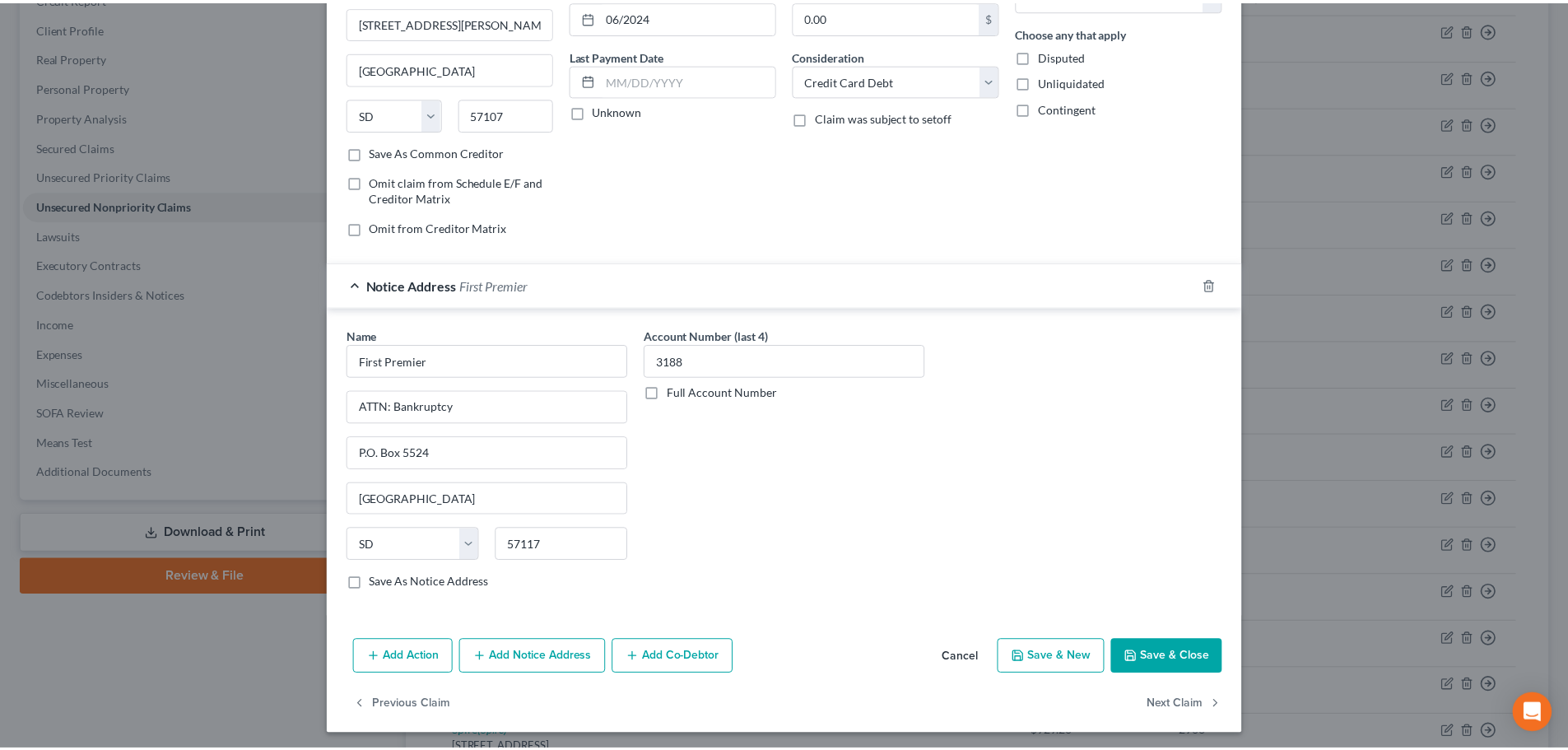
scroll to position [183, 0]
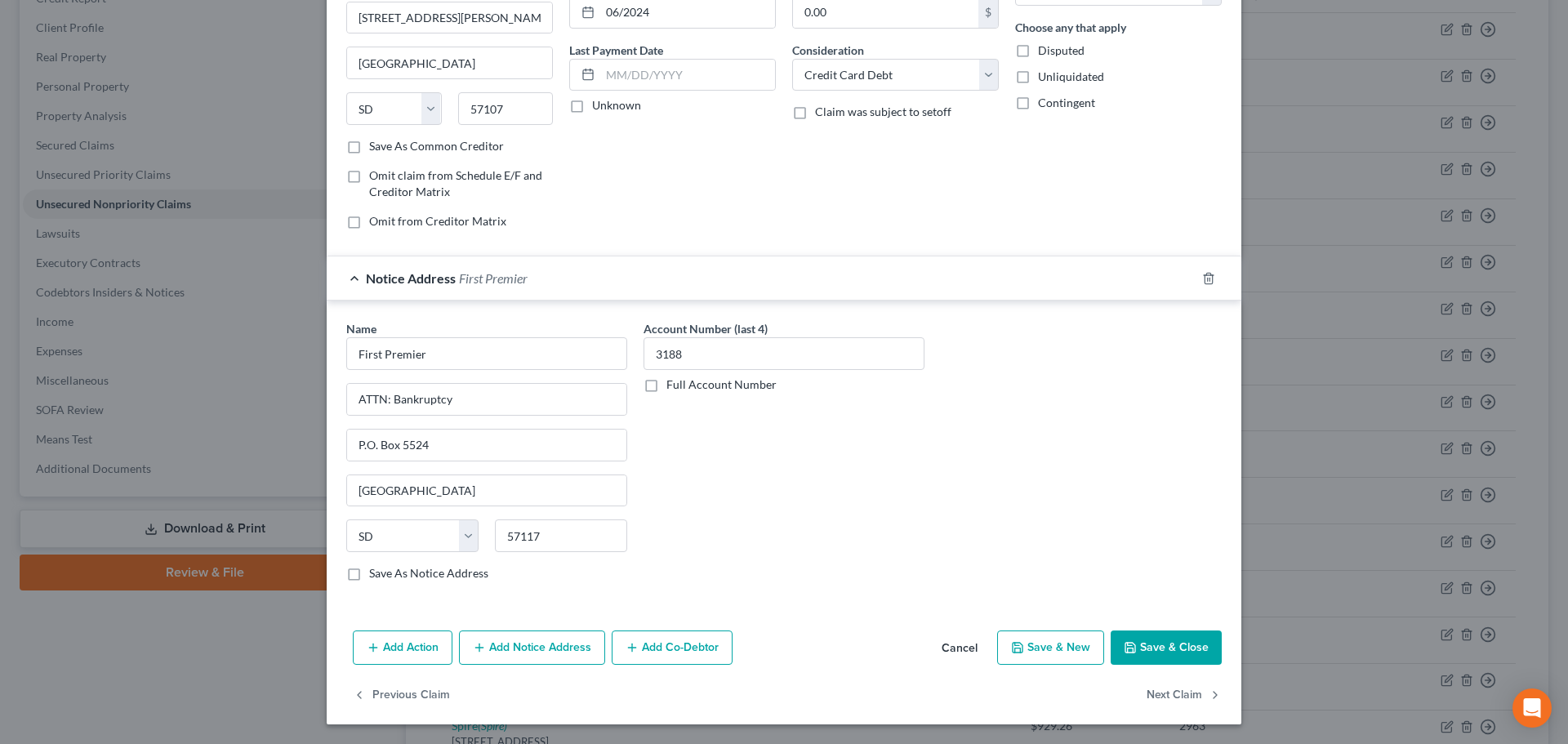
click at [527, 653] on button "Add Notice Address" at bounding box center [532, 647] width 146 height 34
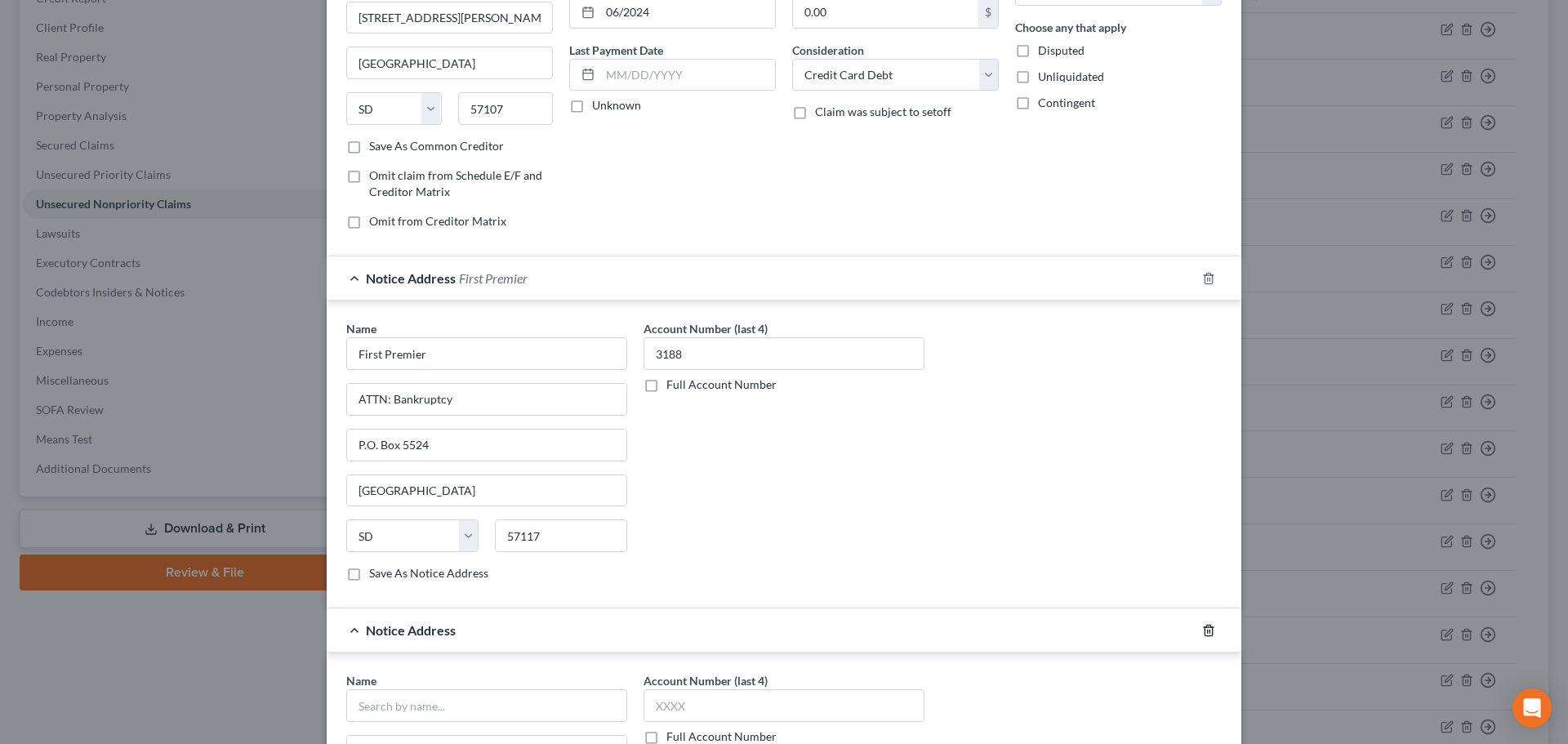
click at [1162, 627] on icon "button" at bounding box center [1208, 630] width 13 height 13
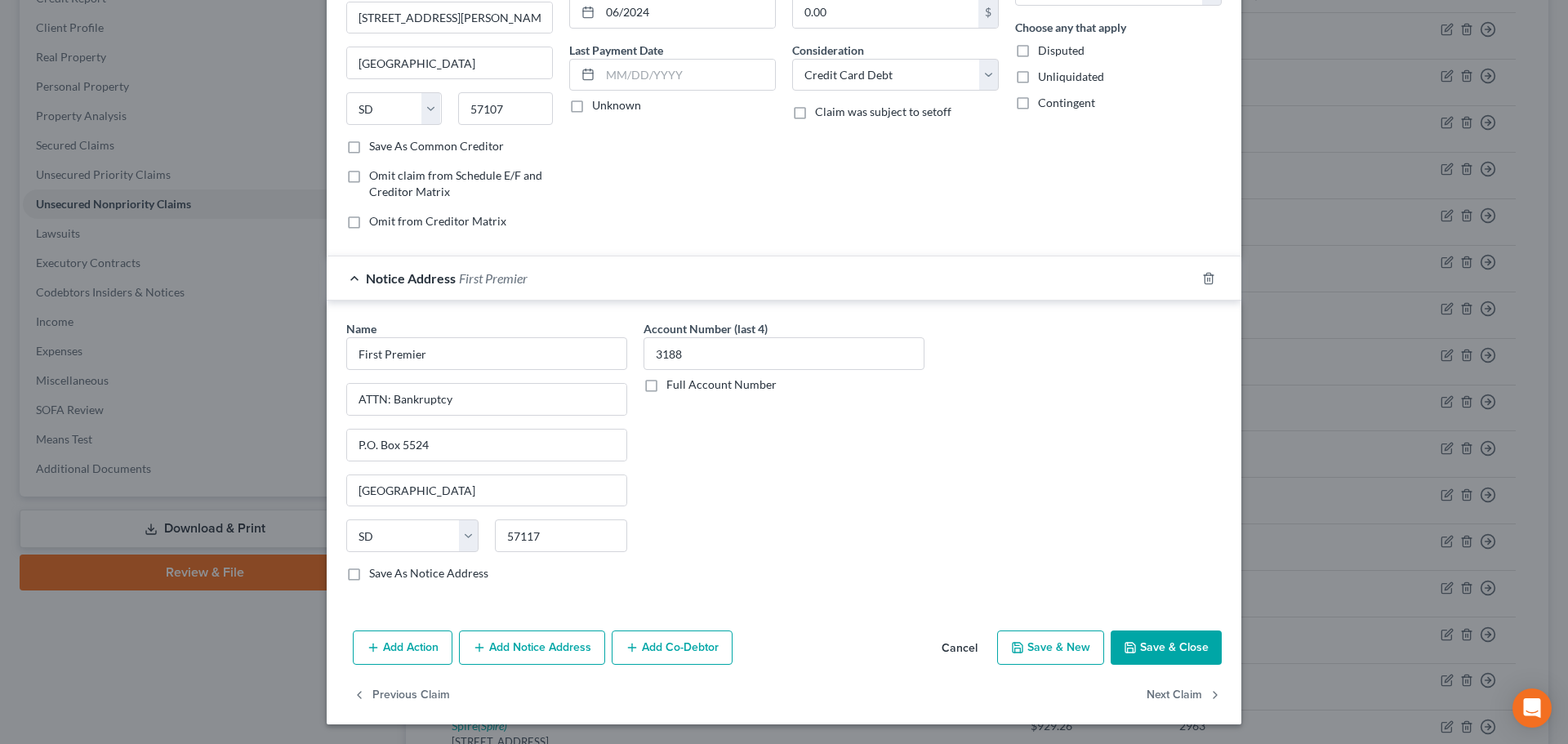
click at [1162, 653] on button "Save & Close" at bounding box center [1165, 647] width 111 height 34
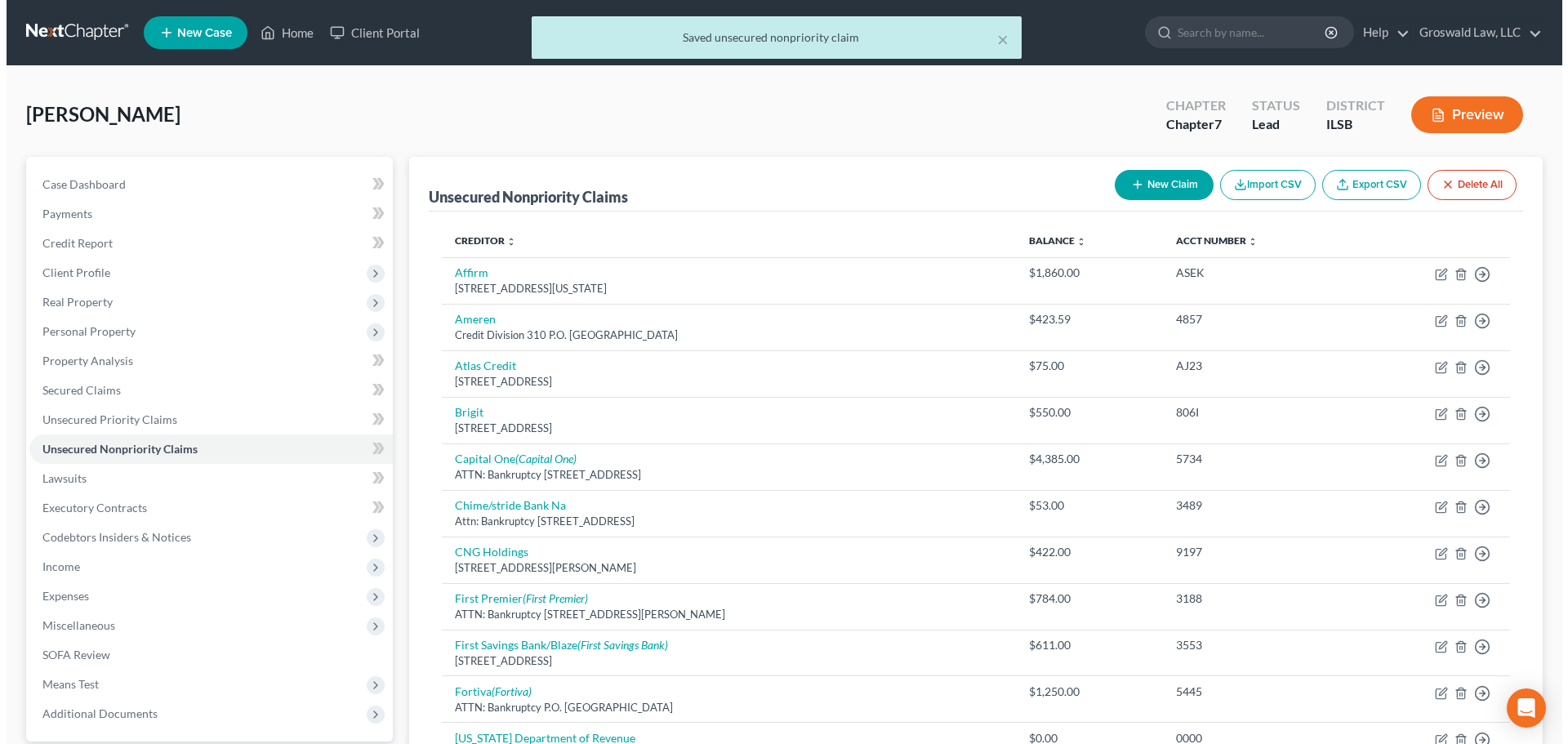
scroll to position [490, 0]
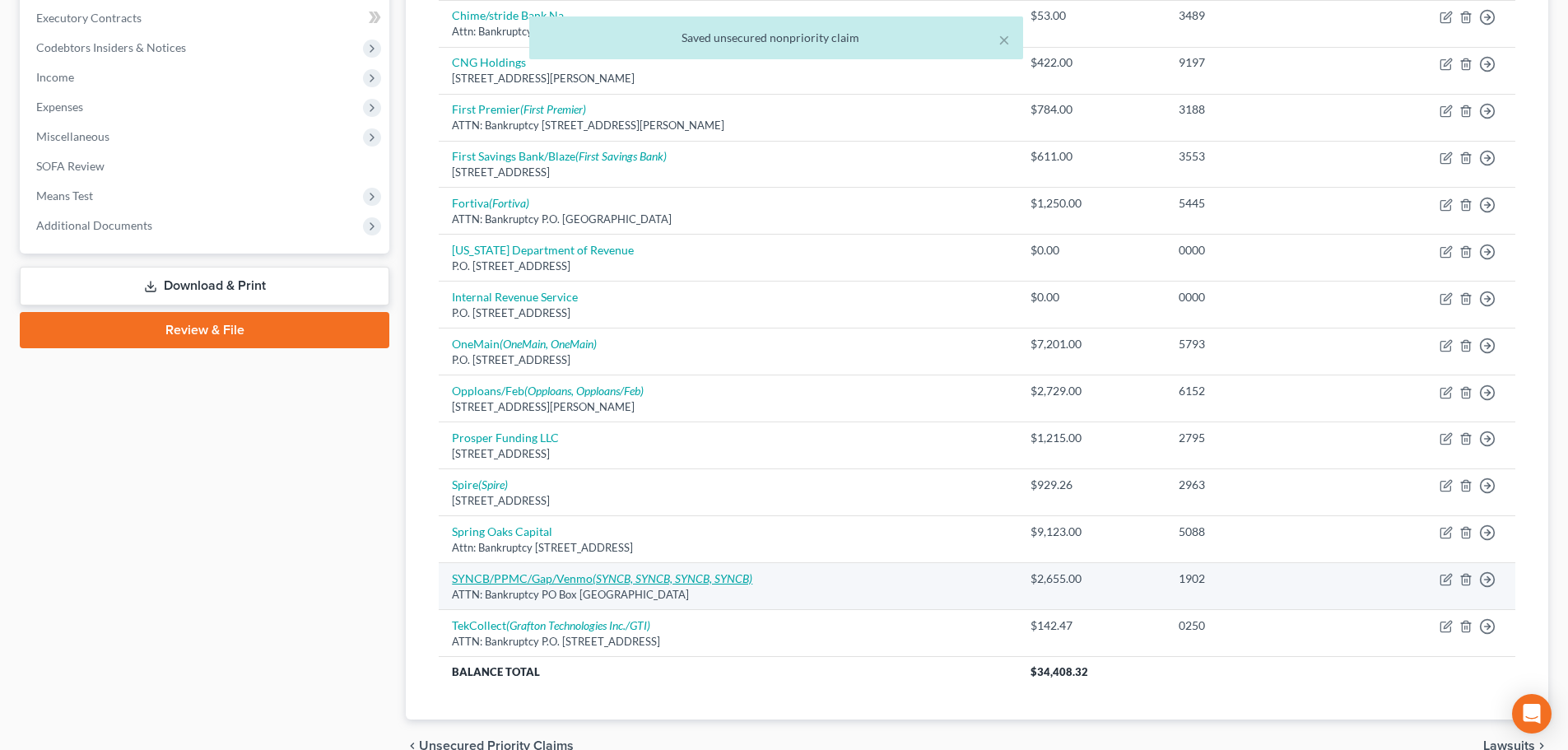
click at [495, 575] on link "SYNCB/PPMC/Gap/Venmo (SYNCB, SYNCB, SYNCB, SYNCB)" at bounding box center [602, 578] width 300 height 14
select select "9"
select select "2"
select select "0"
select select "9"
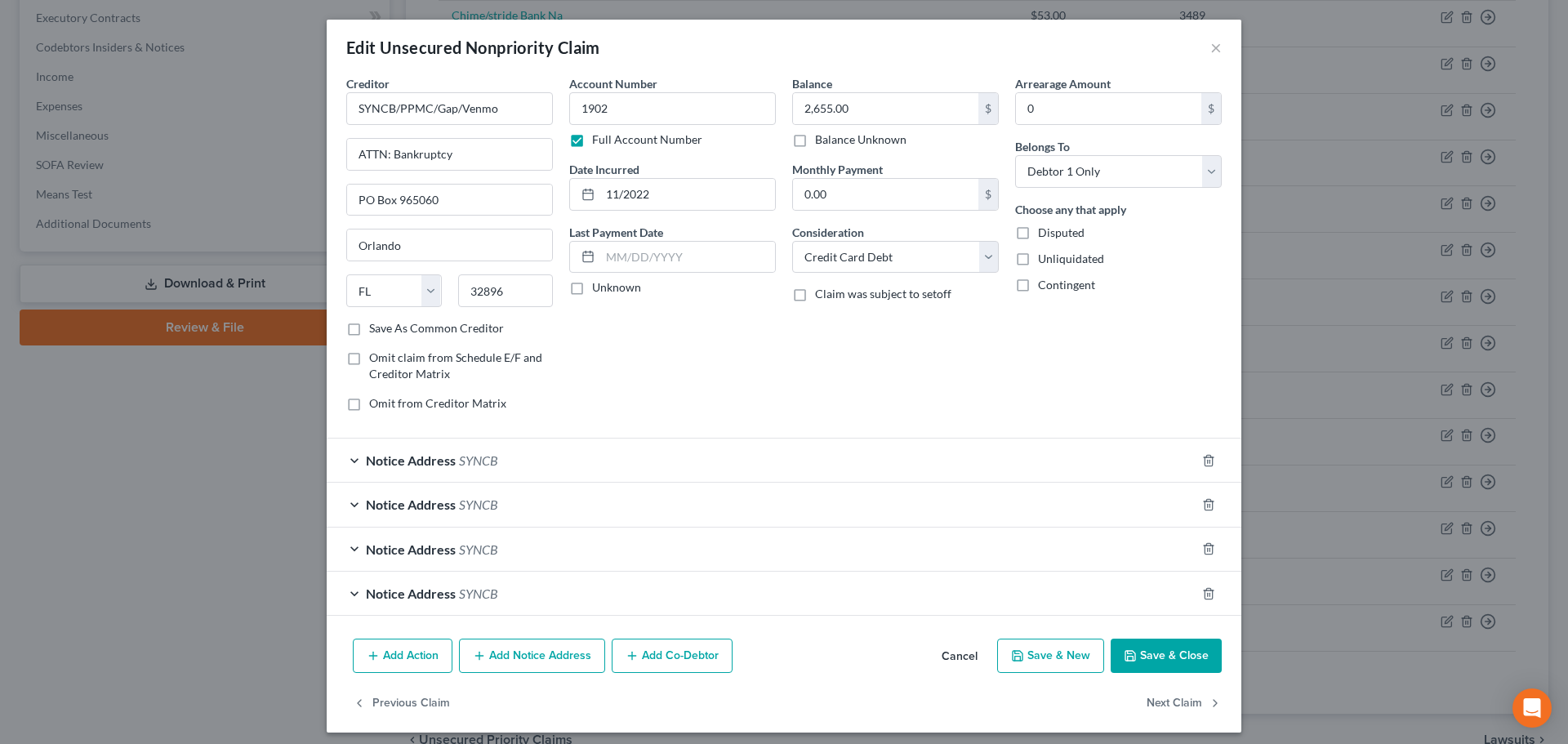
click at [441, 463] on span "Notice Address" at bounding box center [411, 460] width 90 height 15
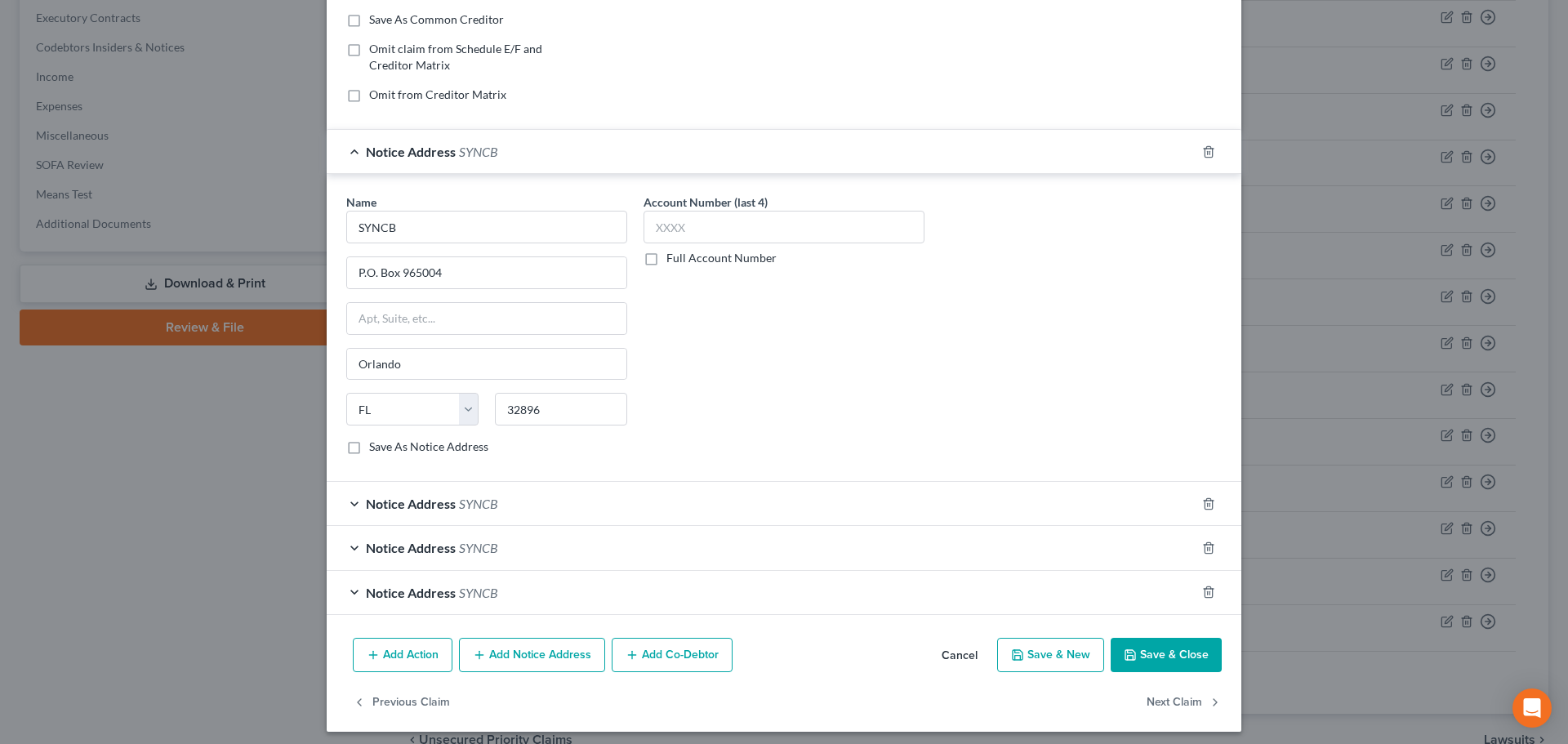
scroll to position [316, 0]
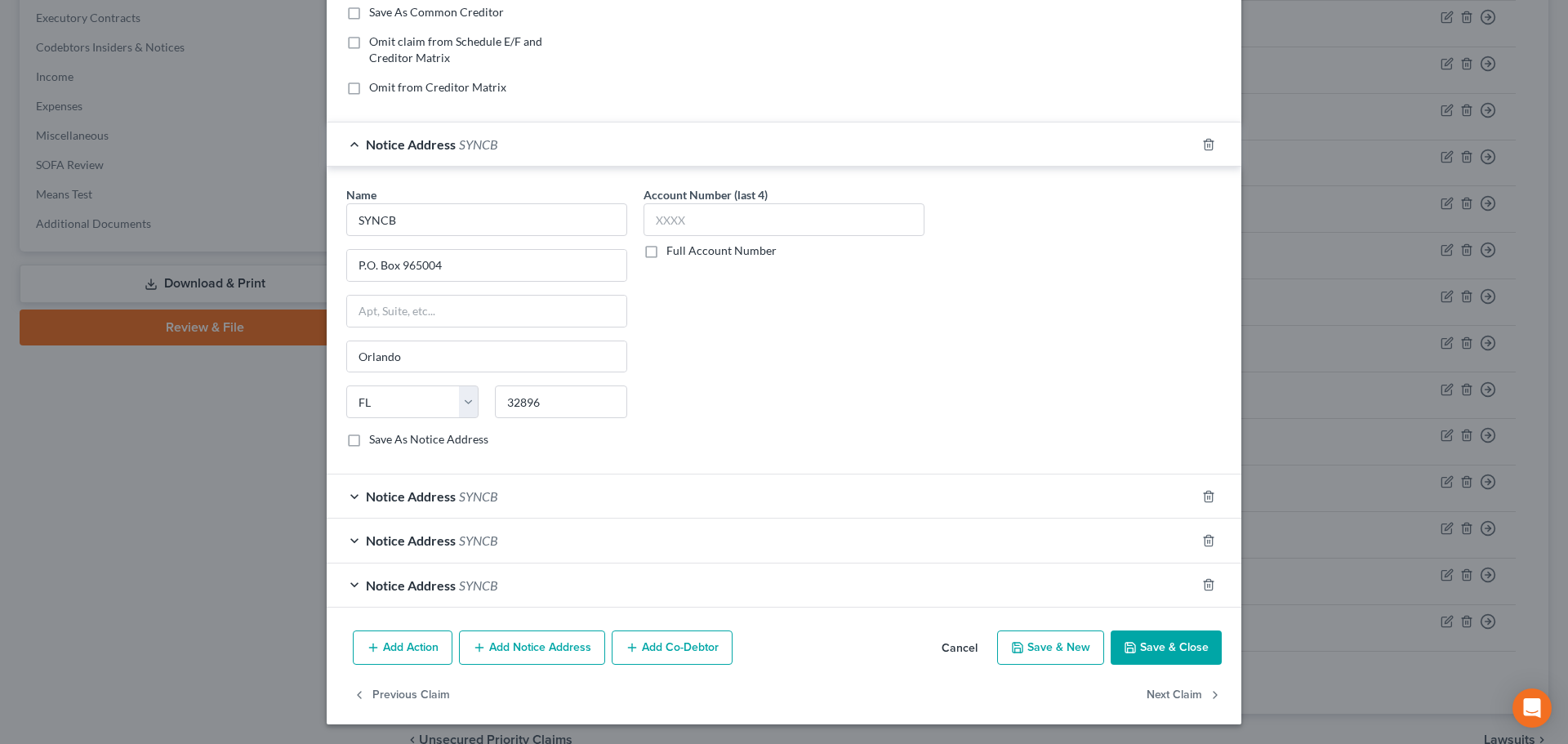
click at [502, 495] on div "Notice Address SYNCB" at bounding box center [761, 496] width 869 height 44
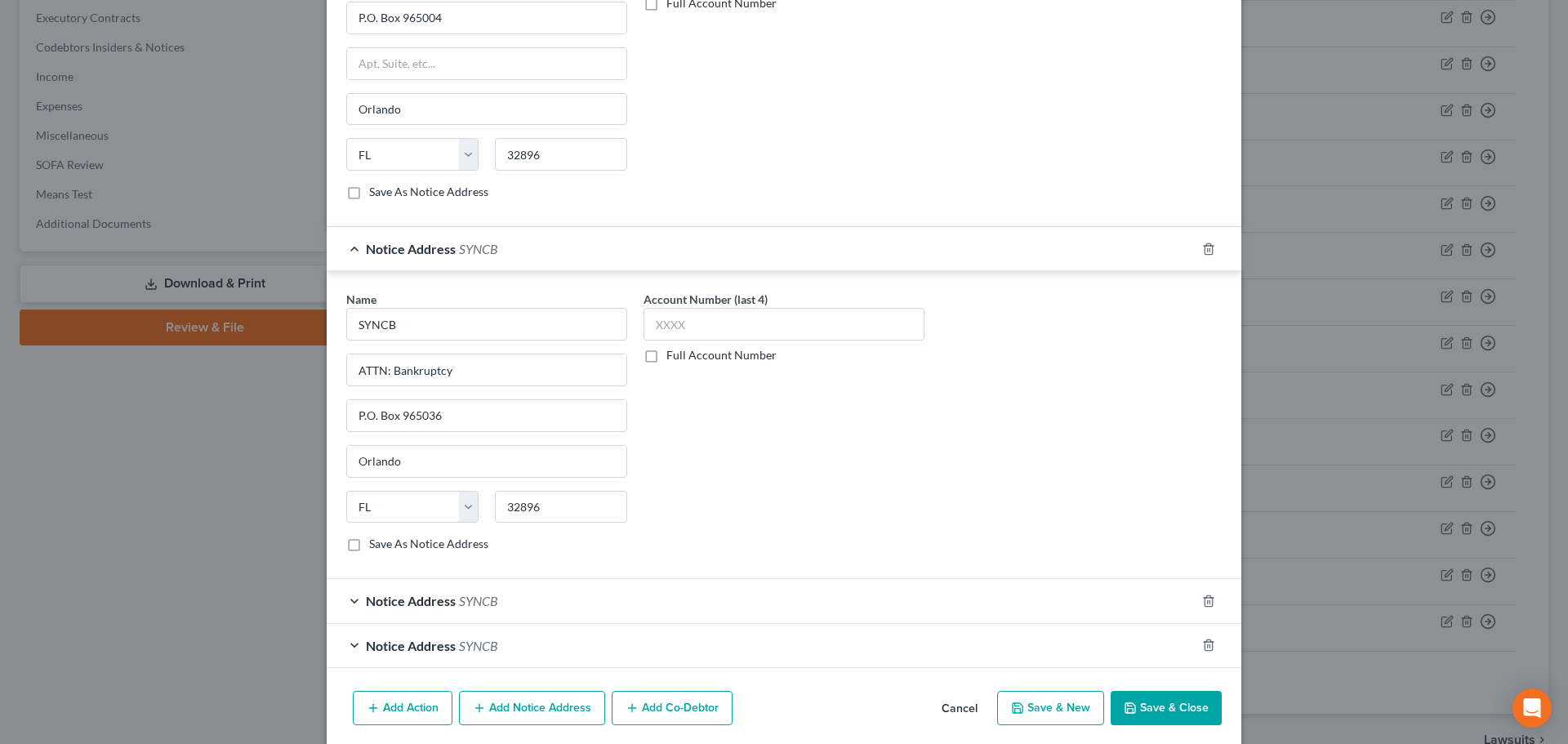
scroll to position [624, 0]
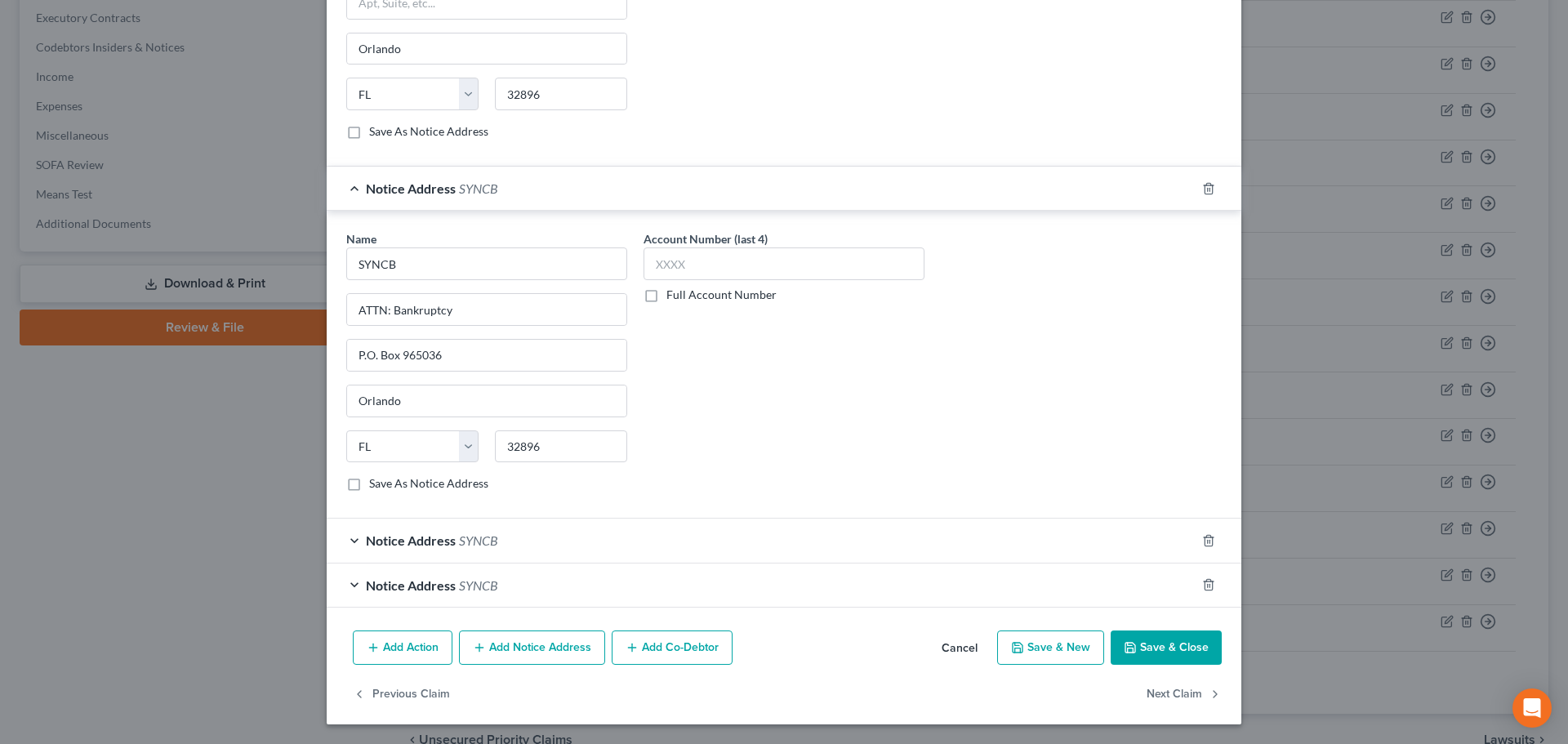
click at [451, 501] on div "Name * SYNCB ATTN: Bankruptcy P.O. [GEOGRAPHIC_DATA] [US_STATE] AK AR AZ CA CO …" at bounding box center [486, 367] width 297 height 275
click at [453, 550] on div "Notice Address SYNCB" at bounding box center [761, 540] width 869 height 44
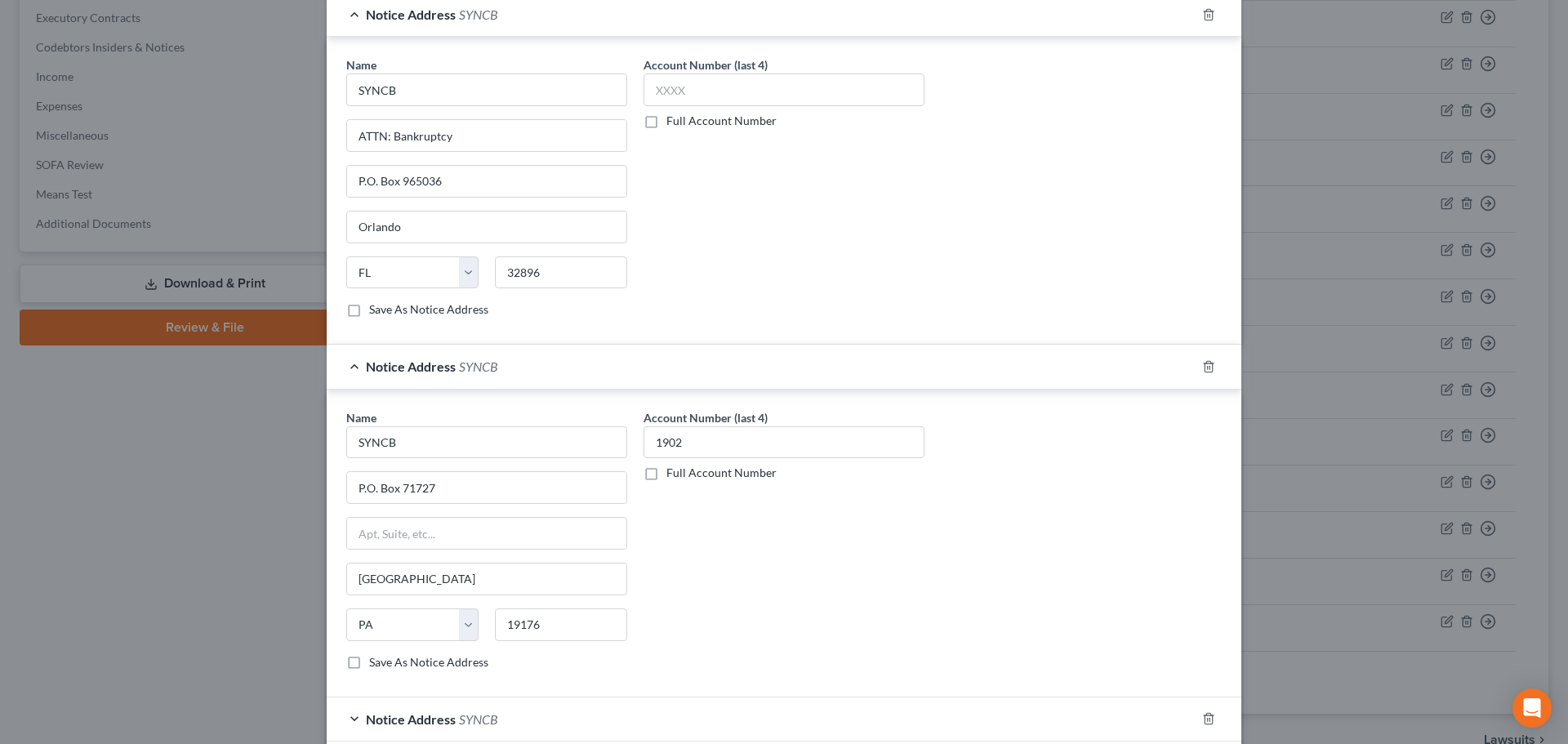
scroll to position [931, 0]
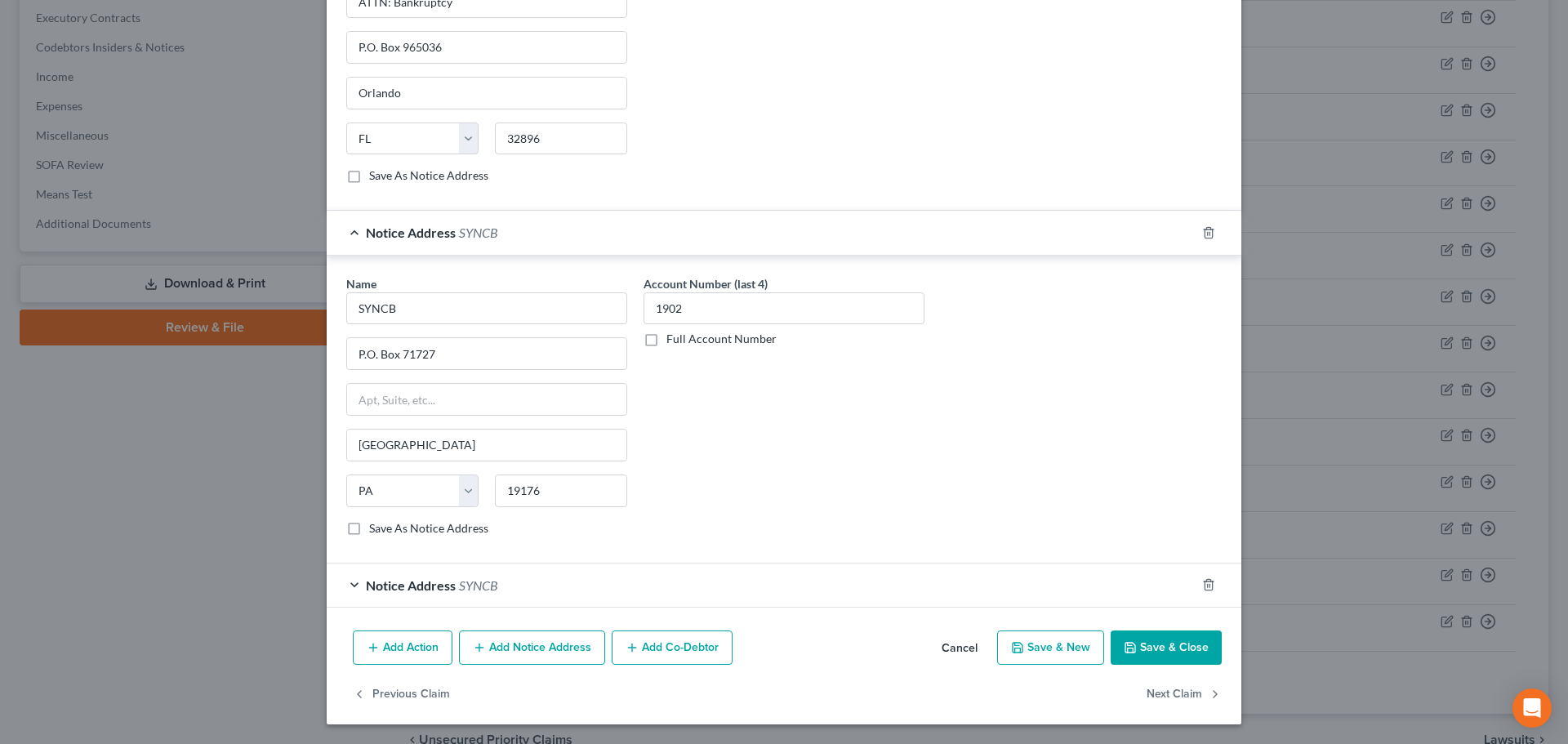
click at [492, 641] on button "Add Notice Address" at bounding box center [532, 647] width 146 height 34
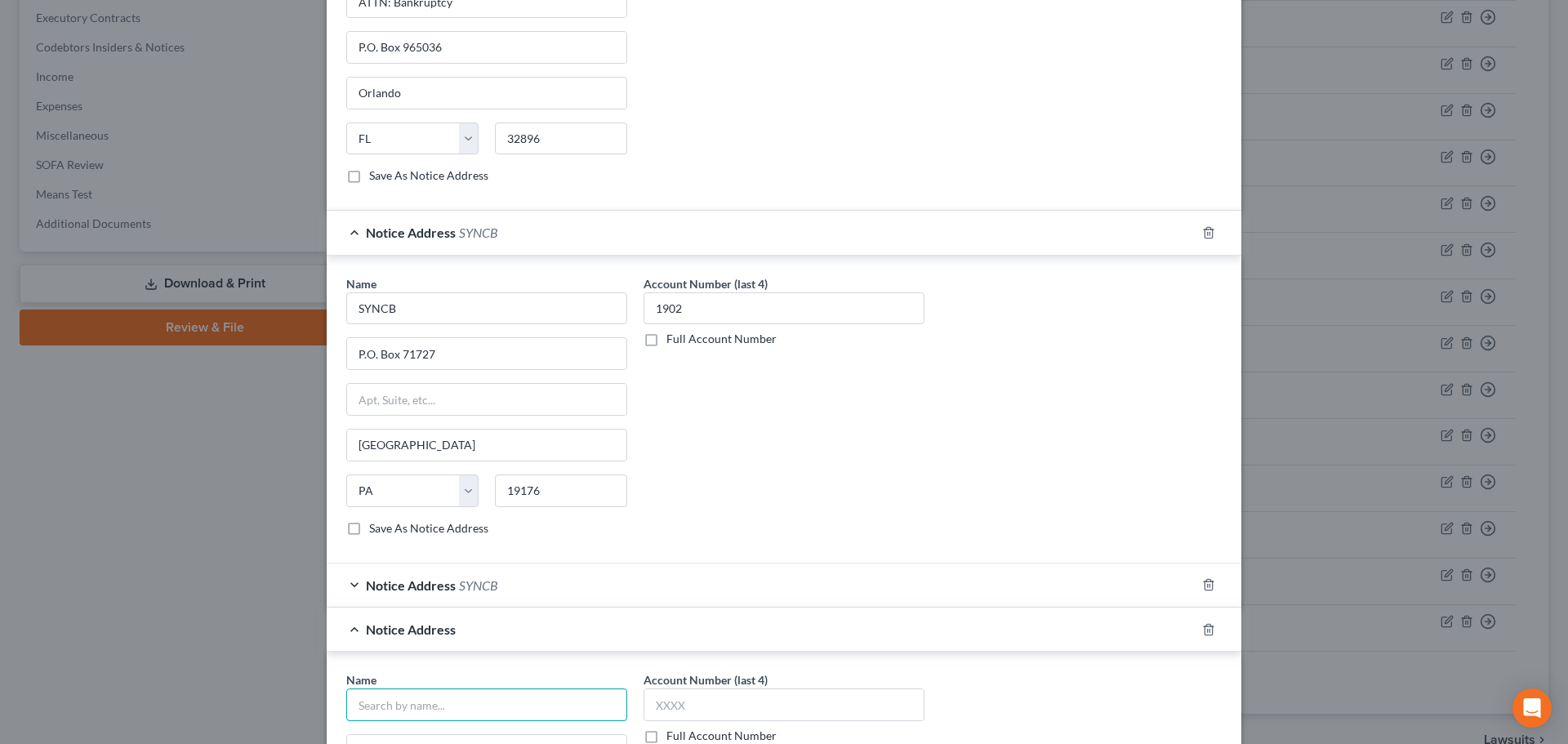
click at [403, 656] on input "text" at bounding box center [486, 704] width 281 height 33
type input "SYNCB"
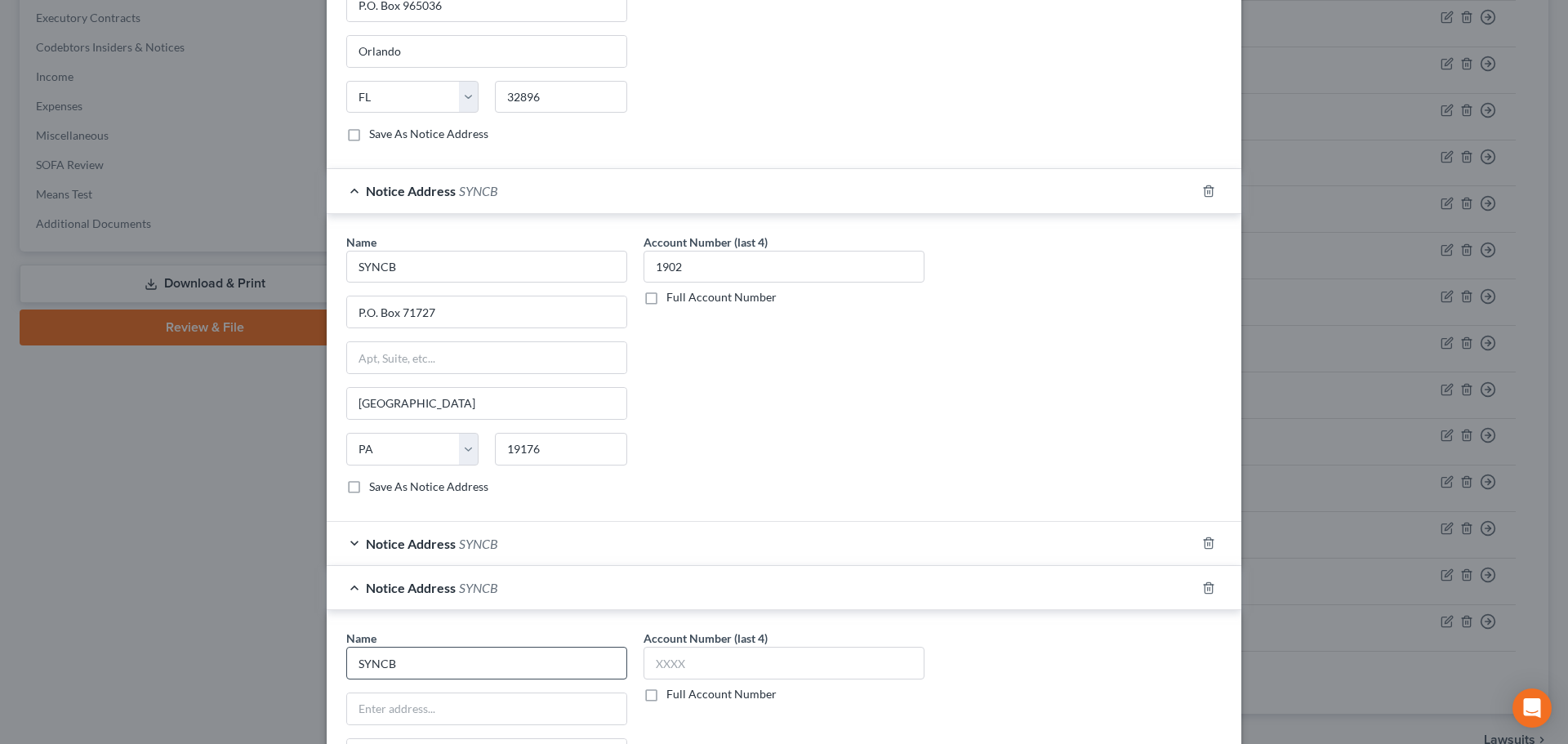
scroll to position [1095, 0]
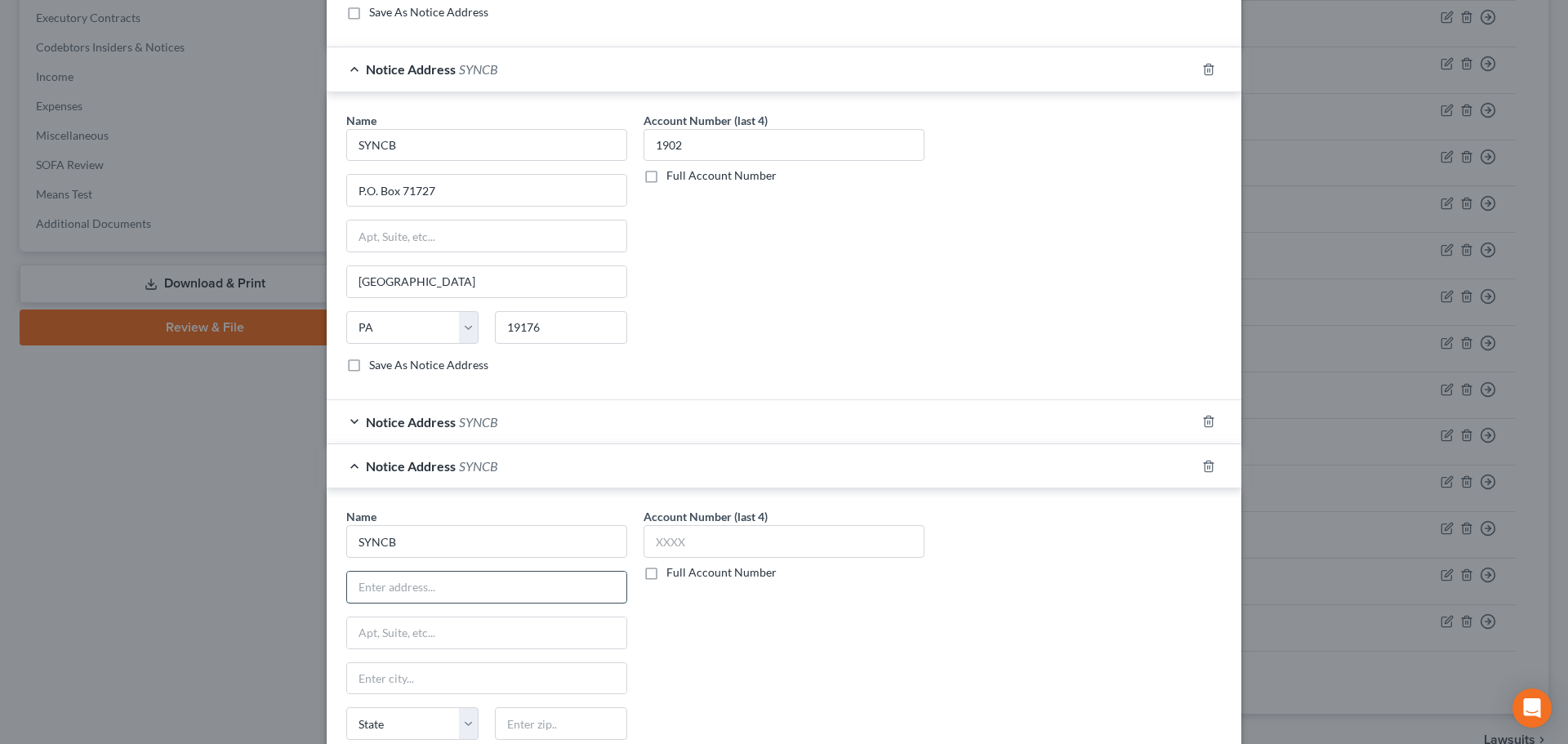
click at [453, 596] on input "text" at bounding box center [486, 587] width 279 height 31
paste input "PO Box 965064"
type input "PO Box 965064"
type input "32896"
type input "Orlando"
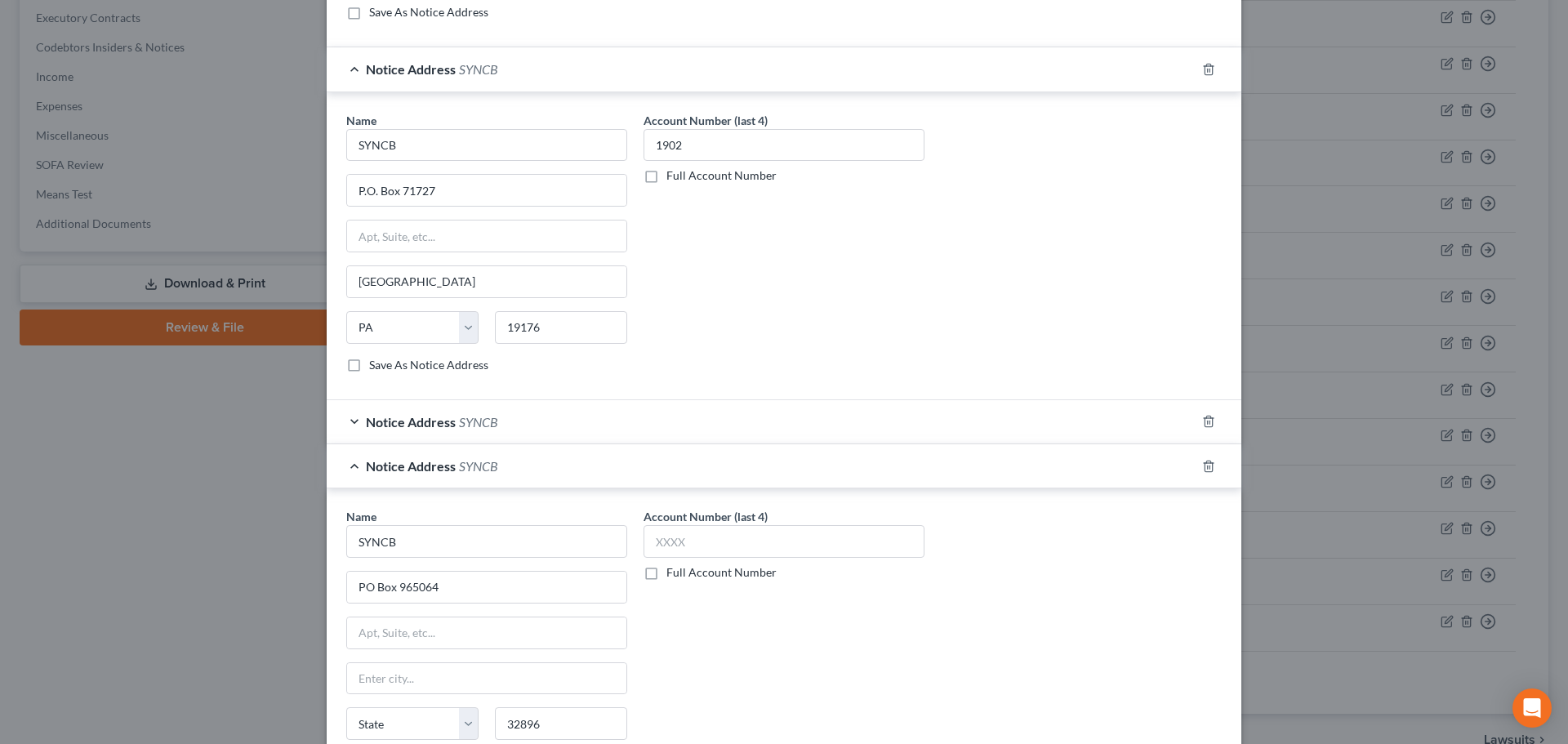
select select "9"
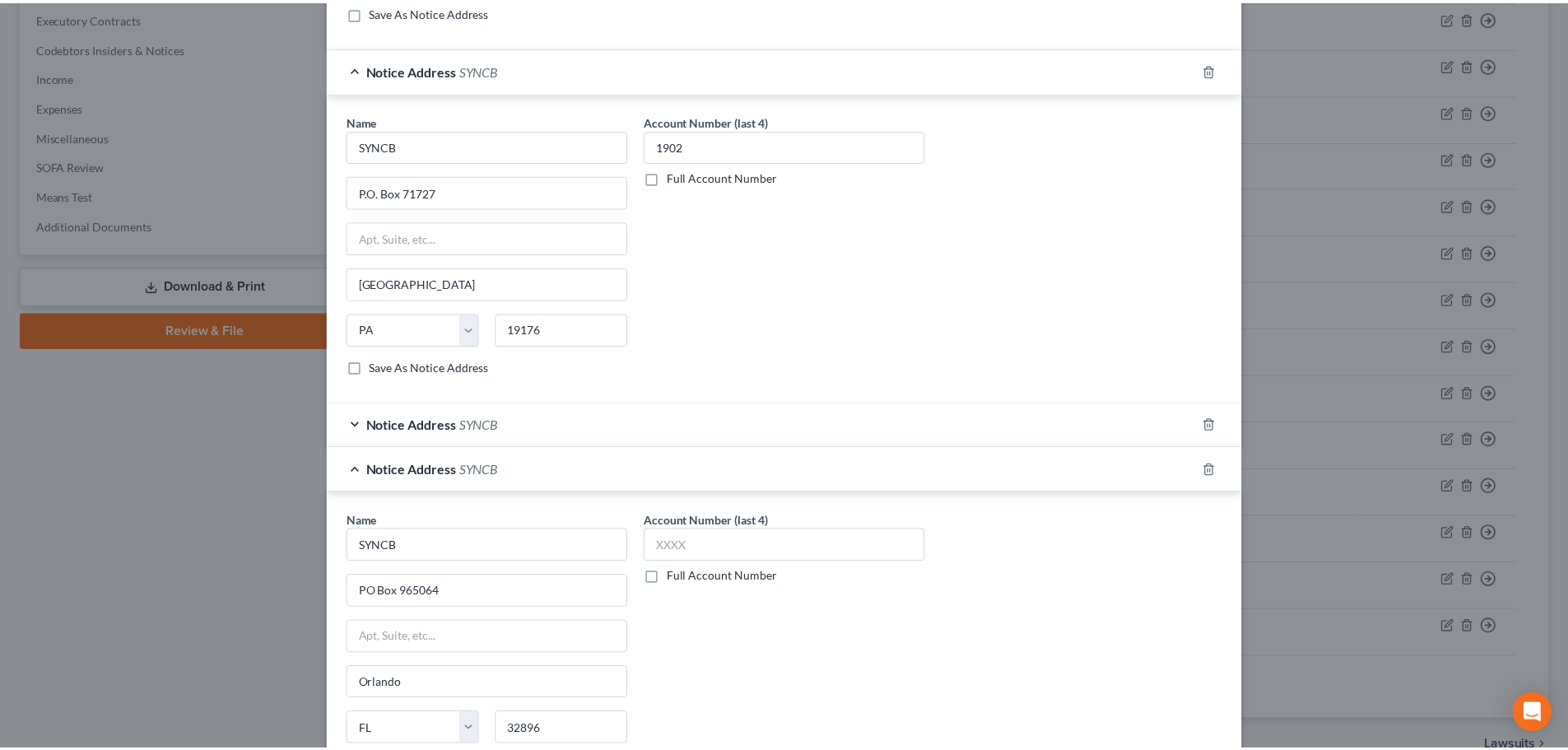
scroll to position [1294, 0]
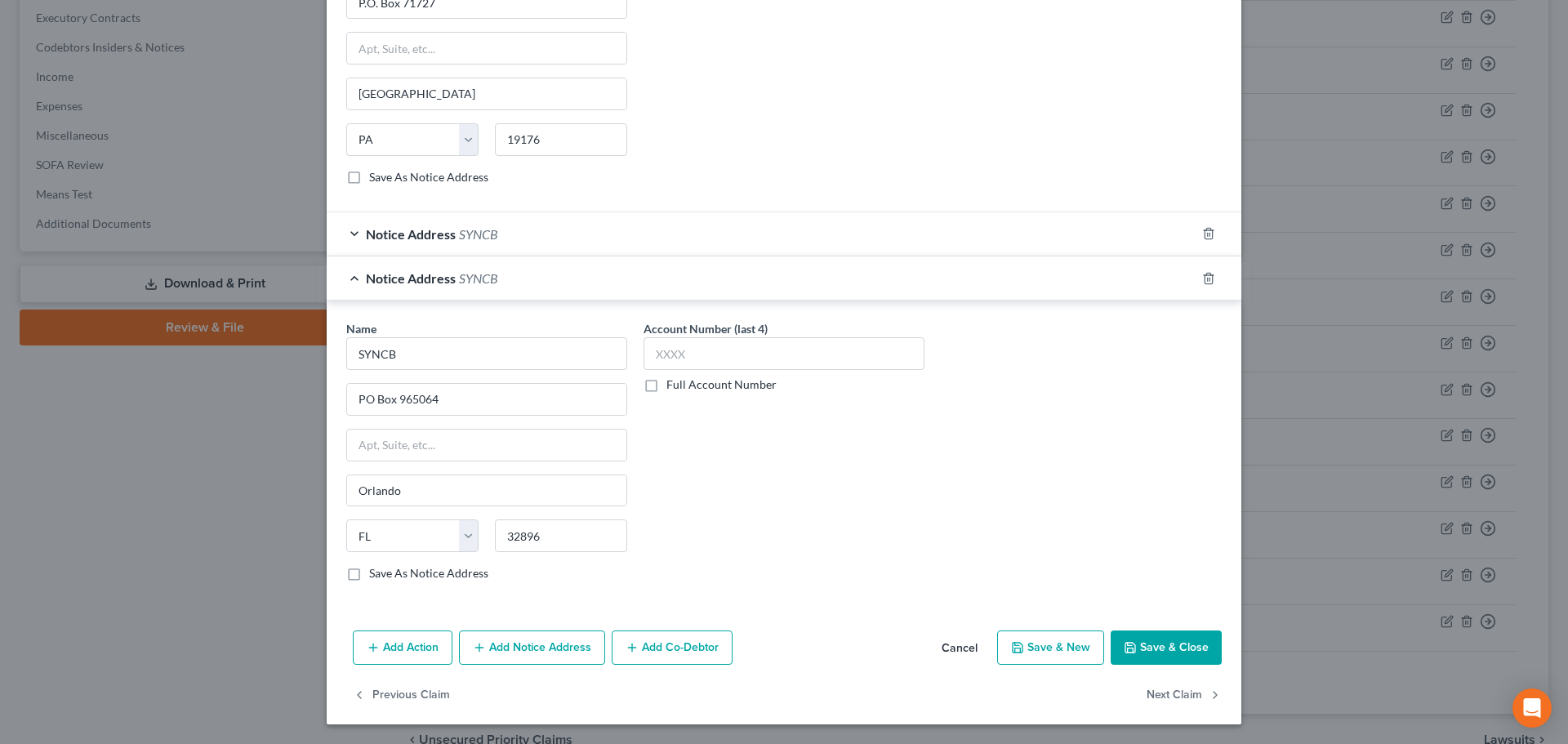
click at [1128, 646] on icon "button" at bounding box center [1130, 647] width 13 height 13
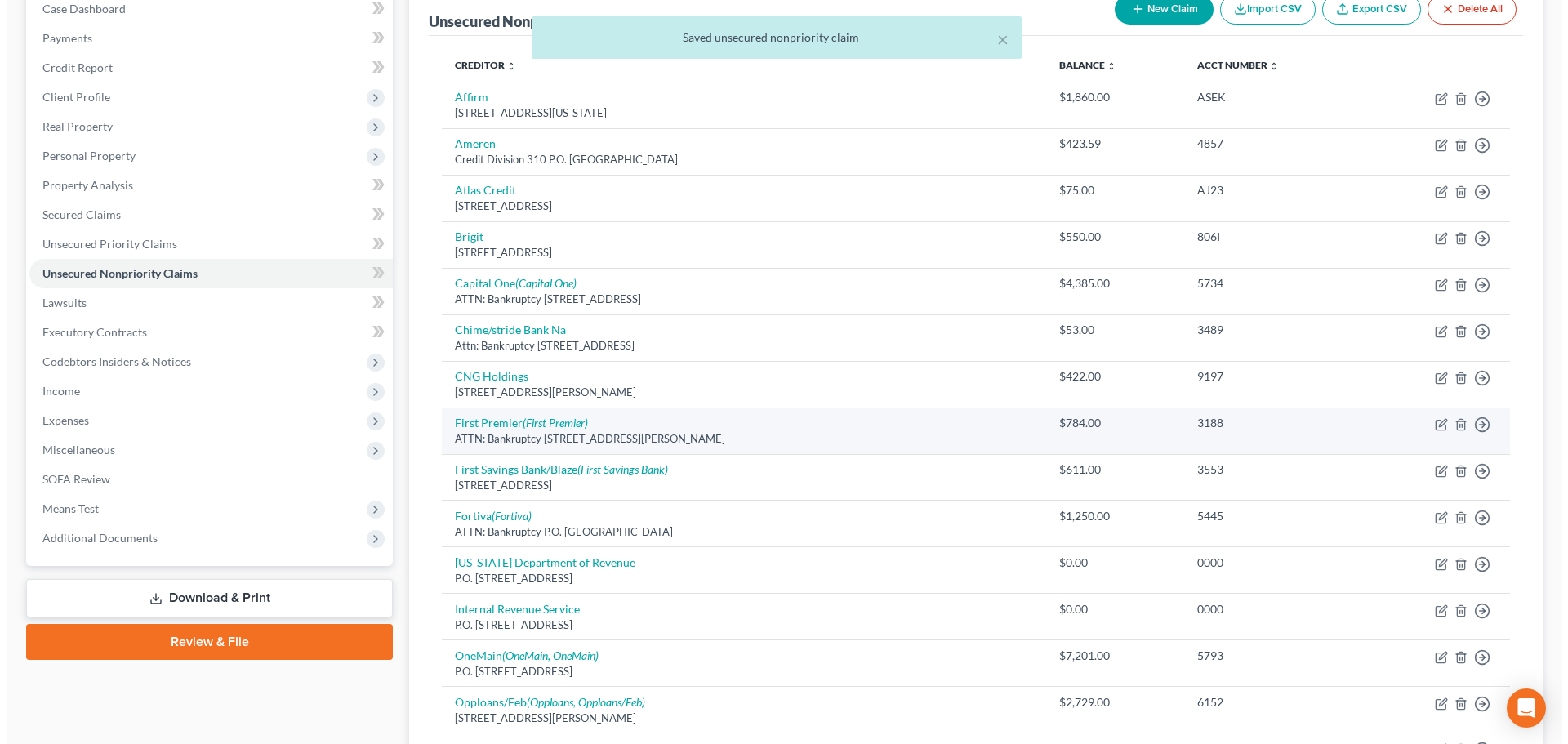
scroll to position [164, 0]
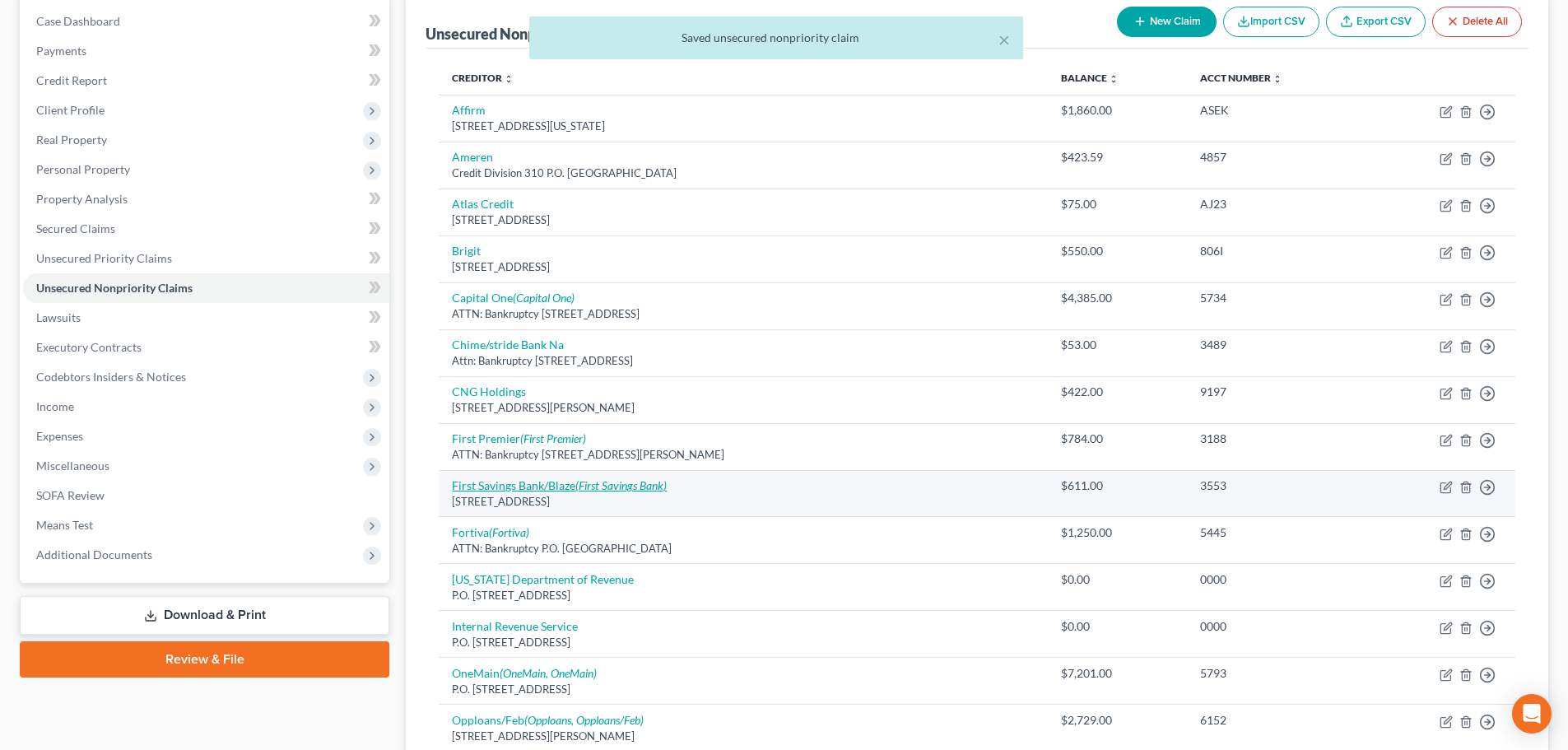
click at [531, 484] on link "First Savings Bank/Blaze (First Savings Bank)" at bounding box center [559, 485] width 215 height 14
select select "43"
select select "2"
select select "0"
select select "43"
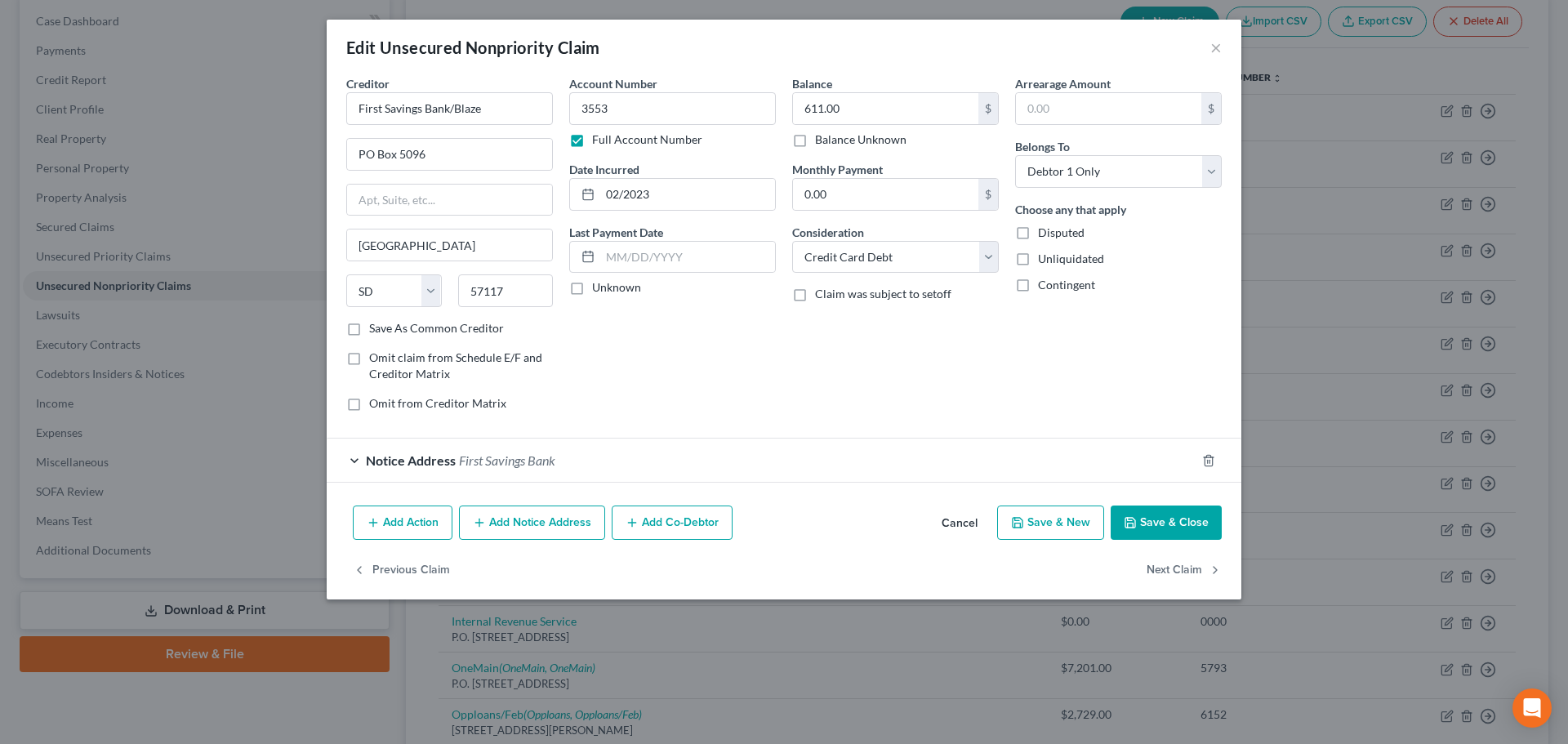
click at [463, 451] on div "Notice Address First Savings Bank" at bounding box center [761, 460] width 869 height 44
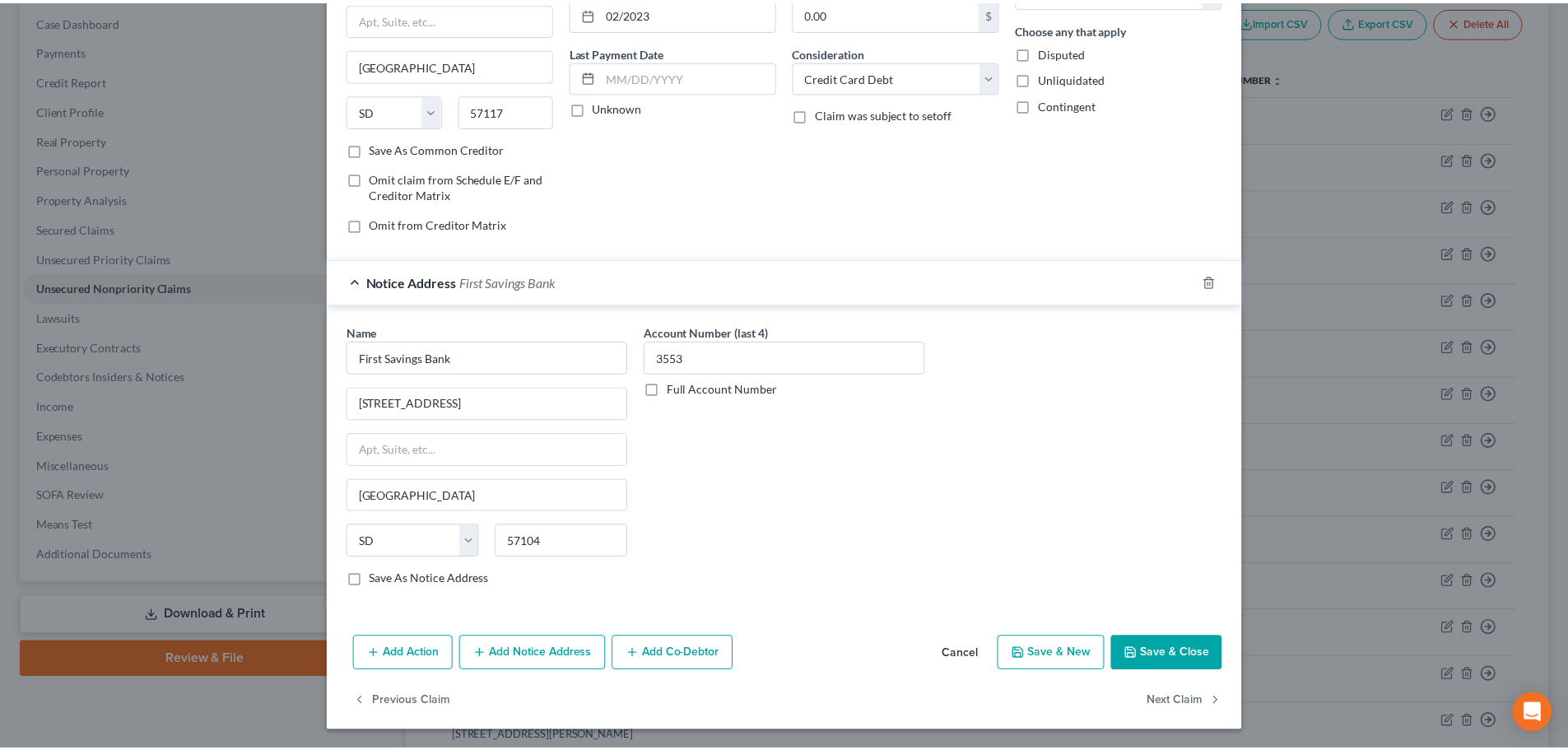
scroll to position [183, 0]
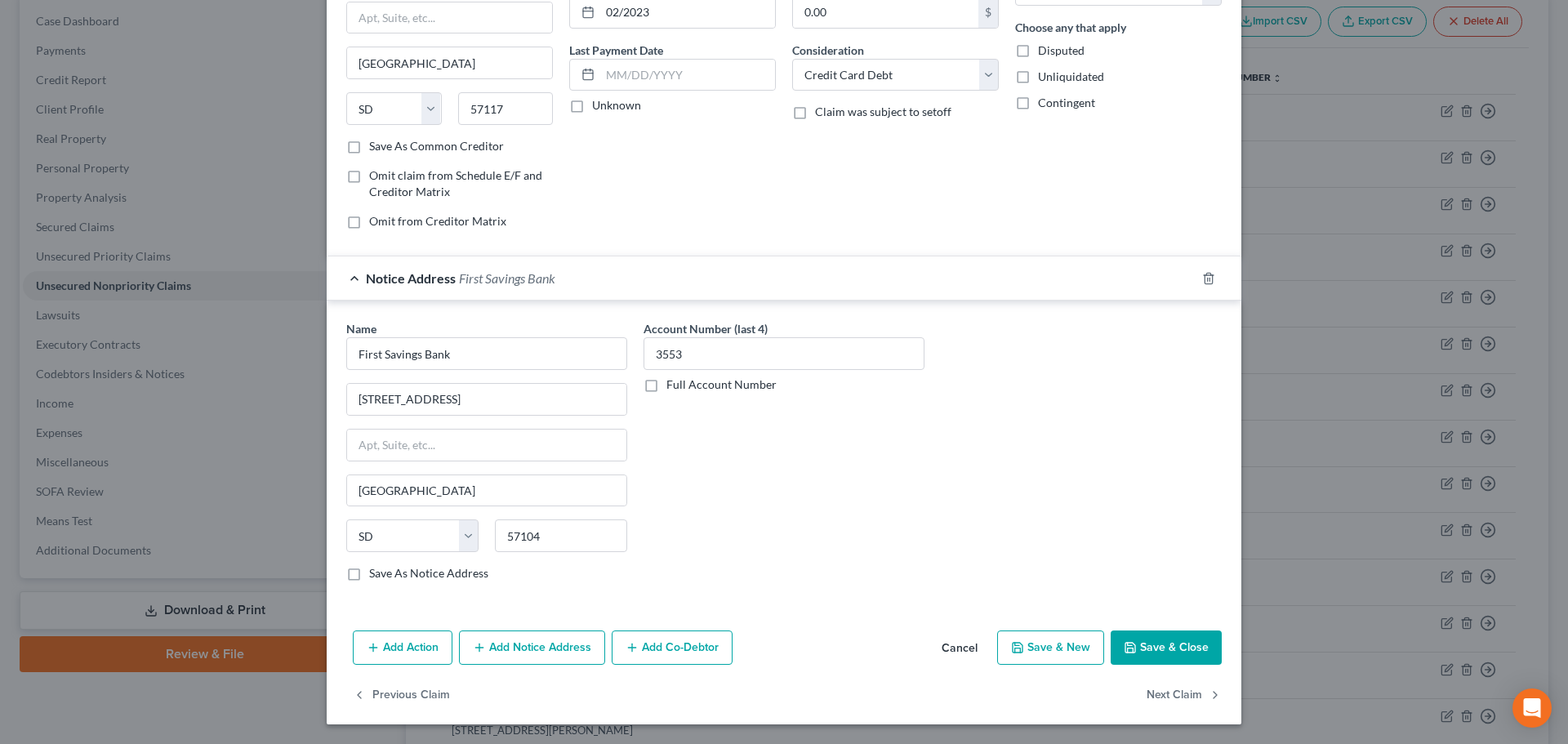
click at [1154, 634] on button "Save & Close" at bounding box center [1165, 647] width 111 height 34
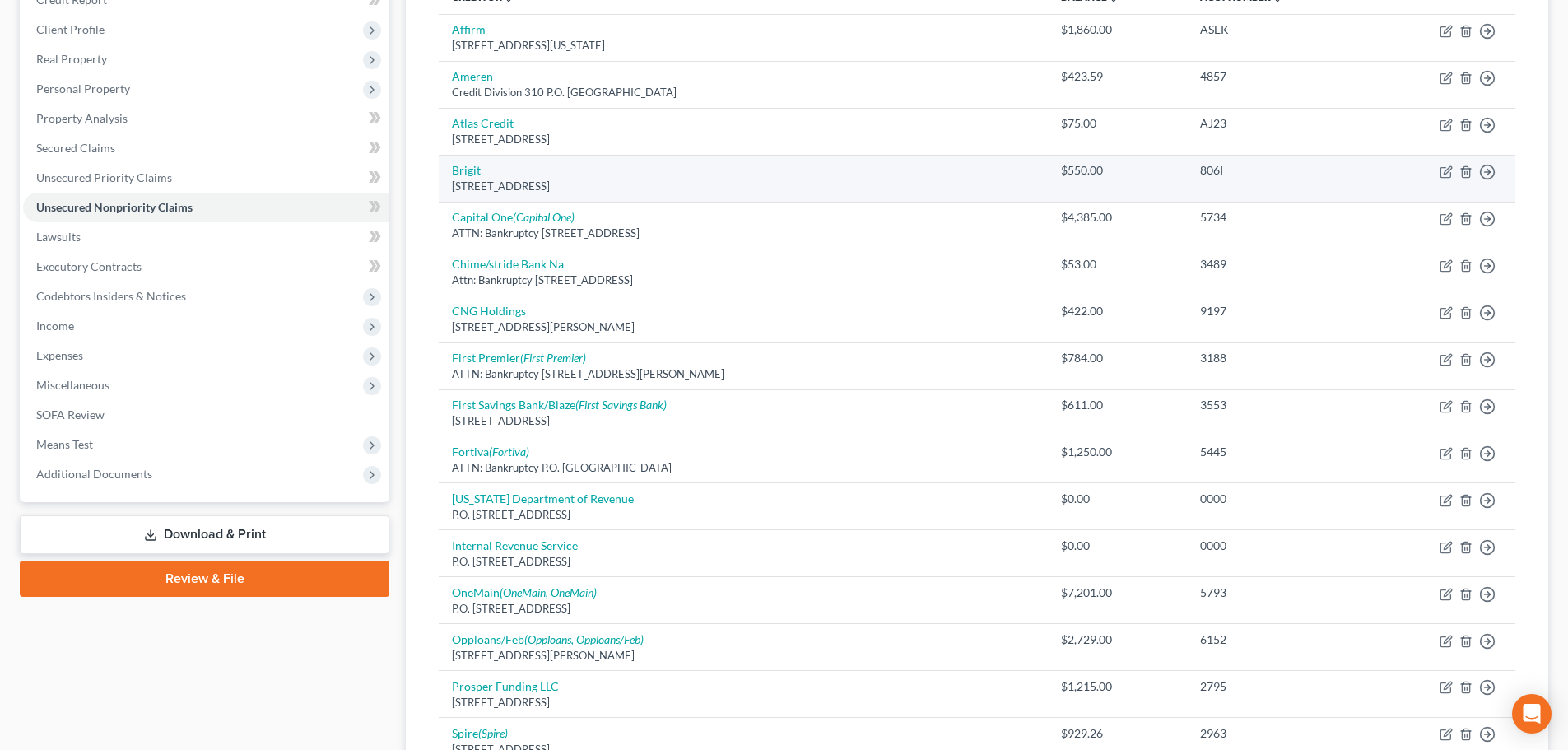
scroll to position [247, 0]
click at [471, 166] on link "Brigit" at bounding box center [466, 168] width 29 height 14
select select "50"
select select "14"
select select "0"
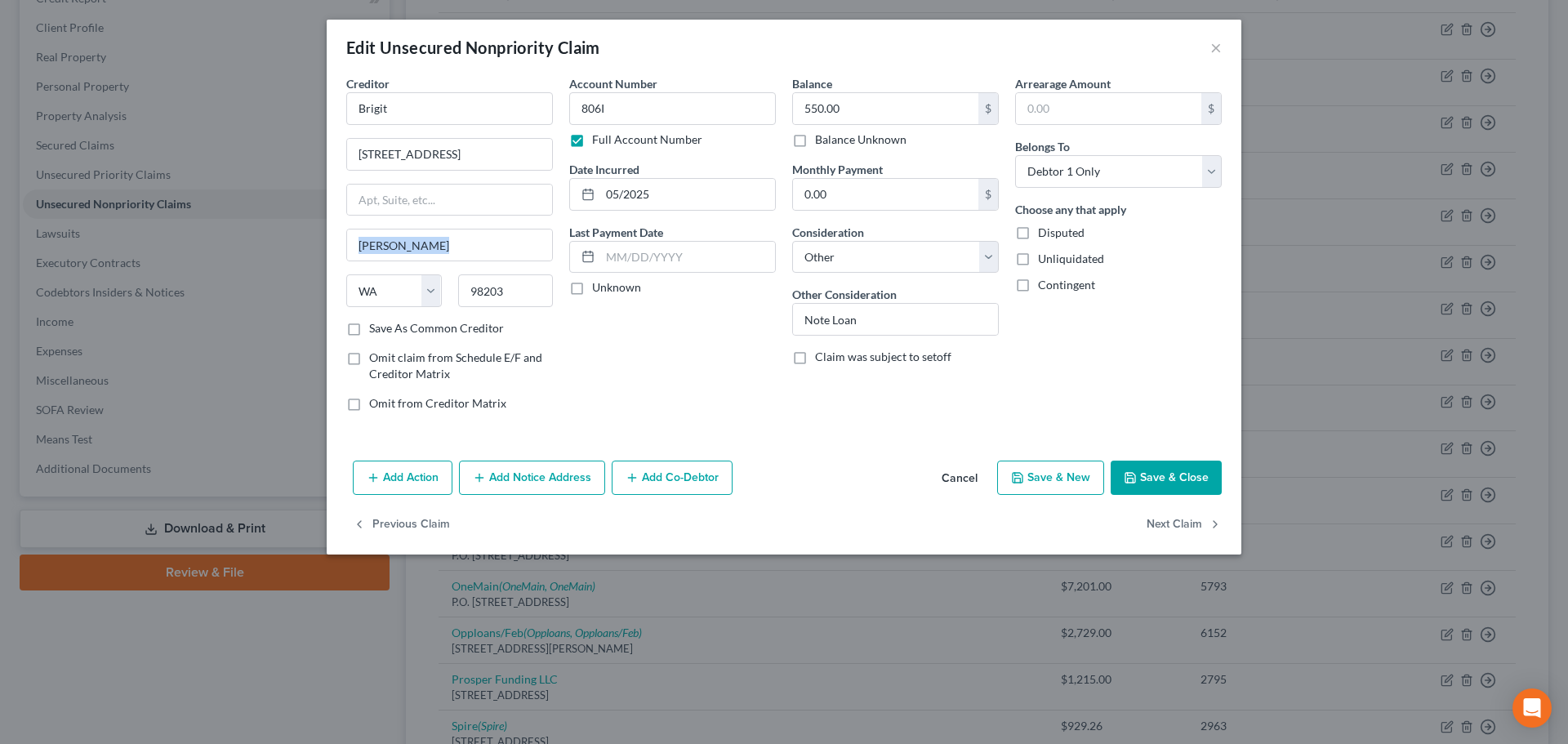
drag, startPoint x: 365, startPoint y: 234, endPoint x: 279, endPoint y: 280, distance: 97.5
click at [300, 277] on div "Edit Unsecured Nonpriority Claim × Creditor * Brigit [STREET_ADDRESS][GEOGRAPHI…" at bounding box center [784, 372] width 1568 height 744
drag, startPoint x: 401, startPoint y: 107, endPoint x: 137, endPoint y: 83, distance: 265.1
click at [127, 87] on div "Edit Unsecured Nonpriority Claim × Creditor * Brigit [STREET_ADDRESS][GEOGRAPHI…" at bounding box center [784, 372] width 1568 height 744
paste input "/coastalcbk/ary"
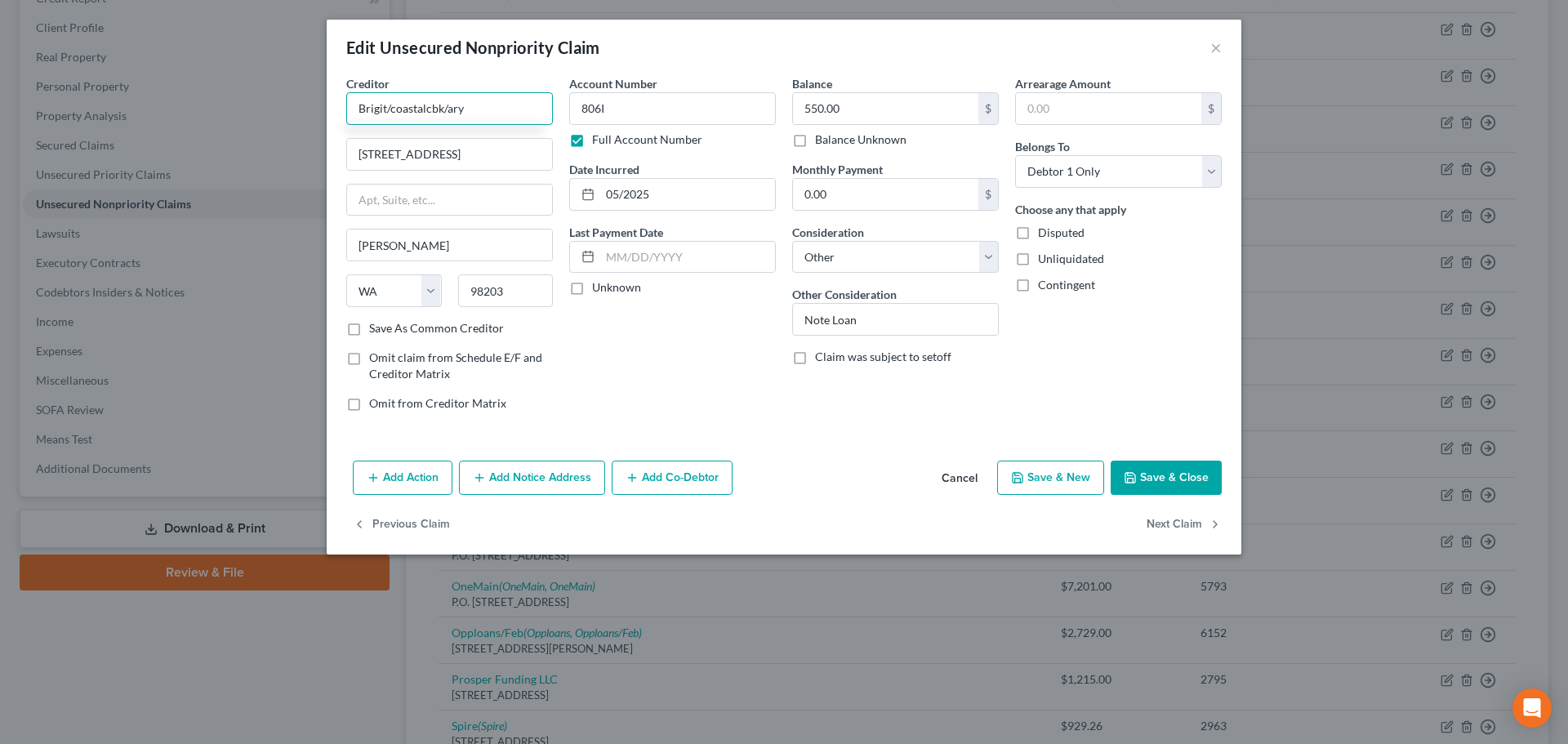
type input "Brigit/coastalcbk/ary"
click at [1144, 481] on button "Save & Close" at bounding box center [1165, 478] width 111 height 34
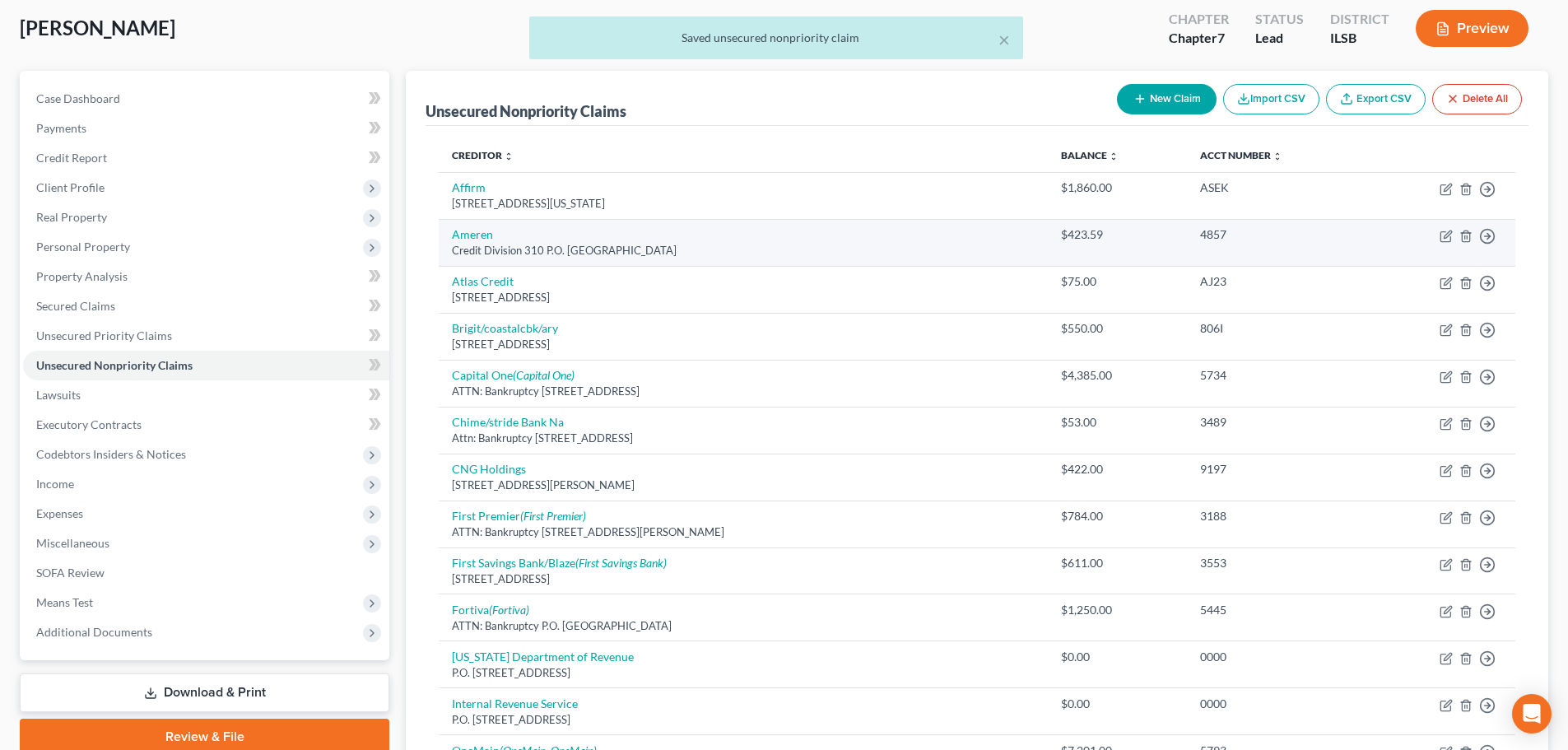
scroll to position [82, 0]
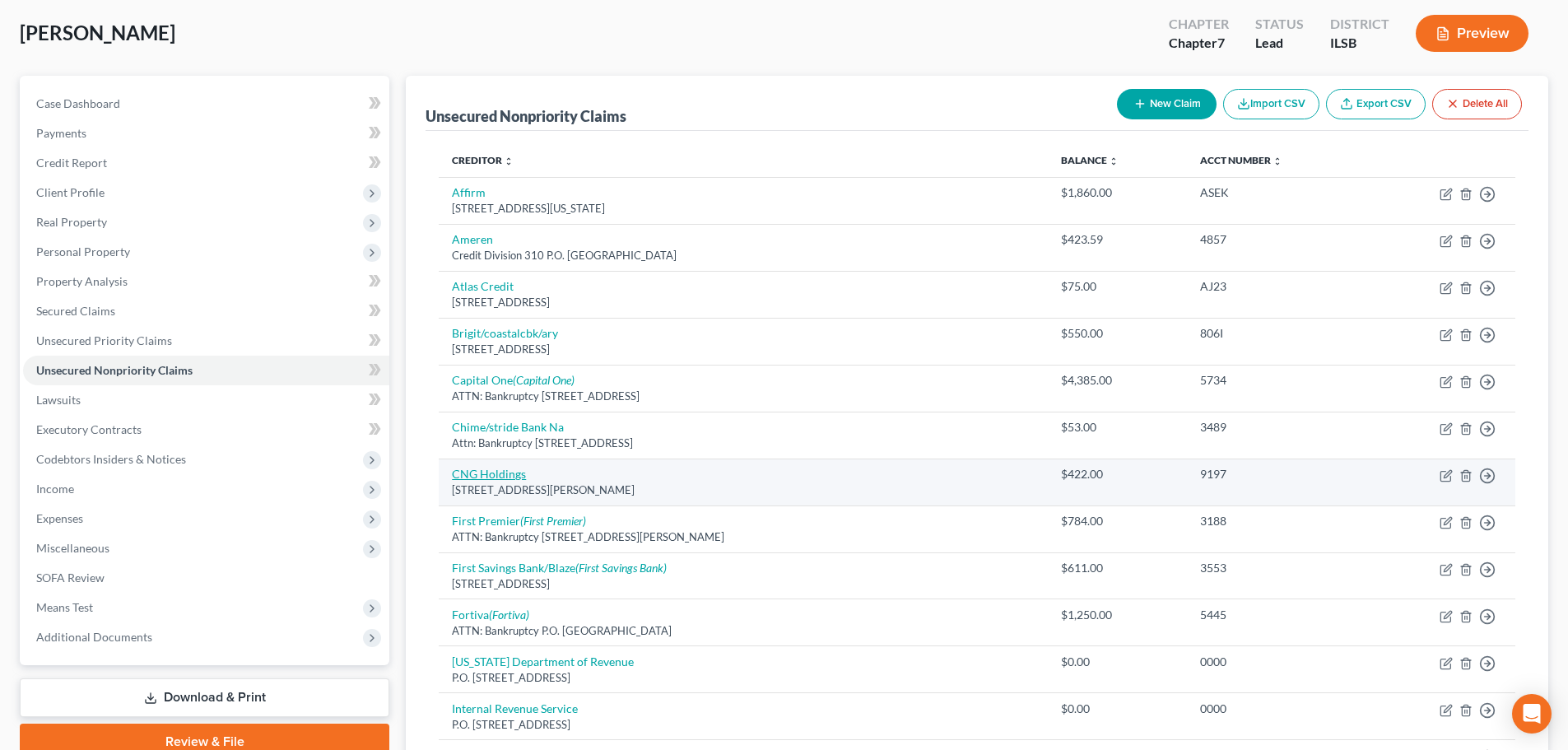
click at [505, 479] on link "CNG Holdings" at bounding box center [489, 473] width 74 height 14
select select "36"
select select "14"
select select "0"
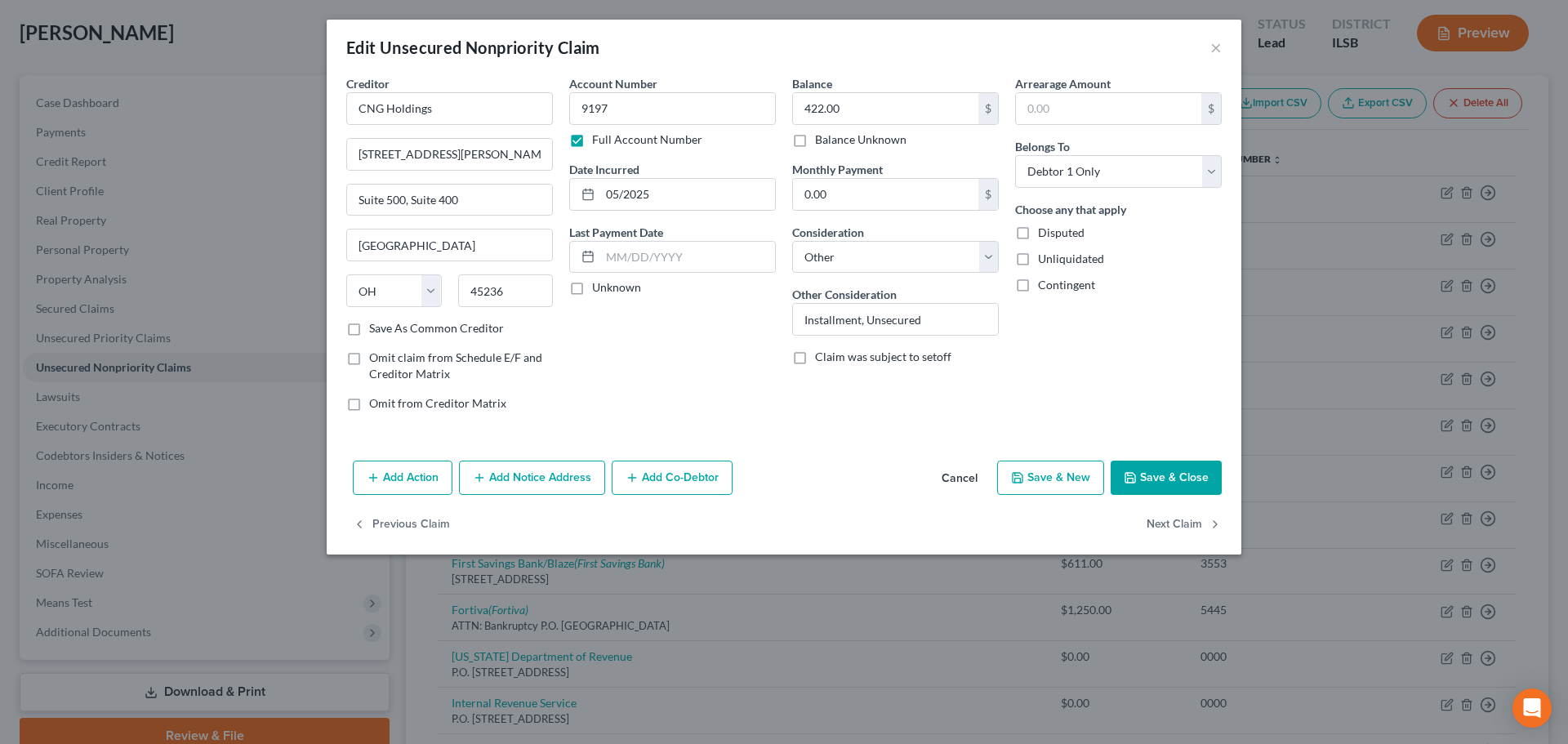
click at [1162, 476] on button "Save & Close" at bounding box center [1165, 478] width 111 height 34
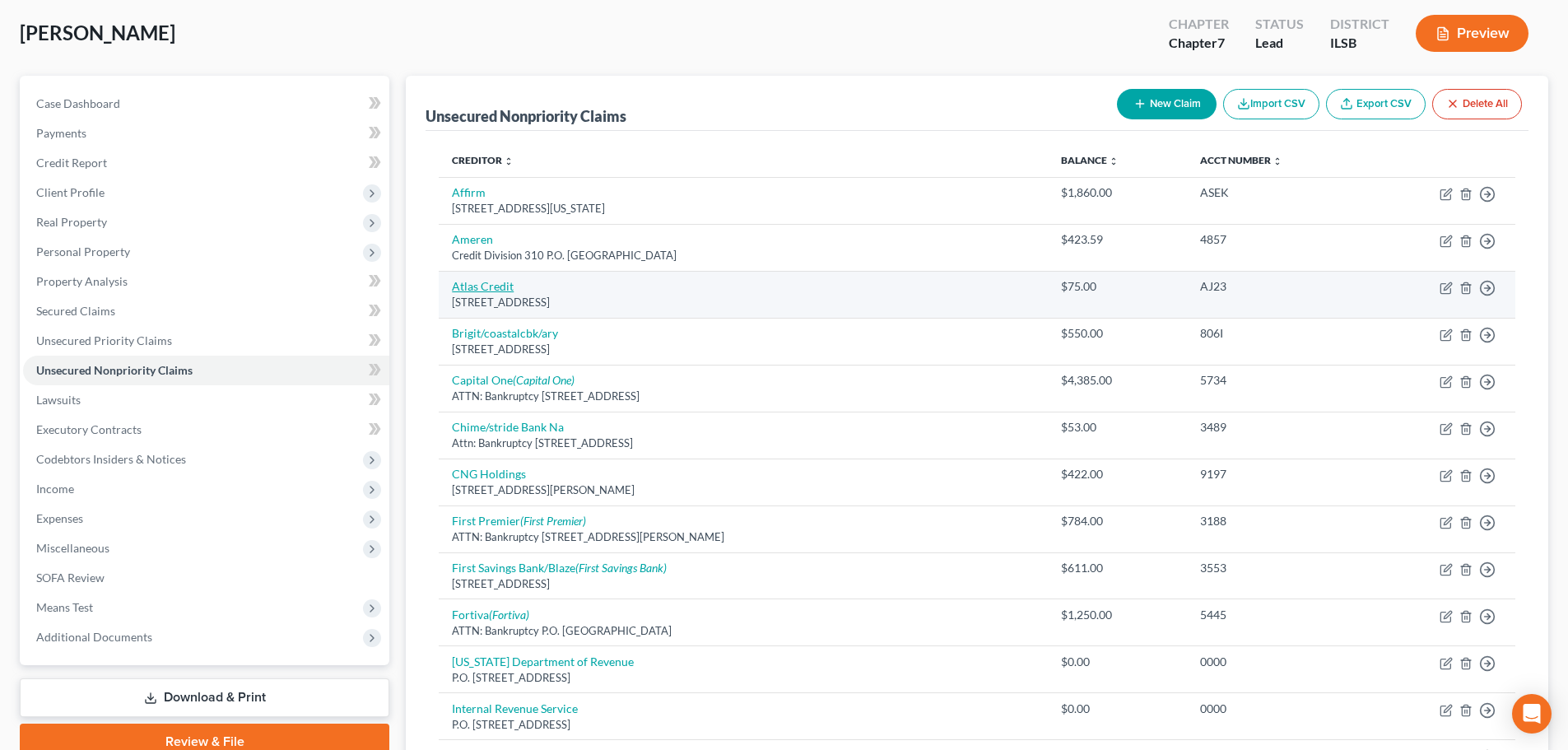
click at [486, 283] on link "Atlas Credit" at bounding box center [483, 285] width 62 height 14
select select "4"
select select "2"
select select "0"
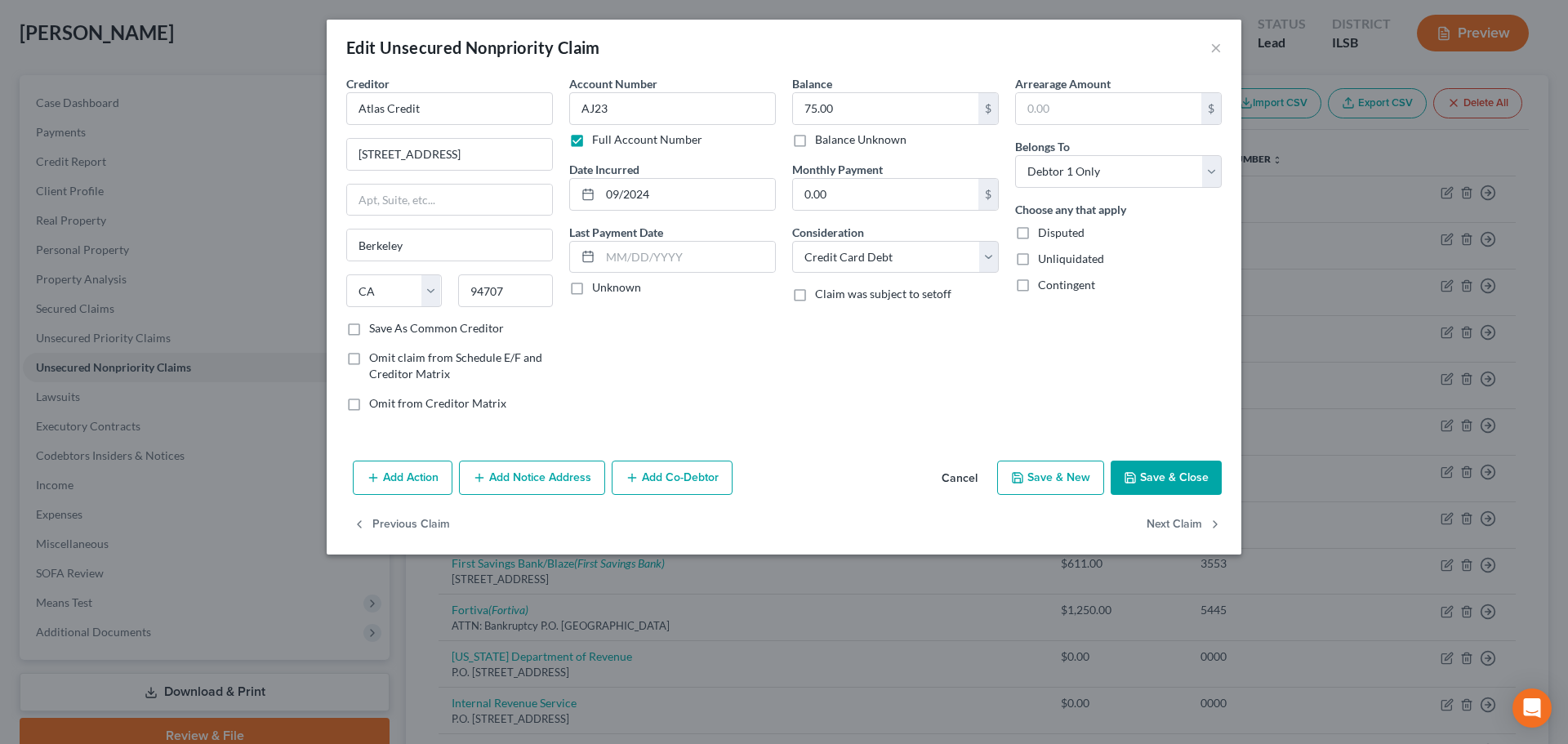
click at [1162, 483] on button "Save & Close" at bounding box center [1165, 478] width 111 height 34
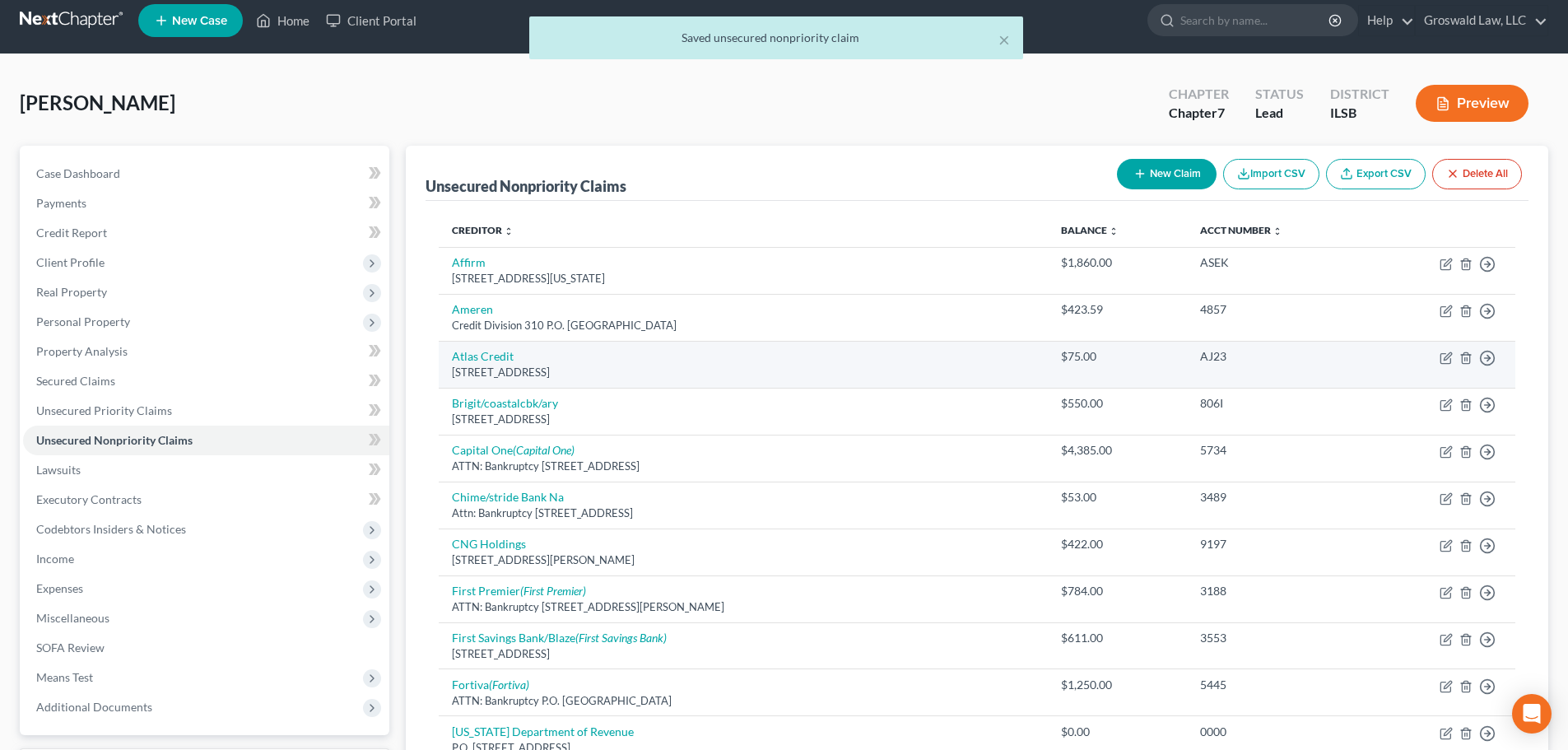
scroll to position [3, 0]
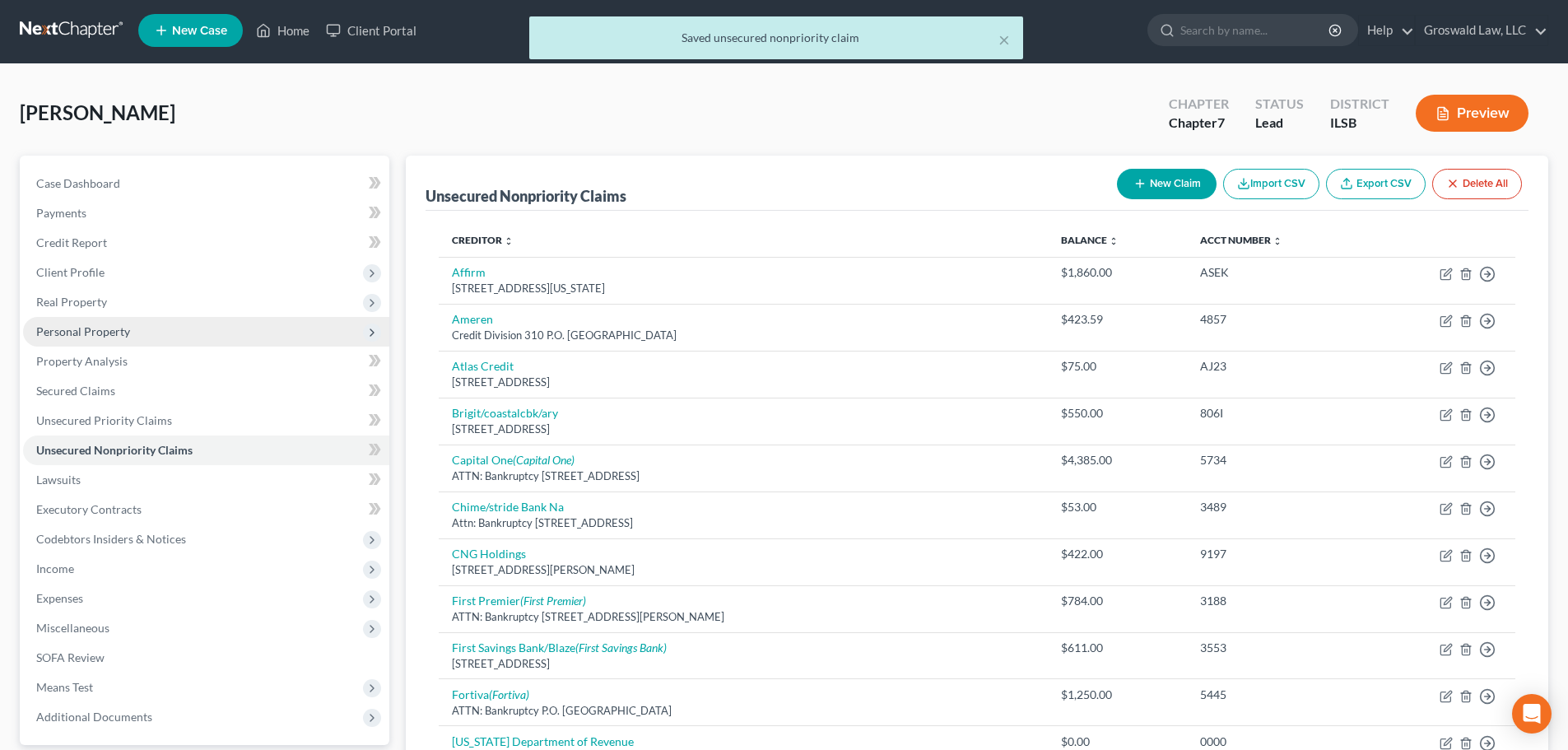
click at [127, 326] on span "Personal Property" at bounding box center [83, 331] width 93 height 14
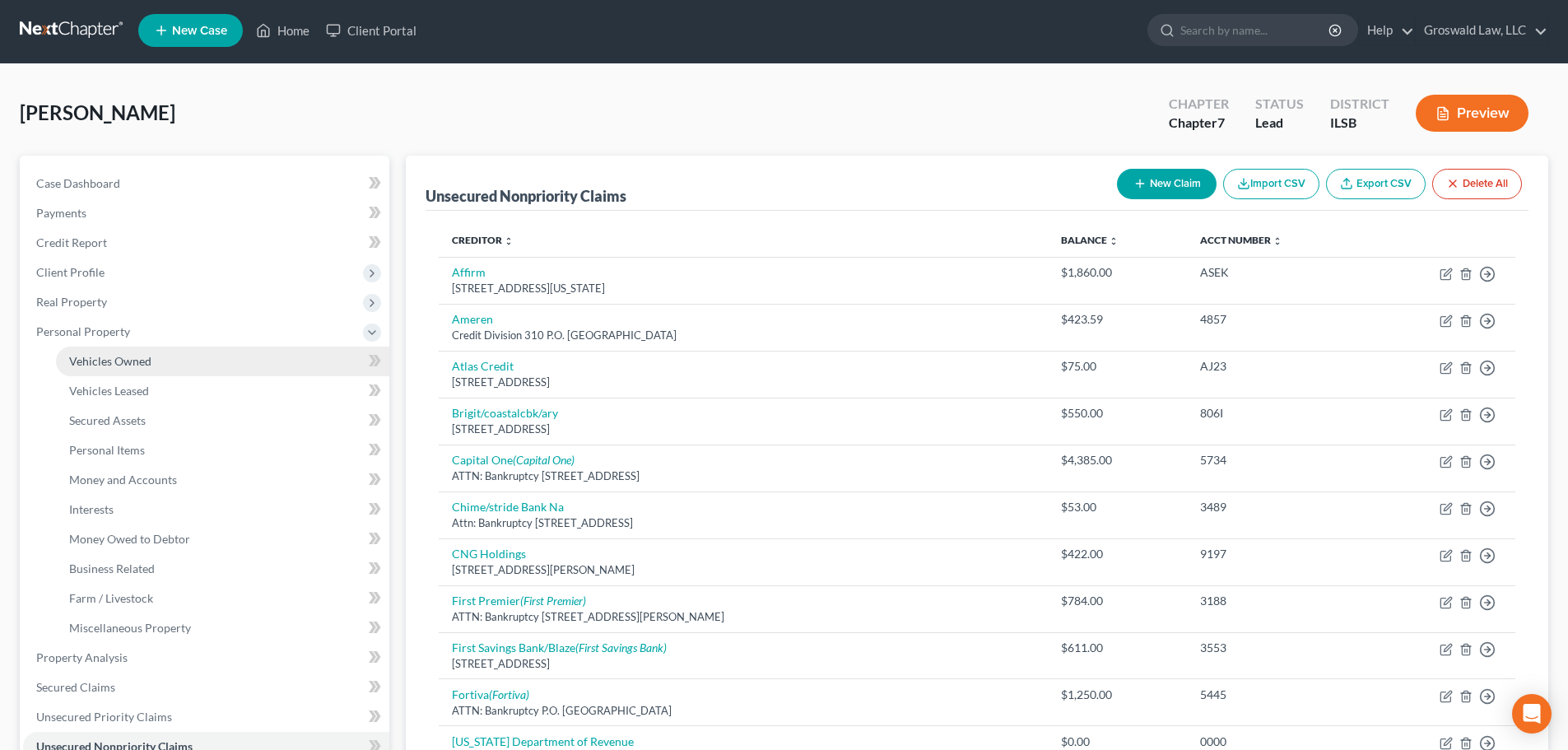
click at [117, 358] on span "Vehicles Owned" at bounding box center [110, 361] width 82 height 14
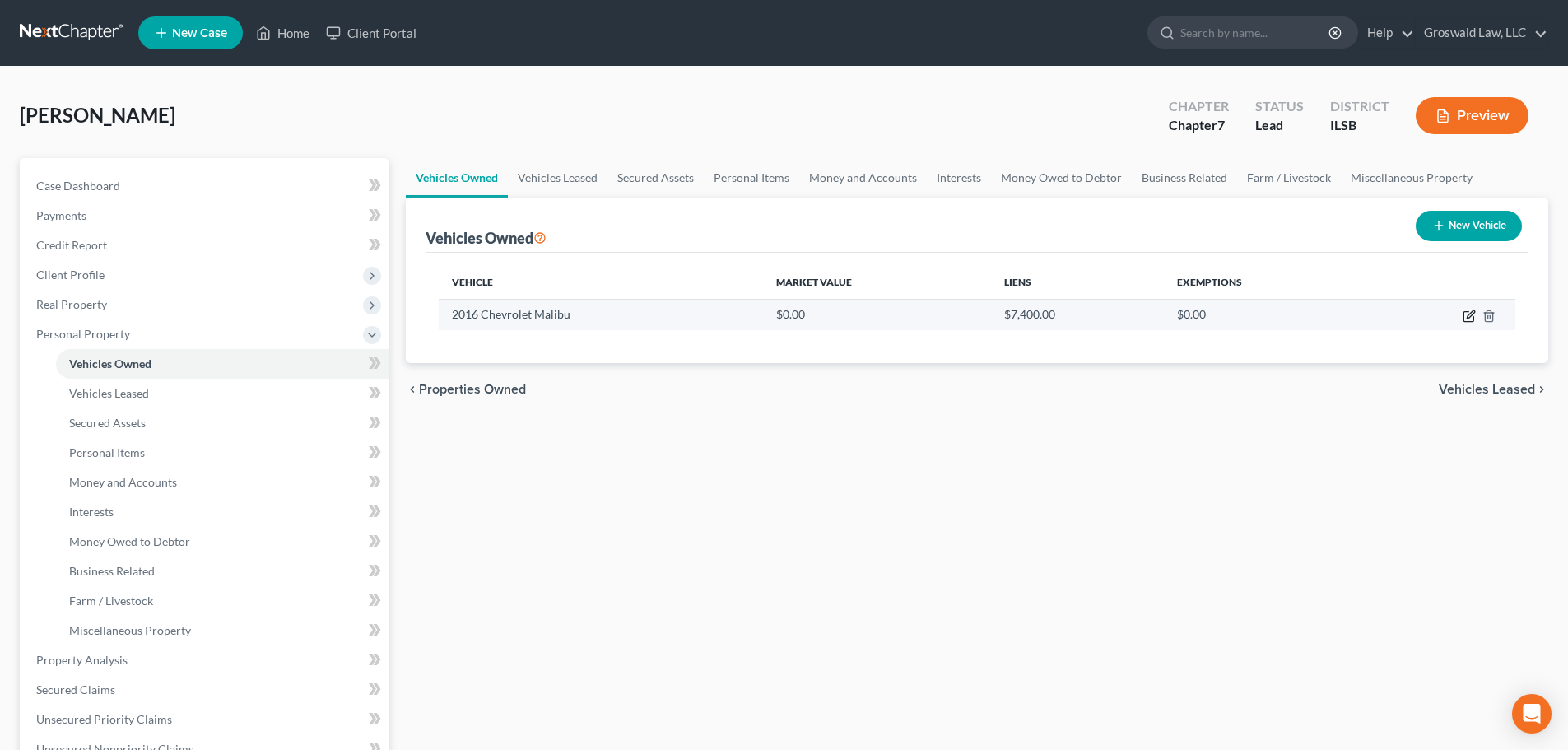
click at [1171, 317] on icon "button" at bounding box center [1471, 314] width 8 height 8
select select "0"
select select "10"
select select "0"
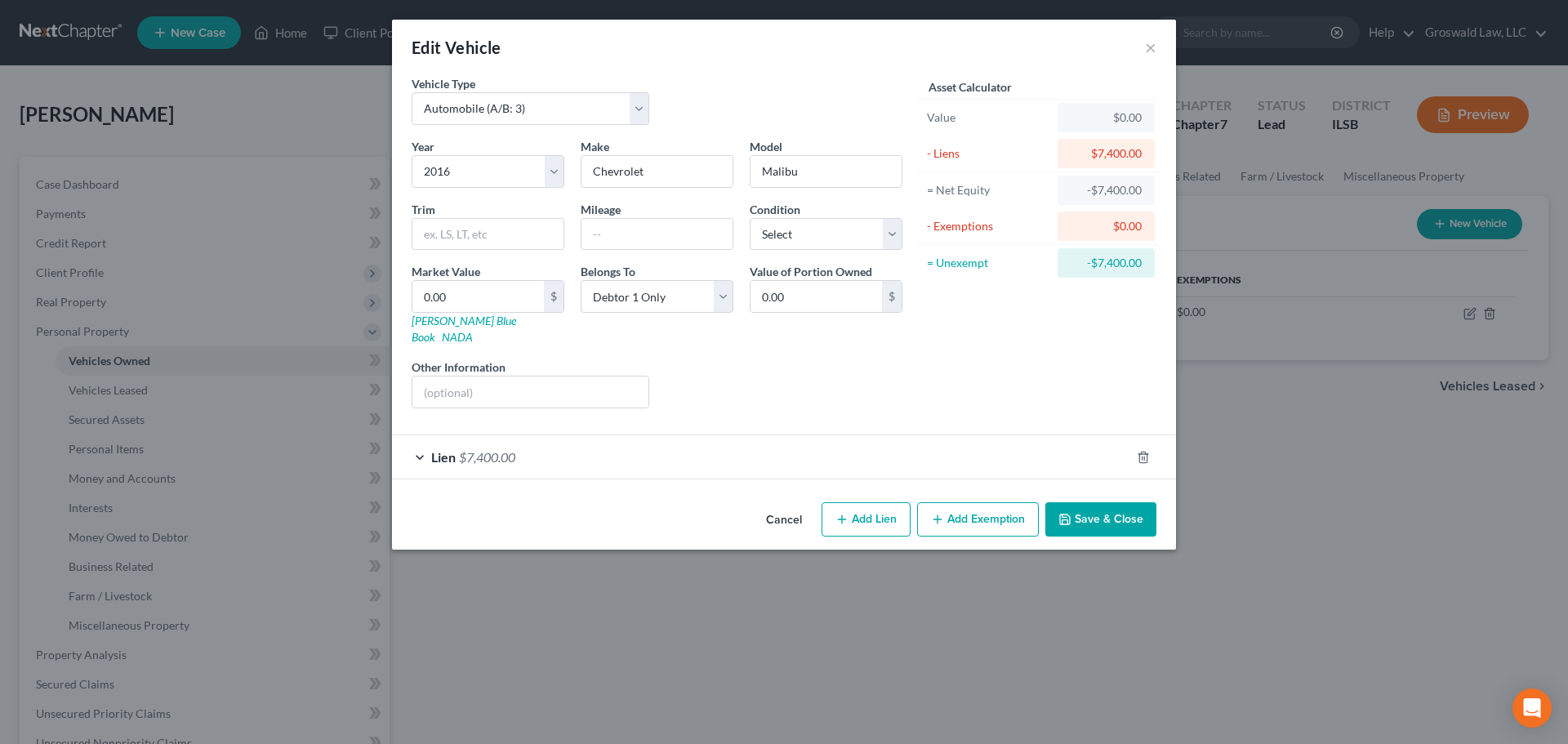
click at [802, 505] on button "Cancel" at bounding box center [784, 520] width 62 height 33
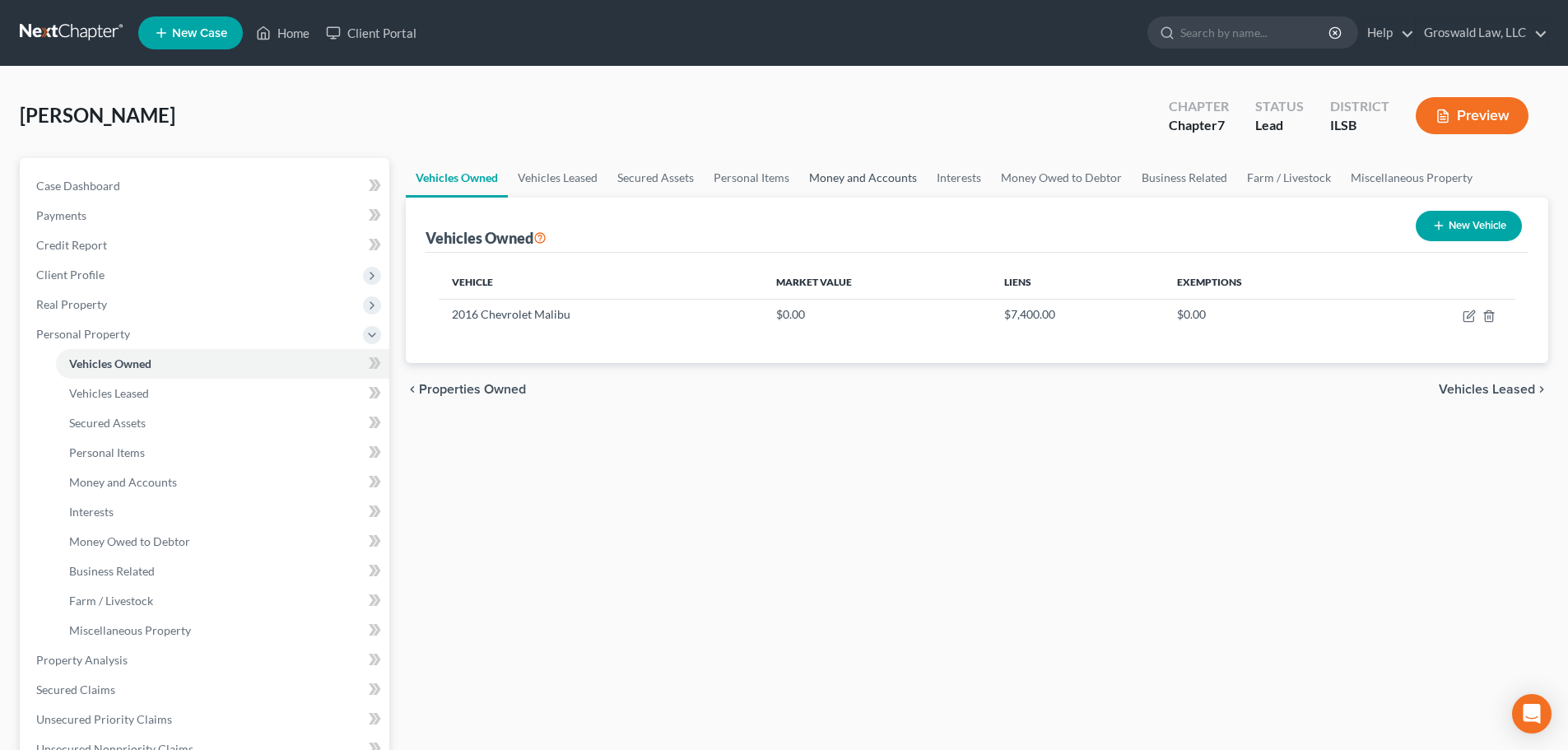
click at [841, 168] on link "Money and Accounts" at bounding box center [863, 177] width 128 height 39
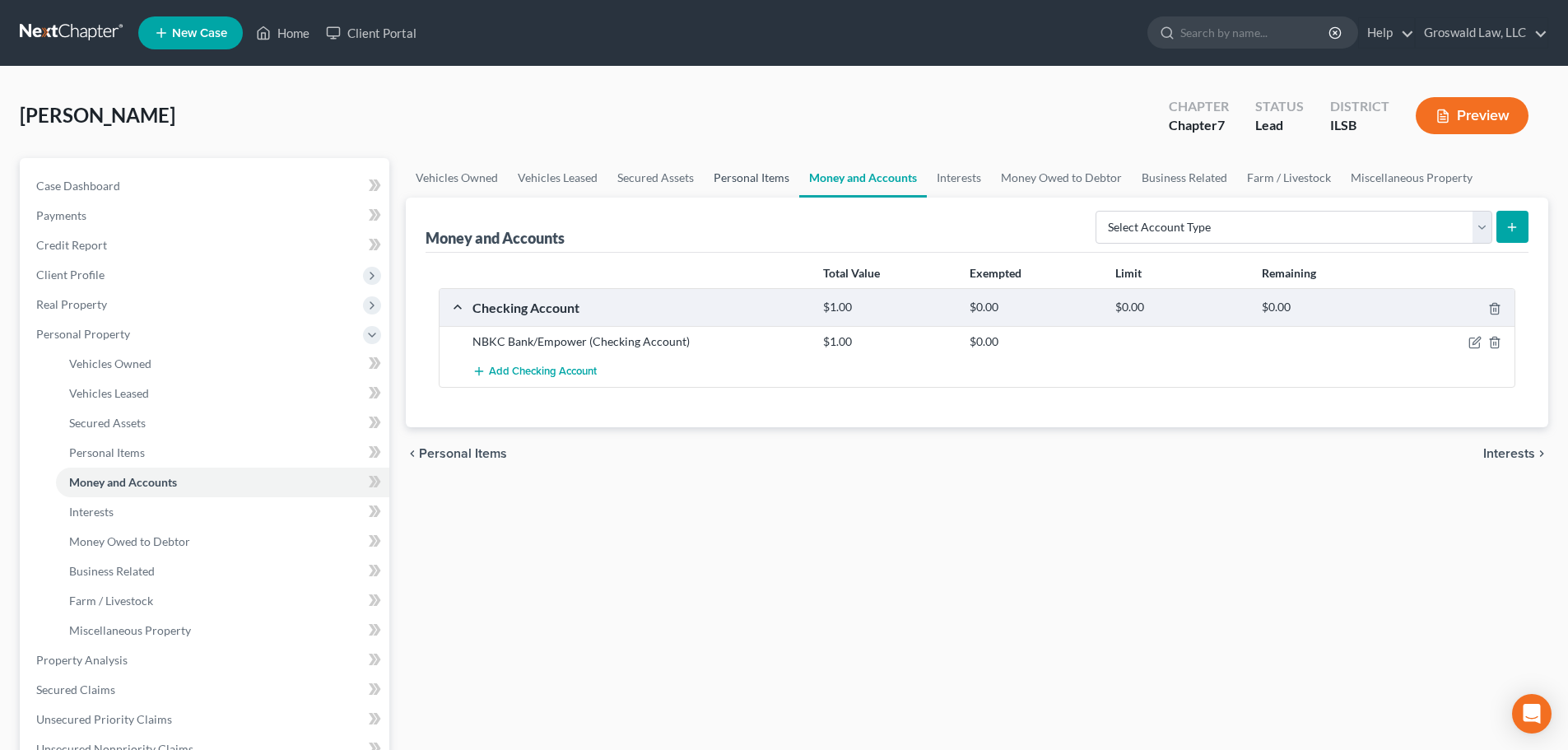
click at [753, 177] on link "Personal Items" at bounding box center [752, 177] width 95 height 39
